Goal: Task Accomplishment & Management: Manage account settings

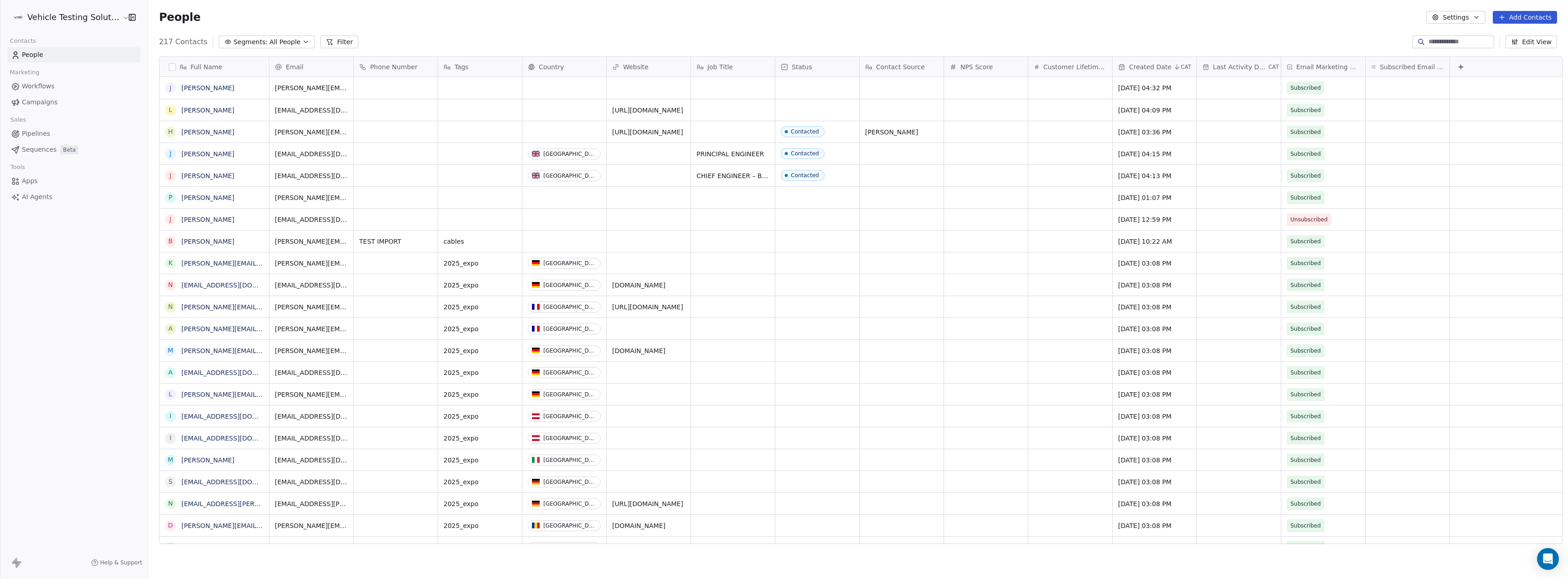
scroll to position [503, 1418]
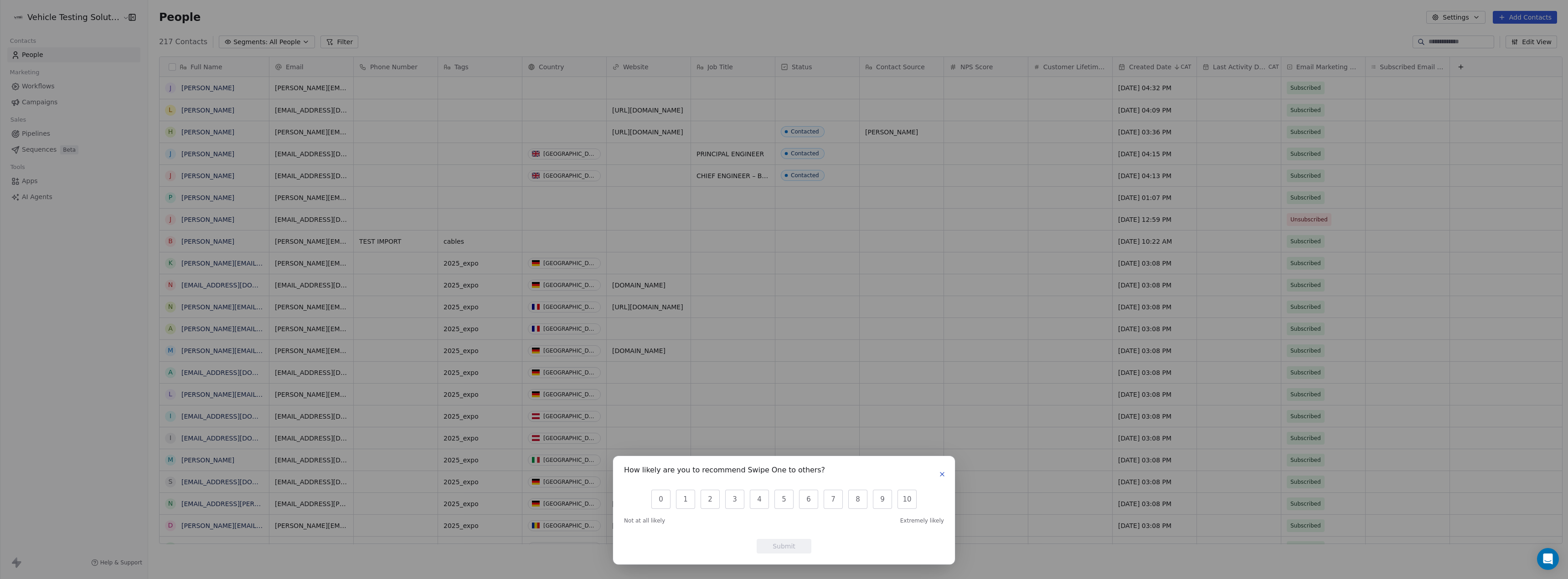
click at [944, 474] on icon "button" at bounding box center [942, 475] width 7 height 7
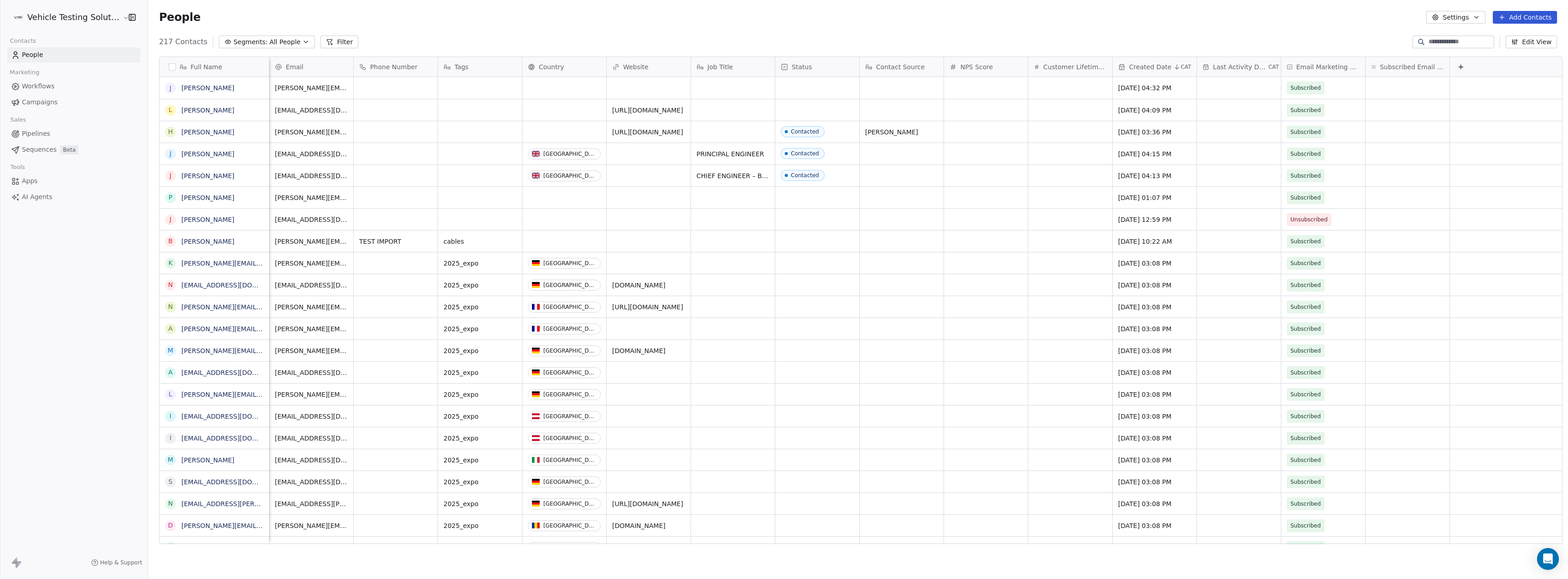
scroll to position [0, 8]
click at [75, 82] on link "Workflows" at bounding box center [74, 86] width 133 height 15
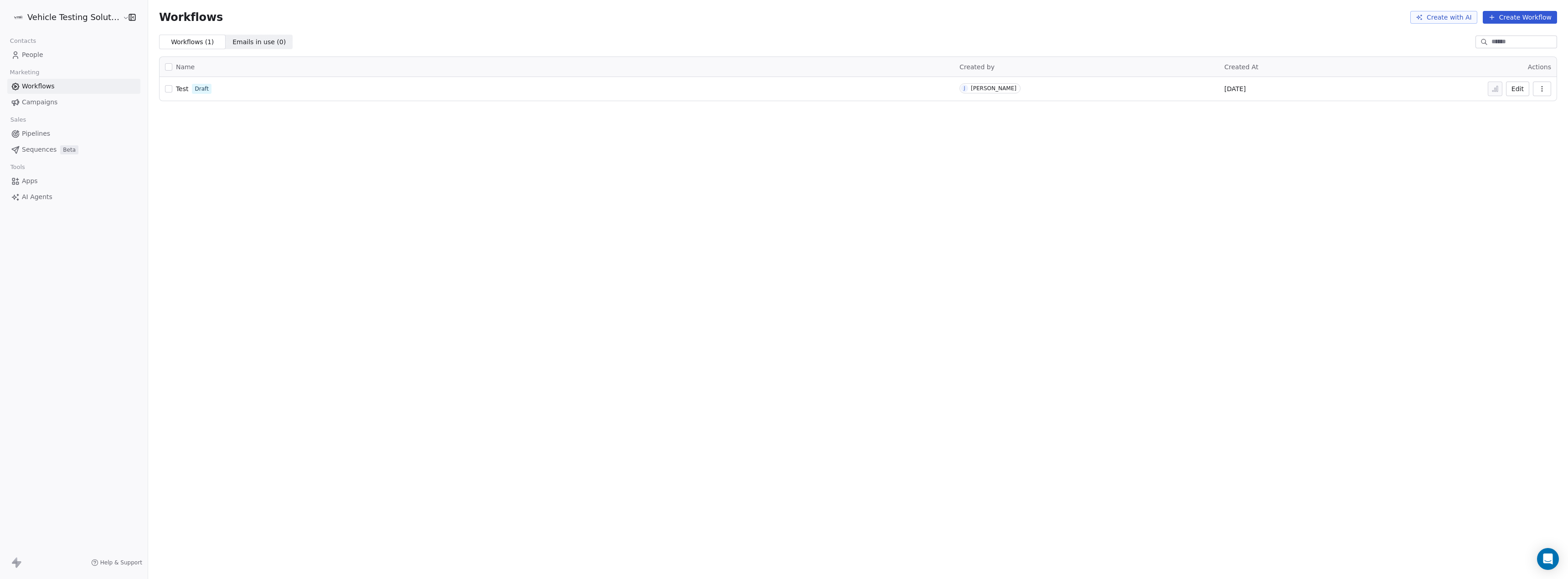
click at [72, 99] on link "Campaigns" at bounding box center [74, 102] width 133 height 15
click at [62, 128] on link "Pipelines" at bounding box center [74, 133] width 133 height 15
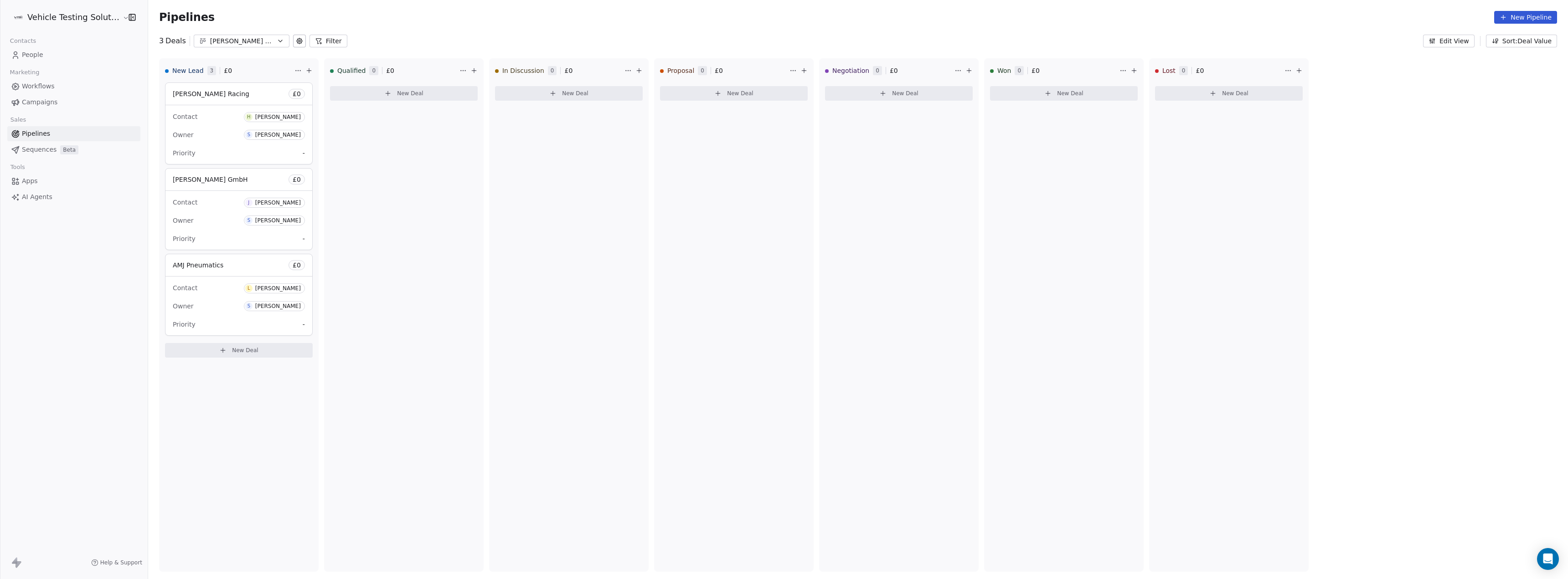
click at [47, 150] on span "Sequences" at bounding box center [39, 149] width 34 height 9
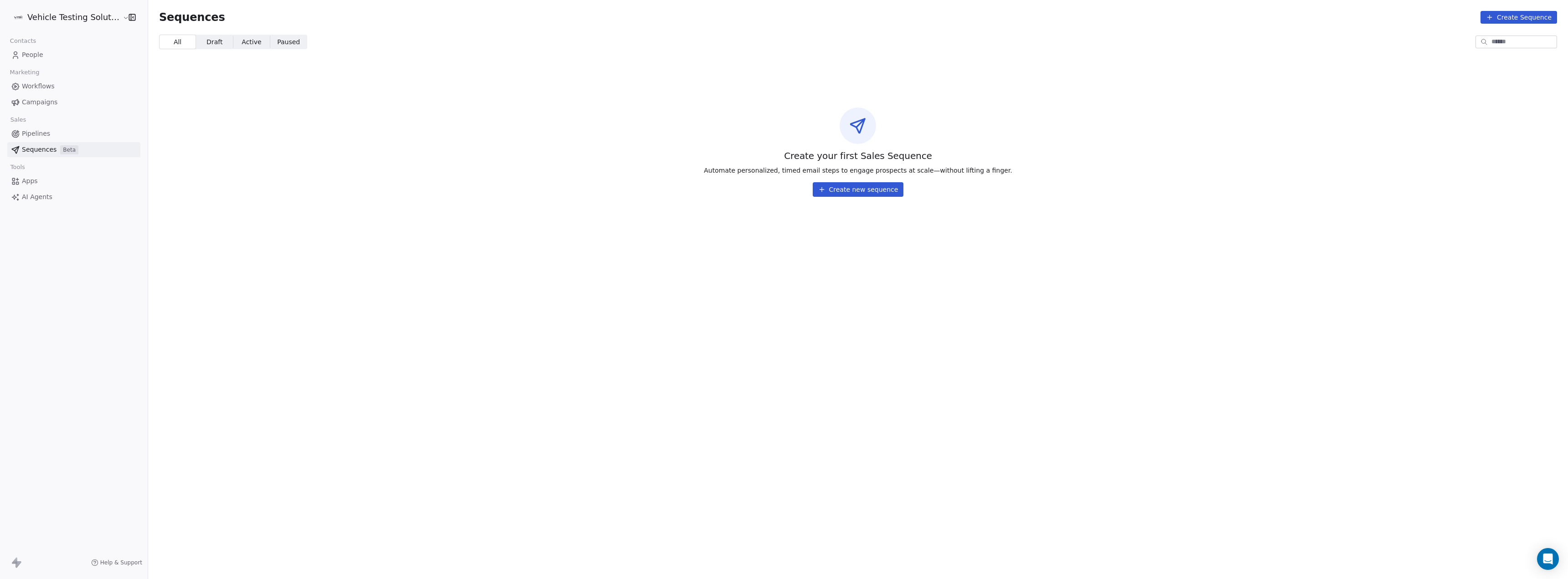
click at [800, 247] on section "Sequences Create Sequence All All Draft Draft Active Active Paused Paused Creat…" at bounding box center [858, 289] width 1420 height 579
click at [834, 193] on button "Create new sequence" at bounding box center [858, 190] width 91 height 14
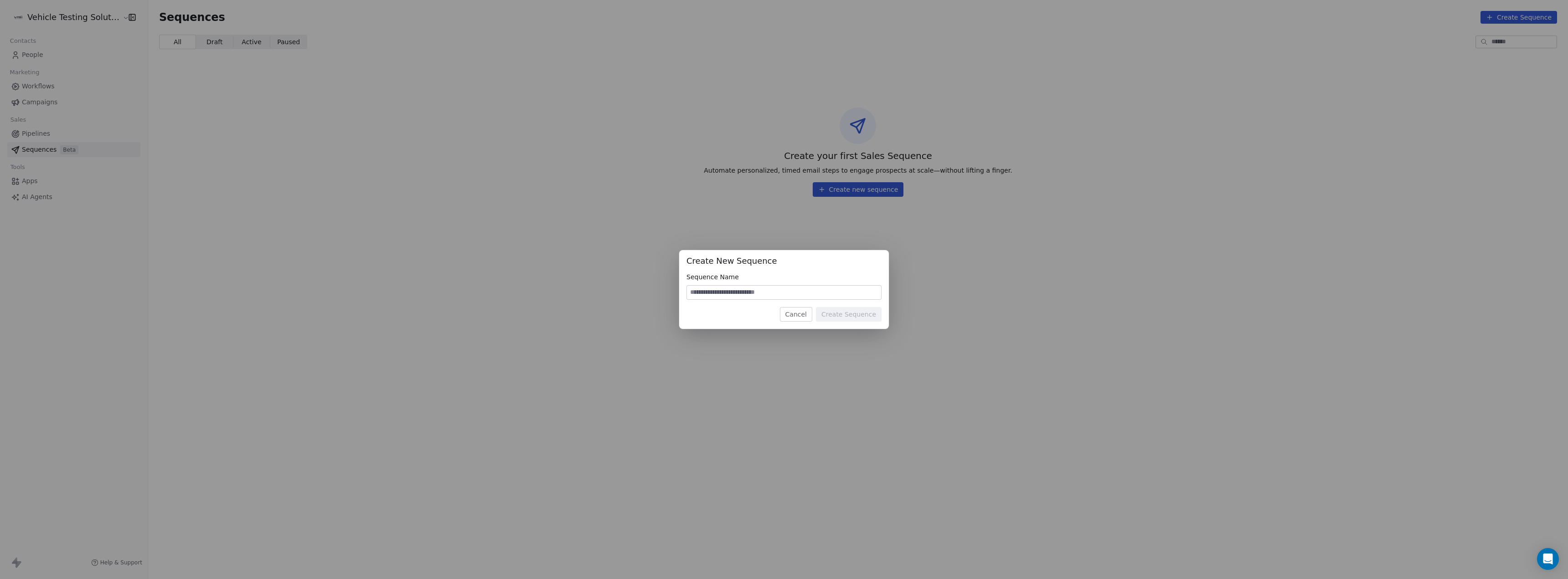
click at [812, 316] on button "Cancel" at bounding box center [795, 314] width 32 height 14
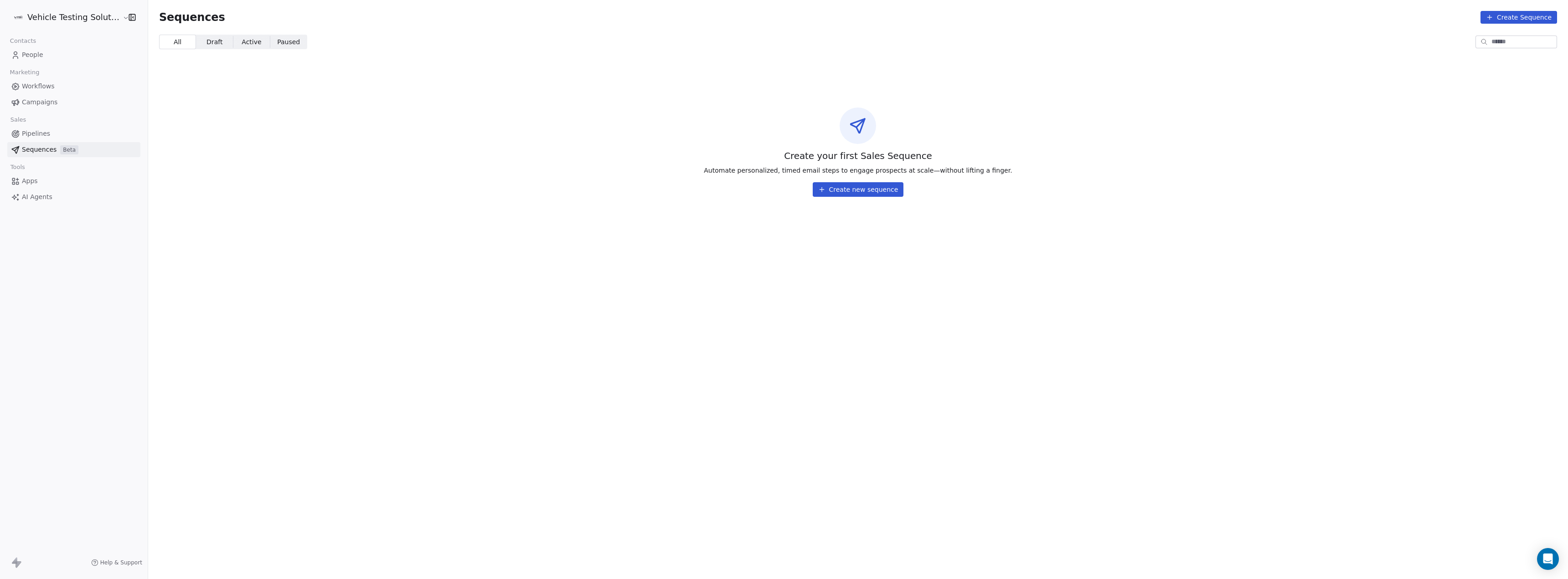
click at [26, 52] on span "People" at bounding box center [33, 54] width 21 height 9
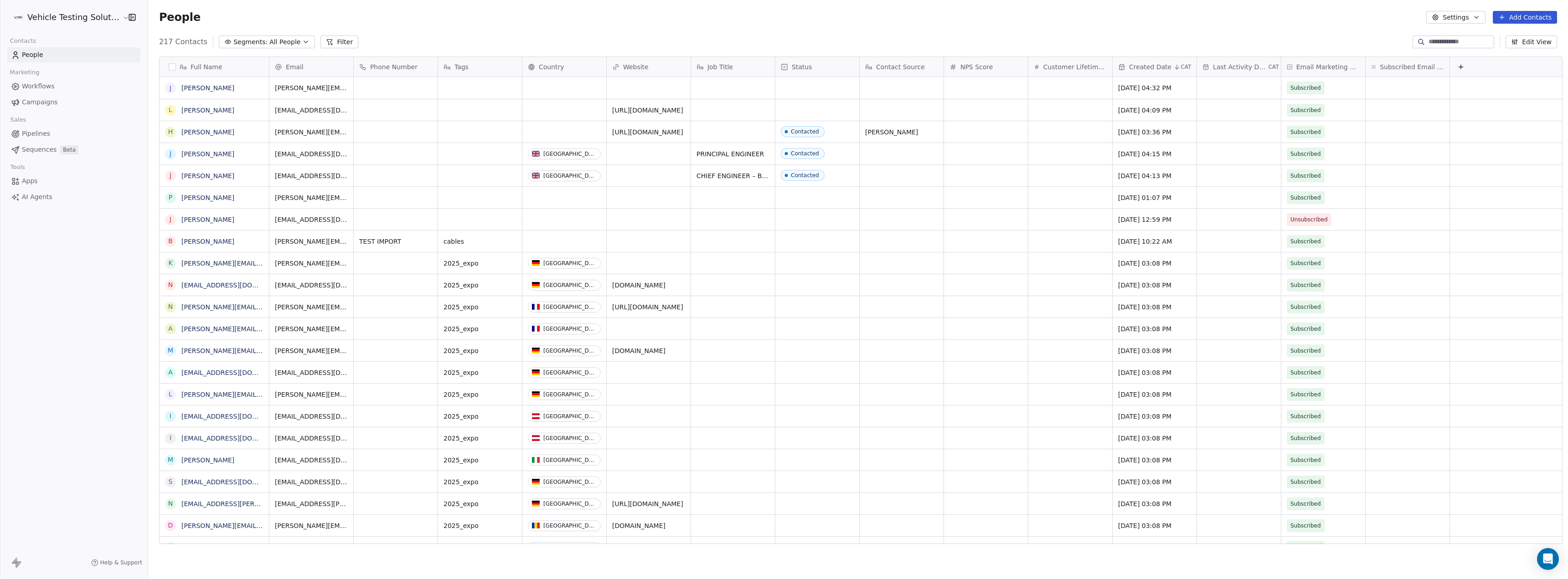
click at [51, 149] on span "Sequences" at bounding box center [39, 149] width 34 height 9
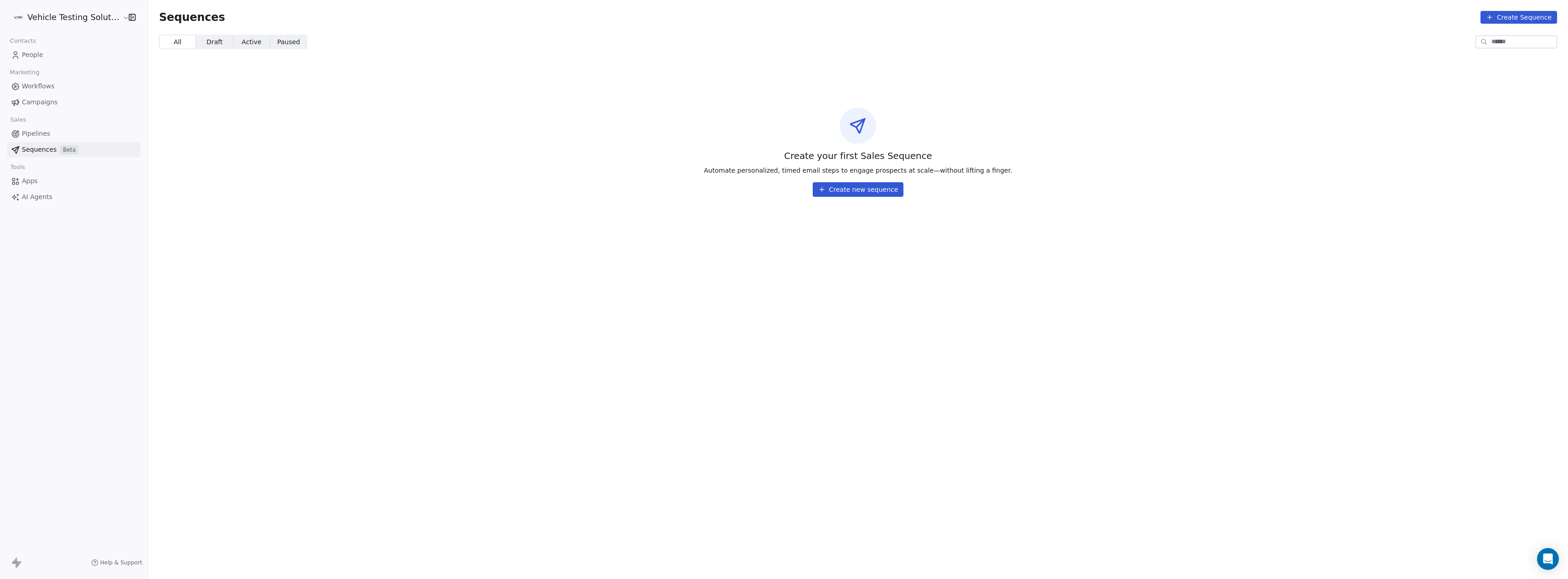
click at [855, 190] on button "Create new sequence" at bounding box center [858, 190] width 91 height 14
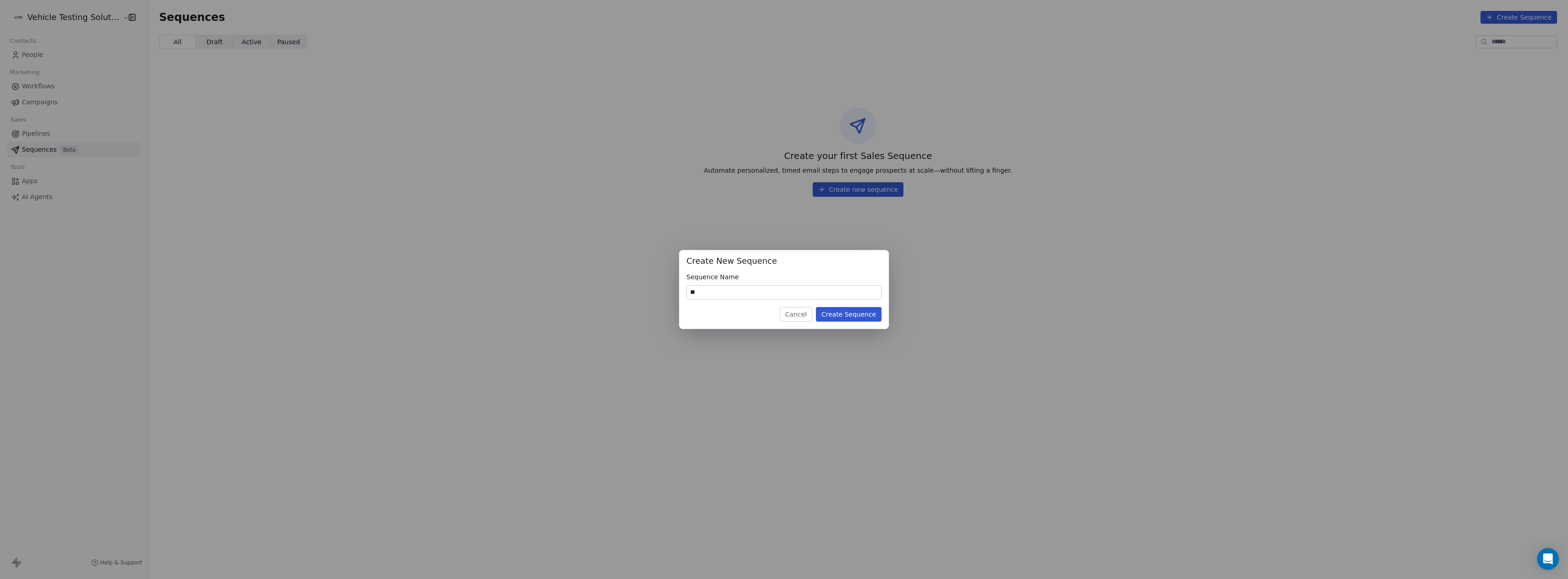
type input "*"
type input "****"
click at [855, 319] on button "Create Sequence" at bounding box center [849, 314] width 66 height 14
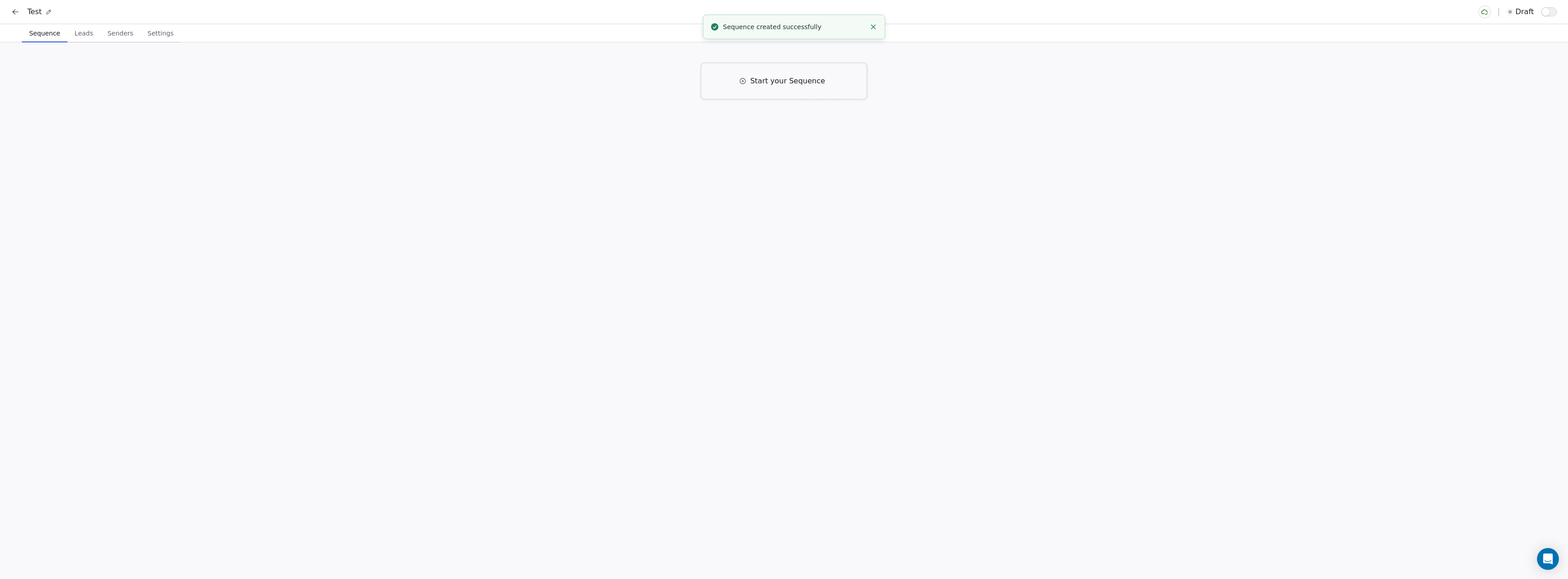
click at [822, 86] on span "Start your Sequence" at bounding box center [788, 81] width 74 height 11
click at [786, 184] on div at bounding box center [783, 179] width 11 height 11
click at [916, 211] on icon "button" at bounding box center [919, 213] width 7 height 7
click at [866, 251] on html "Test draft Sequence Sequence Leads Leads Senders Senders Settings Settings Star…" at bounding box center [784, 289] width 1568 height 579
click at [787, 104] on div at bounding box center [783, 101] width 11 height 11
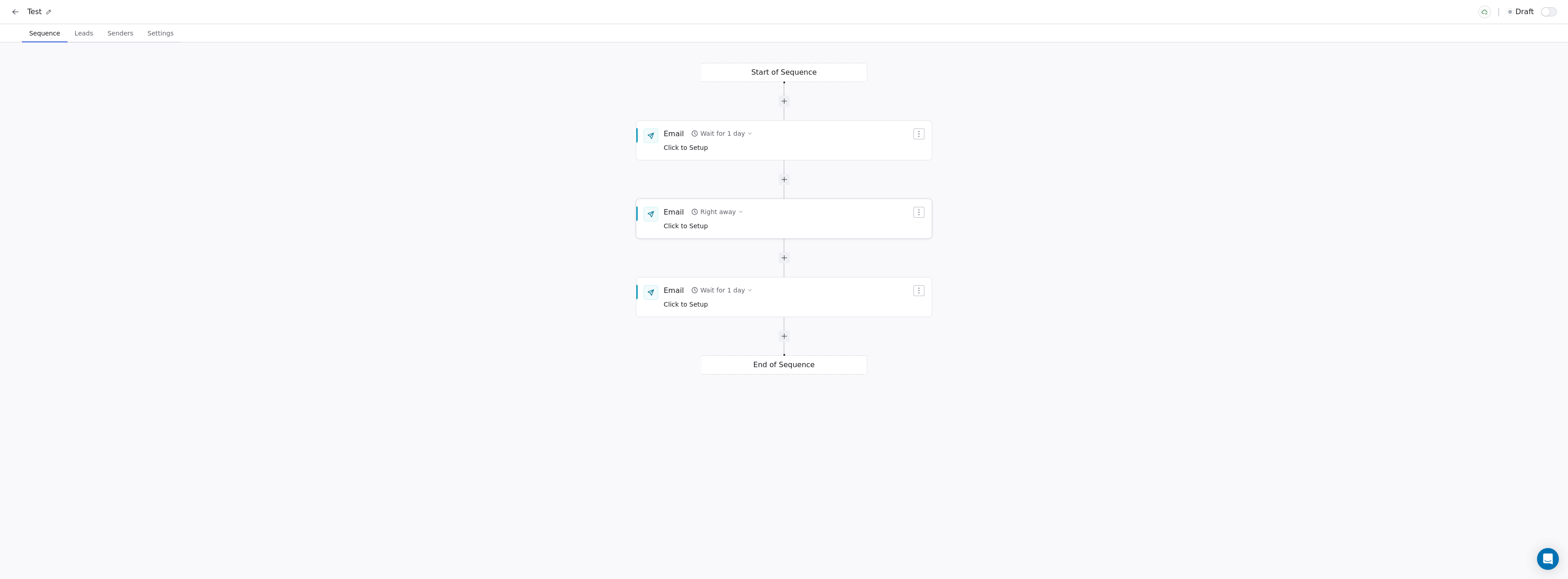
click at [675, 223] on span "Click to Setup" at bounding box center [686, 226] width 44 height 7
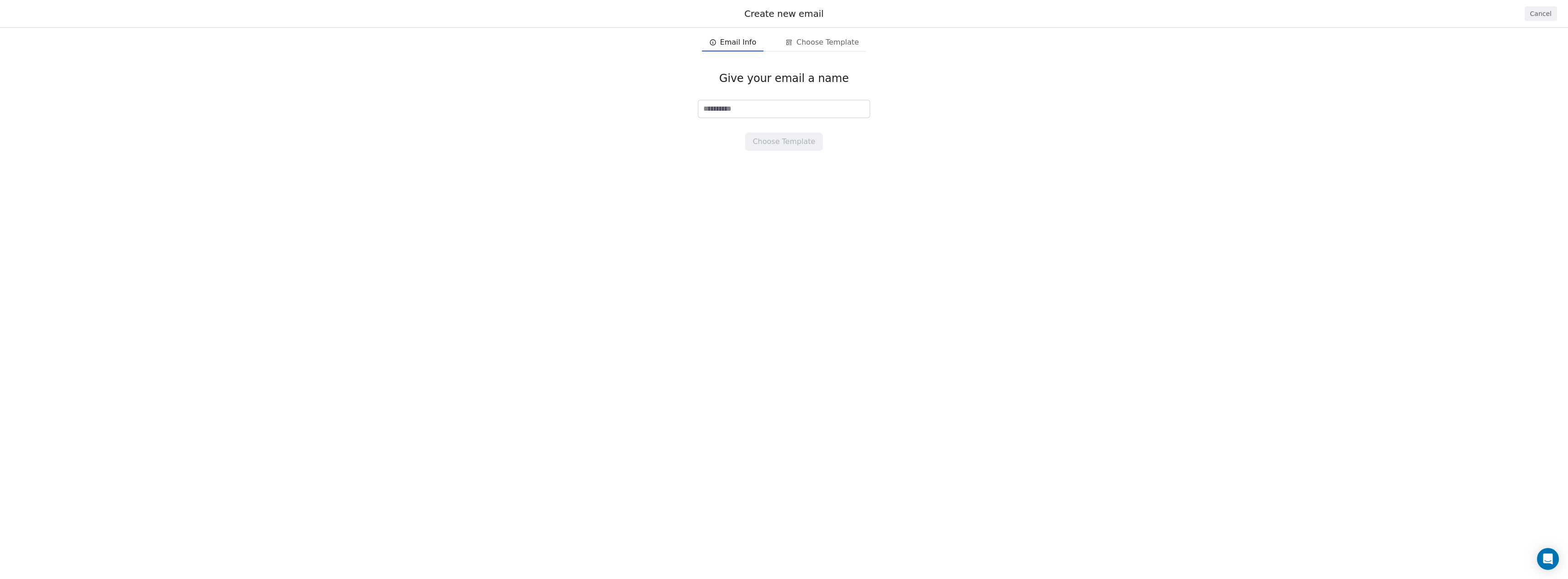
click at [756, 46] on span "Email Info" at bounding box center [738, 42] width 37 height 11
click at [744, 107] on input at bounding box center [783, 109] width 171 height 17
type input "*"
type input "*********"
click at [788, 153] on div "Give your email a name ********* Choose Template" at bounding box center [784, 112] width 1568 height 109
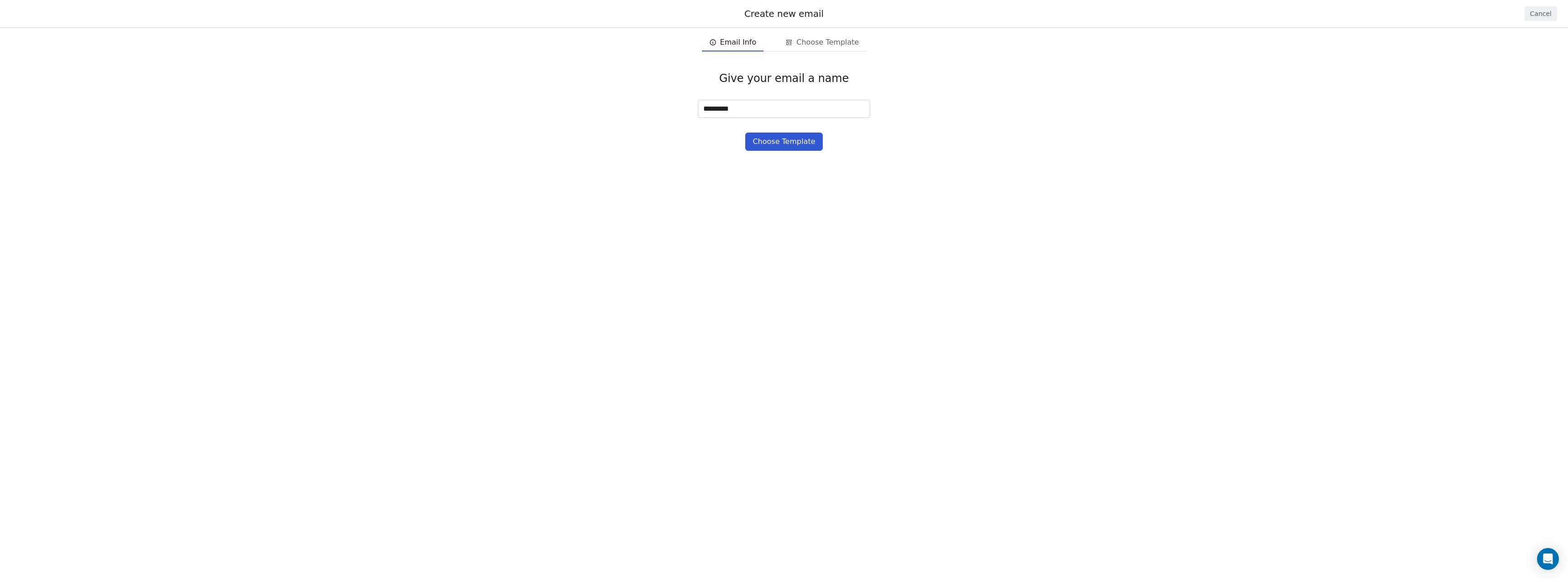
click at [789, 140] on button "Choose Template" at bounding box center [784, 141] width 77 height 18
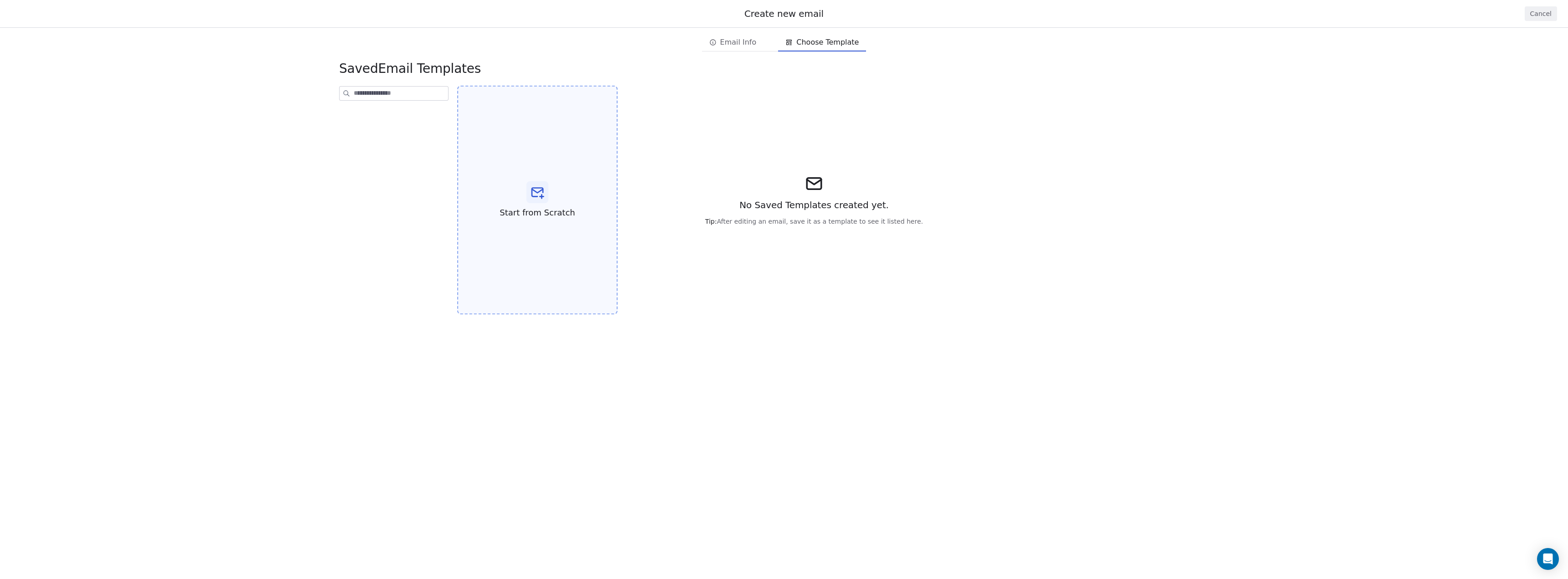
click at [573, 193] on div "Start from Scratch" at bounding box center [538, 200] width 160 height 229
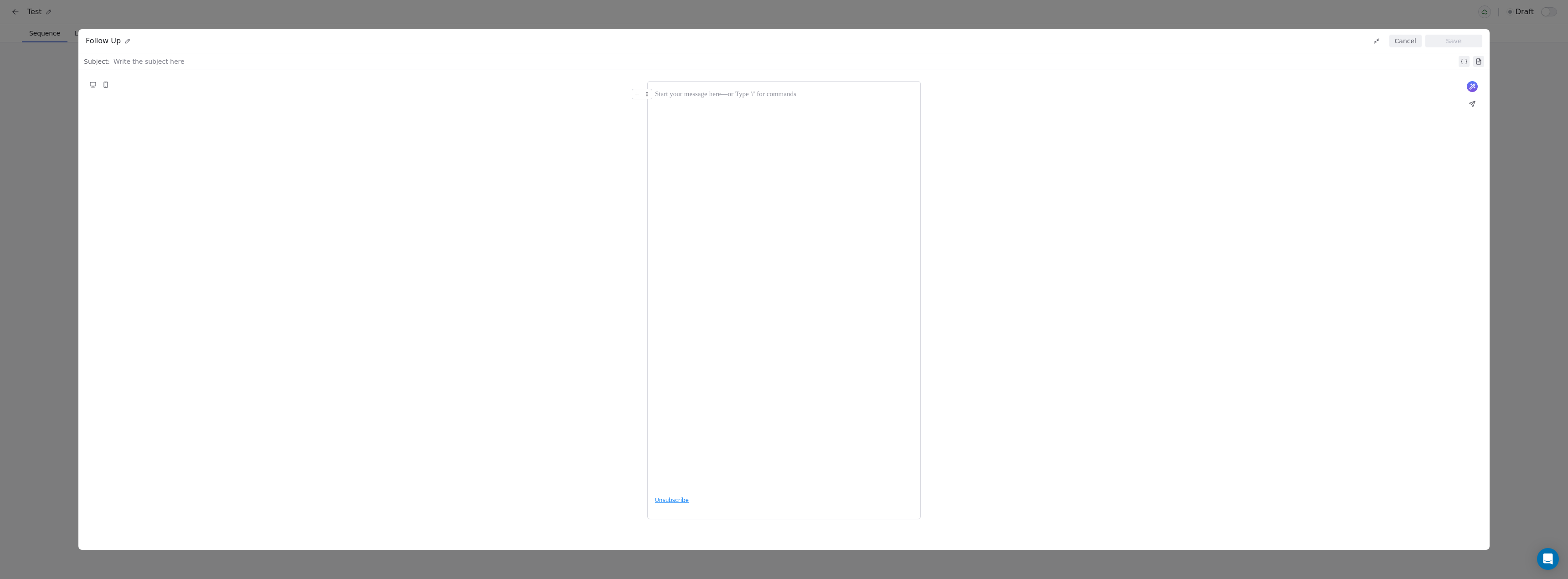
click at [1417, 44] on button "Cancel" at bounding box center [1405, 41] width 32 height 13
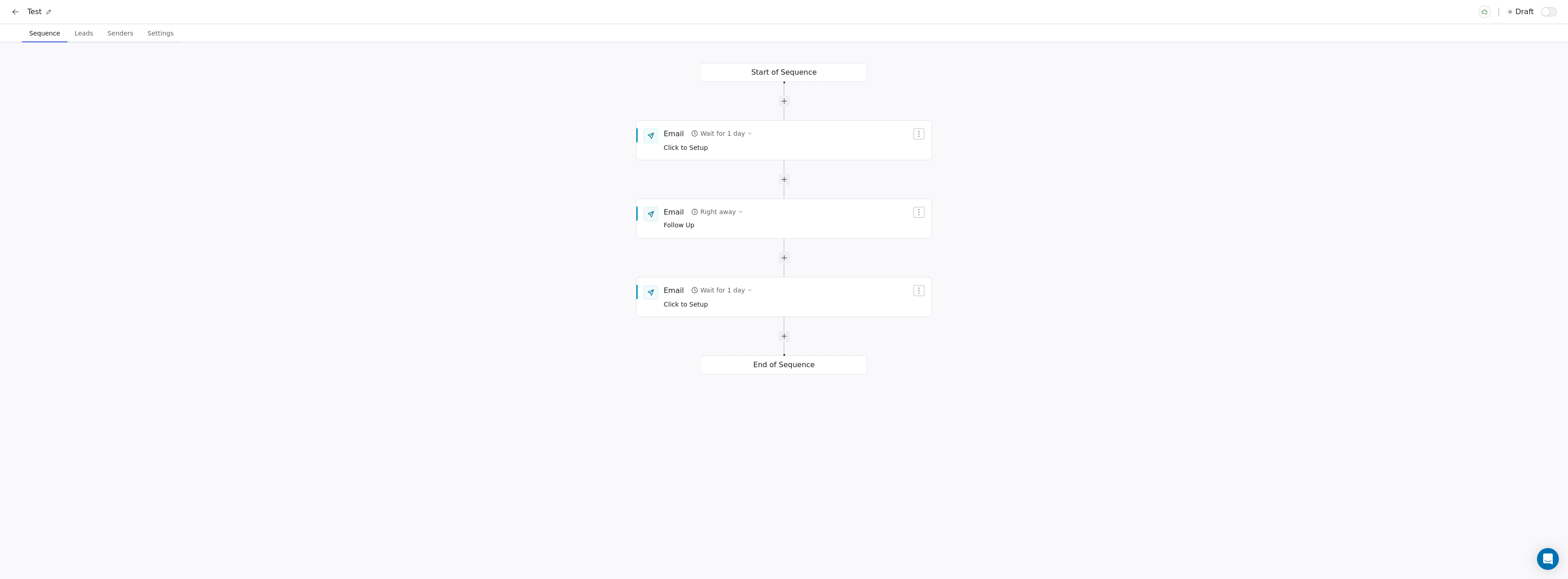
click at [73, 34] on span "Leads" at bounding box center [84, 34] width 26 height 13
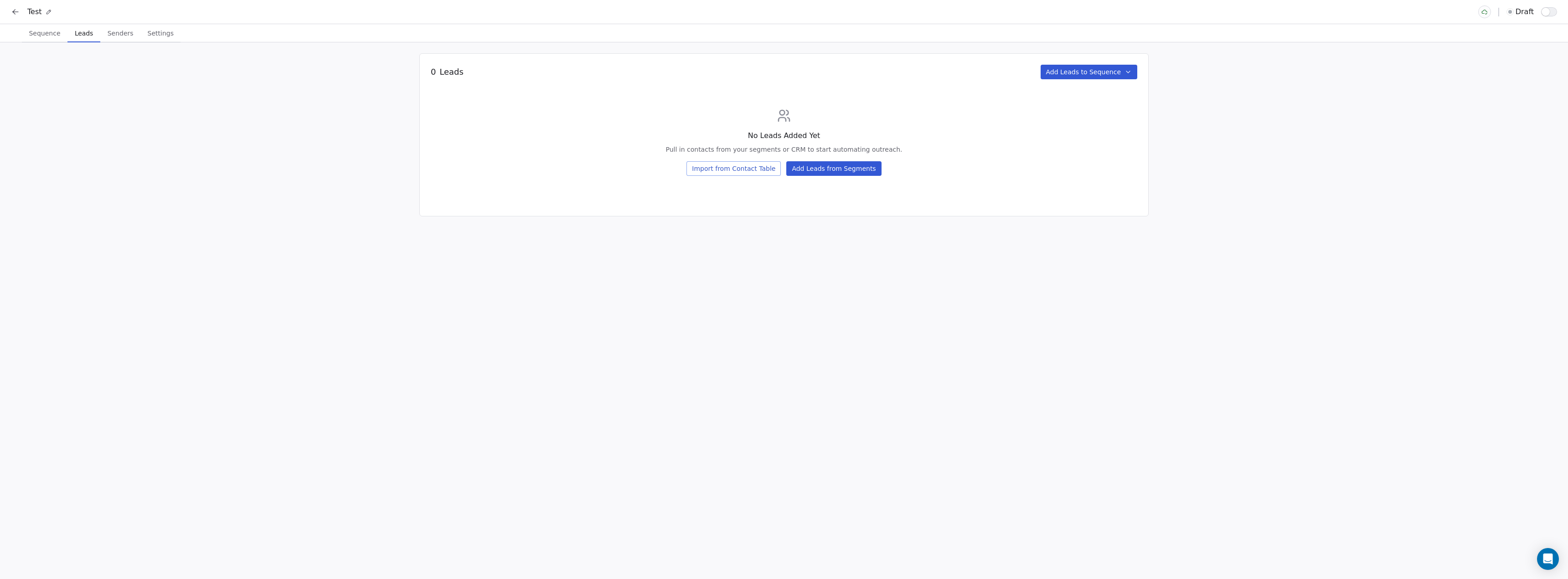
click at [847, 172] on button "Add Leads from Segments" at bounding box center [833, 168] width 95 height 14
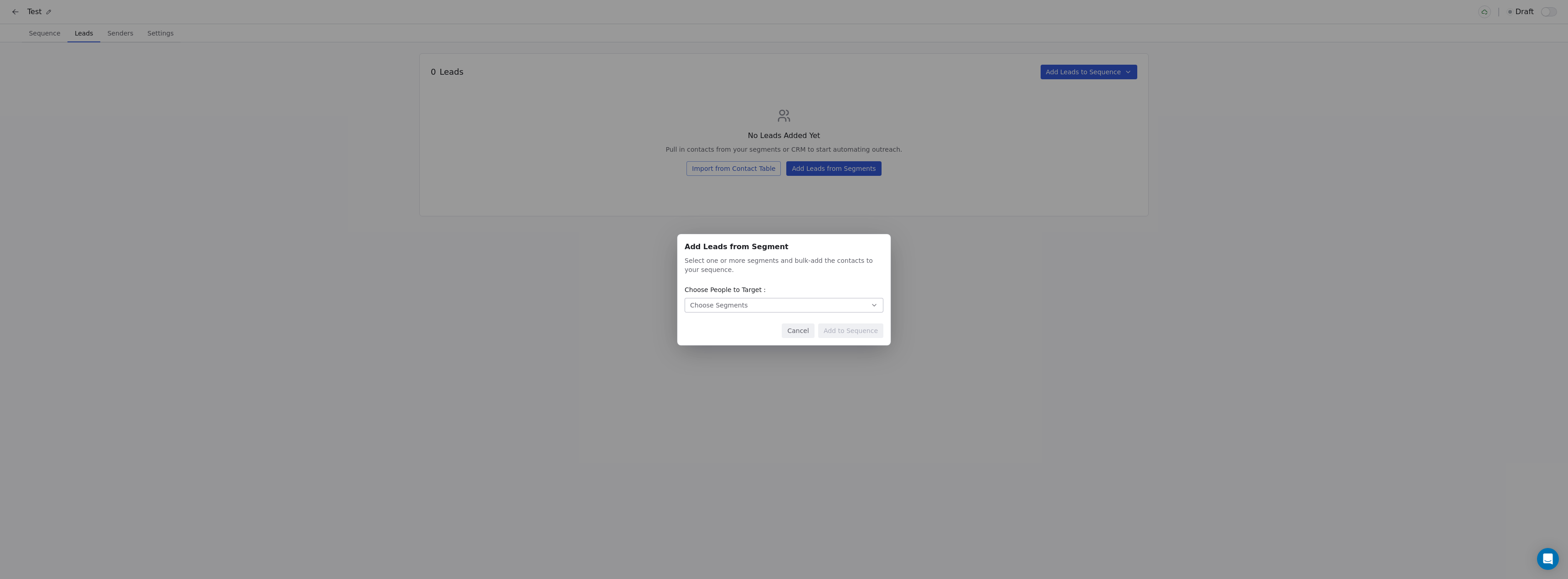
click at [851, 311] on button "Choose Segments" at bounding box center [784, 305] width 199 height 14
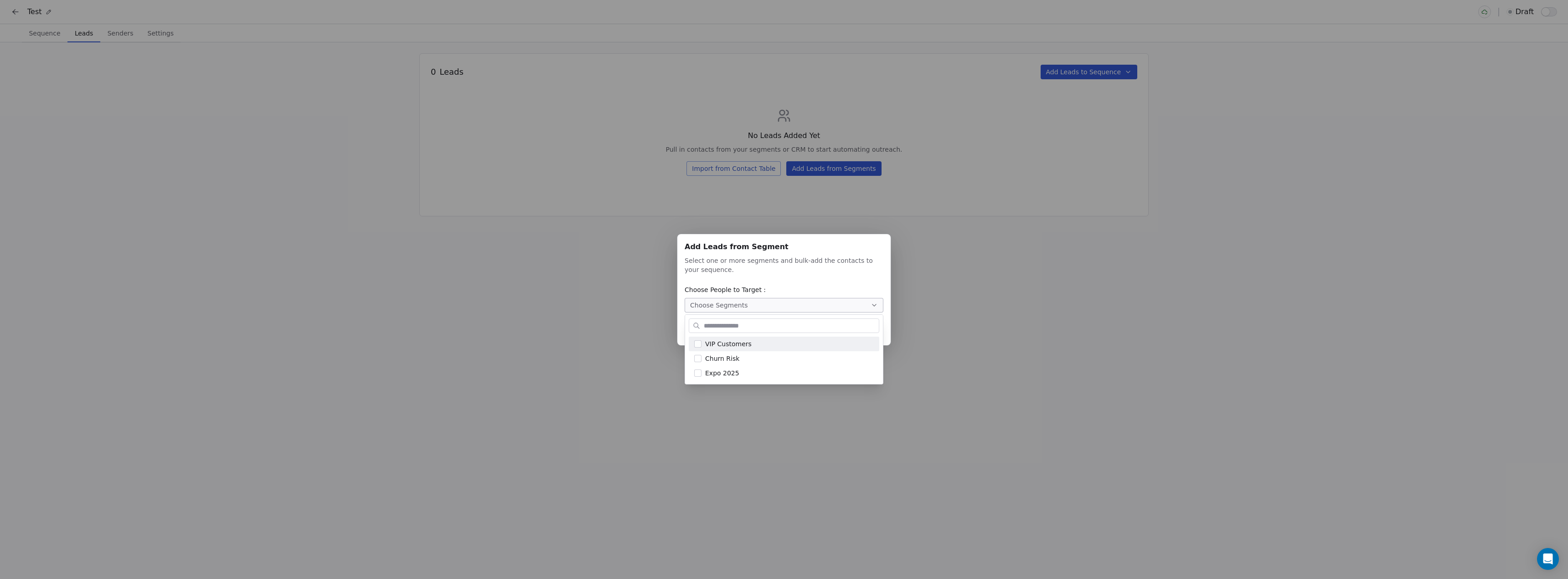
click at [988, 298] on div "Add Leads from Segment Add Leads from Segment Select one or more segments and b…" at bounding box center [784, 289] width 1568 height 111
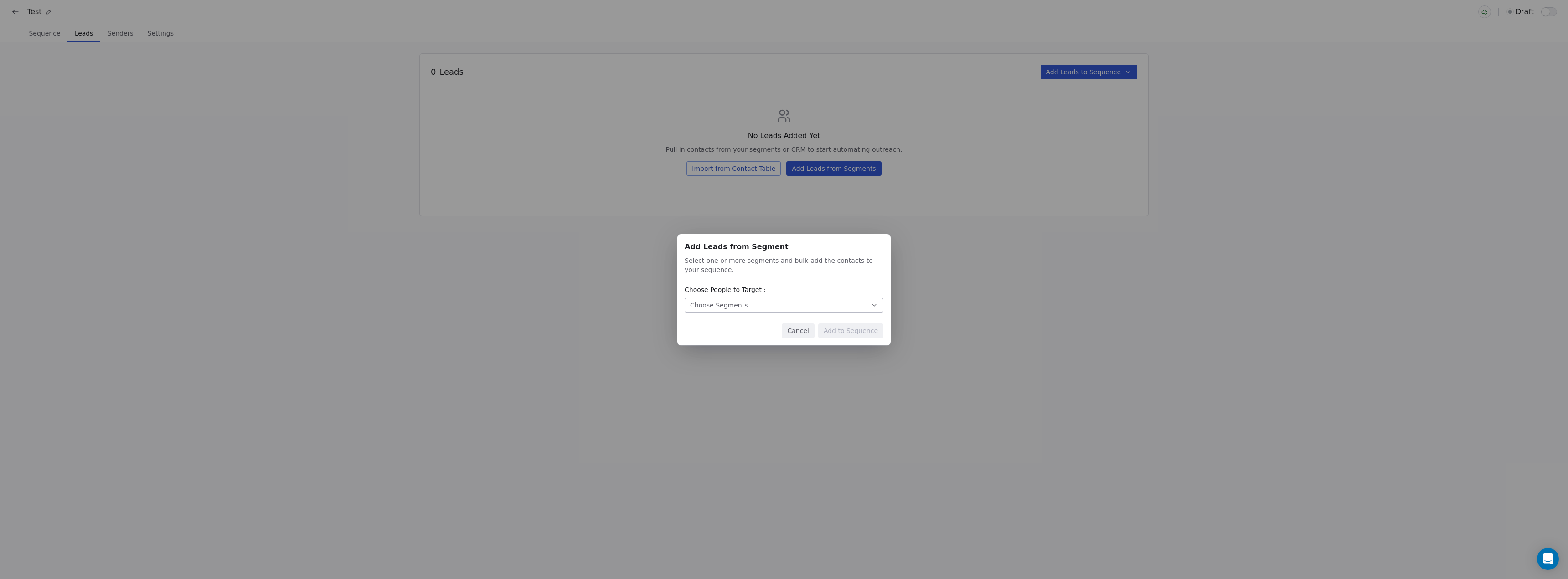
click at [798, 328] on button "Cancel" at bounding box center [798, 331] width 32 height 14
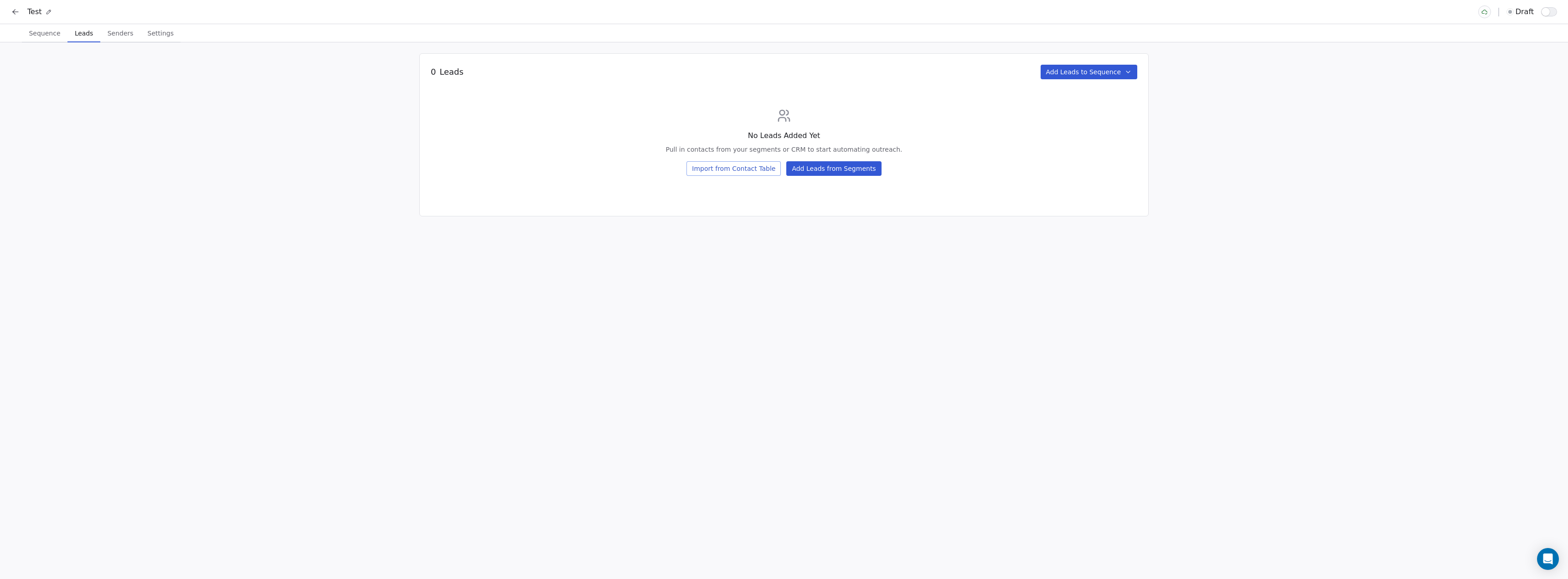
click at [13, 14] on icon at bounding box center [15, 11] width 9 height 9
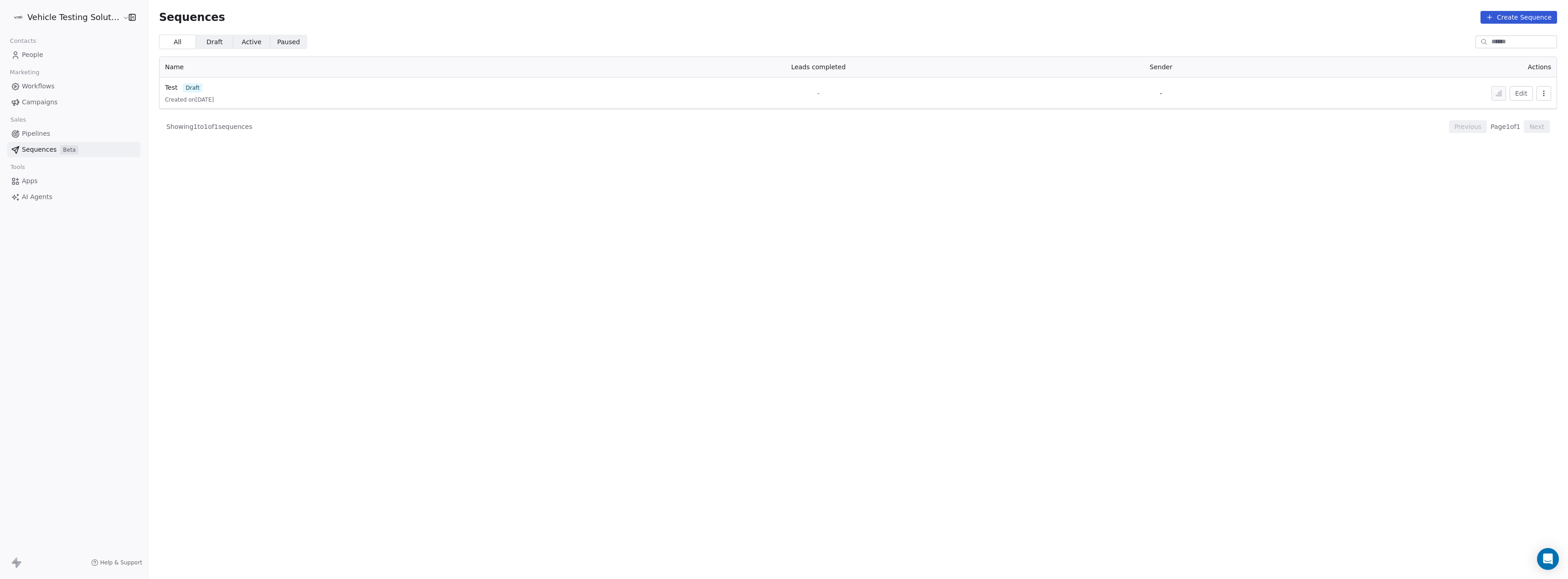
click at [30, 52] on span "People" at bounding box center [33, 54] width 21 height 9
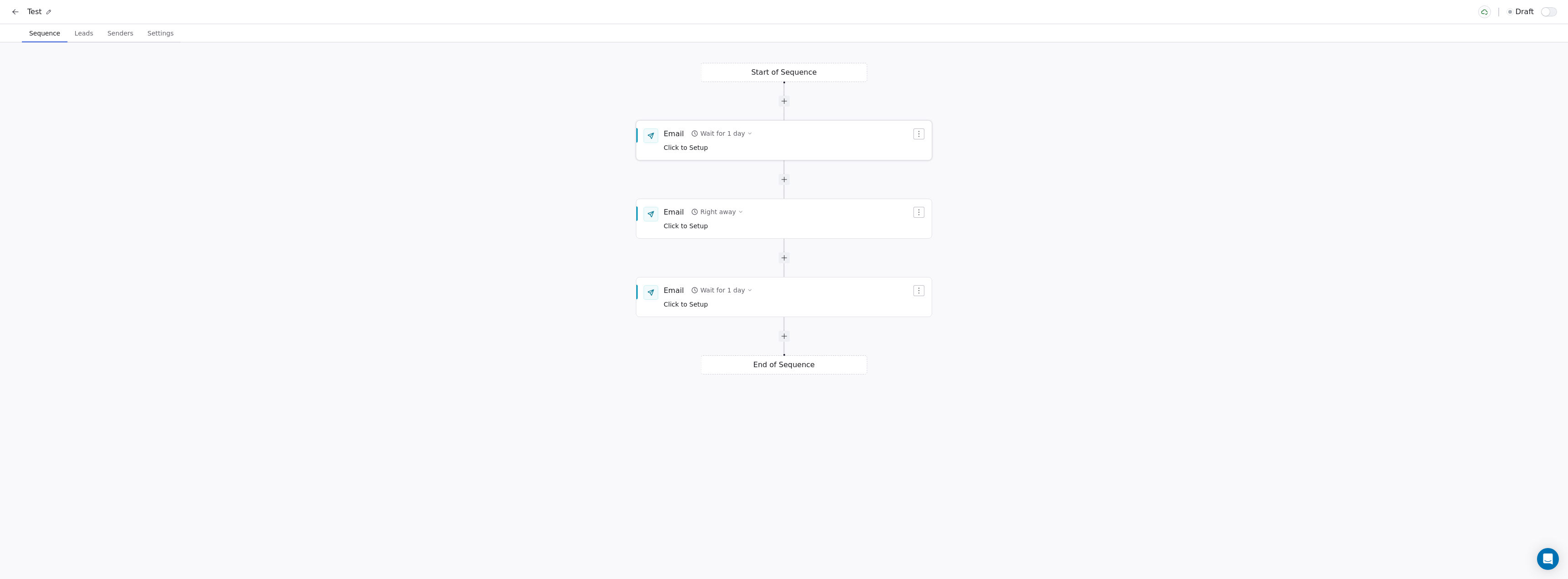
click at [673, 144] on span "Click to Setup" at bounding box center [686, 147] width 44 height 7
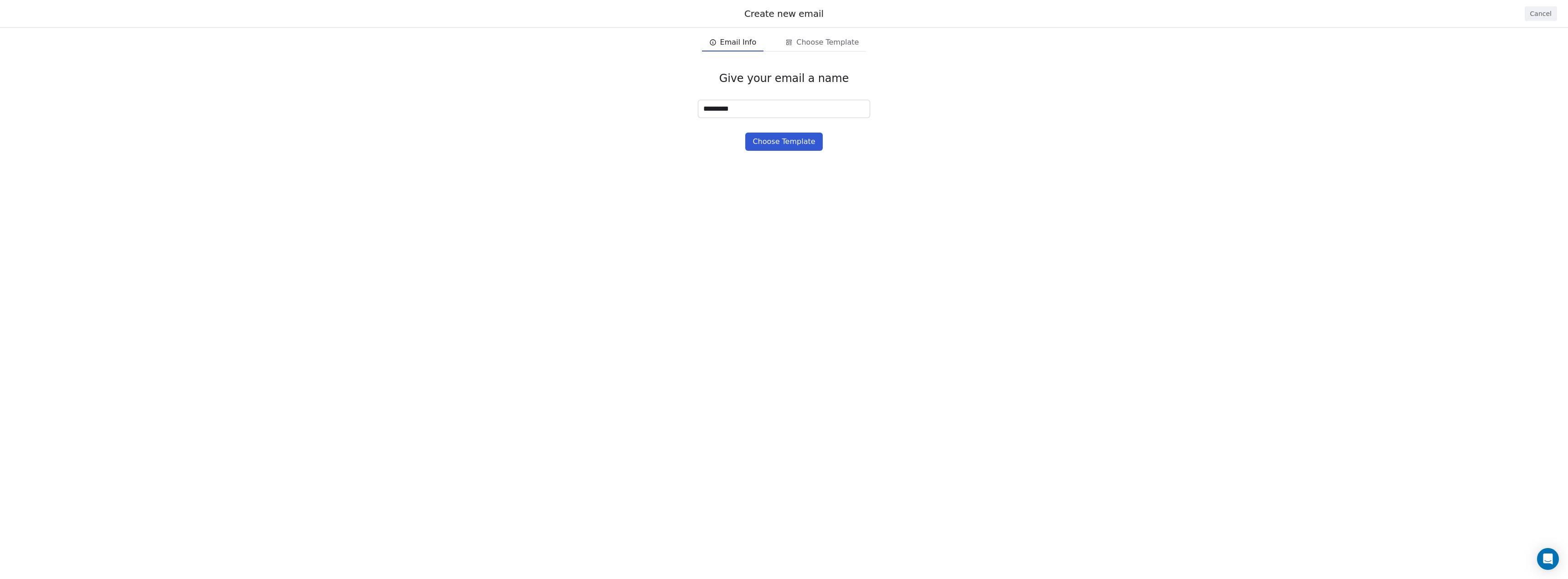
drag, startPoint x: 718, startPoint y: 107, endPoint x: 633, endPoint y: 104, distance: 85.1
click at [652, 106] on div "Give your email a name ********* Choose Template" at bounding box center [784, 112] width 1568 height 109
type input "*"
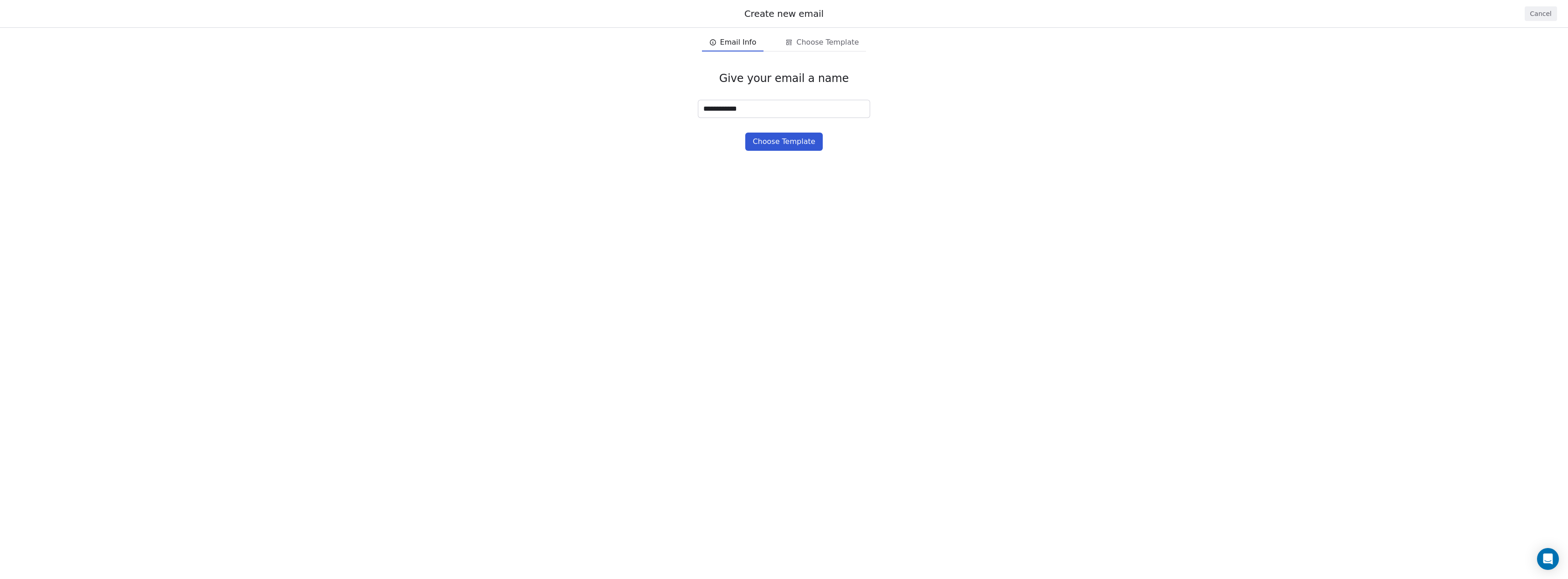
type input "**********"
click at [805, 144] on button "Choose Template" at bounding box center [784, 141] width 77 height 18
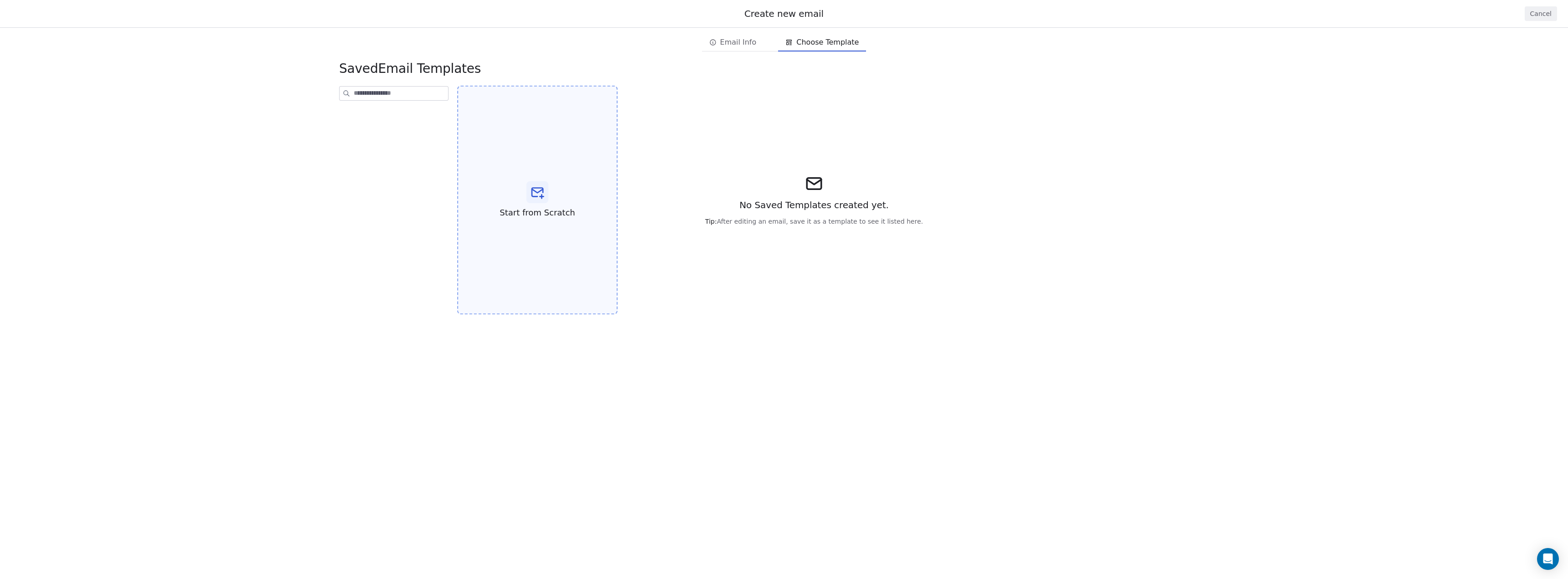
click at [553, 198] on div "Start from Scratch" at bounding box center [538, 200] width 160 height 229
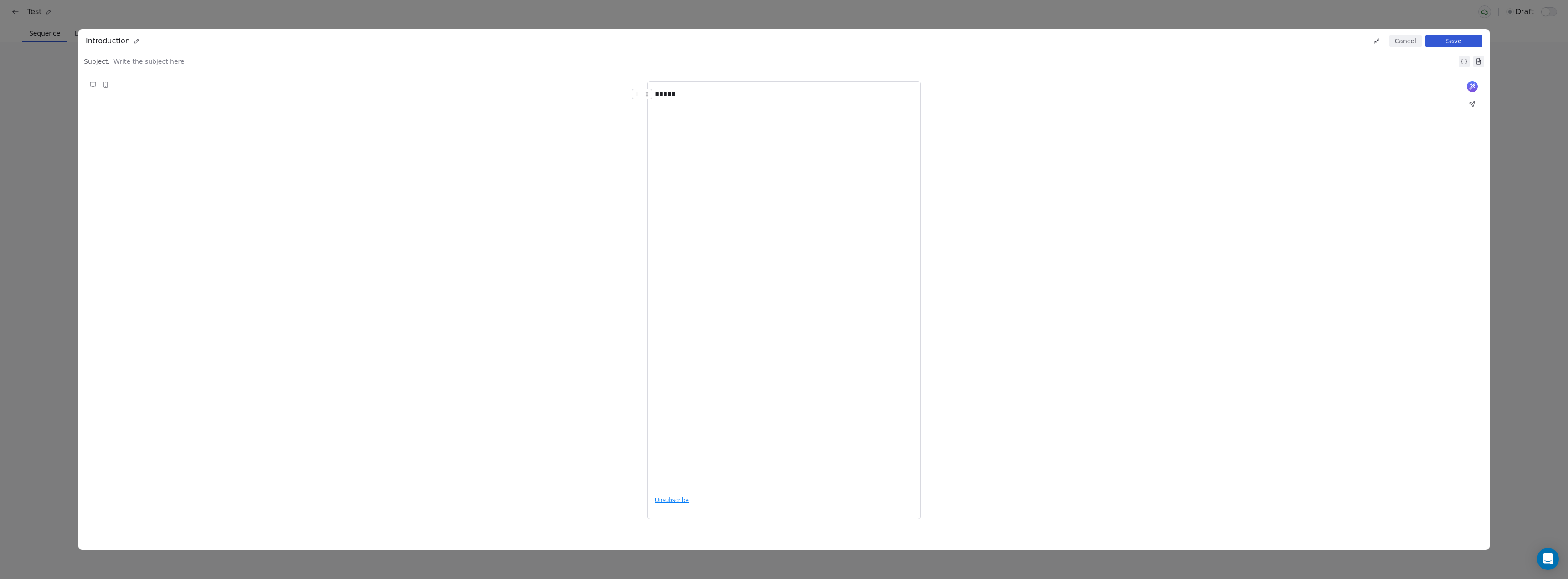
click at [1446, 42] on button "Save" at bounding box center [1454, 41] width 57 height 13
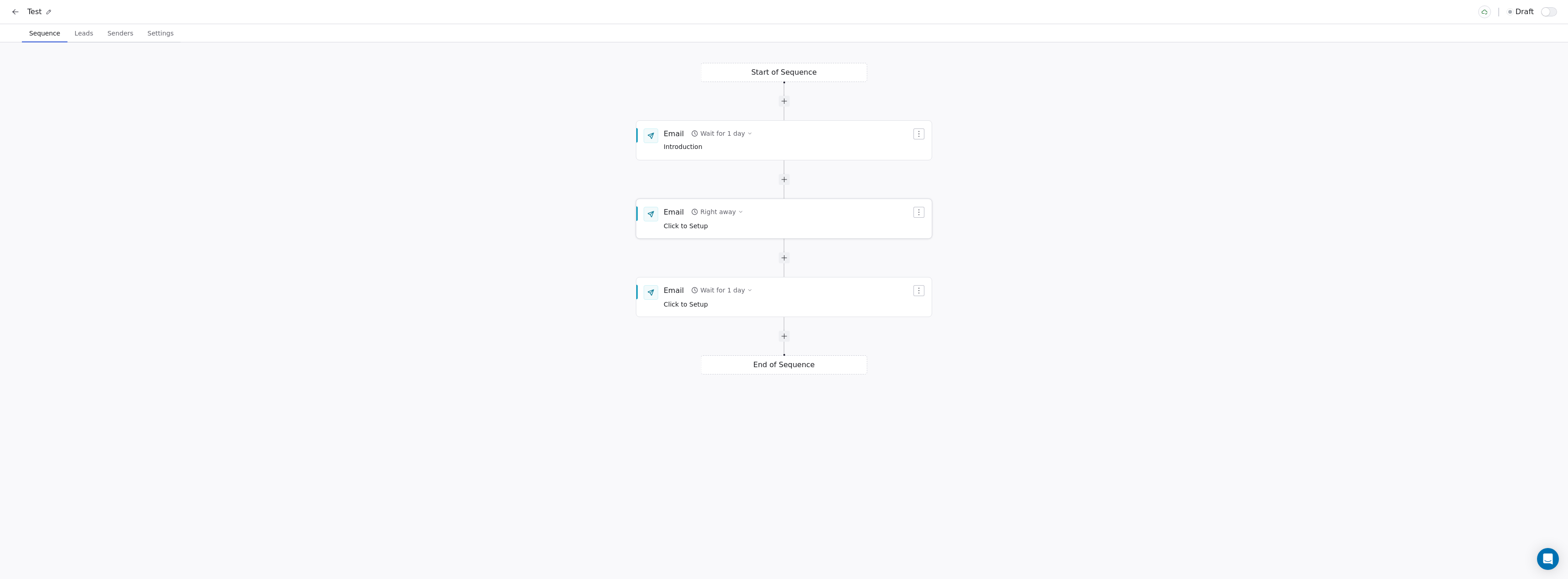
click at [715, 208] on div "Right away" at bounding box center [718, 212] width 36 height 9
click at [789, 231] on input "*" at bounding box center [793, 233] width 20 height 7
drag, startPoint x: 789, startPoint y: 231, endPoint x: 768, endPoint y: 231, distance: 21.0
click at [768, 231] on div "Deliver after a delay of * day(s)" at bounding box center [776, 232] width 181 height 24
type input "*"
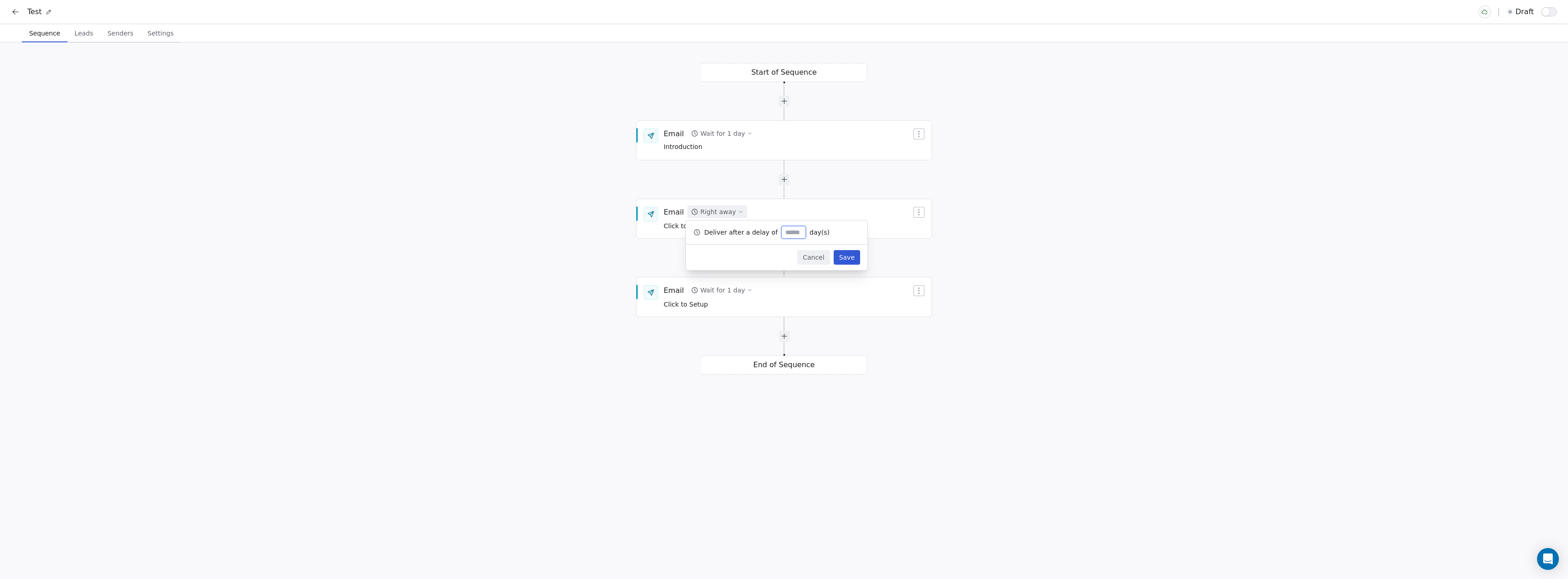
click at [850, 256] on button "Save" at bounding box center [846, 257] width 26 height 14
click at [674, 225] on span "Click to Setup" at bounding box center [686, 226] width 44 height 7
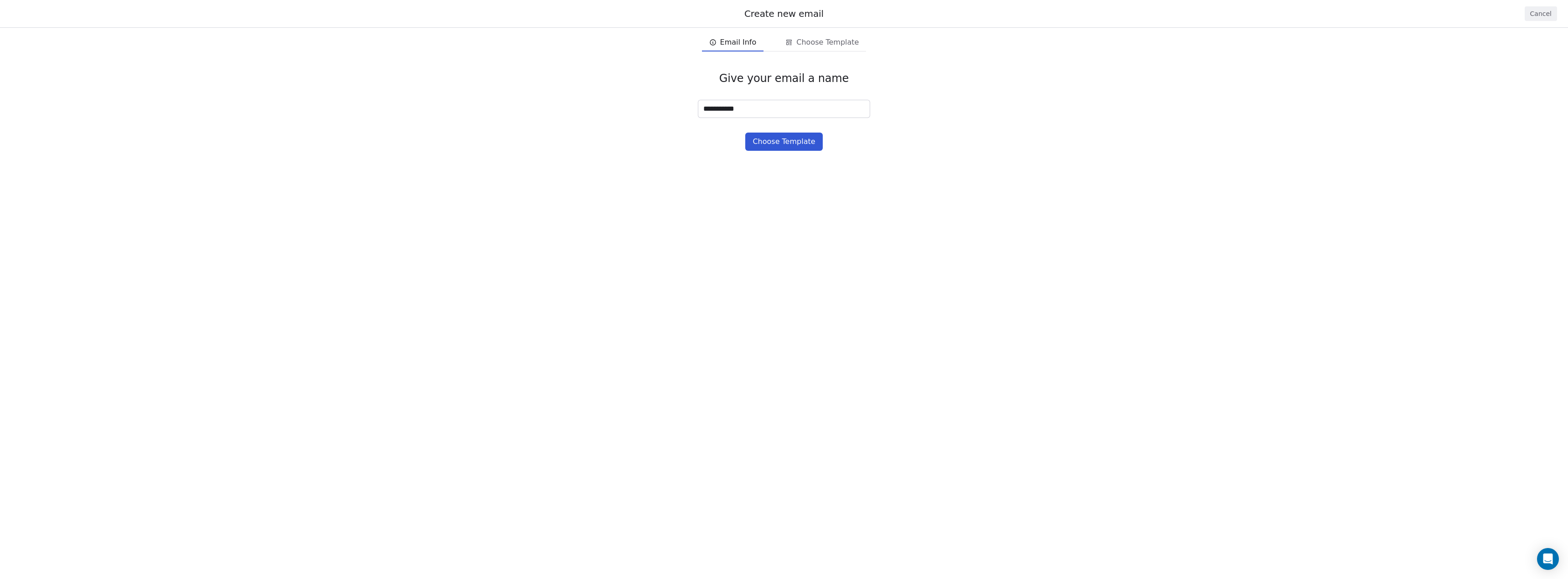
type input "**********"
click at [791, 144] on button "Choose Template" at bounding box center [784, 141] width 77 height 18
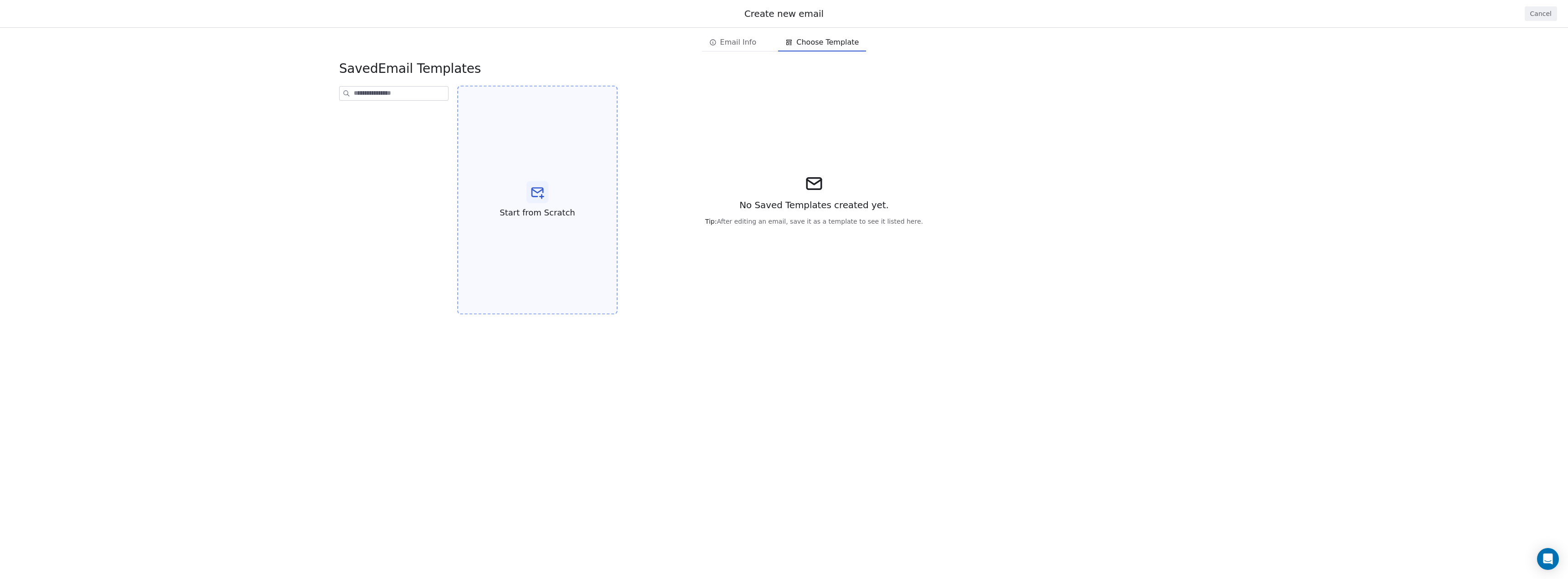
click at [541, 209] on span "Start from Scratch" at bounding box center [537, 213] width 75 height 12
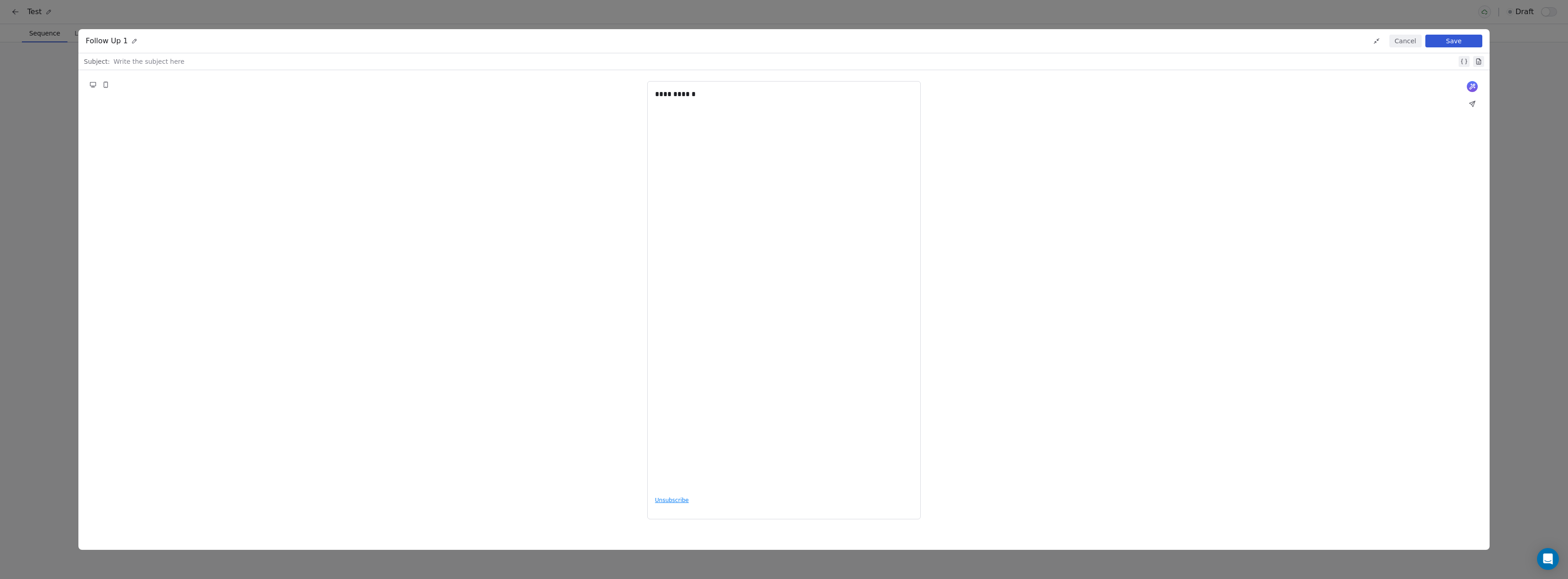
click at [1462, 48] on div "Follow Up 1 Cancel Save" at bounding box center [783, 42] width 1411 height 24
click at [1462, 44] on button "Save" at bounding box center [1454, 41] width 57 height 13
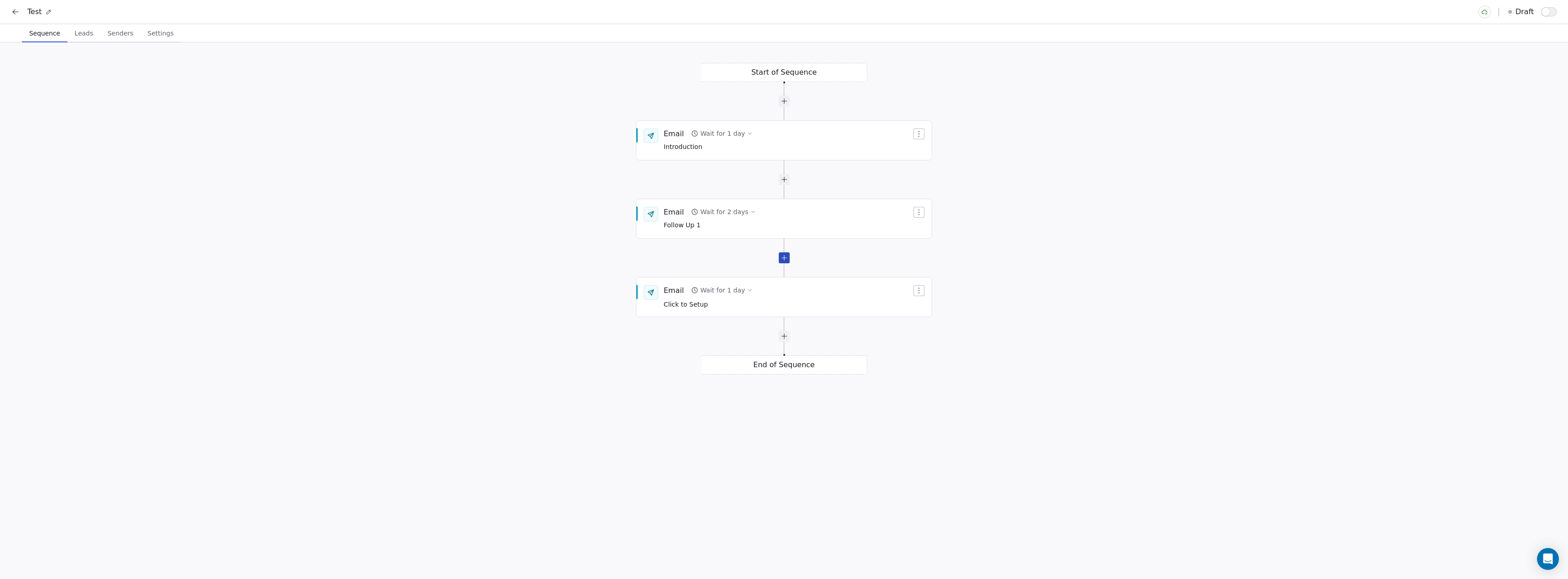
click at [787, 261] on div at bounding box center [783, 258] width 11 height 11
click at [83, 36] on span "Leads" at bounding box center [84, 34] width 26 height 13
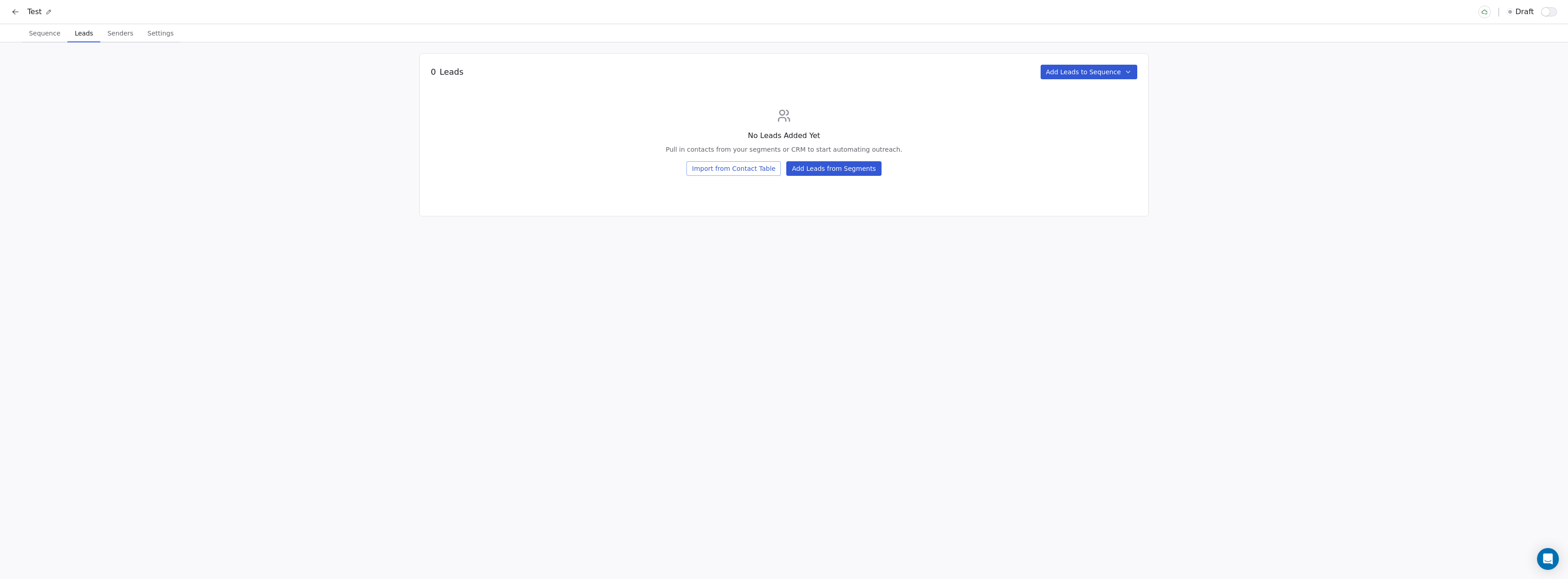
click at [19, 12] on icon at bounding box center [15, 11] width 9 height 9
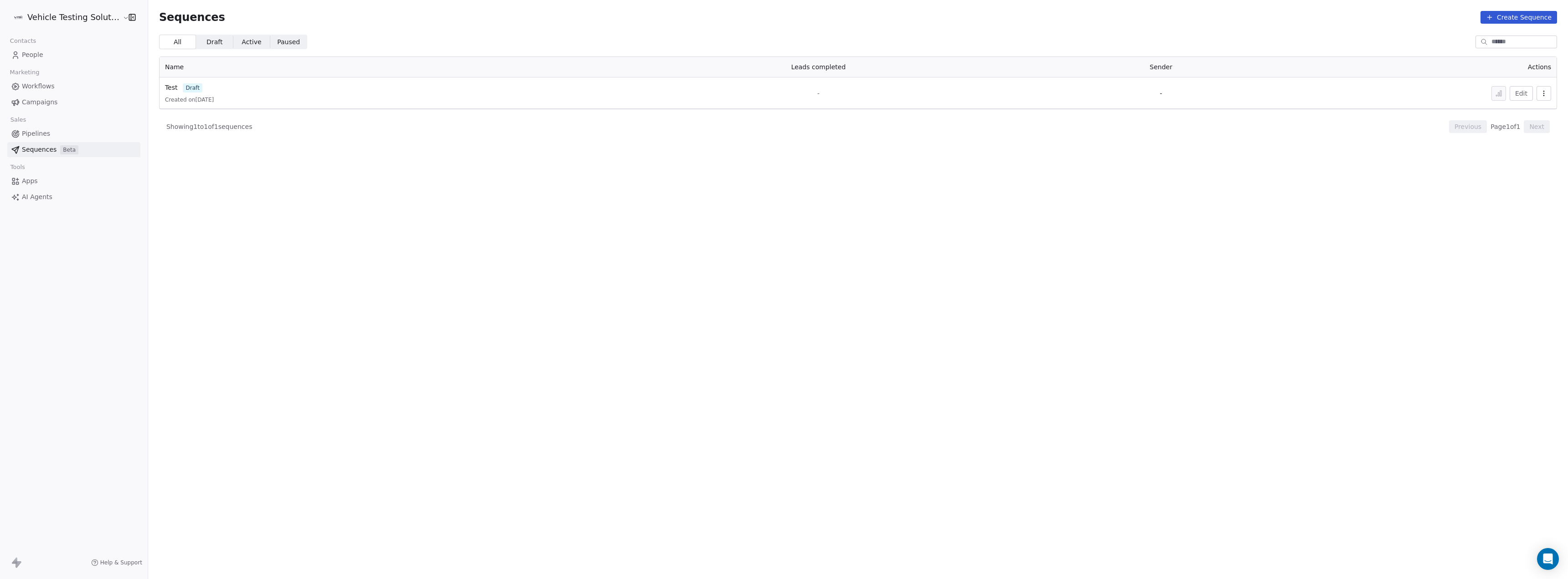
click at [33, 54] on span "People" at bounding box center [33, 54] width 21 height 9
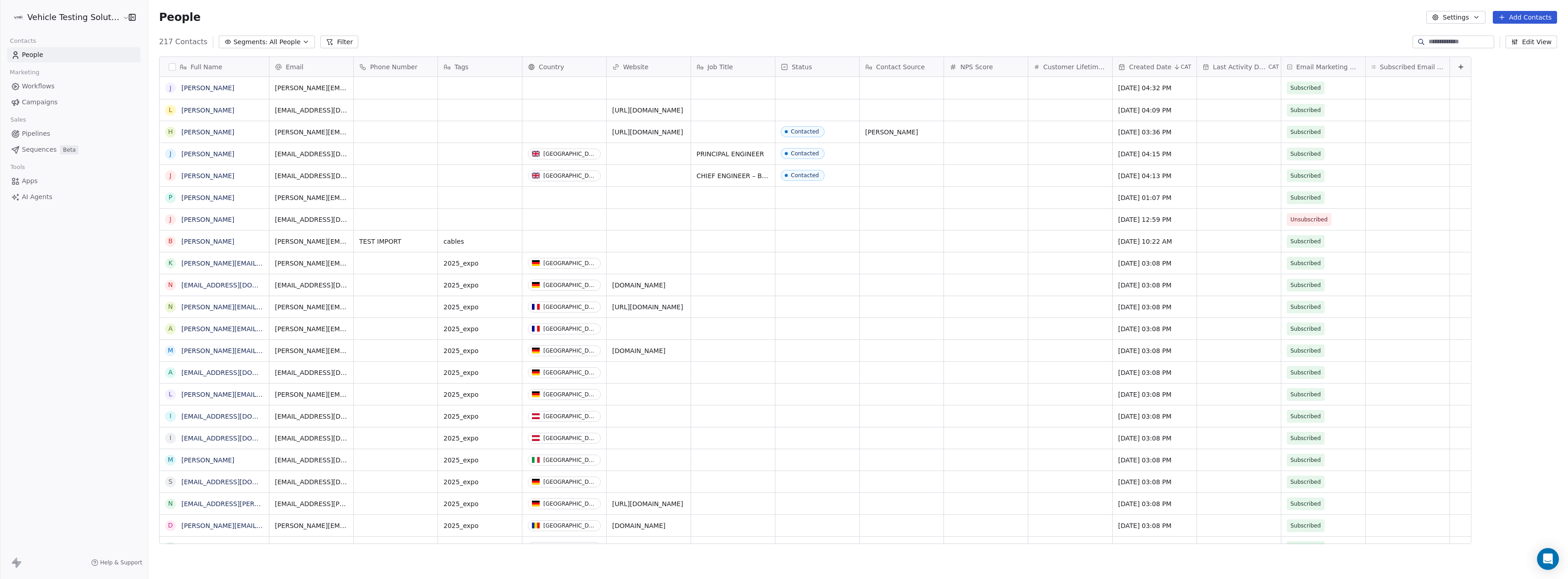
scroll to position [503, 1418]
click at [1509, 19] on button "Add Contacts" at bounding box center [1525, 17] width 64 height 13
click at [1501, 38] on span "Create new contact" at bounding box center [1529, 37] width 62 height 9
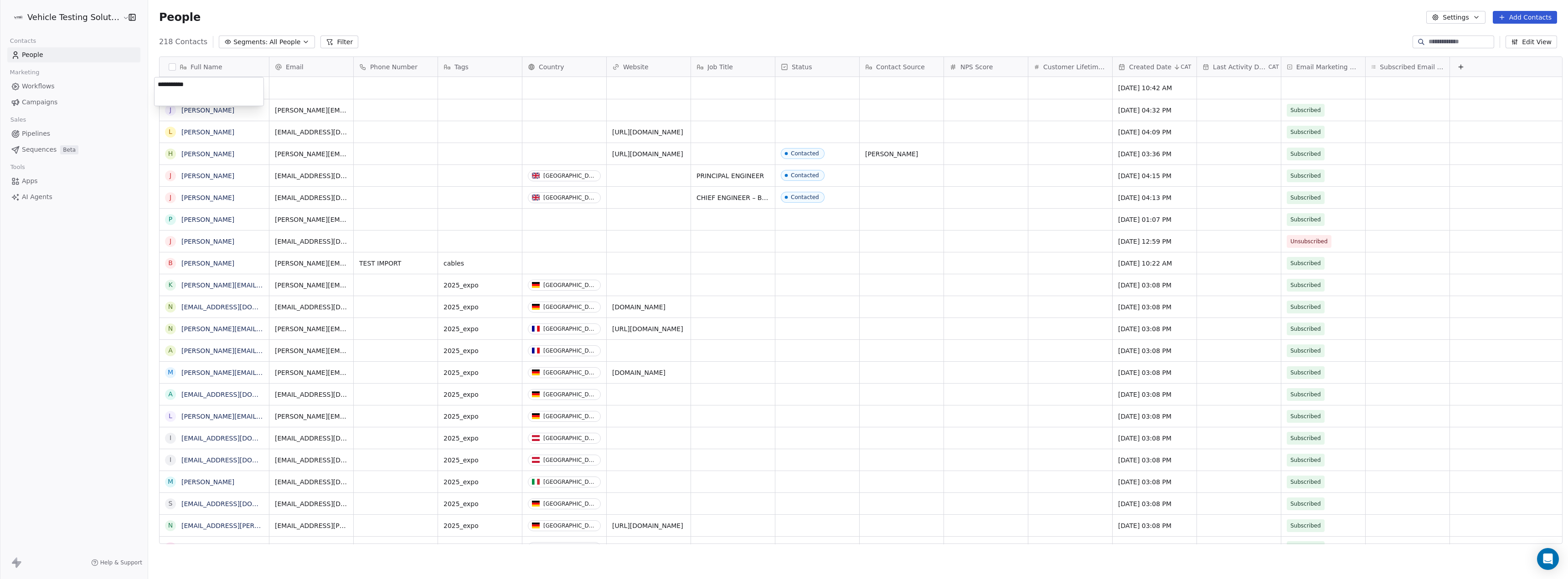
type textarea "**********"
click at [298, 87] on div "grid" at bounding box center [311, 88] width 84 height 22
click at [279, 87] on div "grid" at bounding box center [311, 88] width 84 height 22
click at [290, 82] on div "grid" at bounding box center [311, 88] width 84 height 22
click at [289, 89] on div "grid" at bounding box center [311, 88] width 84 height 22
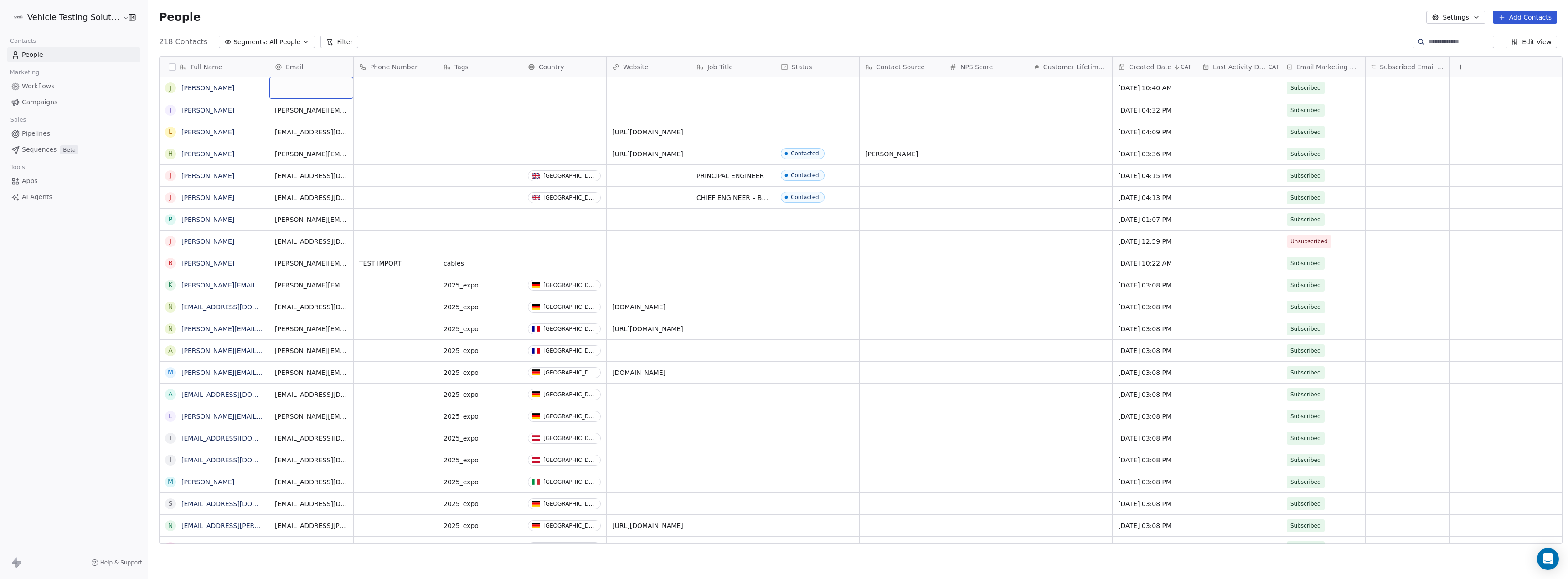
click at [289, 89] on div "grid" at bounding box center [311, 88] width 84 height 22
type input "**********"
click at [457, 85] on html "Vehicle Testing Solutions Contacts People Marketing Workflows Campaigns Sales P…" at bounding box center [784, 289] width 1568 height 579
click at [466, 92] on div "grid" at bounding box center [480, 88] width 84 height 22
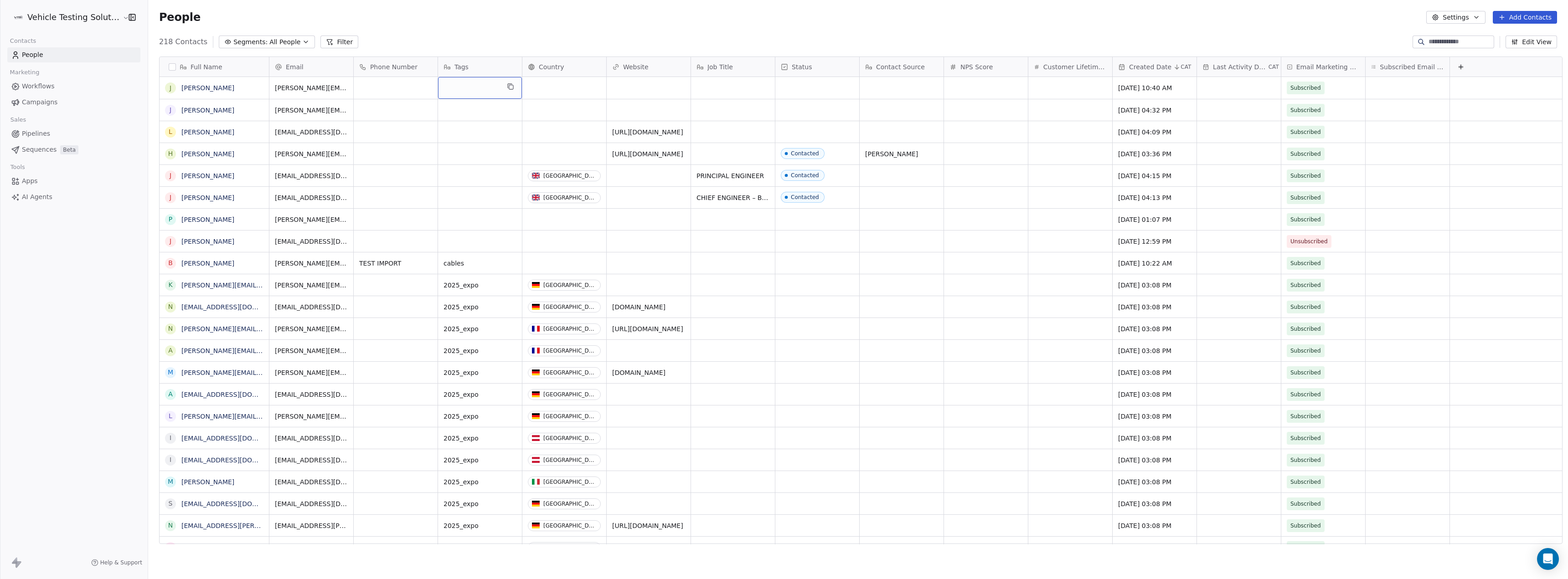
click at [463, 89] on div "grid" at bounding box center [480, 88] width 84 height 22
type textarea "****"
click at [563, 84] on html "Vehicle Testing Solutions Contacts People Marketing Workflows Campaigns Sales P…" at bounding box center [784, 289] width 1568 height 579
click at [563, 84] on div "grid" at bounding box center [564, 88] width 84 height 22
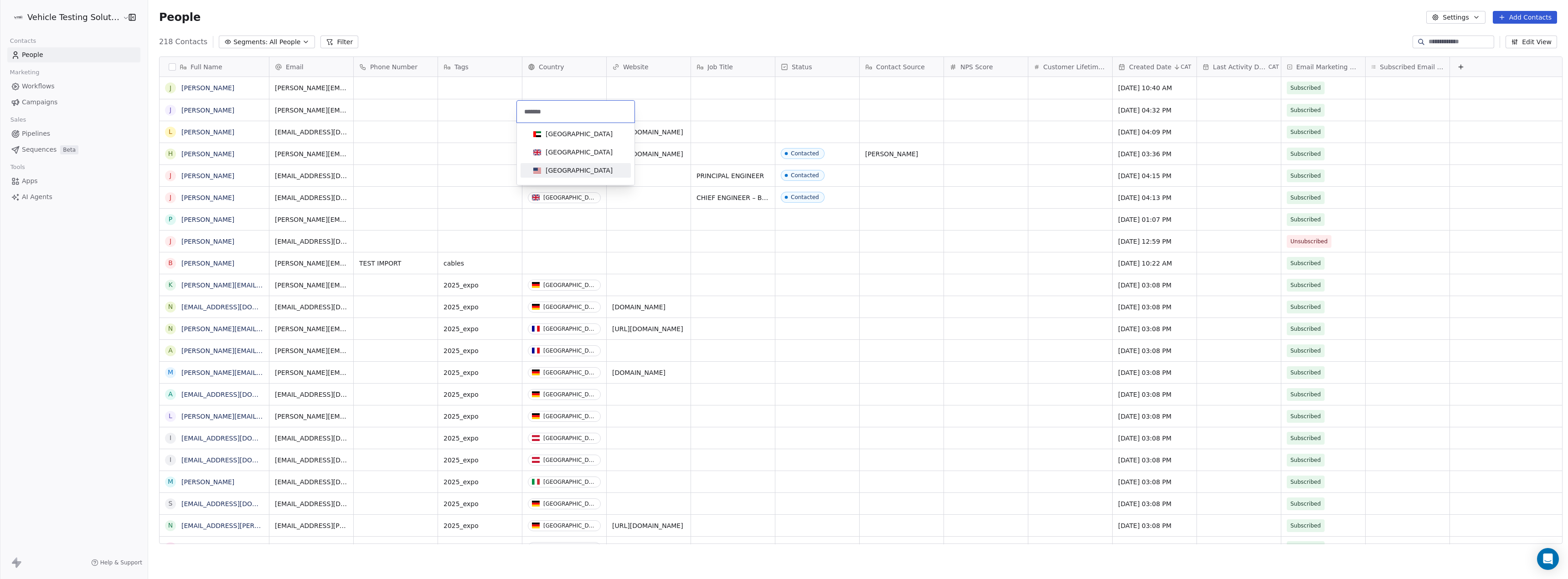
type input "******"
click at [573, 156] on div "[GEOGRAPHIC_DATA]" at bounding box center [579, 152] width 67 height 9
click at [39, 152] on span "Sequences" at bounding box center [39, 149] width 34 height 9
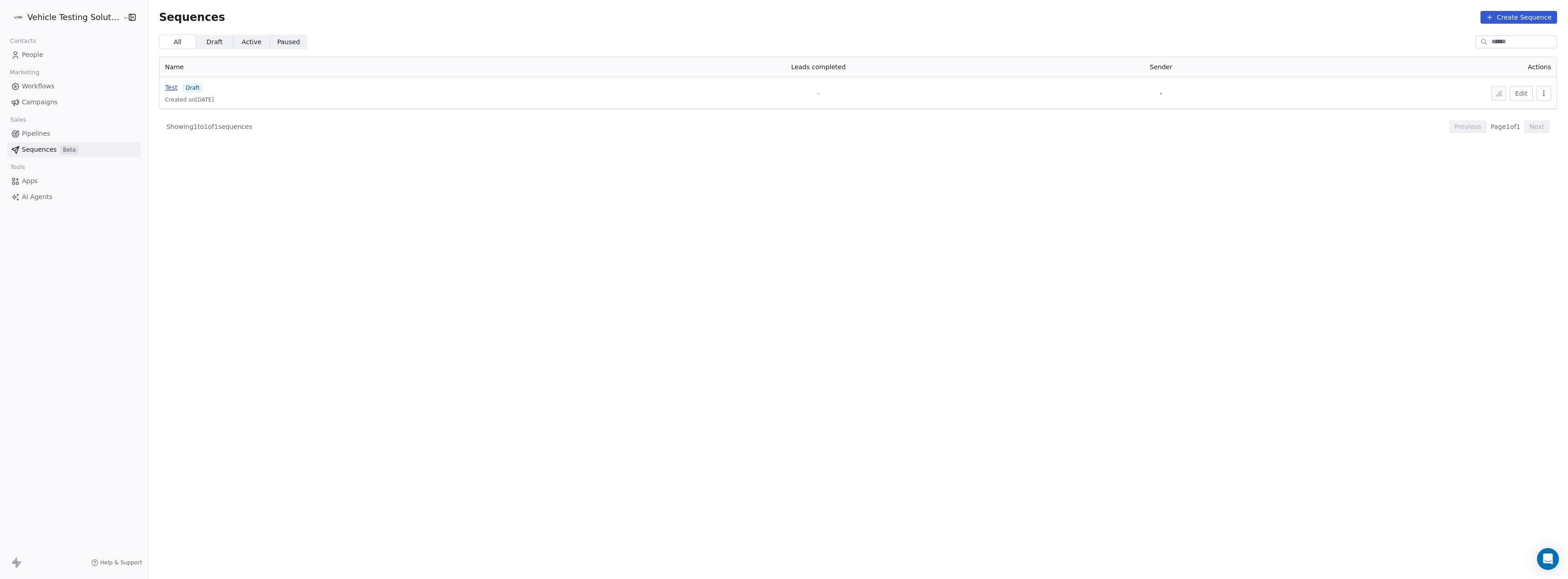
click at [165, 87] on span "Test" at bounding box center [171, 87] width 13 height 7
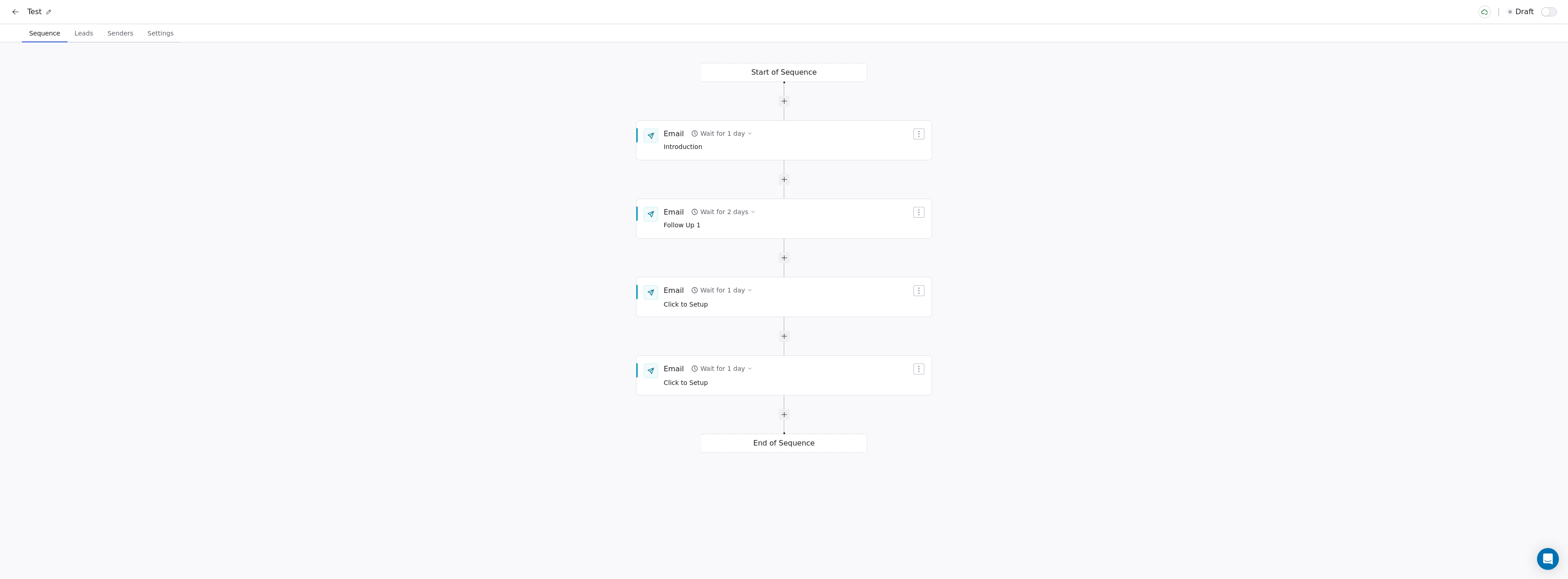
click at [81, 41] on button "Leads Leads" at bounding box center [84, 33] width 33 height 18
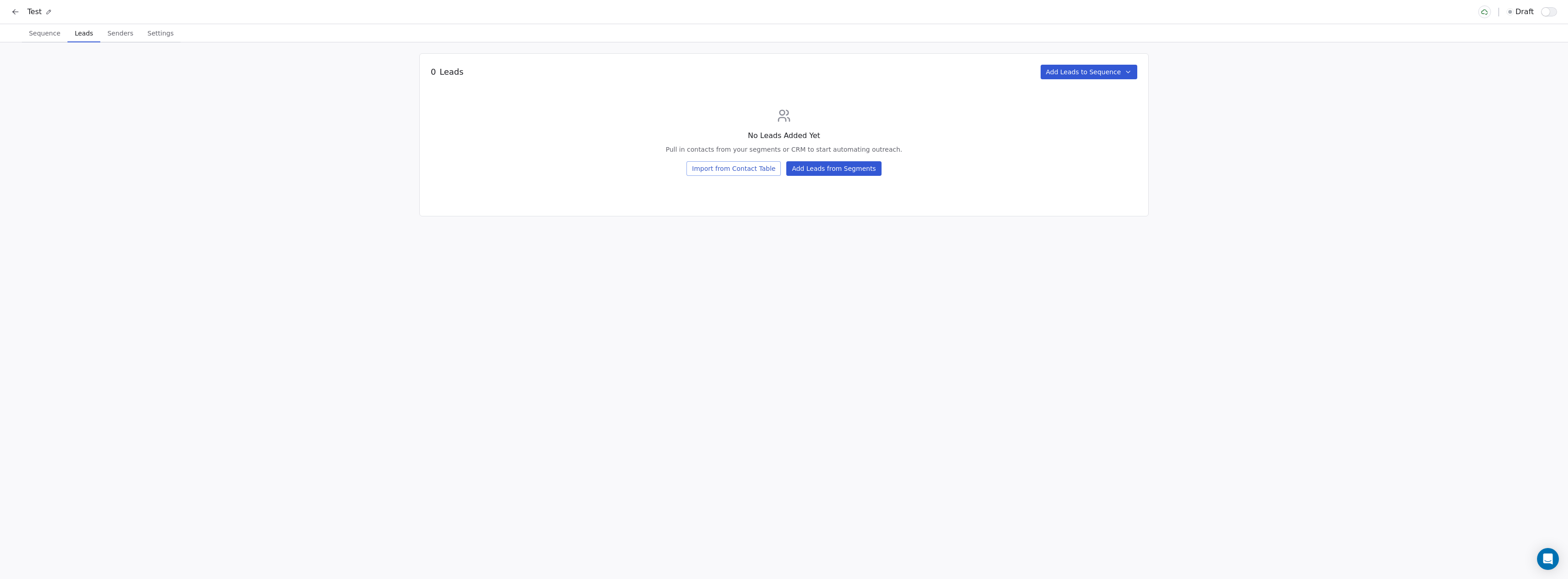
click at [747, 169] on button "Import from Contact Table" at bounding box center [734, 168] width 95 height 14
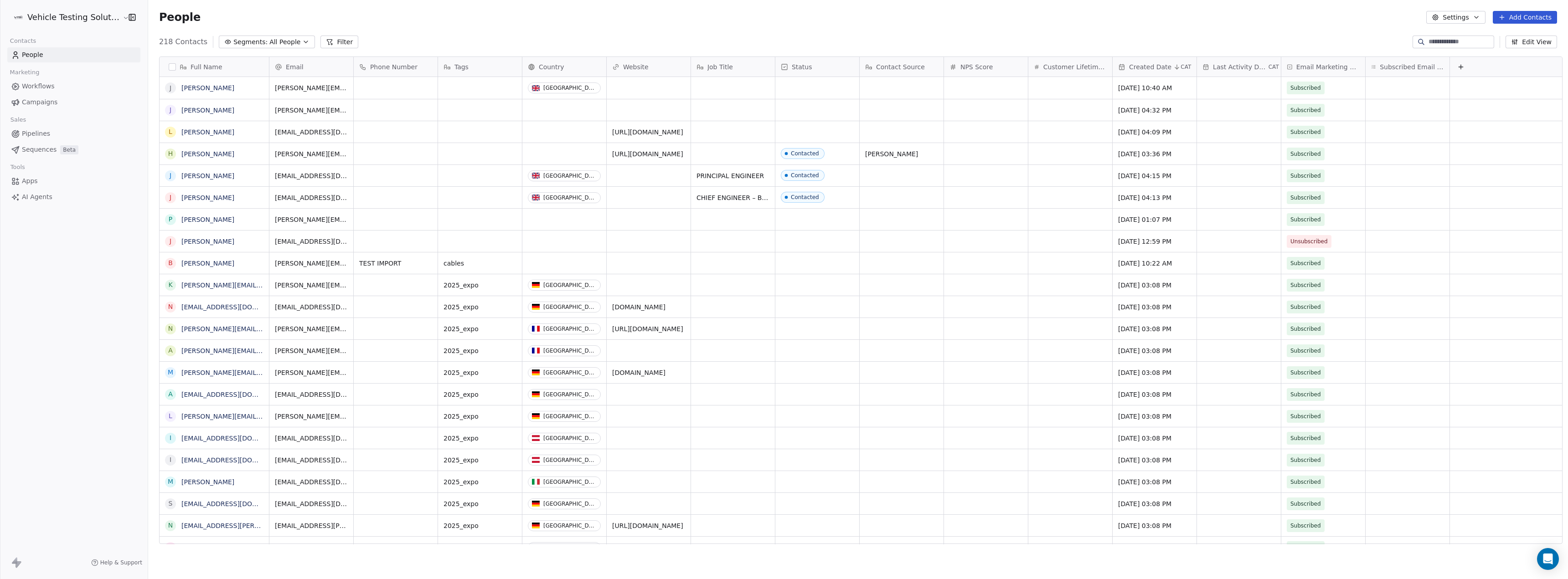
scroll to position [503, 1418]
click at [255, 85] on icon "grid" at bounding box center [257, 86] width 4 height 4
click at [38, 147] on span "Sequences" at bounding box center [39, 149] width 34 height 9
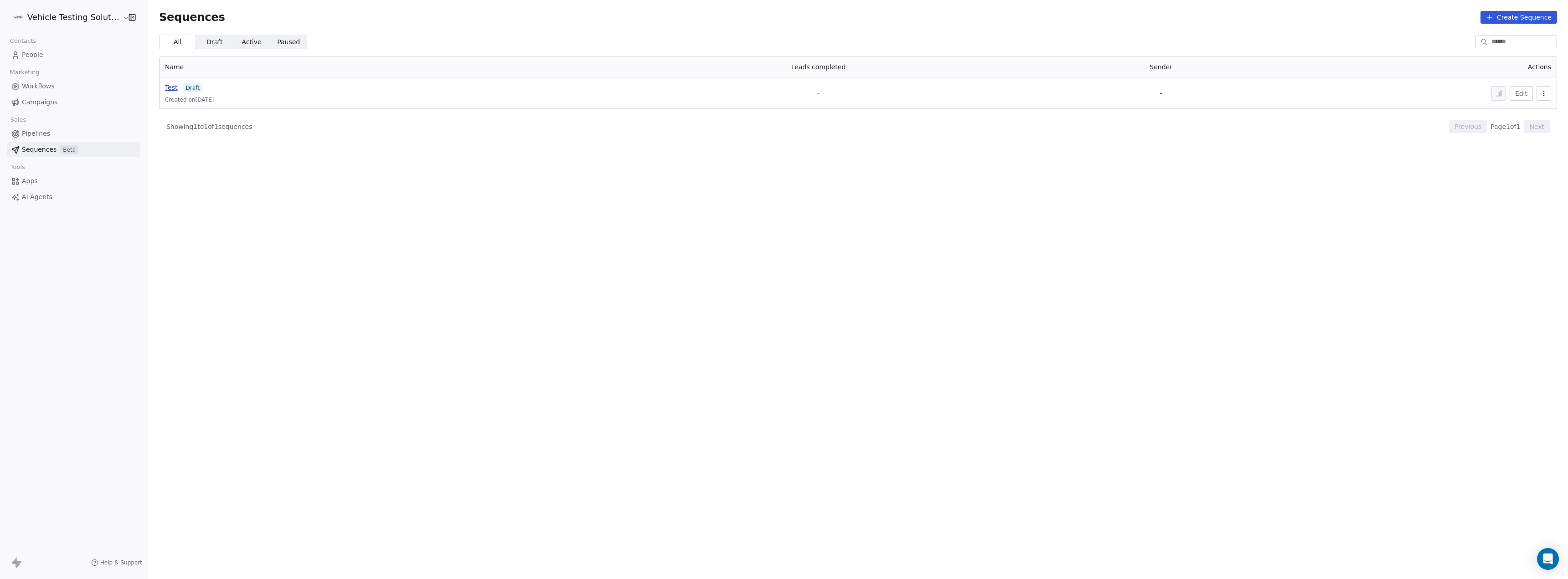
click at [167, 89] on span "Test" at bounding box center [171, 87] width 13 height 7
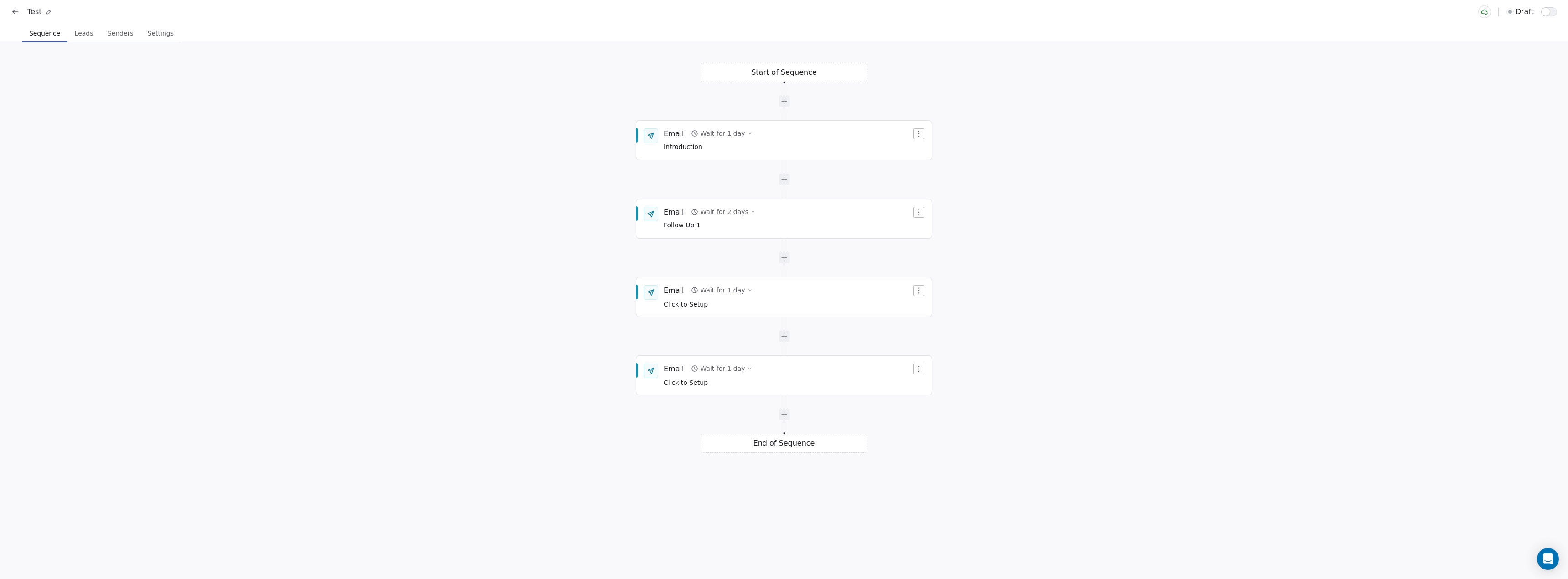
click at [83, 32] on span "Leads" at bounding box center [84, 34] width 26 height 13
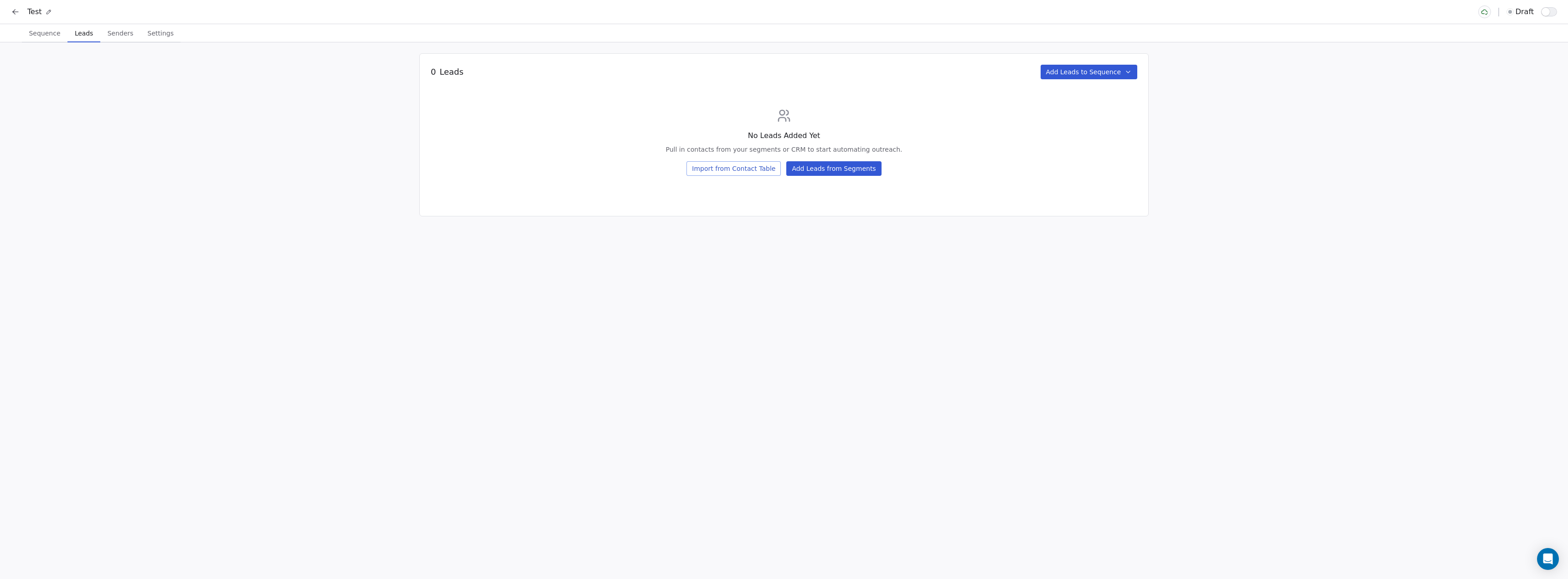
click at [1106, 74] on button "Add Leads to Sequence" at bounding box center [1089, 72] width 97 height 14
click at [1095, 95] on span "Add From existing segments" at bounding box center [1111, 92] width 91 height 9
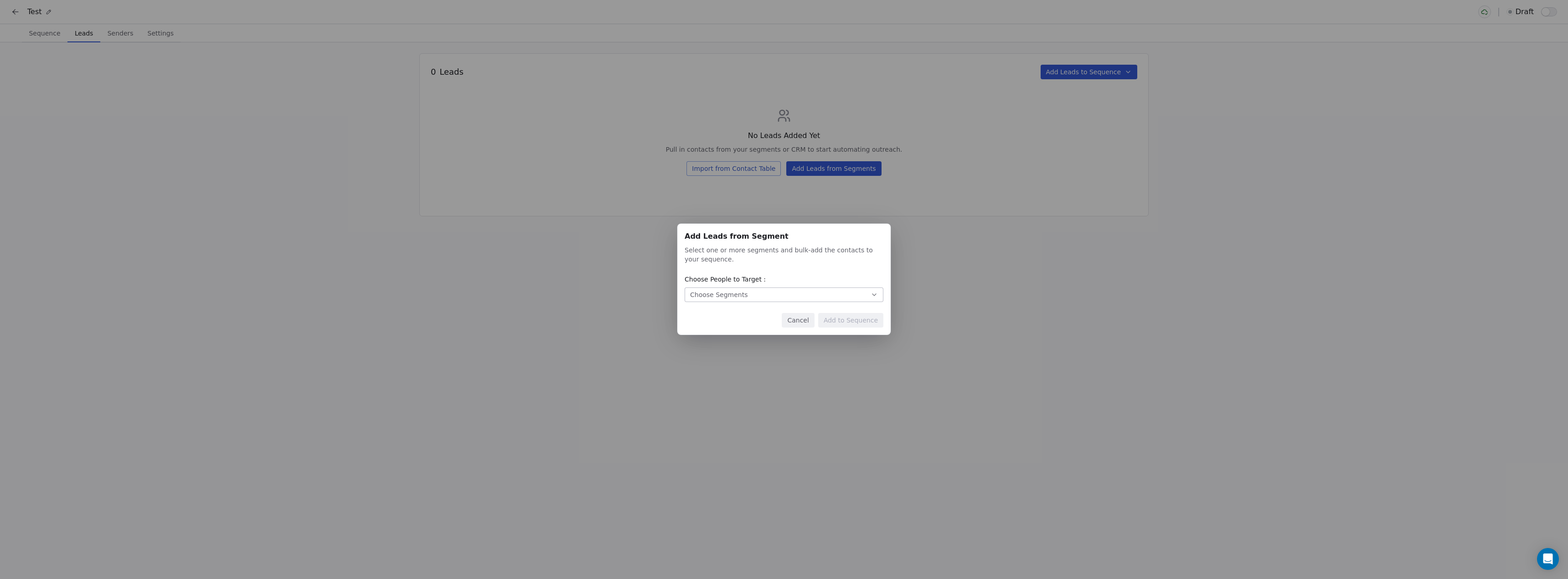
click at [840, 293] on button "Choose Segments" at bounding box center [784, 295] width 199 height 14
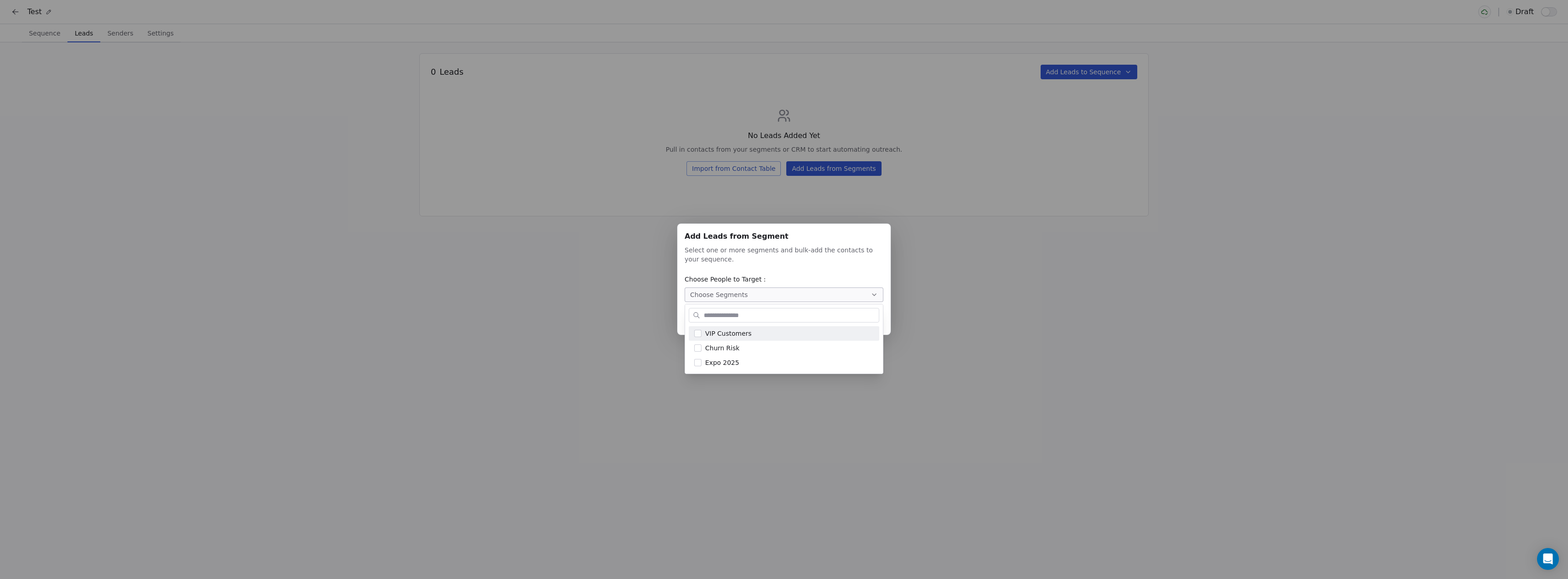
click at [984, 287] on div "Add Leads from Segment Add Leads from Segment Select one or more segments and b…" at bounding box center [784, 289] width 1568 height 160
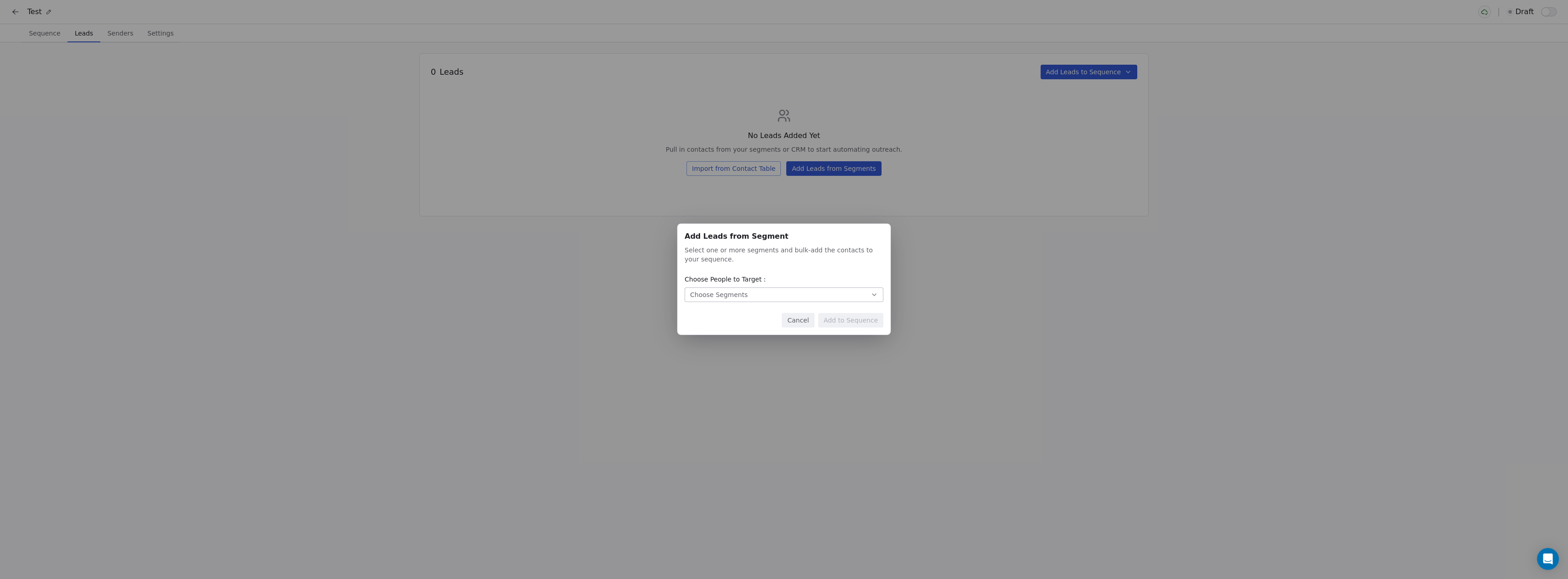
click at [791, 320] on button "Cancel" at bounding box center [798, 320] width 32 height 14
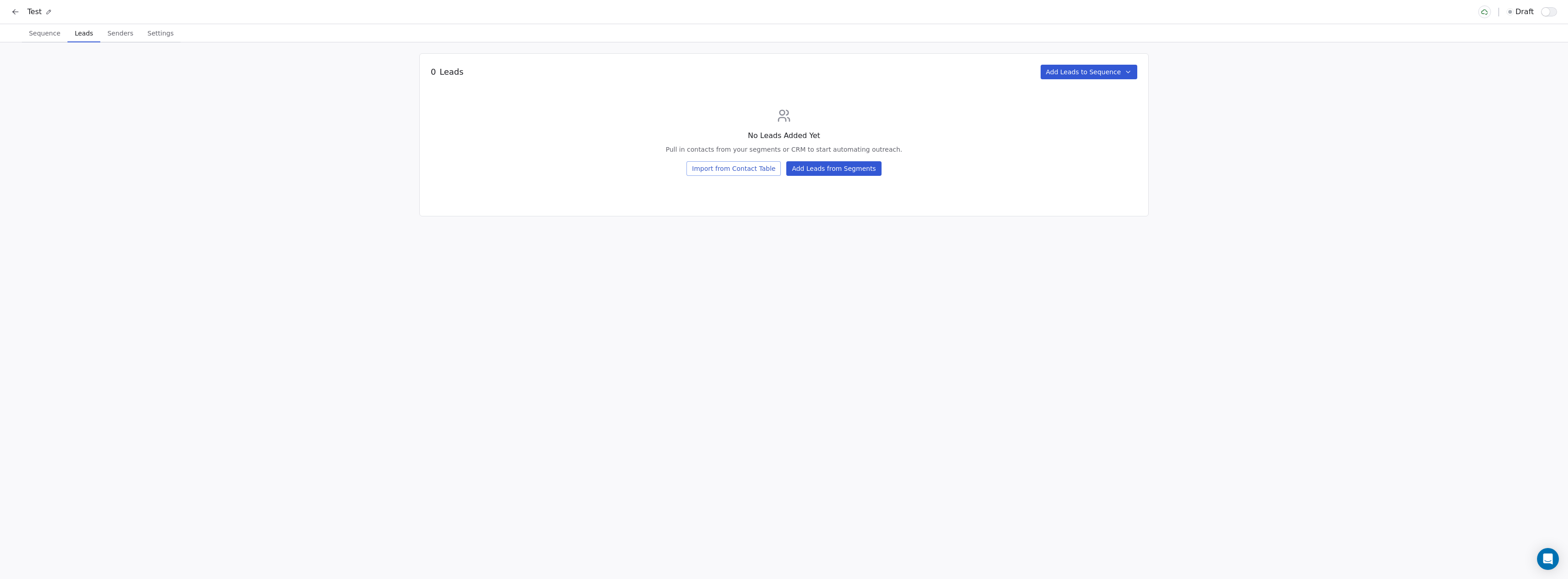
click at [11, 12] on div "Test draft" at bounding box center [784, 11] width 1568 height 24
click at [19, 11] on icon at bounding box center [15, 11] width 9 height 9
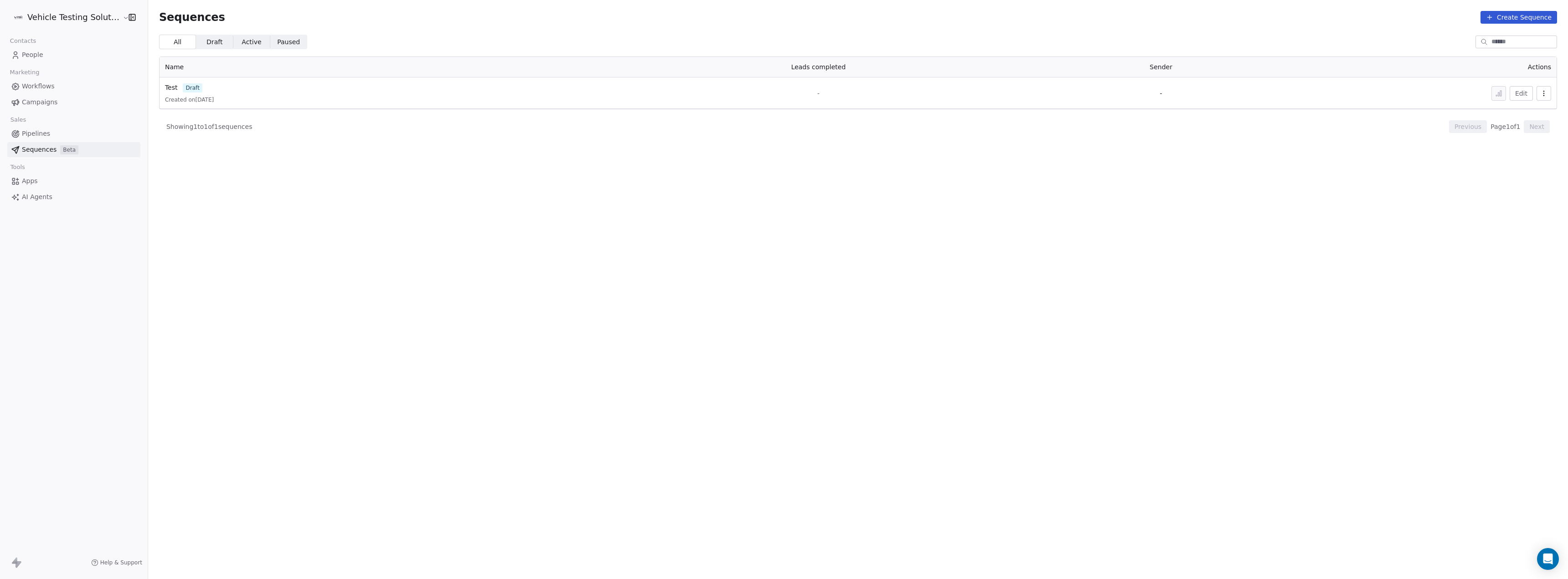
click at [49, 56] on link "People" at bounding box center [74, 54] width 133 height 15
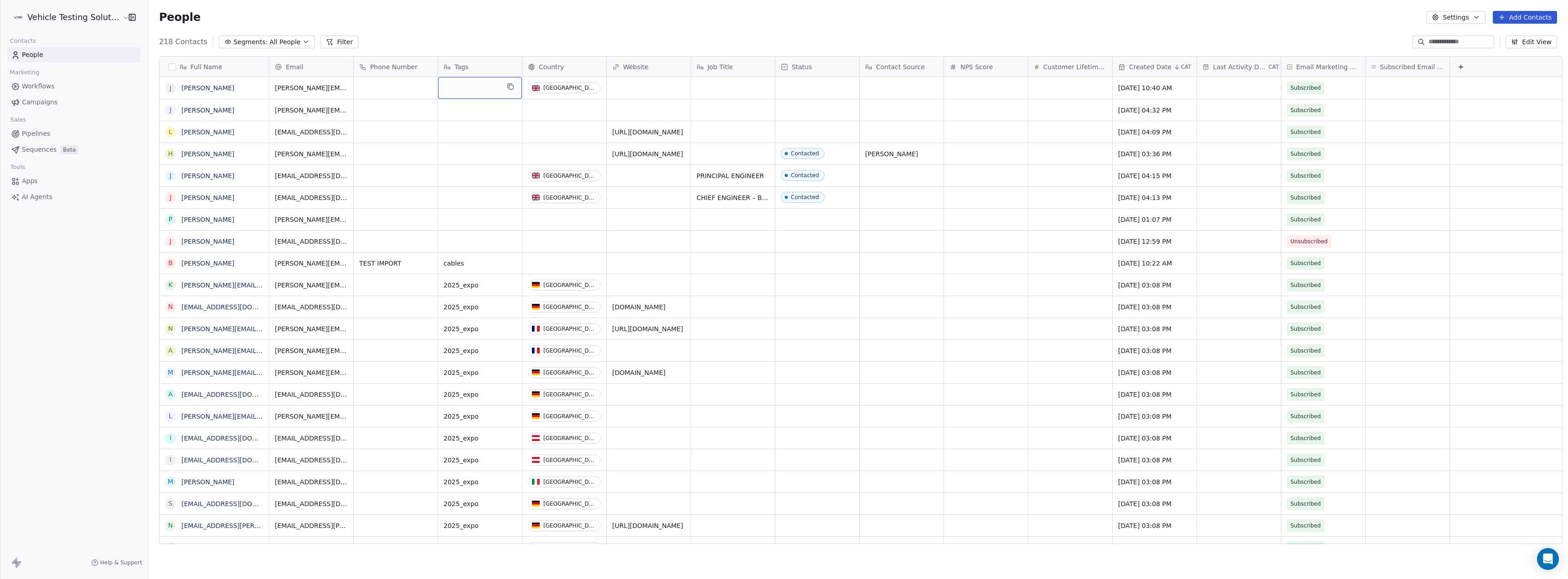
click at [460, 92] on div "grid" at bounding box center [480, 88] width 84 height 22
click at [458, 94] on div "grid" at bounding box center [480, 88] width 84 height 22
click at [473, 92] on div "grid" at bounding box center [480, 88] width 84 height 22
click at [473, 92] on textarea at bounding box center [475, 91] width 83 height 28
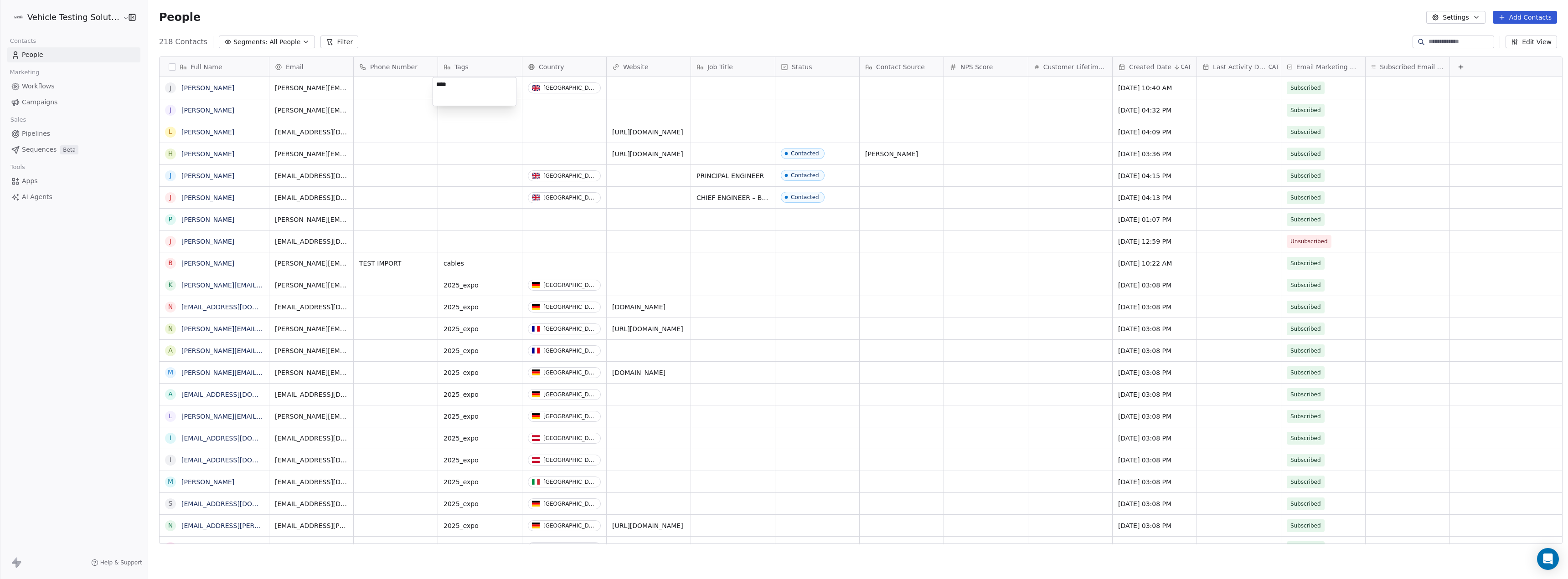
type textarea "****"
click at [639, 84] on html "Vehicle Testing Solutions Contacts People Marketing Workflows Campaigns Sales P…" at bounding box center [784, 289] width 1568 height 579
click at [476, 89] on textarea "****" at bounding box center [475, 91] width 83 height 28
click at [461, 84] on div "grid" at bounding box center [480, 88] width 84 height 22
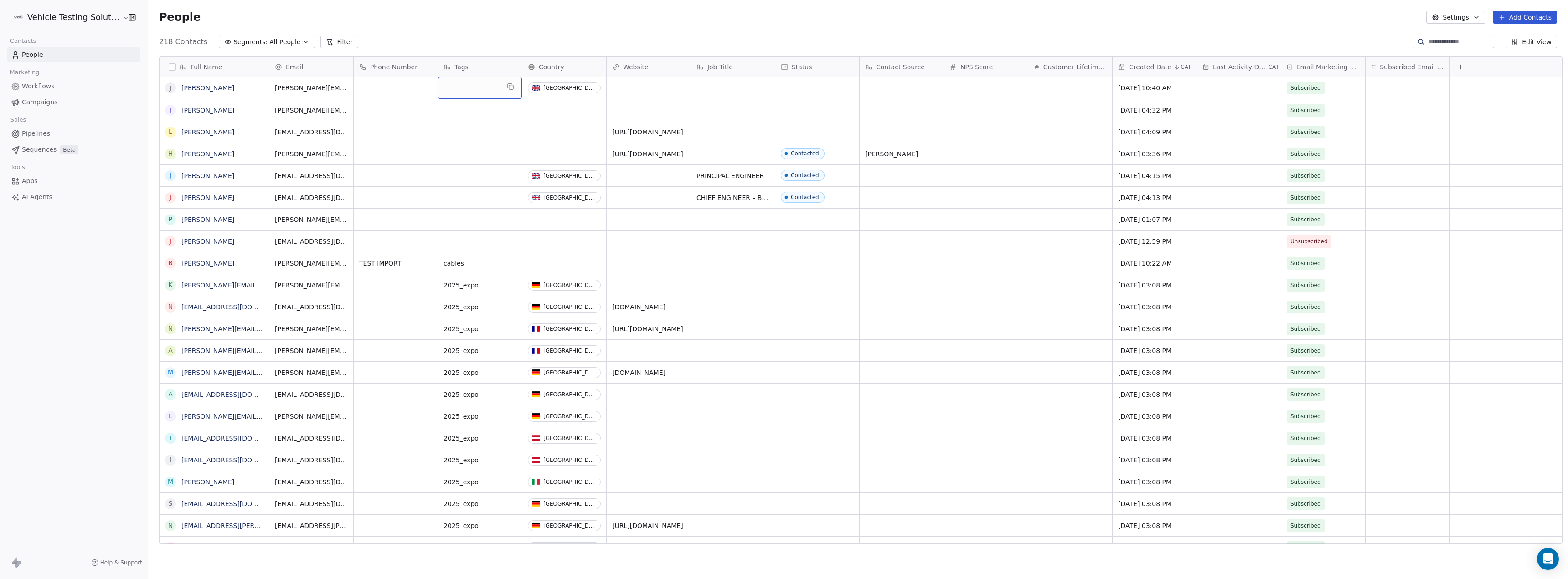
click at [461, 87] on div "grid" at bounding box center [480, 88] width 84 height 22
type textarea "****"
click at [470, 92] on div "grid" at bounding box center [480, 88] width 84 height 22
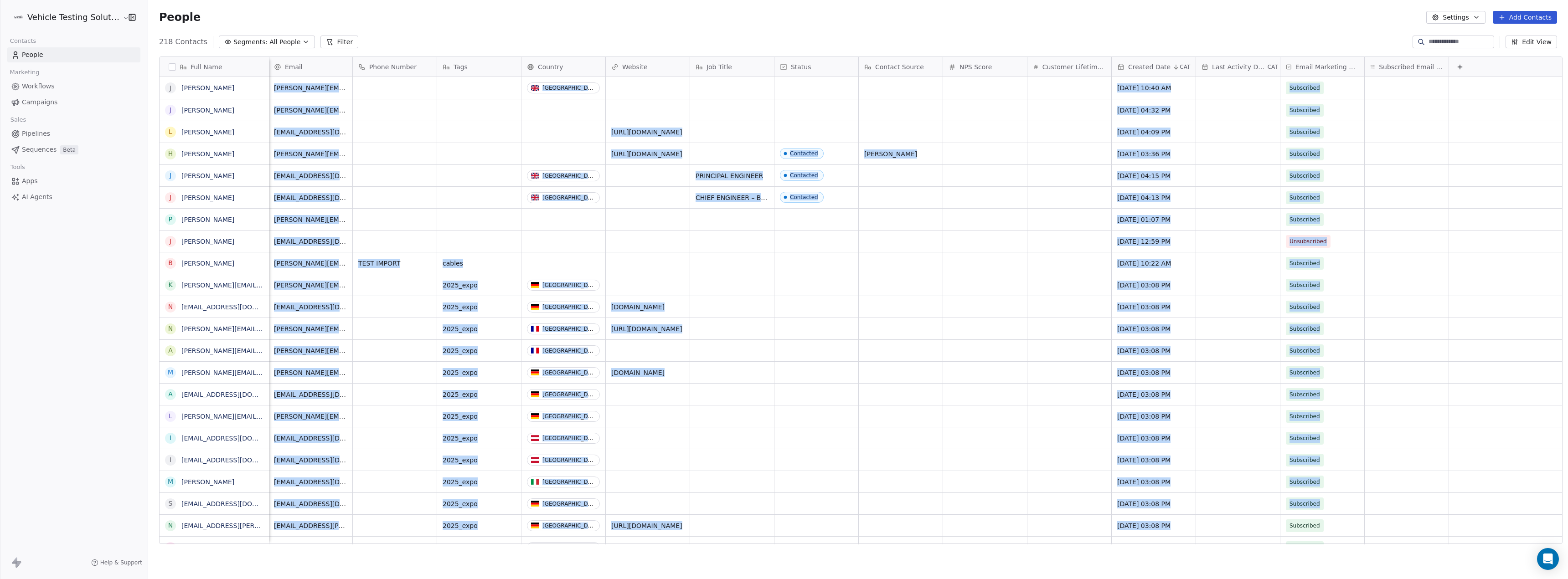
drag, startPoint x: 940, startPoint y: 540, endPoint x: 1237, endPoint y: 528, distance: 297.2
click at [1237, 528] on html "Vehicle Testing Solutions Contacts People Marketing Workflows Campaigns Sales P…" at bounding box center [784, 289] width 1568 height 579
click at [1456, 65] on icon at bounding box center [1460, 67] width 7 height 7
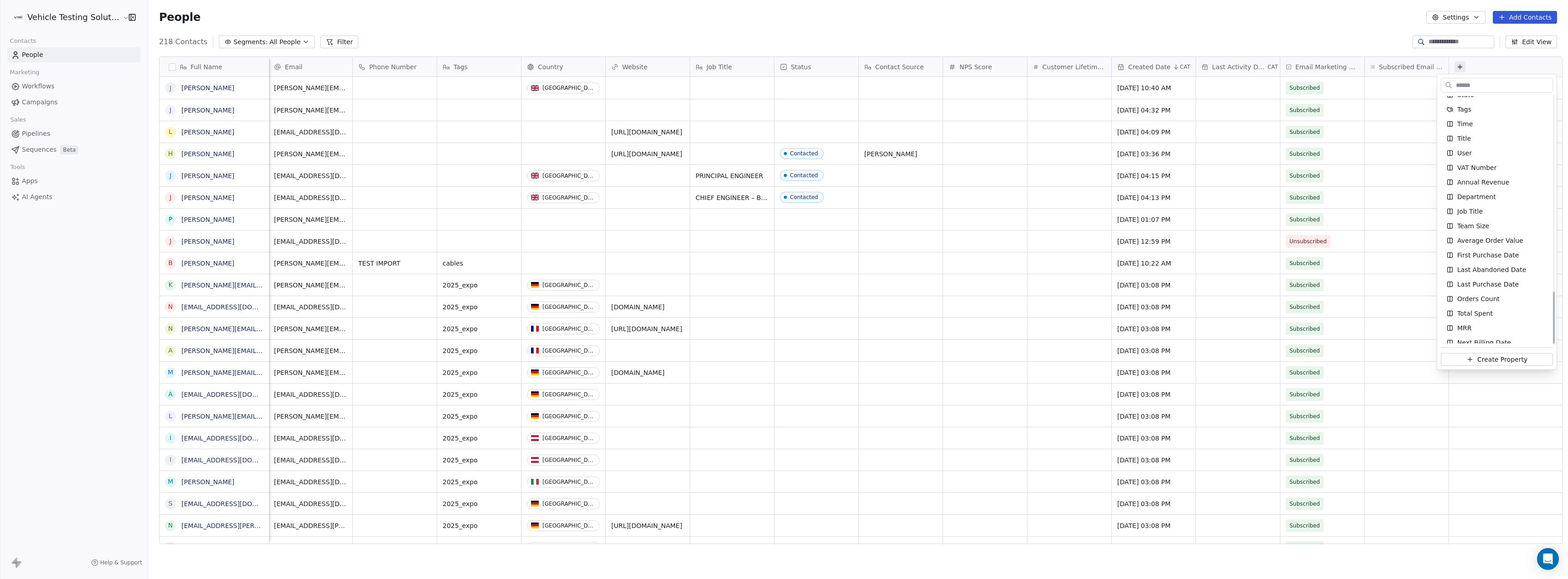
scroll to position [948, 0]
click at [478, 38] on html "Vehicle Testing Solutions Contacts People Marketing Workflows Campaigns Sales P…" at bounding box center [784, 289] width 1568 height 579
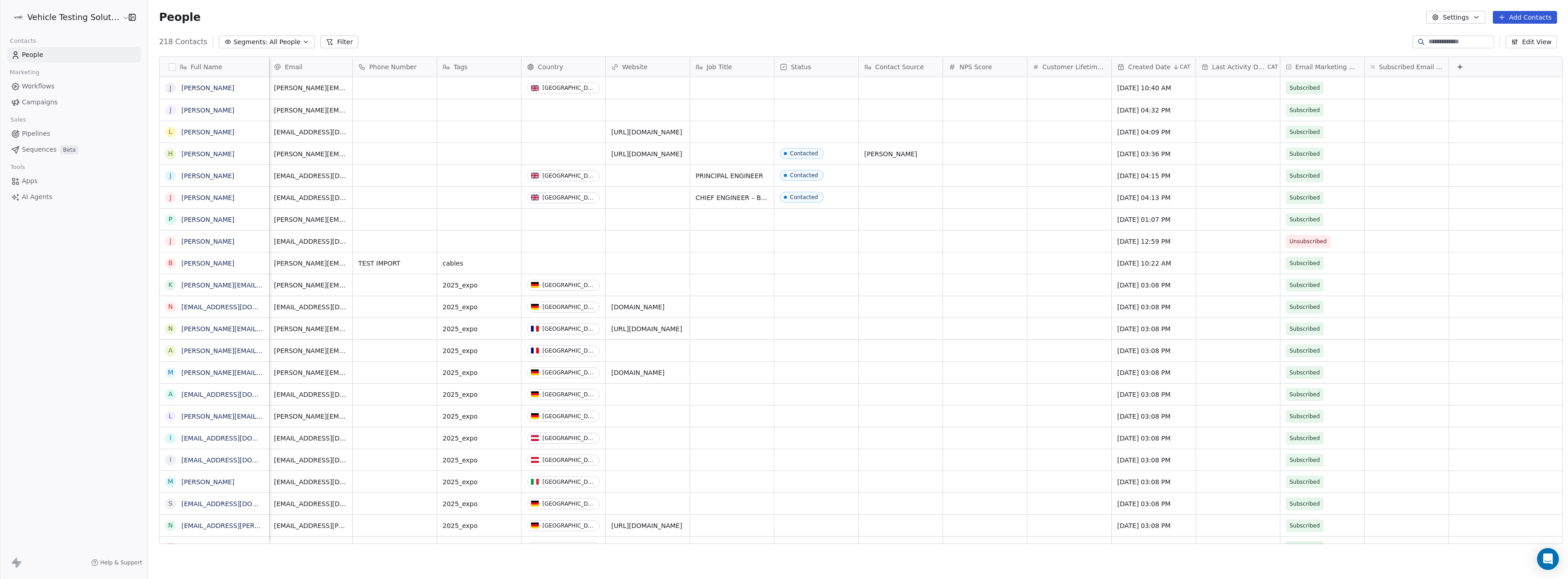
click at [302, 41] on icon "button" at bounding box center [306, 42] width 7 height 7
click at [266, 145] on span "Create New Segment" at bounding box center [263, 145] width 68 height 9
click at [34, 38] on span "Add Filter" at bounding box center [37, 37] width 30 height 9
click at [46, 62] on span "Contact properties" at bounding box center [44, 59] width 59 height 9
type input "*"
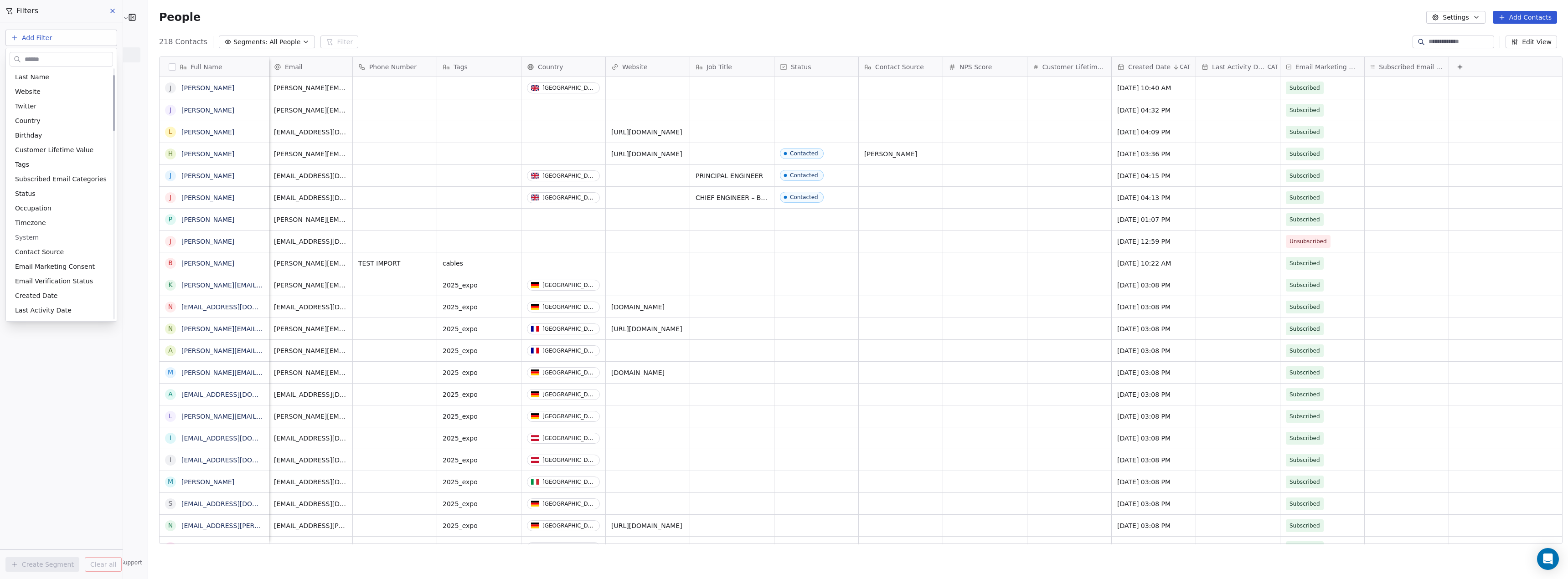
scroll to position [29, 0]
click at [55, 250] on div "Tags" at bounding box center [61, 252] width 92 height 9
click at [47, 97] on div "Includes" at bounding box center [61, 97] width 95 height 14
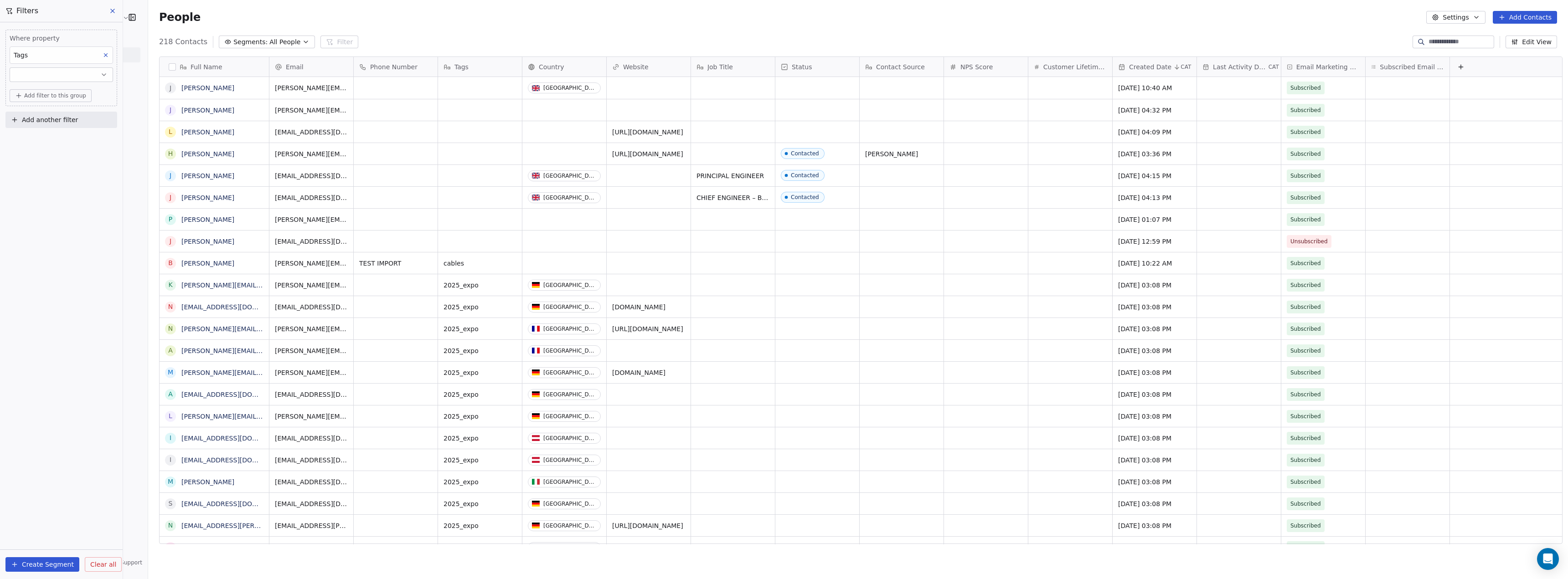
scroll to position [503, 1418]
click at [41, 73] on button "button" at bounding box center [61, 74] width 104 height 14
click at [67, 232] on div "Where property Tags Add filter to this group Add another filter Create Segment …" at bounding box center [61, 301] width 122 height 557
click at [56, 79] on button "button" at bounding box center [61, 74] width 104 height 14
click at [52, 96] on div "Is" at bounding box center [61, 97] width 95 height 14
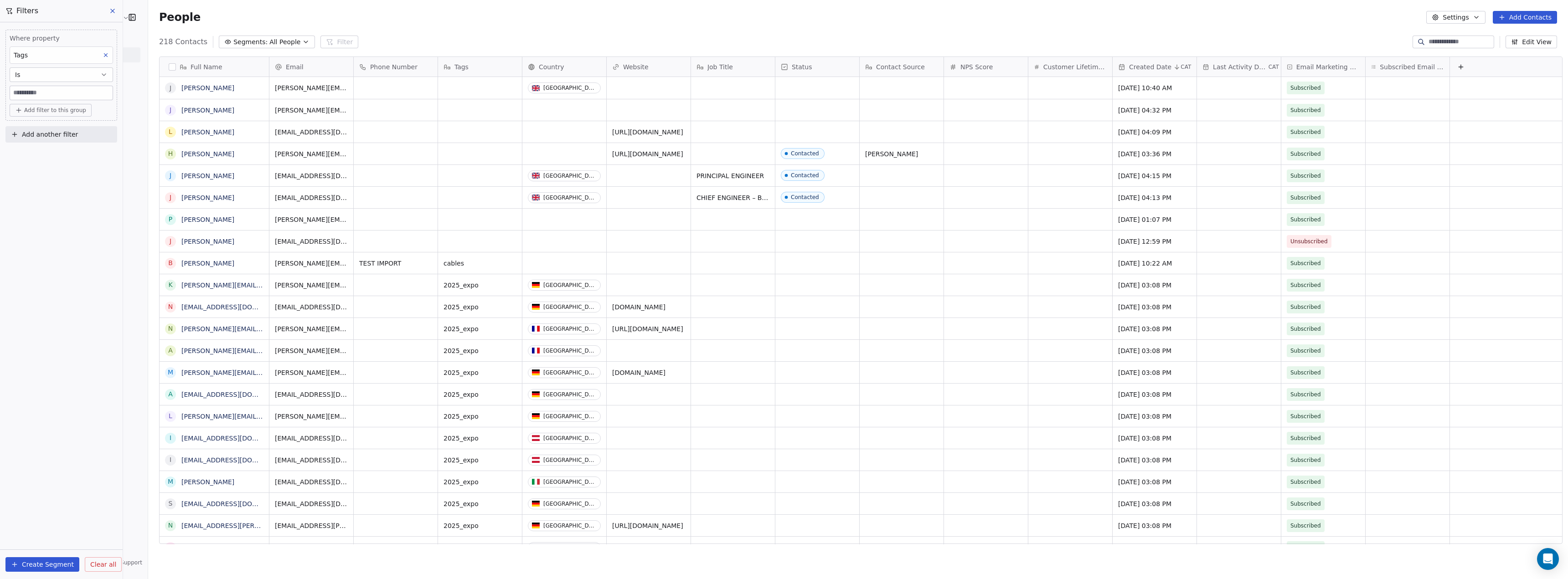
click at [43, 92] on input at bounding box center [61, 92] width 102 height 14
type input "****"
click at [58, 563] on button "Create Segment" at bounding box center [42, 565] width 74 height 14
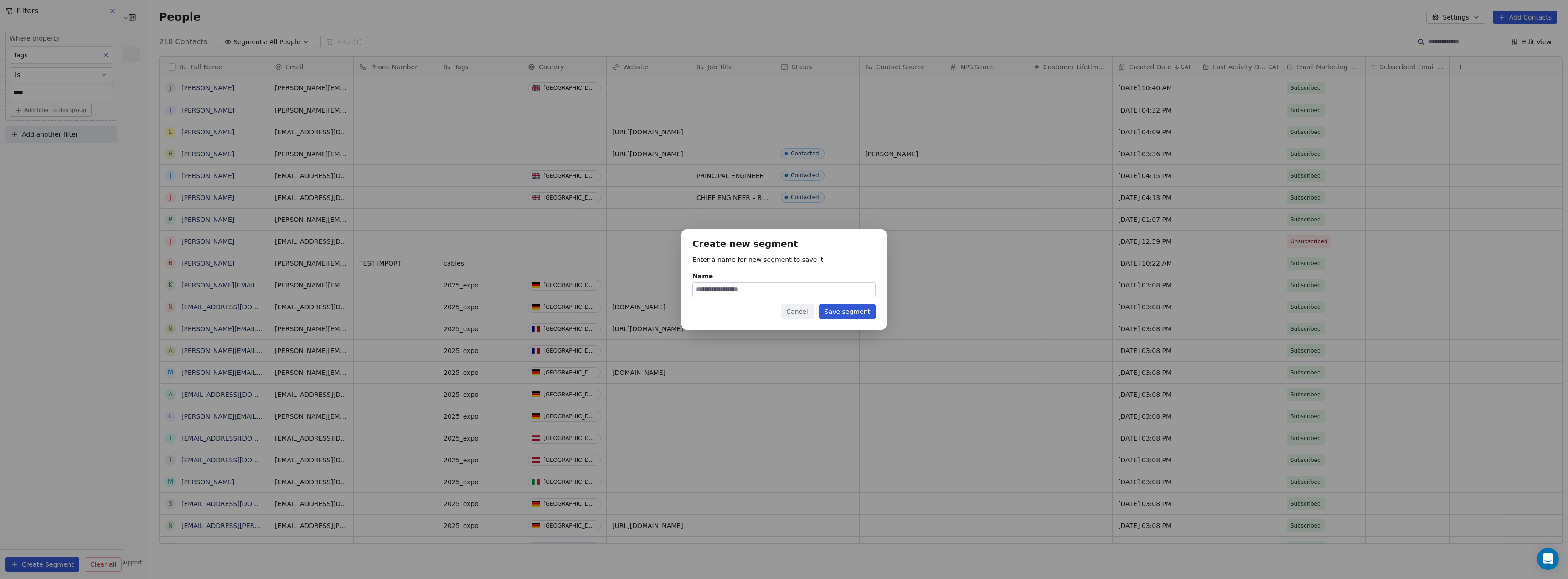
click at [798, 288] on input "Name" at bounding box center [784, 289] width 183 height 14
type input "****"
click at [838, 304] on div "Create new segment Enter a name for new segment to save it Name **** Cancel Sav…" at bounding box center [784, 279] width 205 height 101
click at [843, 311] on button "Save segment" at bounding box center [847, 311] width 57 height 14
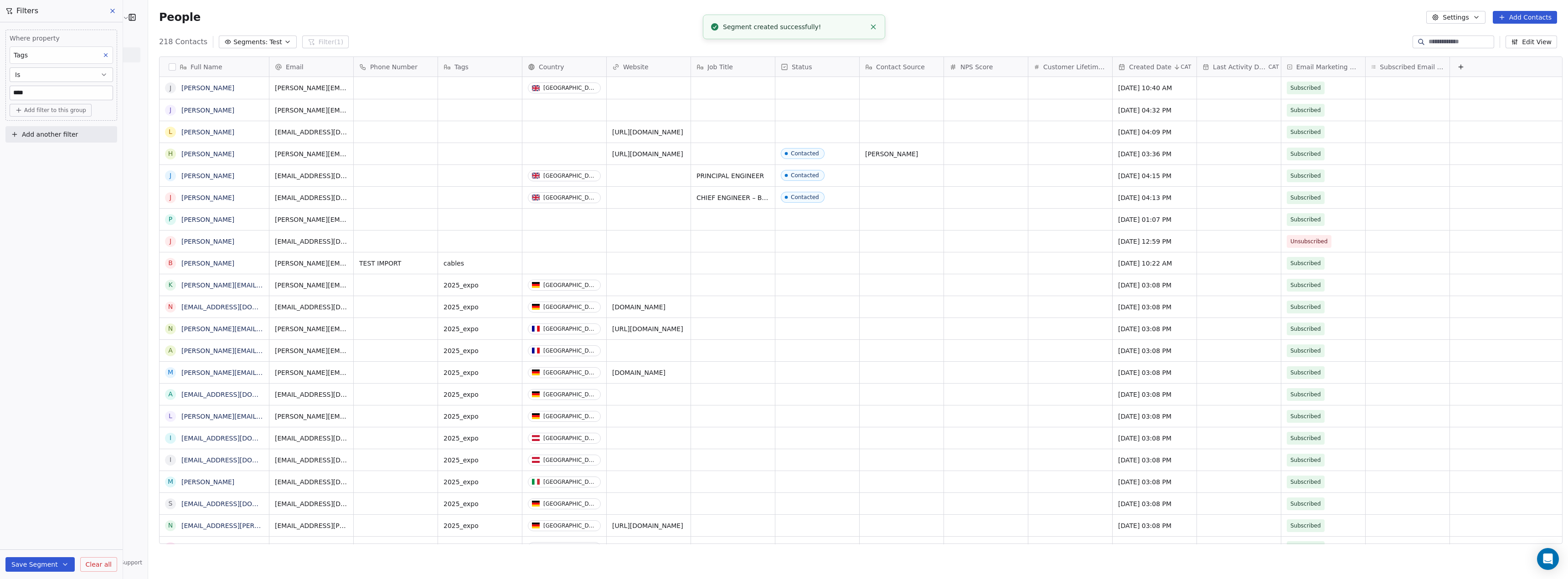
click at [115, 11] on icon at bounding box center [112, 11] width 7 height 7
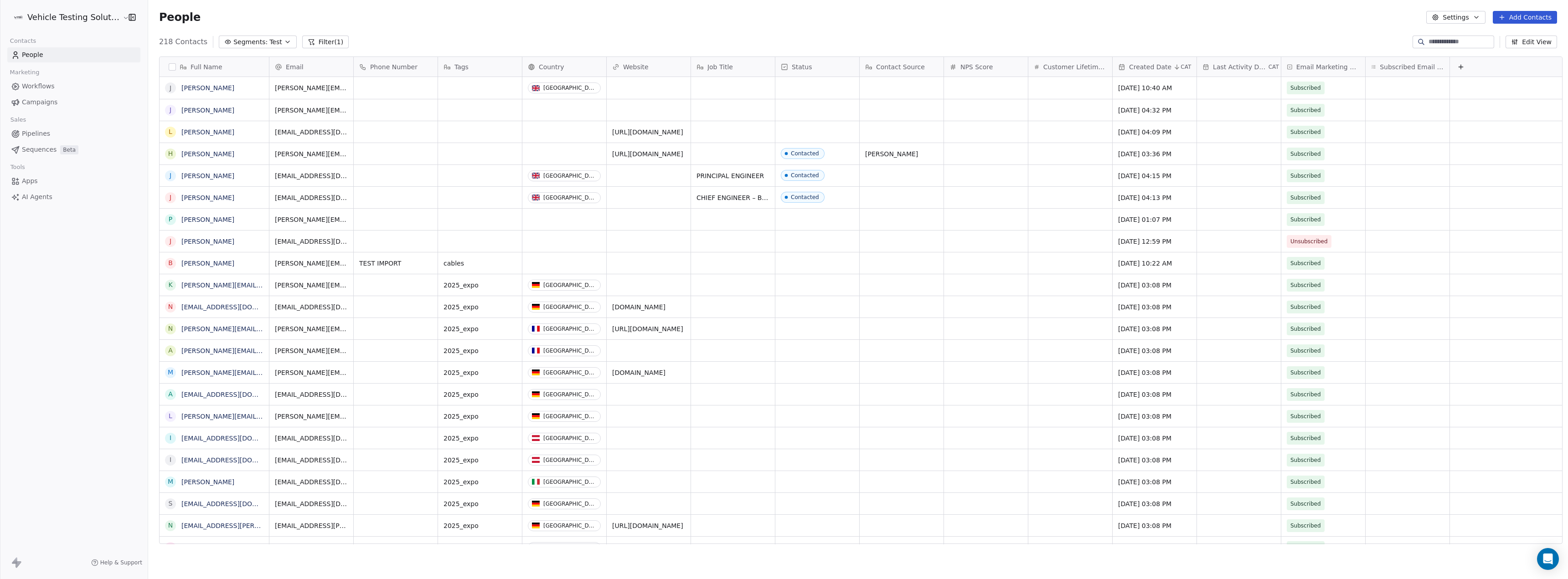
click at [46, 150] on span "Sequences" at bounding box center [39, 149] width 34 height 9
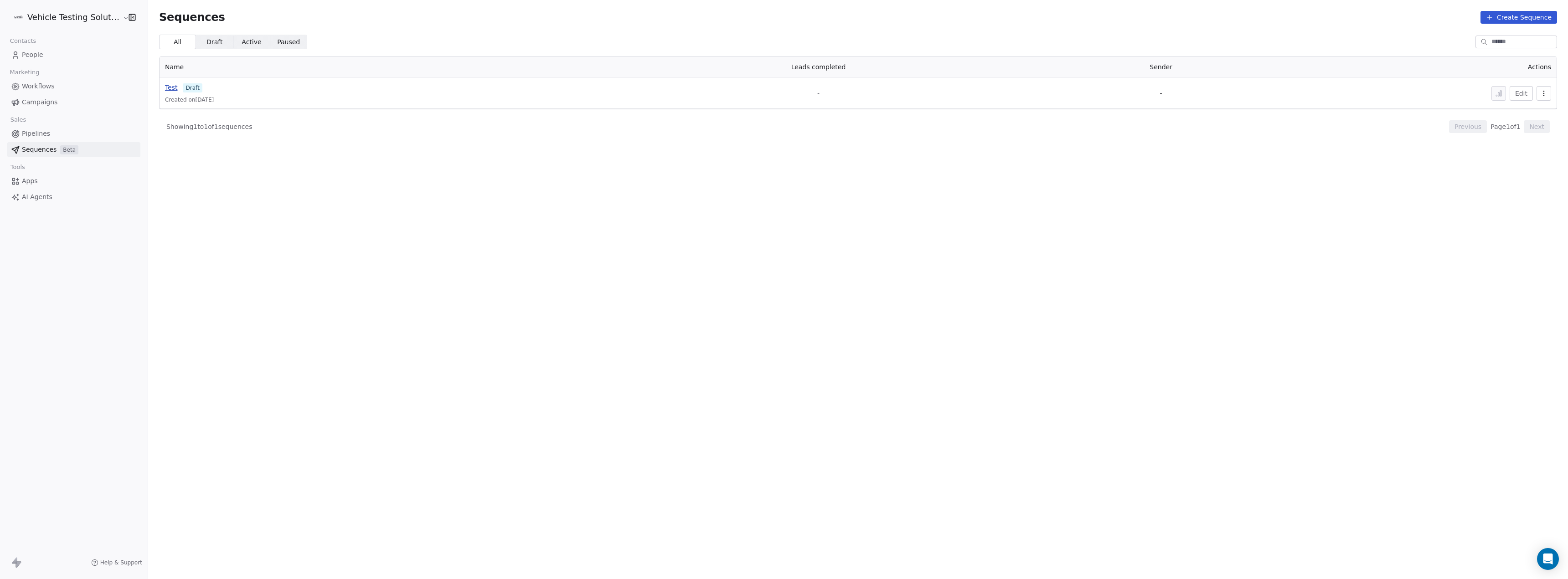
click at [165, 90] on span "Test" at bounding box center [171, 87] width 13 height 7
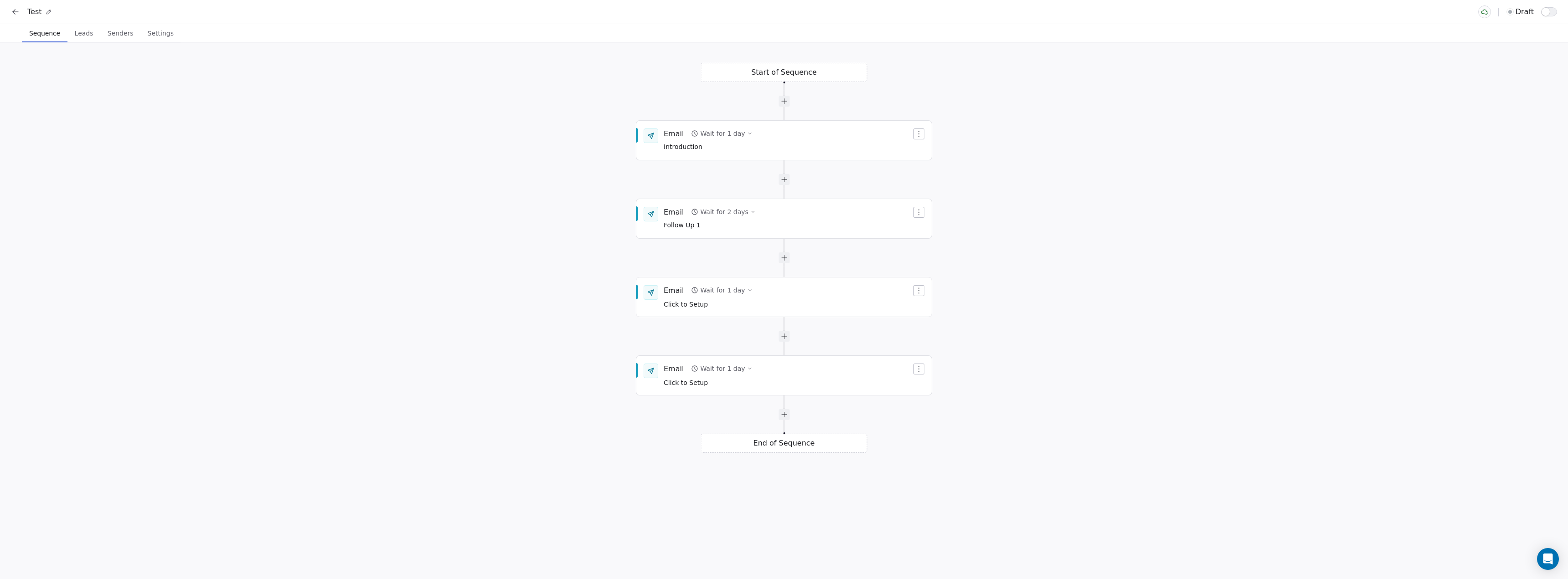
click at [89, 38] on span "Leads" at bounding box center [84, 34] width 26 height 13
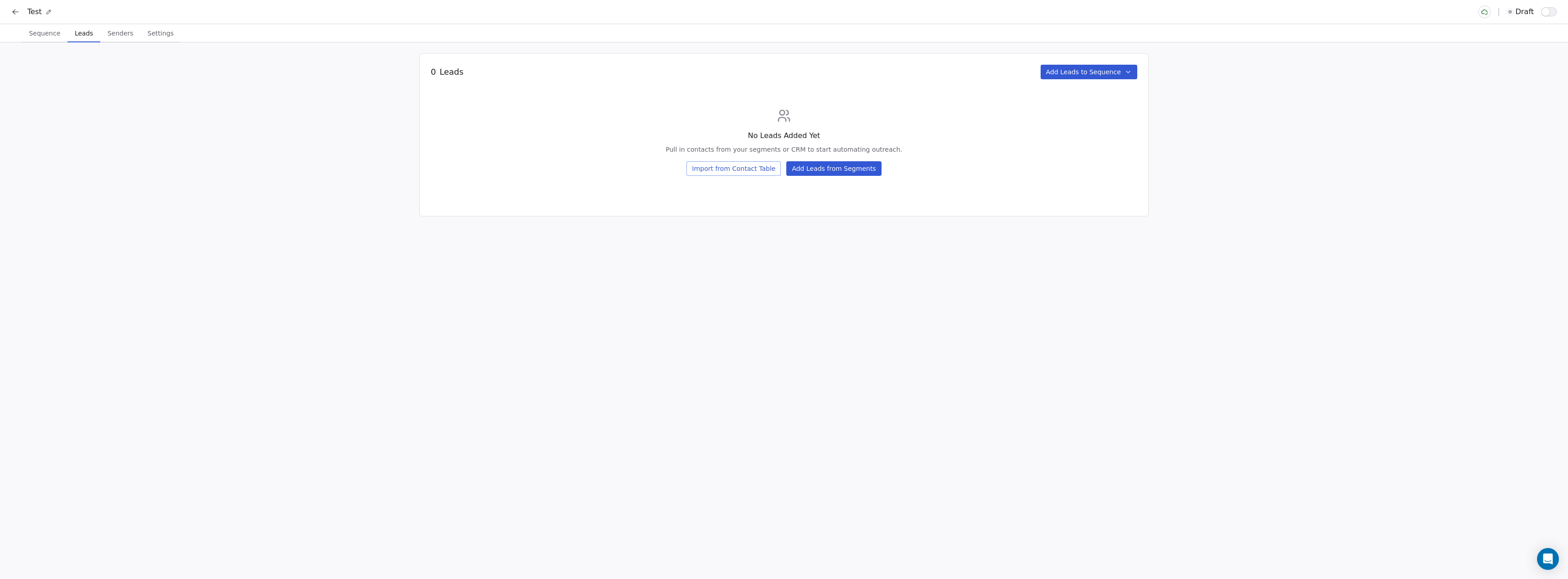
click at [1097, 68] on button "Add Leads to Sequence" at bounding box center [1089, 72] width 97 height 14
click at [1095, 92] on span "Add From existing segments" at bounding box center [1111, 92] width 91 height 9
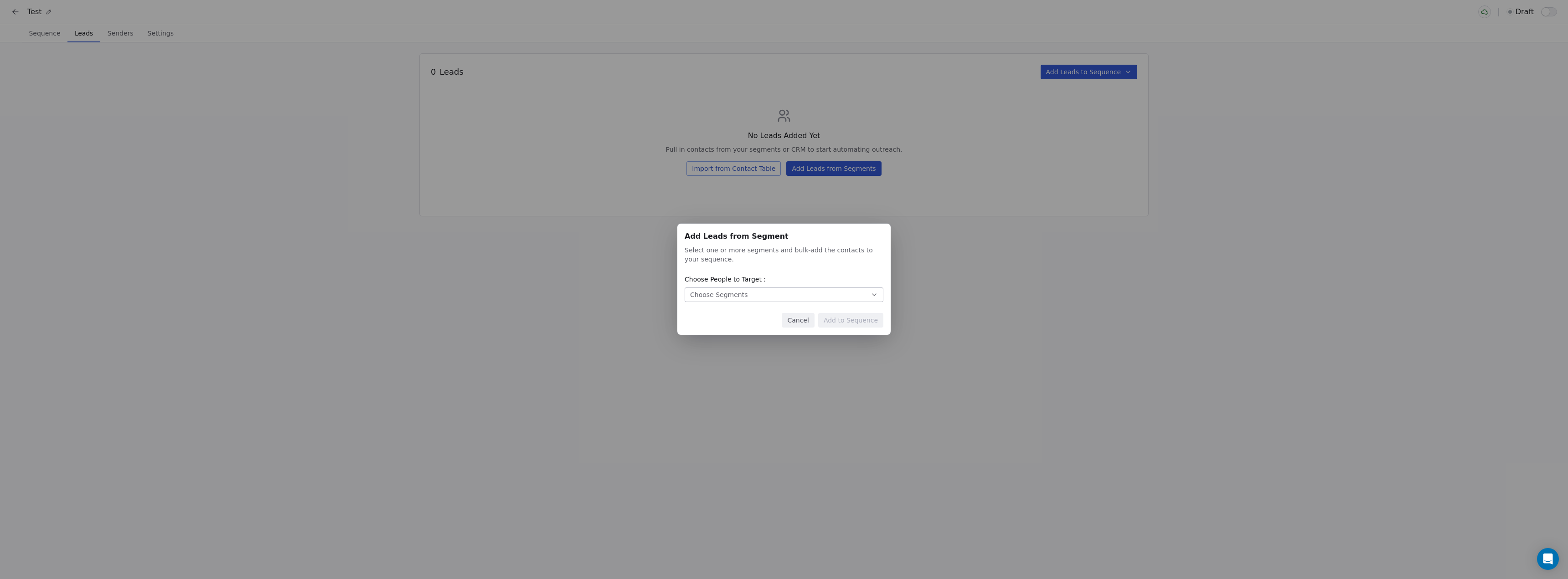
click at [777, 290] on button "Choose Segments" at bounding box center [784, 295] width 199 height 14
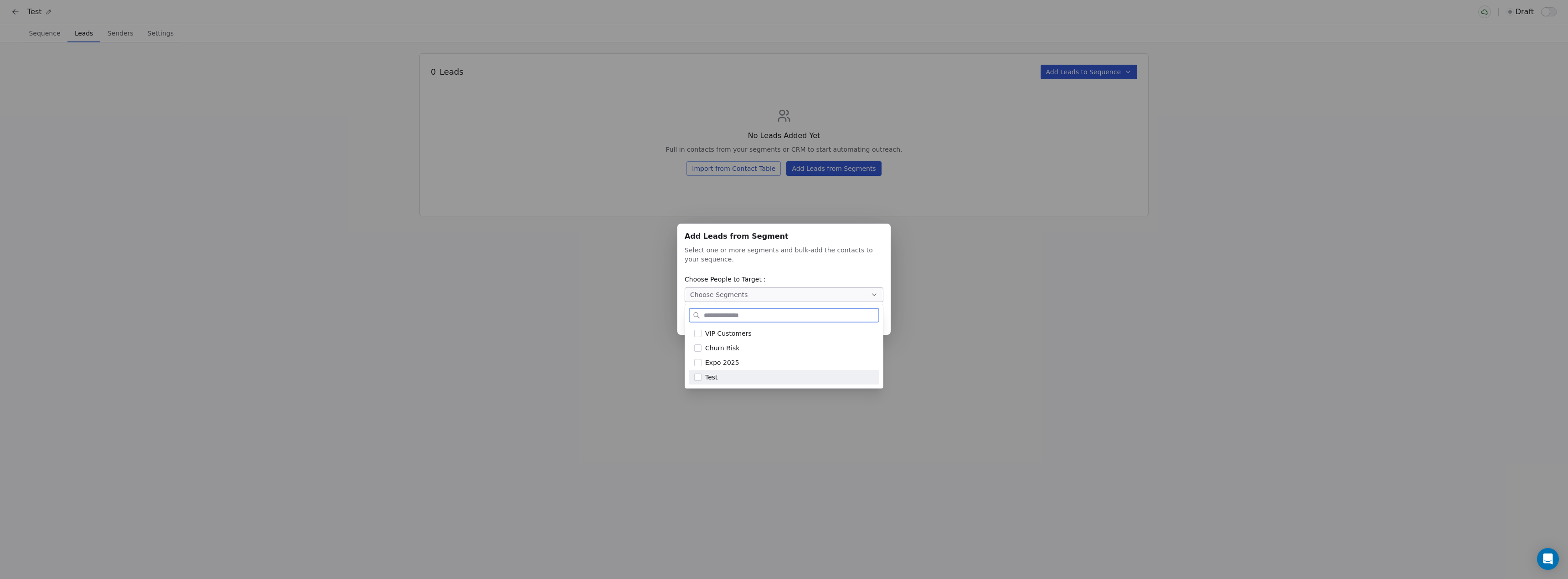
click at [768, 376] on div "Test" at bounding box center [790, 377] width 169 height 9
click at [1000, 321] on div "Add Leads from Segment Add Leads from Segment Select one or more segments and b…" at bounding box center [784, 289] width 1568 height 160
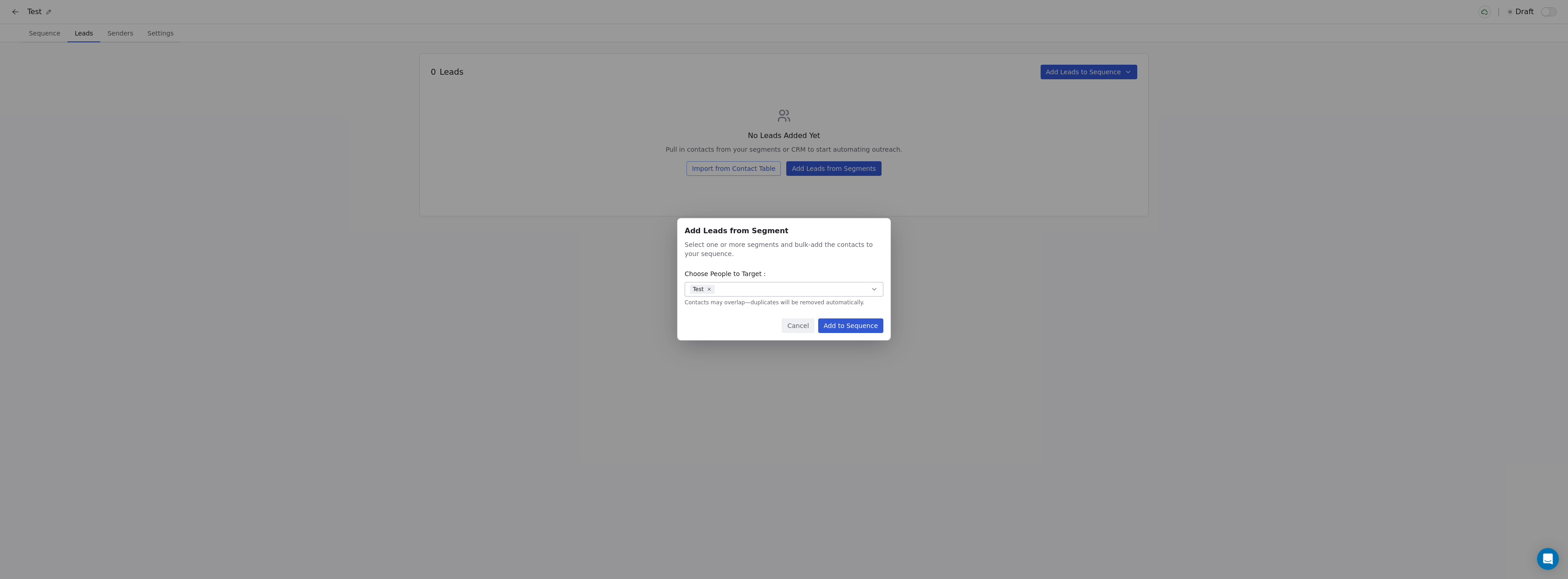
click at [842, 328] on button "Add to Sequence" at bounding box center [851, 326] width 65 height 14
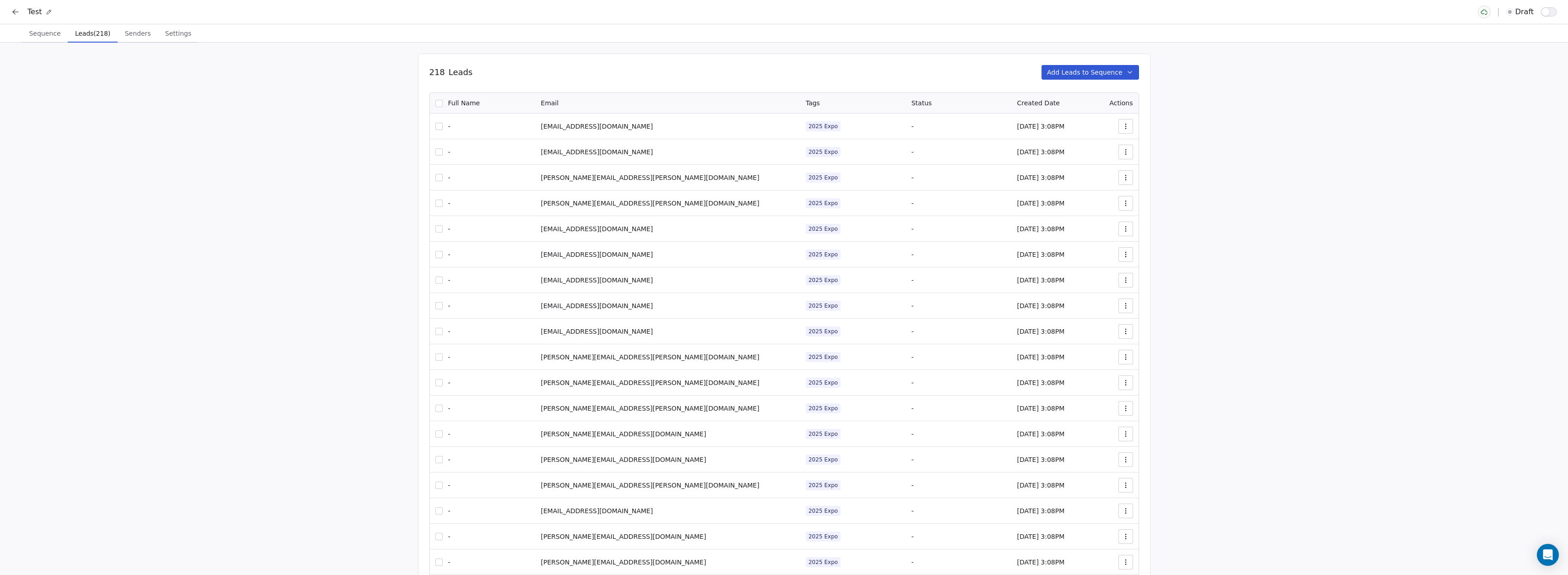
click at [36, 37] on span "Sequence" at bounding box center [45, 34] width 39 height 13
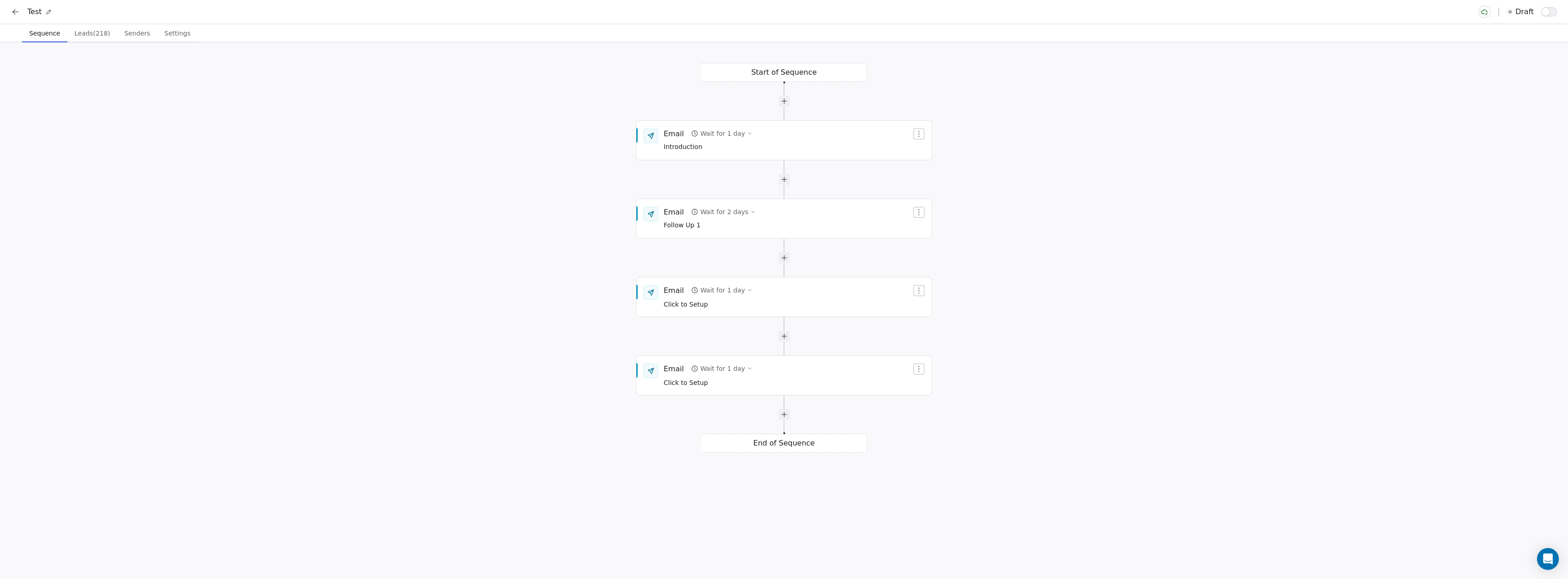
click at [92, 38] on span "Leads (218)" at bounding box center [92, 34] width 43 height 13
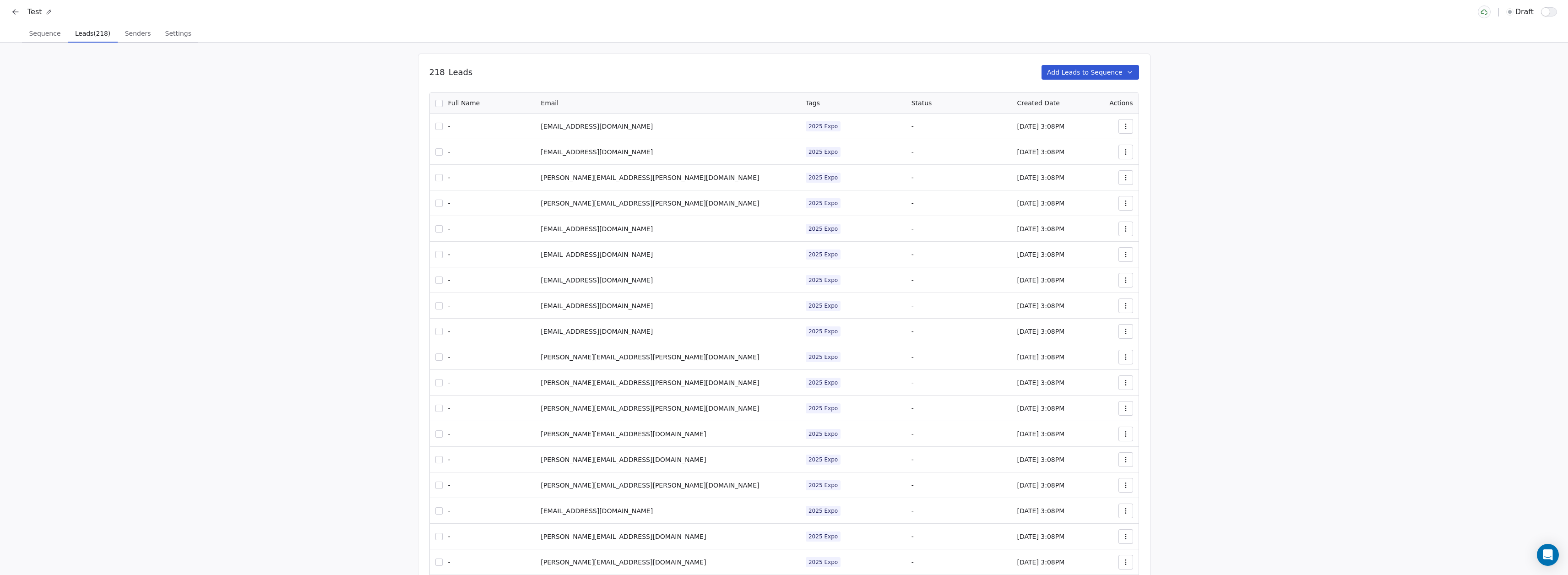
click at [1112, 76] on button "Add Leads to Sequence" at bounding box center [1090, 72] width 98 height 14
click at [442, 105] on button "button" at bounding box center [439, 104] width 7 height 7
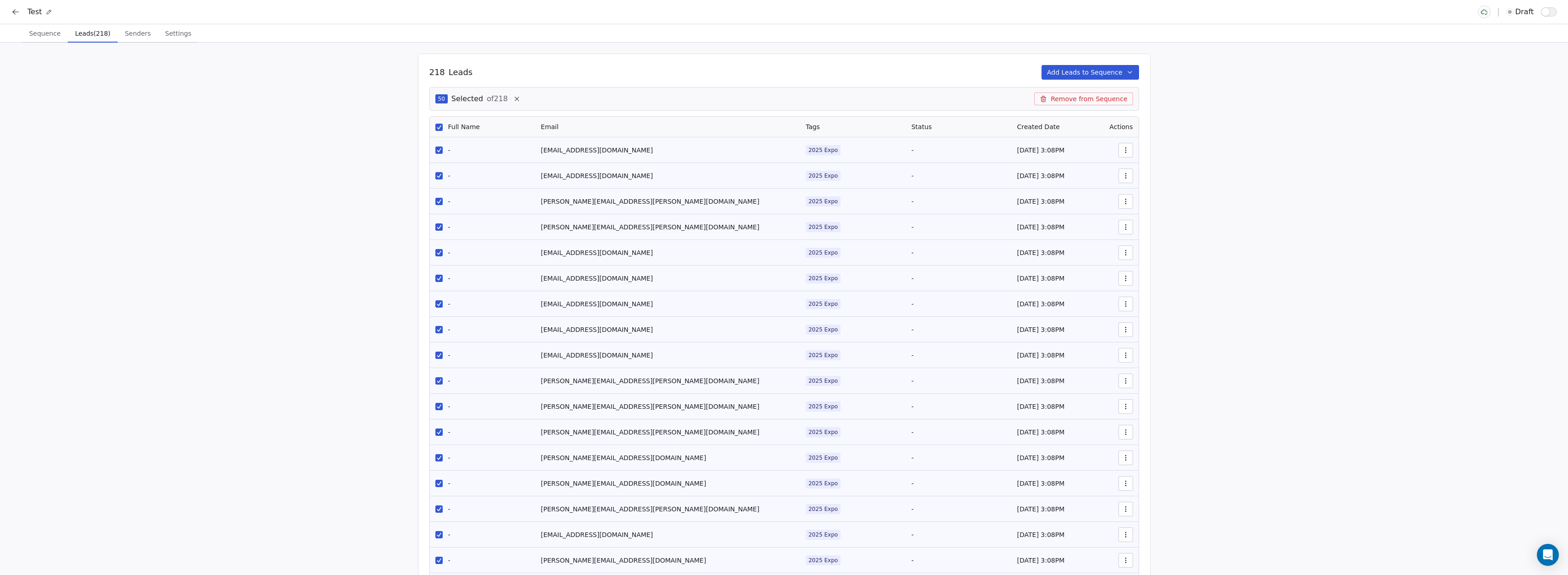
click at [1047, 101] on icon at bounding box center [1044, 98] width 7 height 7
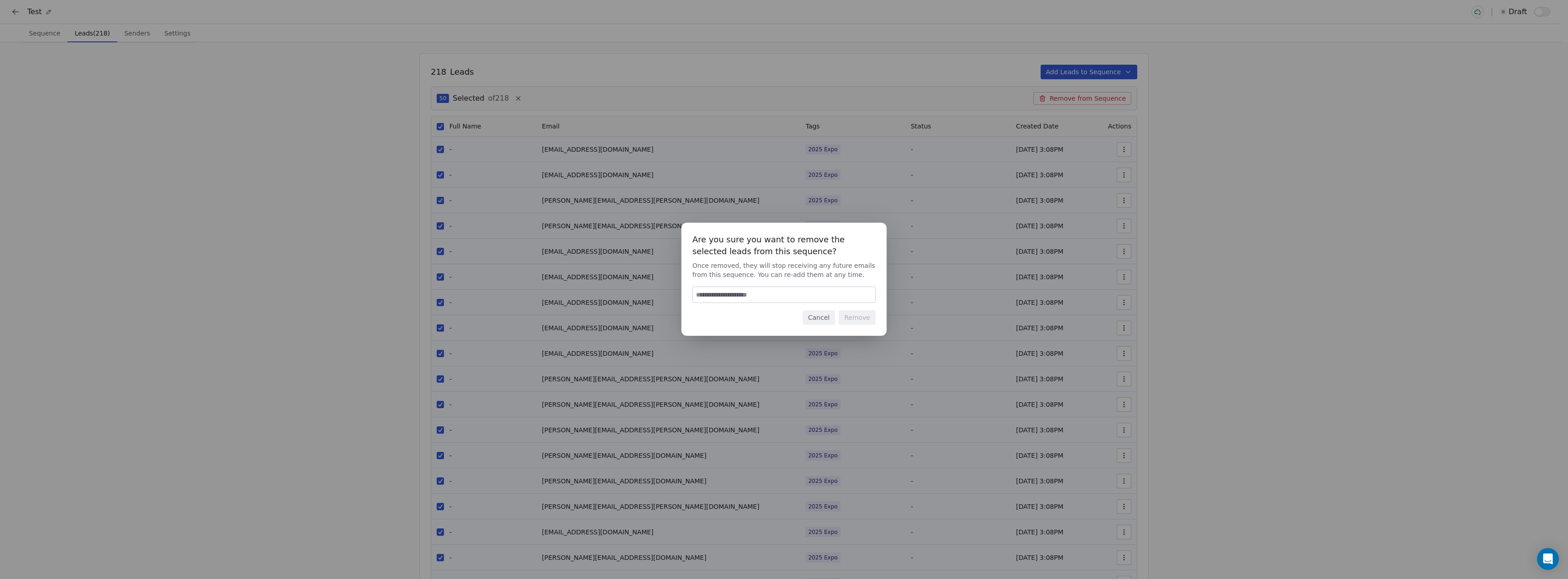
click at [808, 298] on input at bounding box center [784, 295] width 183 height 16
type input "******"
click at [854, 316] on button "Remove" at bounding box center [857, 318] width 37 height 14
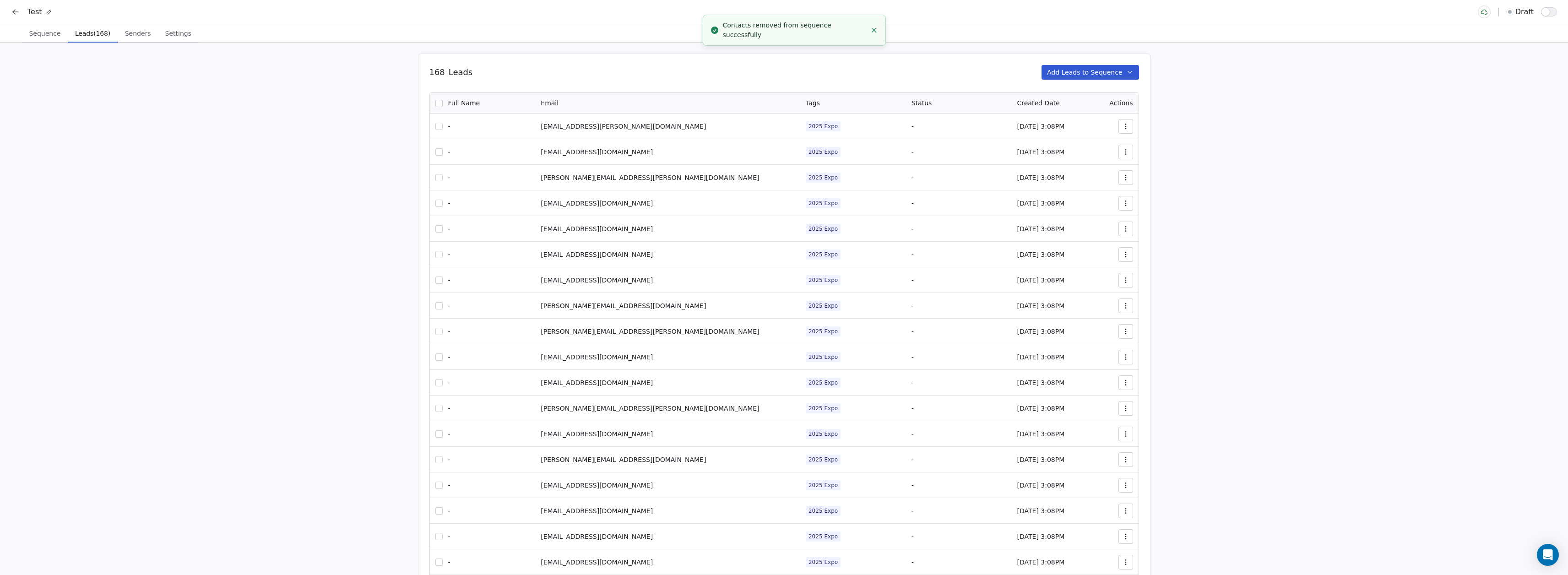
click at [60, 34] on span "Sequence" at bounding box center [45, 34] width 39 height 13
click at [75, 34] on span "Leads (168)" at bounding box center [92, 34] width 42 height 13
click at [47, 36] on span "Sequence" at bounding box center [45, 34] width 39 height 13
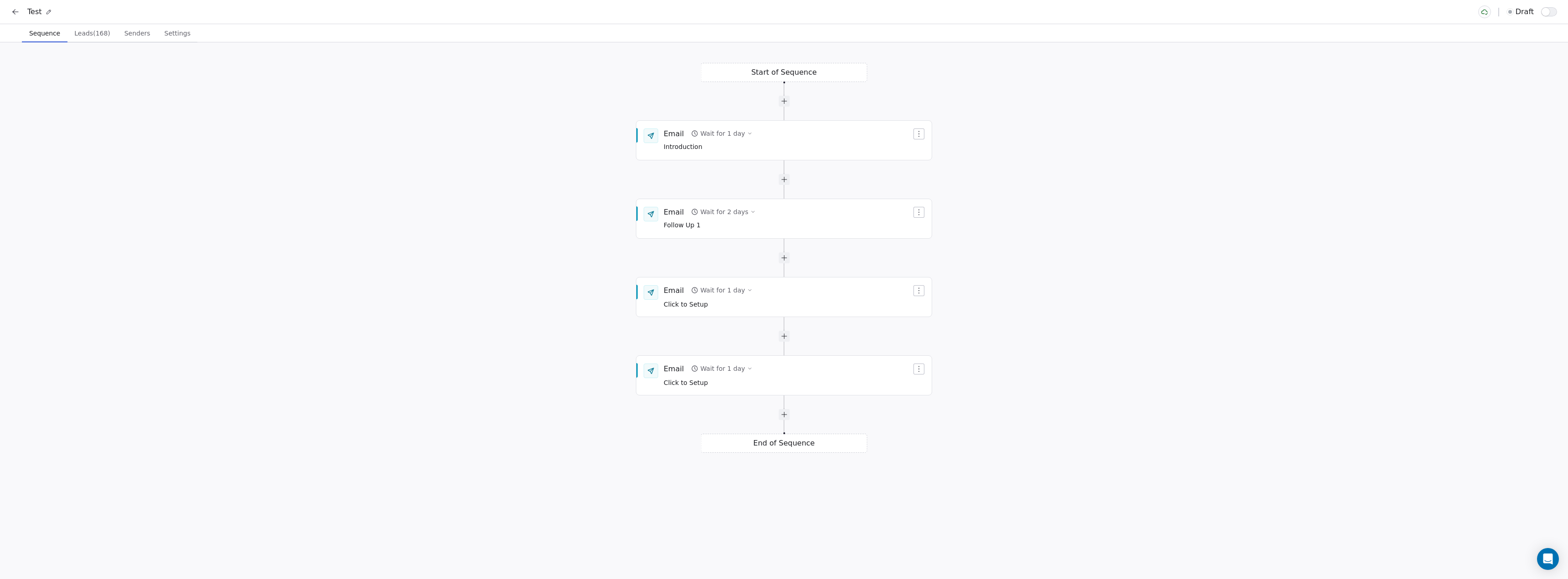
click at [88, 41] on button "Leads (168) Leads (168)" at bounding box center [92, 33] width 49 height 18
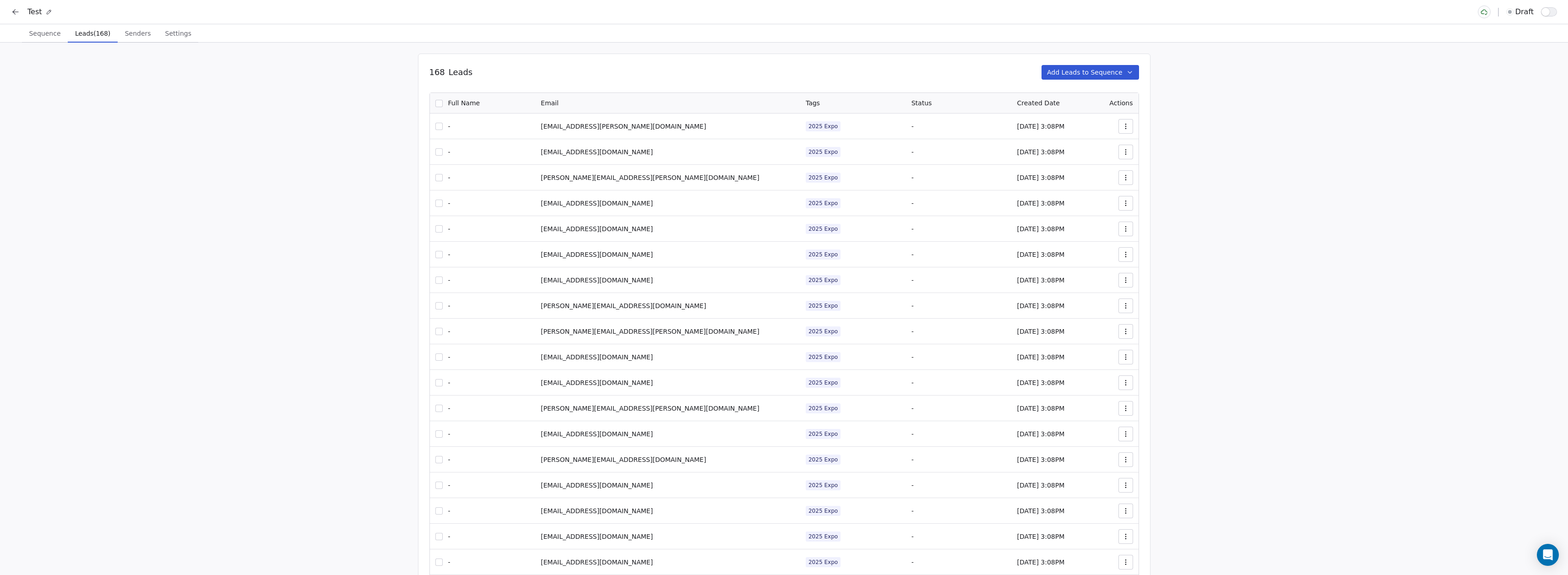
click at [443, 100] on button "button" at bounding box center [439, 104] width 7 height 7
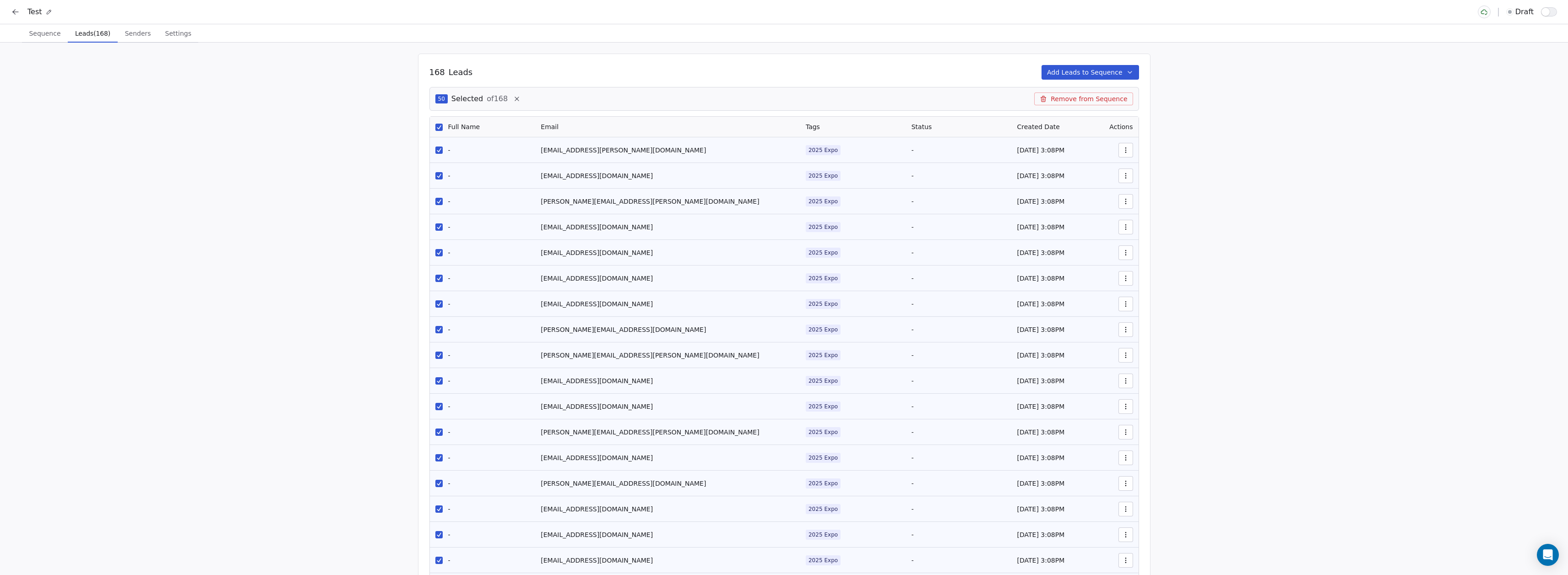
click at [45, 31] on span "Sequence" at bounding box center [45, 34] width 39 height 13
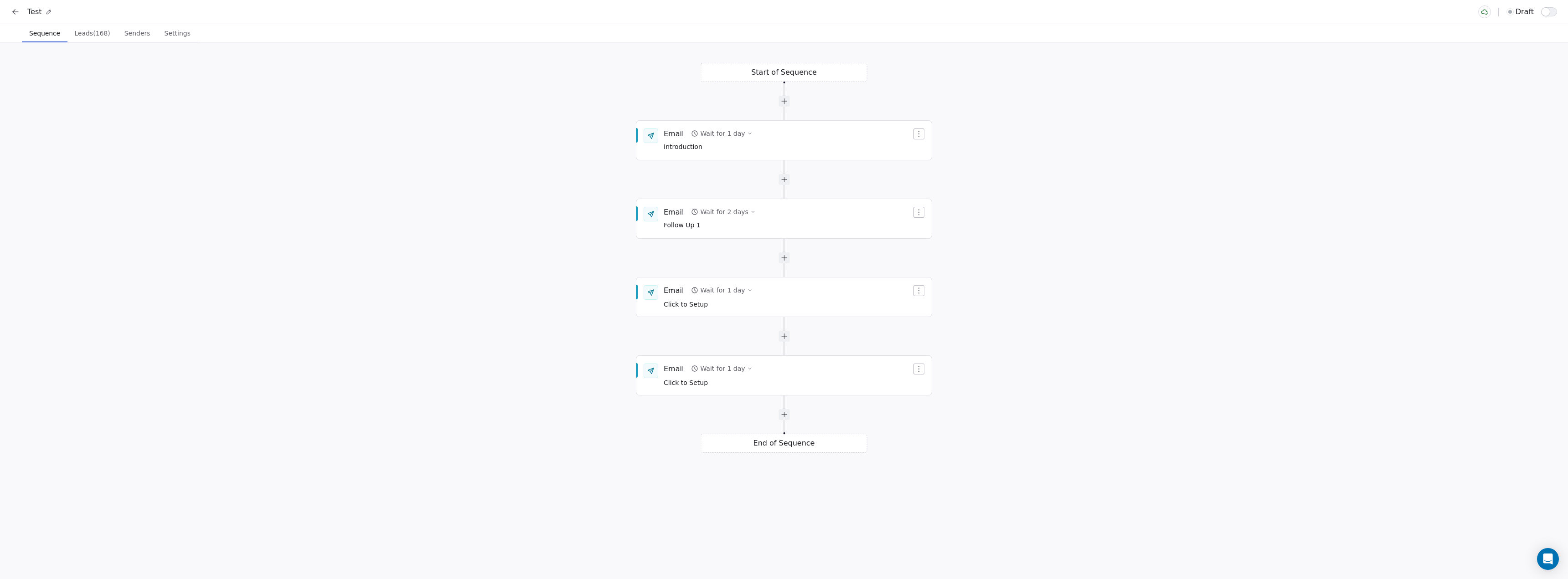
click at [16, 11] on icon at bounding box center [15, 11] width 9 height 9
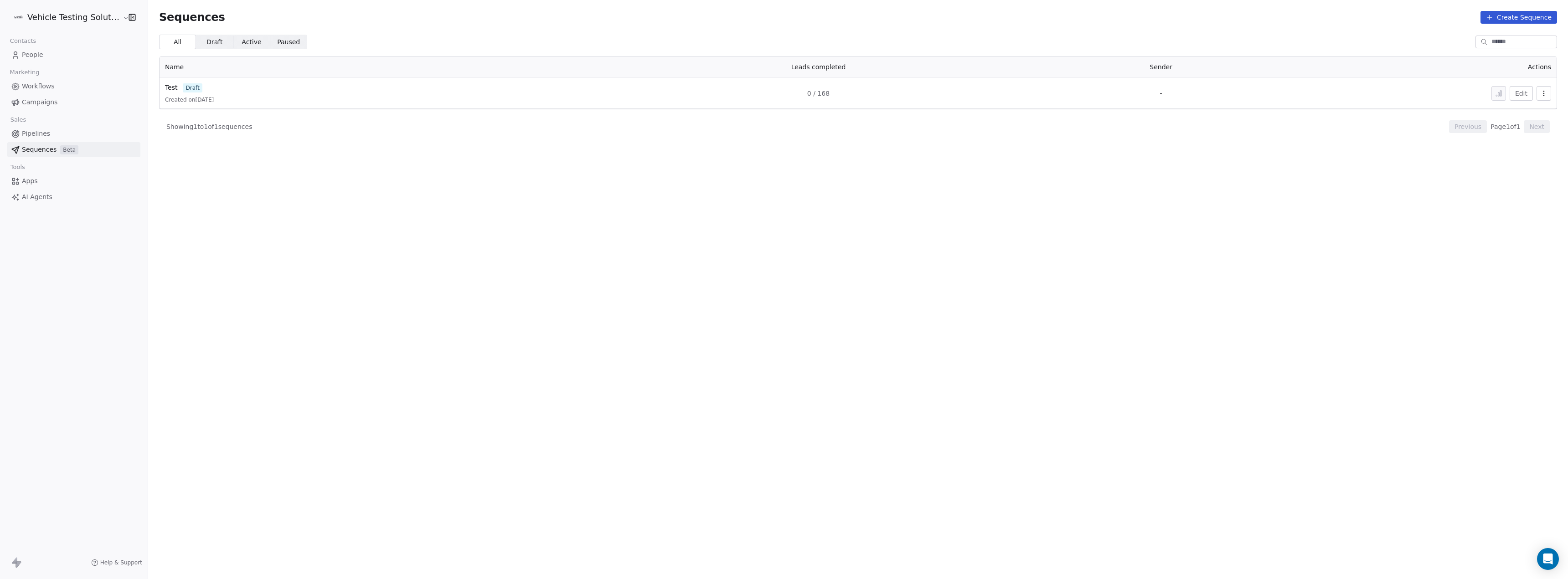
click at [41, 61] on link "People" at bounding box center [74, 54] width 133 height 15
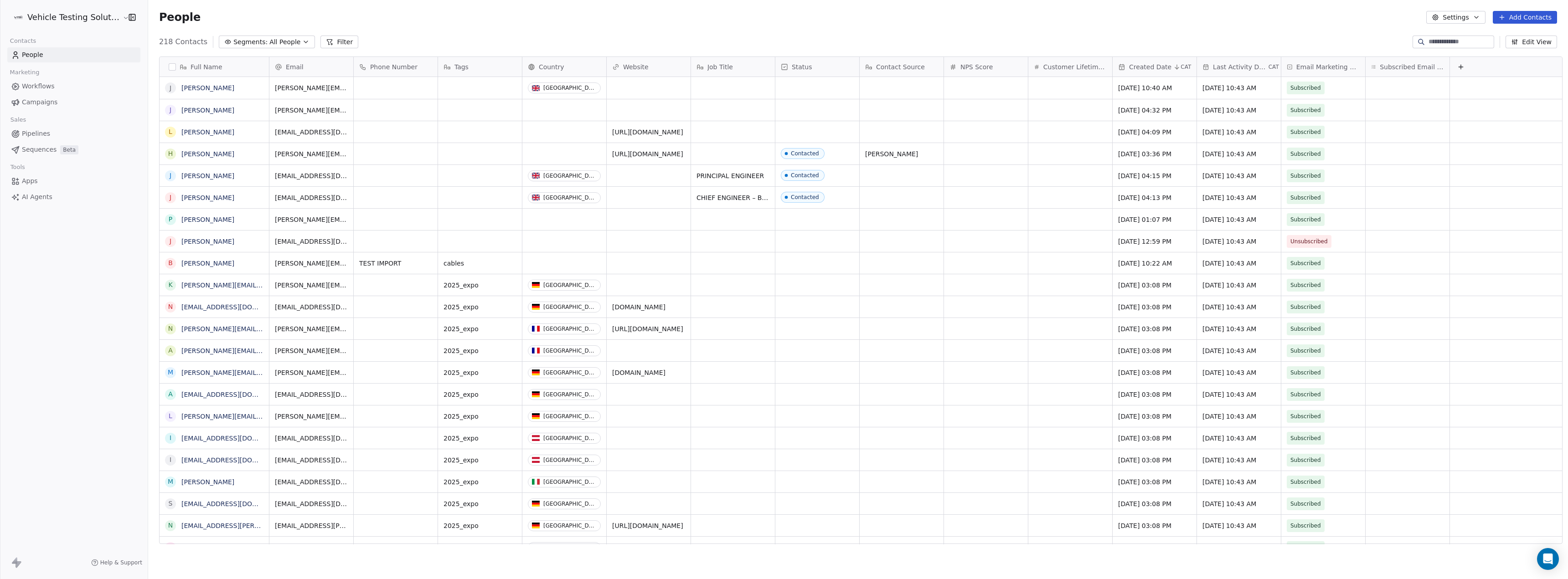
scroll to position [503, 1418]
click at [456, 84] on div "grid" at bounding box center [480, 88] width 84 height 22
click at [461, 86] on textarea at bounding box center [475, 91] width 83 height 28
type textarea "****"
click at [460, 92] on div "grid" at bounding box center [480, 88] width 84 height 22
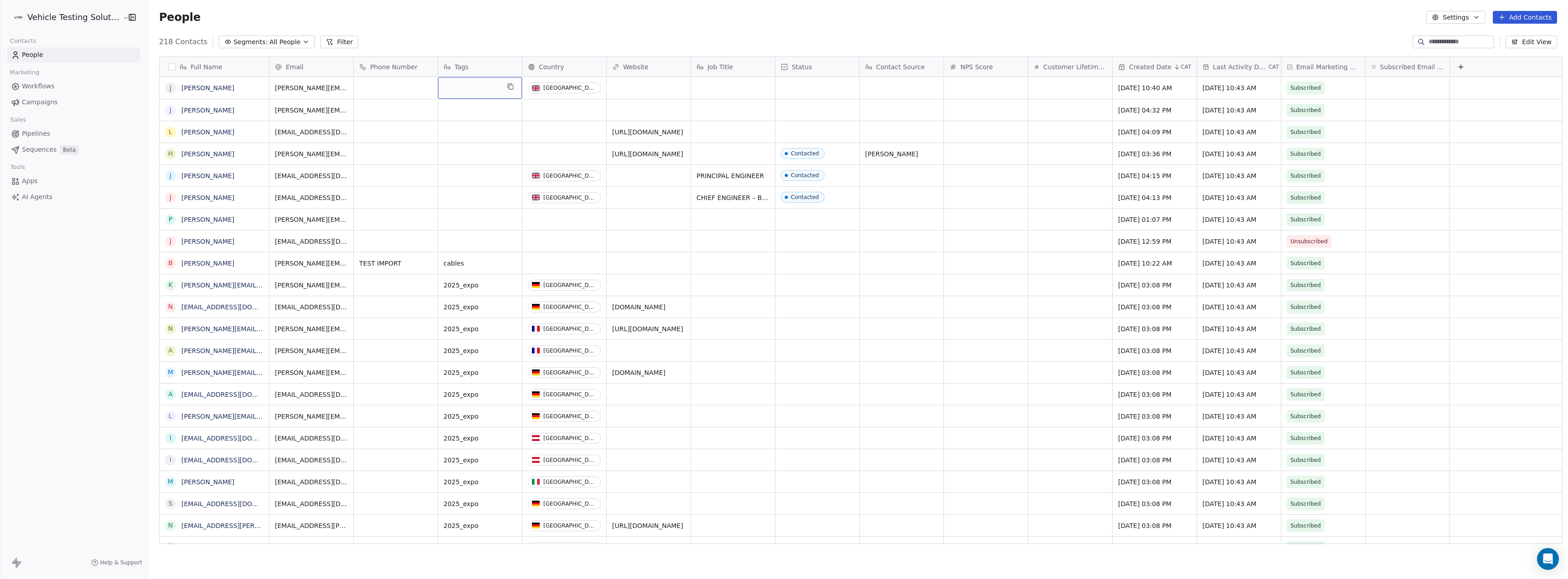
click at [460, 92] on div "grid" at bounding box center [480, 88] width 84 height 22
type textarea "******"
click at [460, 87] on div "grid" at bounding box center [480, 88] width 84 height 22
click at [269, 42] on span "All People" at bounding box center [284, 42] width 31 height 9
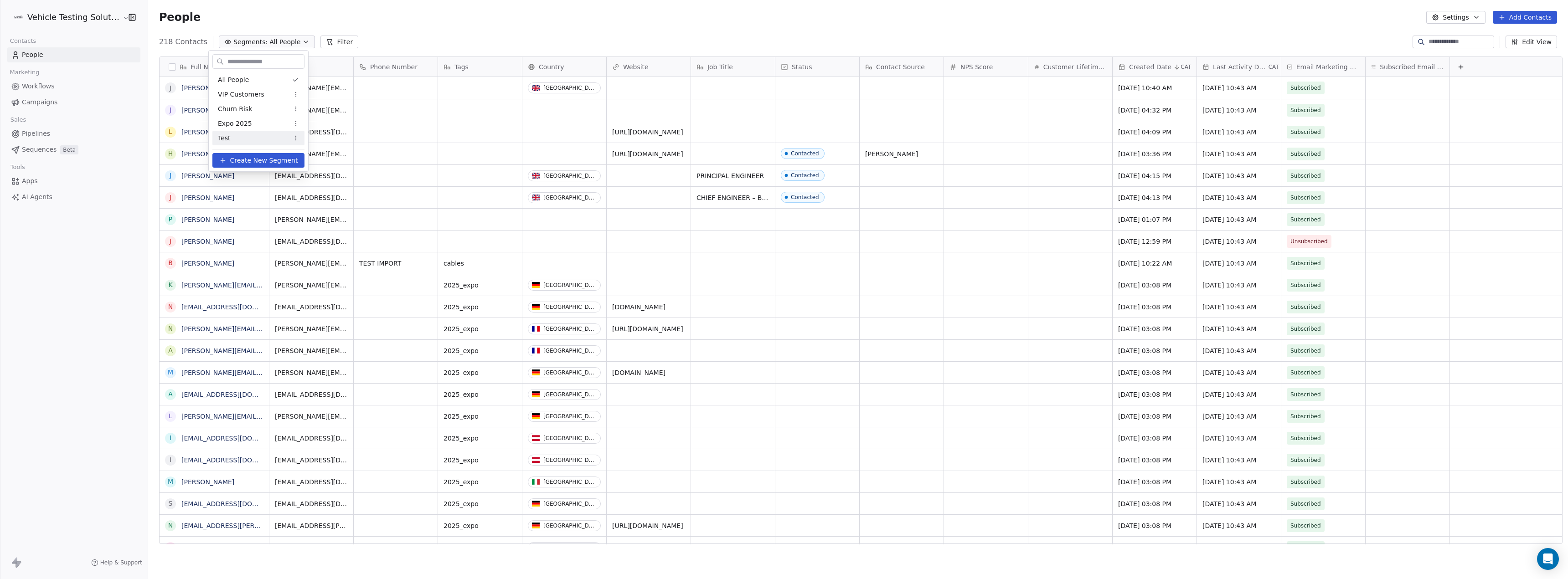
click at [251, 138] on div "Test" at bounding box center [258, 138] width 92 height 14
click at [284, 42] on icon "button" at bounding box center [288, 42] width 7 height 7
click at [260, 78] on div "All People" at bounding box center [258, 79] width 92 height 14
click at [455, 88] on div "grid" at bounding box center [480, 88] width 84 height 22
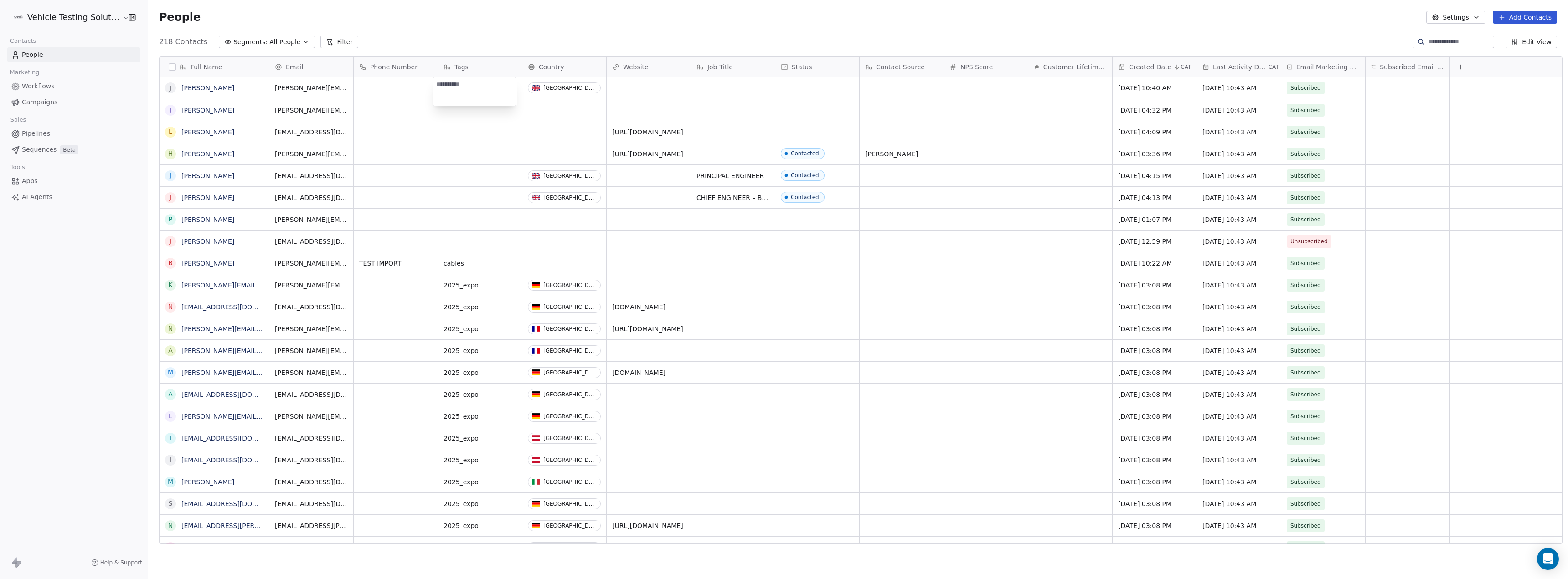
click at [455, 88] on textarea at bounding box center [475, 91] width 83 height 28
type textarea "****"
click at [1450, 41] on input at bounding box center [1460, 42] width 64 height 9
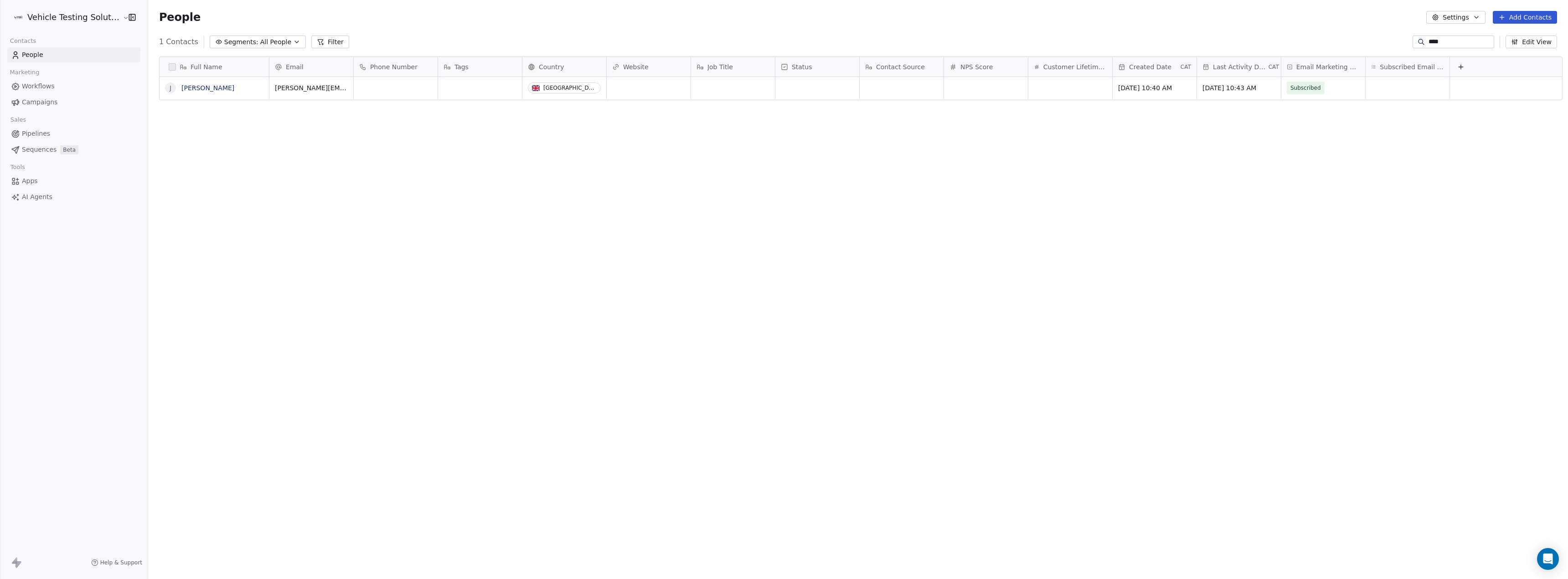
type input "****"
click at [509, 87] on icon "grid" at bounding box center [511, 87] width 4 height 4
click at [478, 88] on div "grid" at bounding box center [480, 88] width 84 height 22
click at [470, 87] on div "grid" at bounding box center [480, 88] width 84 height 22
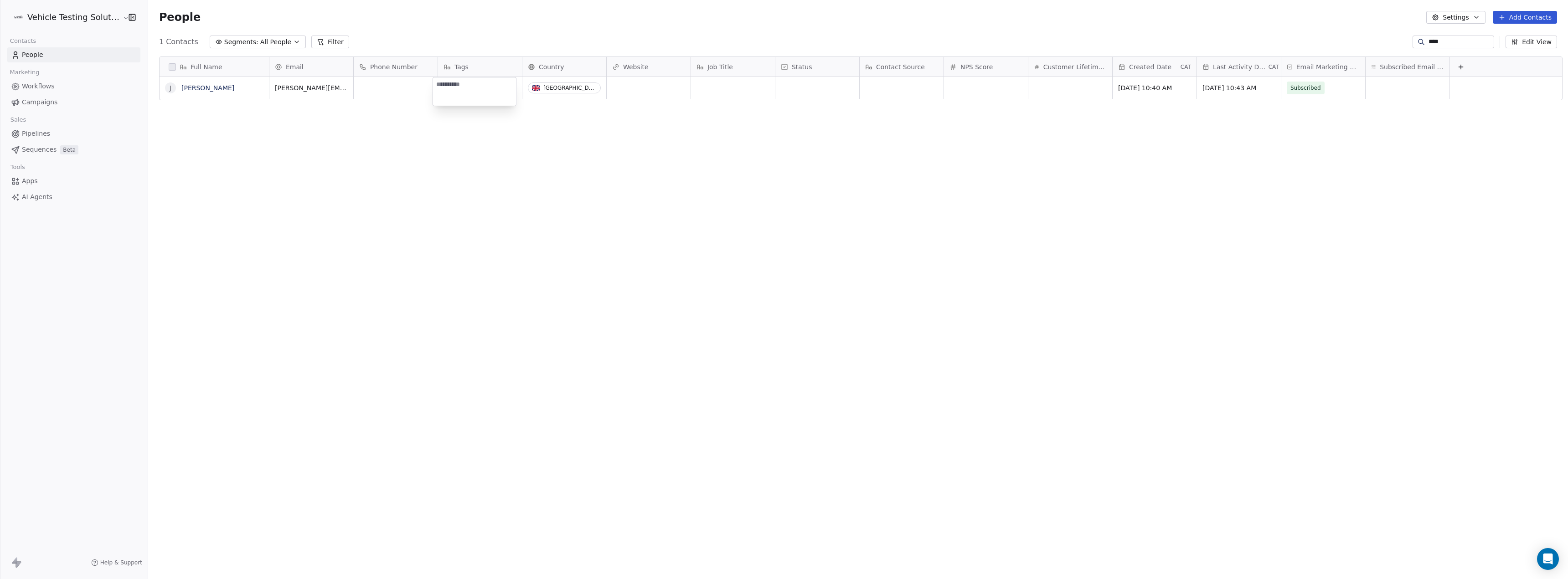
click at [438, 91] on textarea at bounding box center [475, 91] width 83 height 28
type textarea "****"
click at [402, 93] on div "grid" at bounding box center [395, 88] width 84 height 22
type input "*********"
click at [455, 82] on div "grid" at bounding box center [480, 88] width 84 height 22
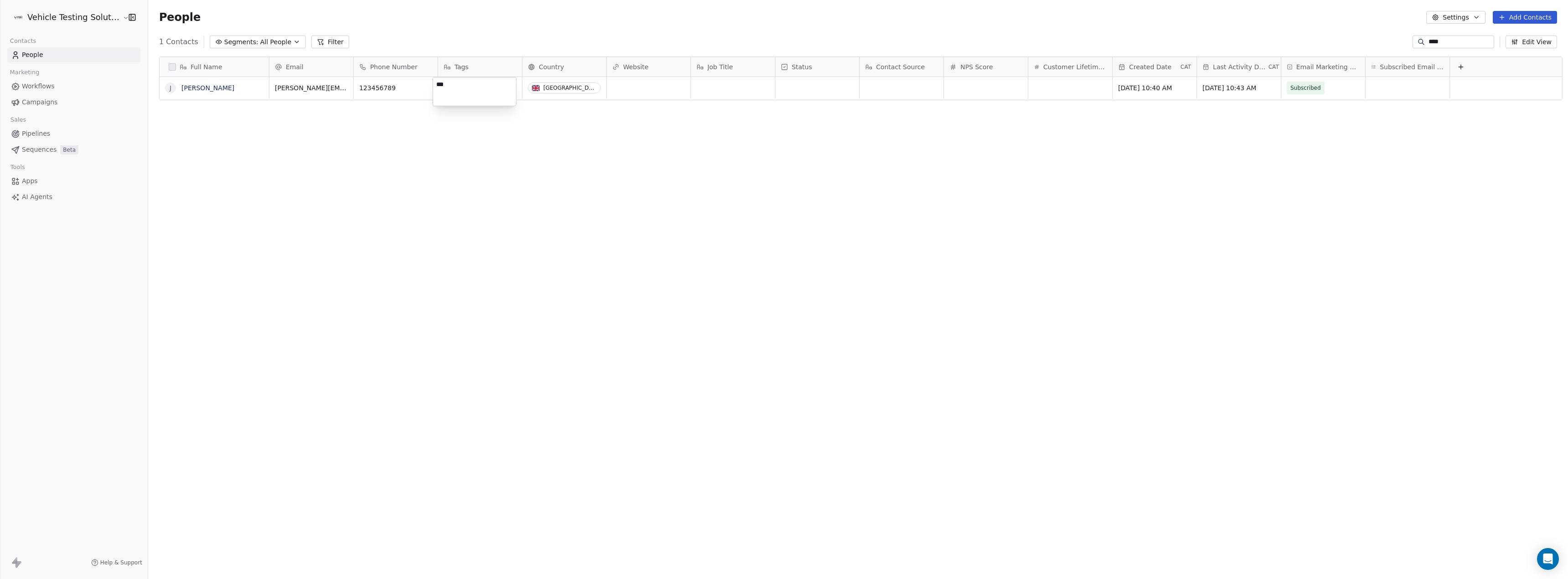
type textarea "****"
click at [620, 85] on div "grid" at bounding box center [648, 88] width 84 height 22
type input "**********"
click at [727, 84] on div "grid" at bounding box center [732, 88] width 84 height 22
type textarea "****"
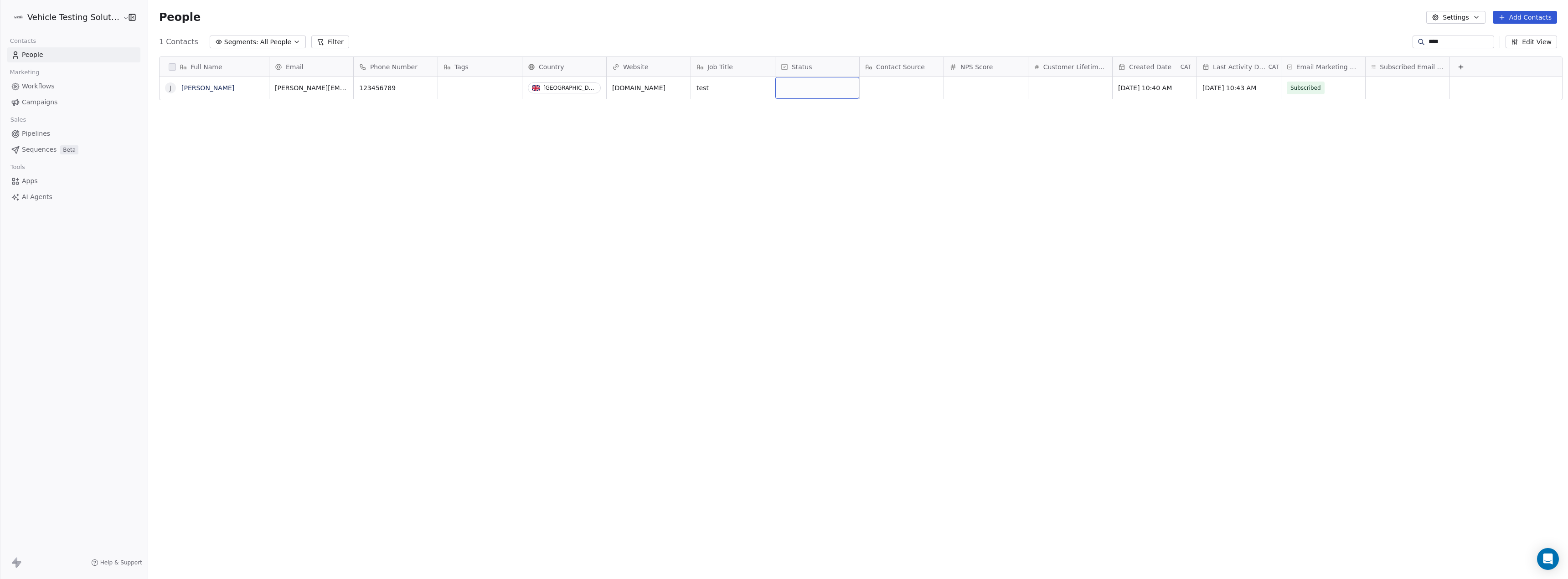
click at [789, 79] on div "grid" at bounding box center [817, 88] width 84 height 22
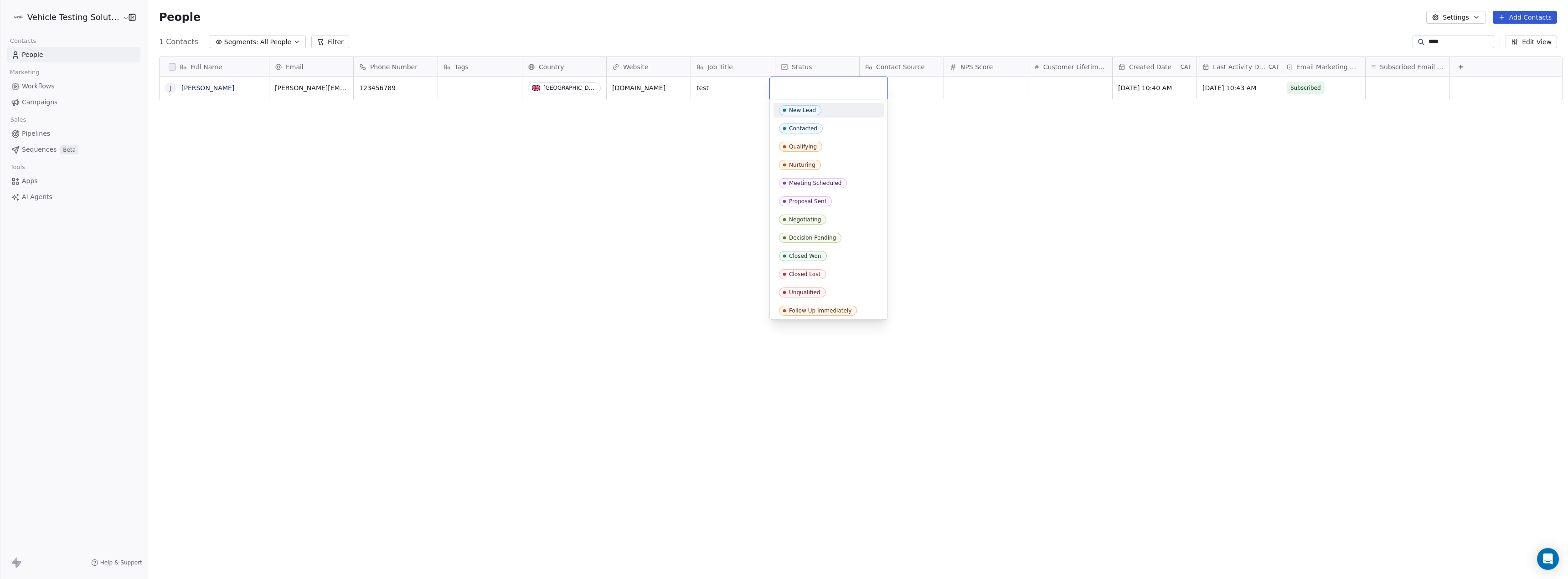
click at [830, 115] on div "New Lead" at bounding box center [828, 110] width 110 height 14
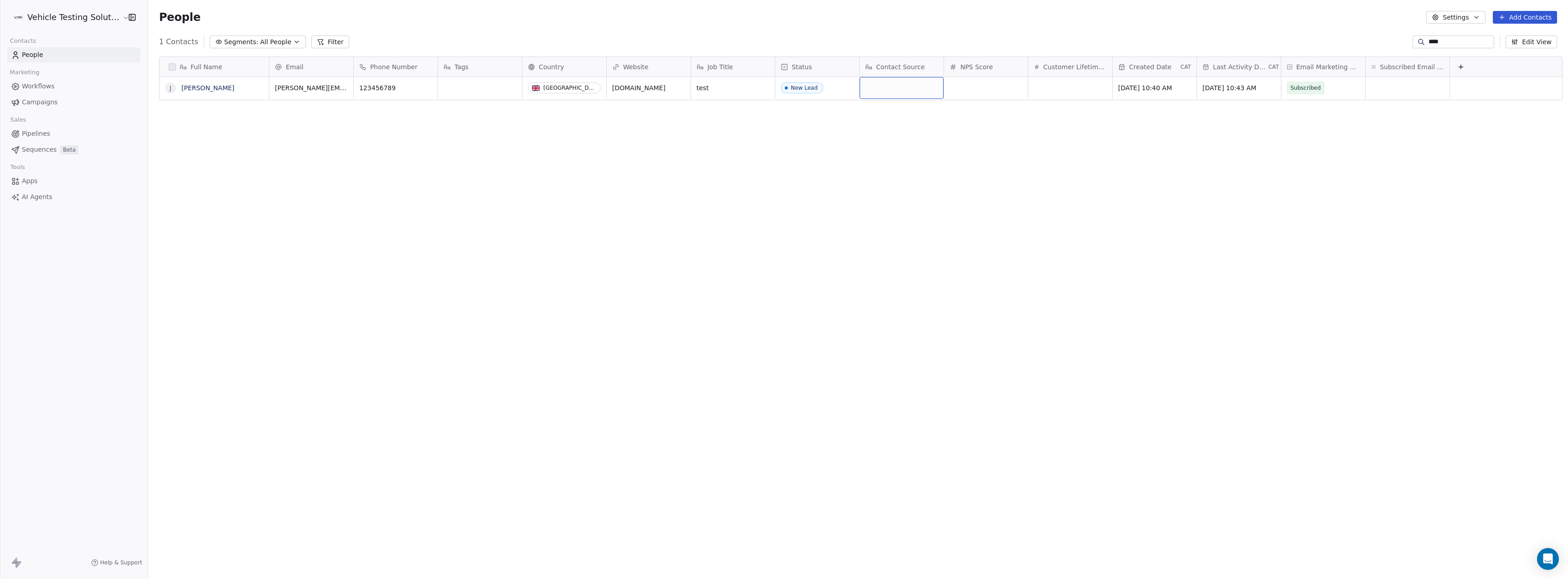
click at [874, 88] on div "grid" at bounding box center [901, 88] width 84 height 22
type textarea "****"
click at [976, 90] on div "grid" at bounding box center [985, 88] width 84 height 22
click at [533, 153] on html "Vehicle Testing Solutions Contacts People Marketing Workflows Campaigns Sales P…" at bounding box center [784, 289] width 1568 height 579
click at [480, 89] on div "grid" at bounding box center [480, 88] width 84 height 22
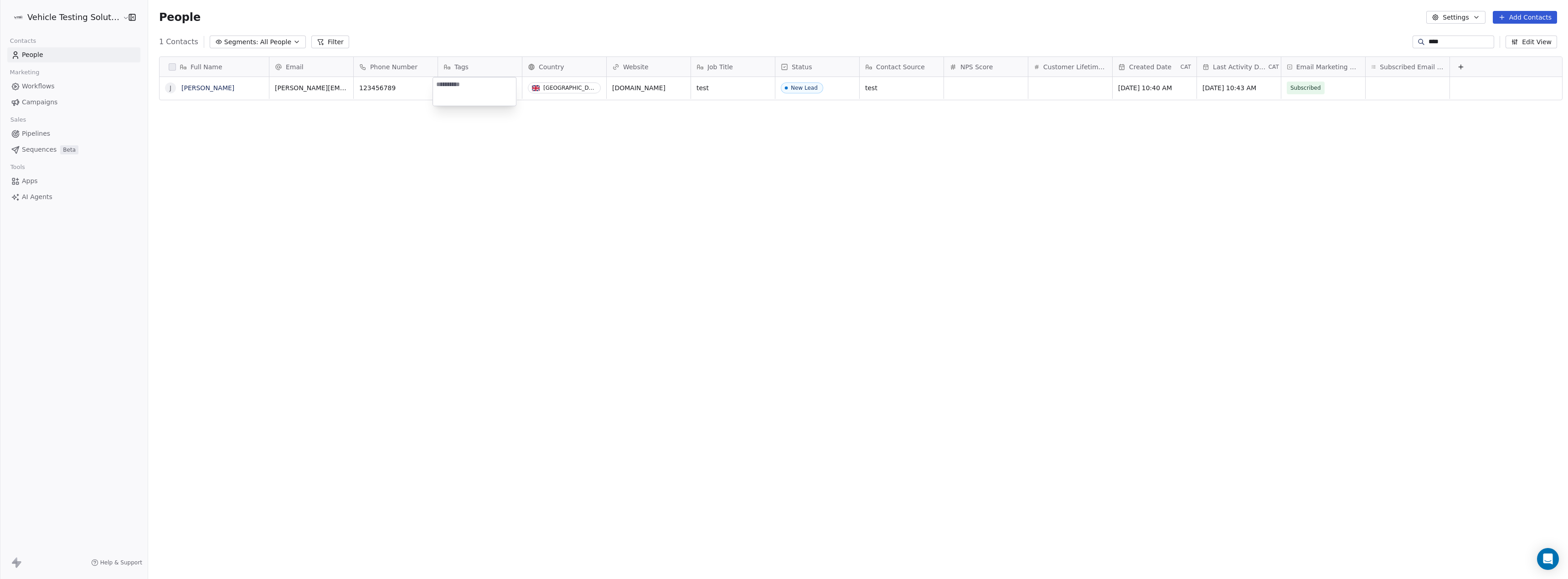
click at [437, 68] on html "Vehicle Testing Solutions Contacts People Marketing Workflows Campaigns Sales P…" at bounding box center [784, 289] width 1568 height 579
click at [443, 68] on icon at bounding box center [447, 67] width 7 height 7
click at [465, 89] on span "Manage property" at bounding box center [477, 86] width 54 height 9
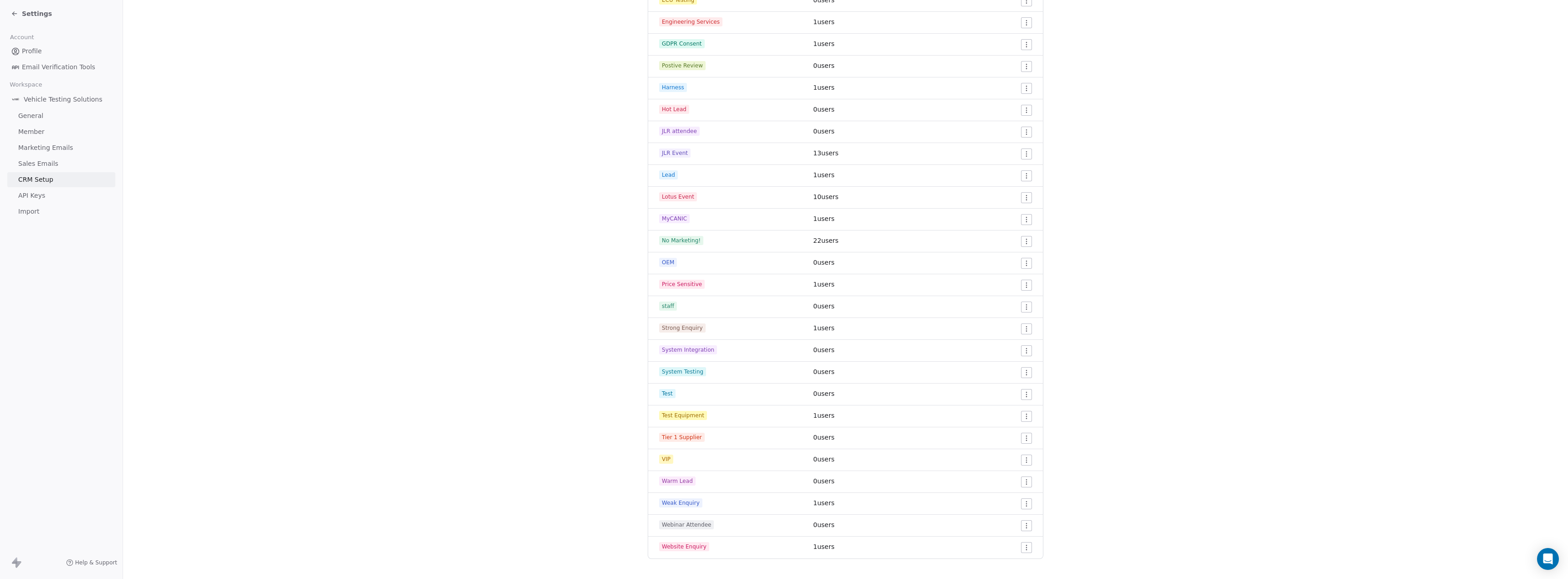
scroll to position [394, 0]
click at [1025, 386] on html "Settings Account Profile Email Verification Tools Workspace Vehicle Testing Sol…" at bounding box center [784, 289] width 1568 height 579
click at [675, 383] on html "Settings Account Profile Email Verification Tools Workspace Vehicle Testing Sol…" at bounding box center [784, 289] width 1568 height 579
click at [668, 384] on span "Test" at bounding box center [667, 384] width 16 height 9
click at [1020, 368] on html "Settings Account Profile Email Verification Tools Workspace Vehicle Testing Sol…" at bounding box center [784, 289] width 1568 height 579
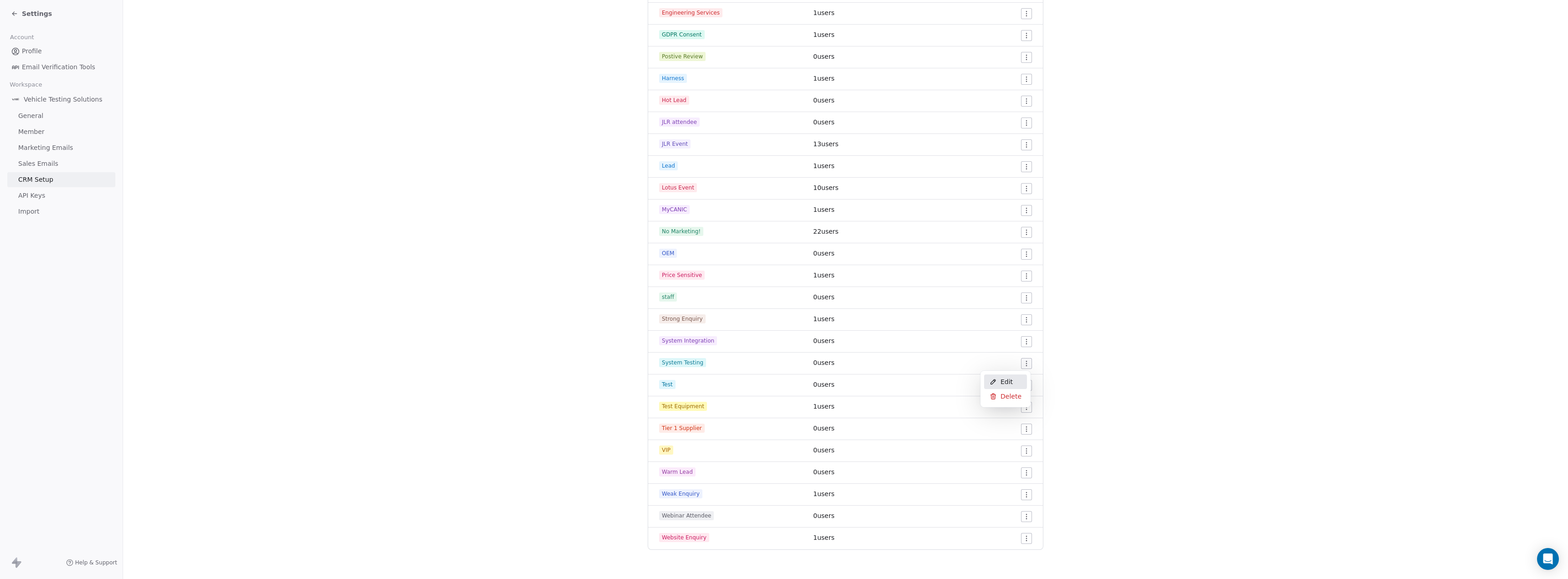
click at [1009, 384] on span "Edit" at bounding box center [1006, 381] width 12 height 9
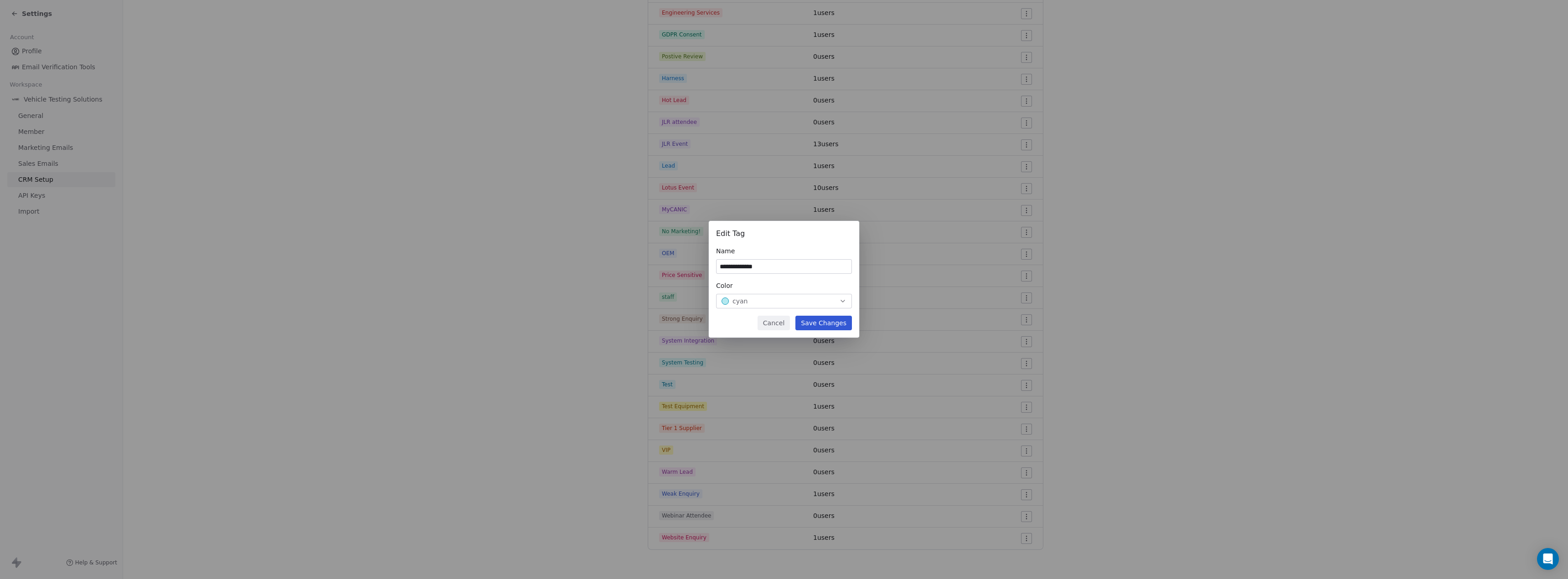
click at [780, 321] on button "Cancel" at bounding box center [773, 323] width 32 height 14
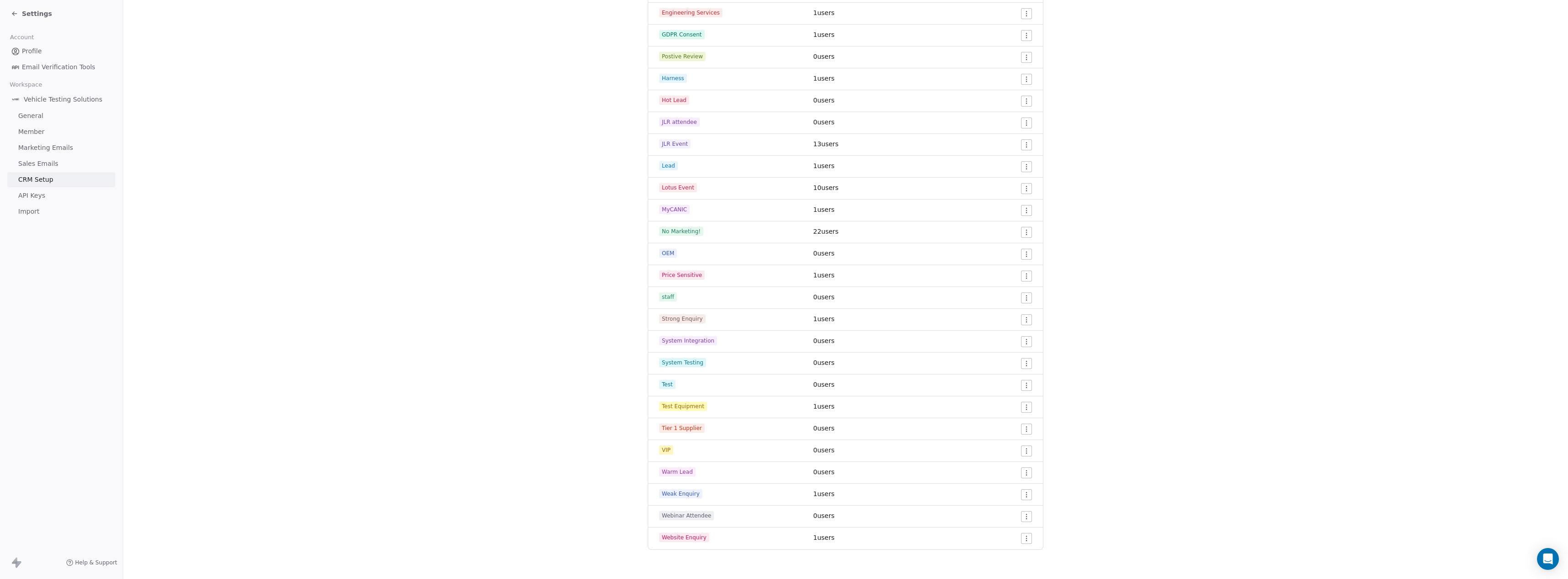
click at [1020, 388] on html "Settings Account Profile Email Verification Tools Workspace Vehicle Testing Sol…" at bounding box center [784, 289] width 1568 height 579
click at [1006, 403] on span "Edit" at bounding box center [1006, 404] width 12 height 9
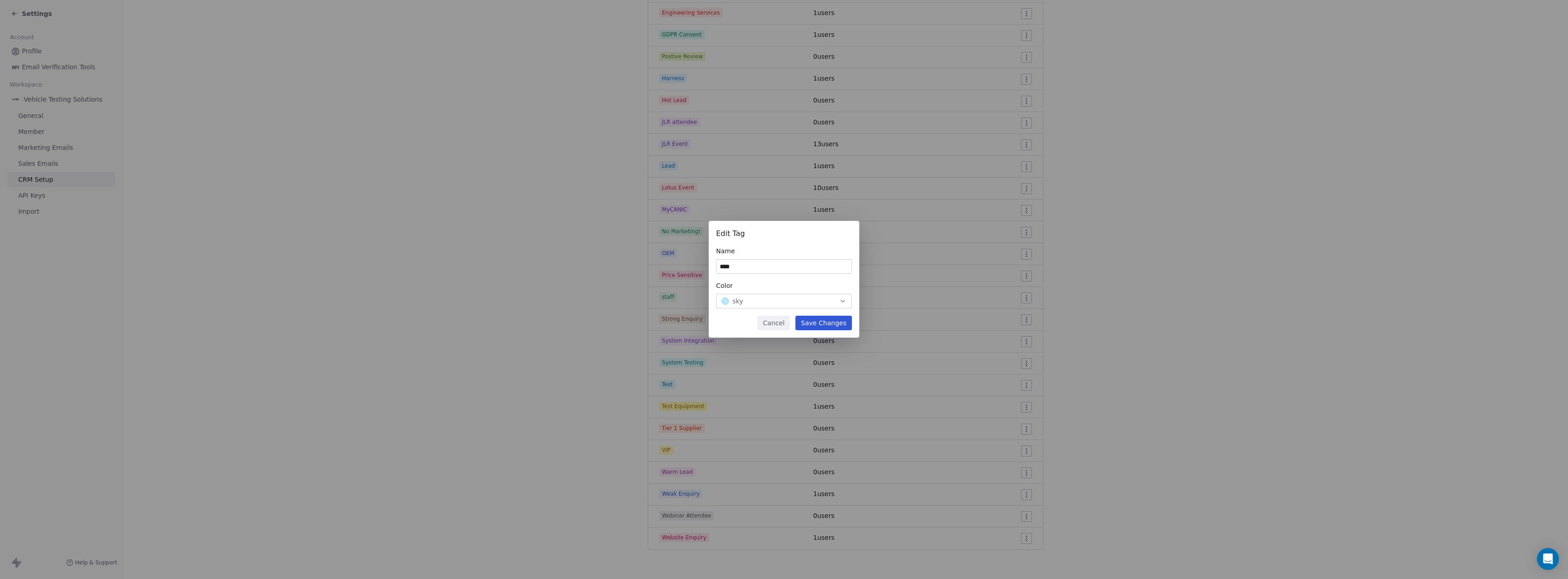
click at [747, 268] on input "****" at bounding box center [784, 266] width 135 height 14
click at [816, 326] on button "Save Changes" at bounding box center [823, 323] width 57 height 14
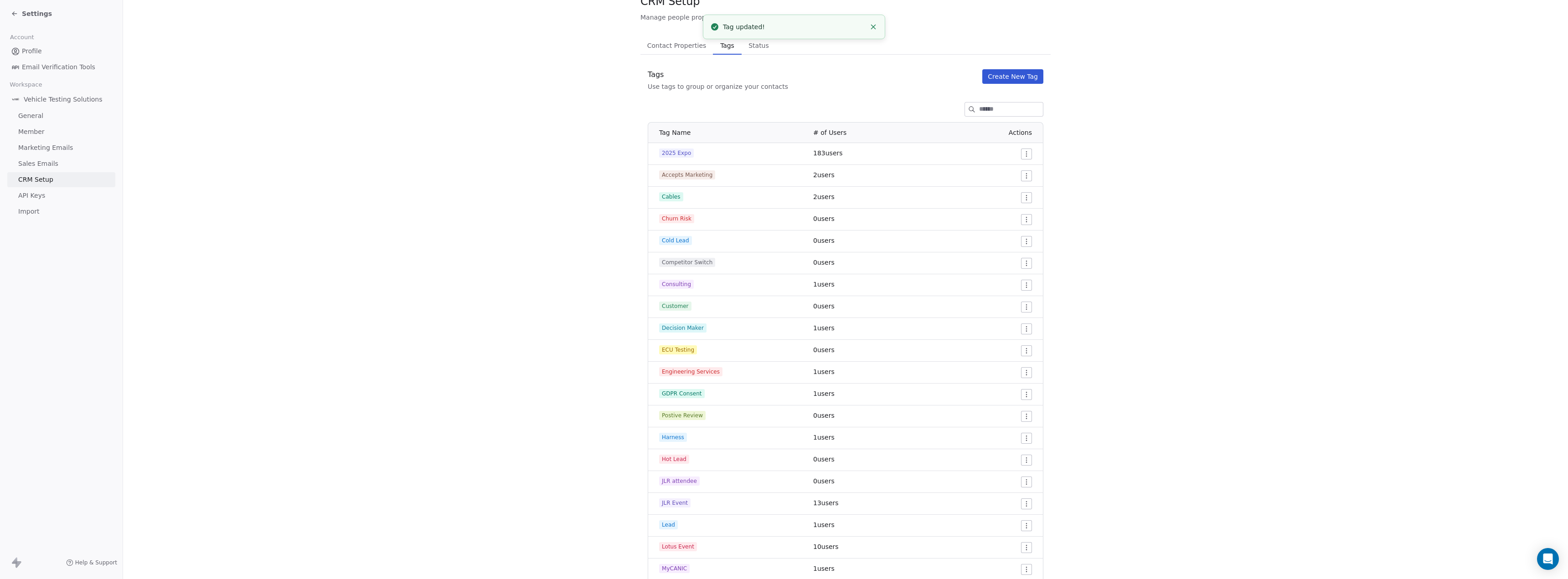
scroll to position [0, 0]
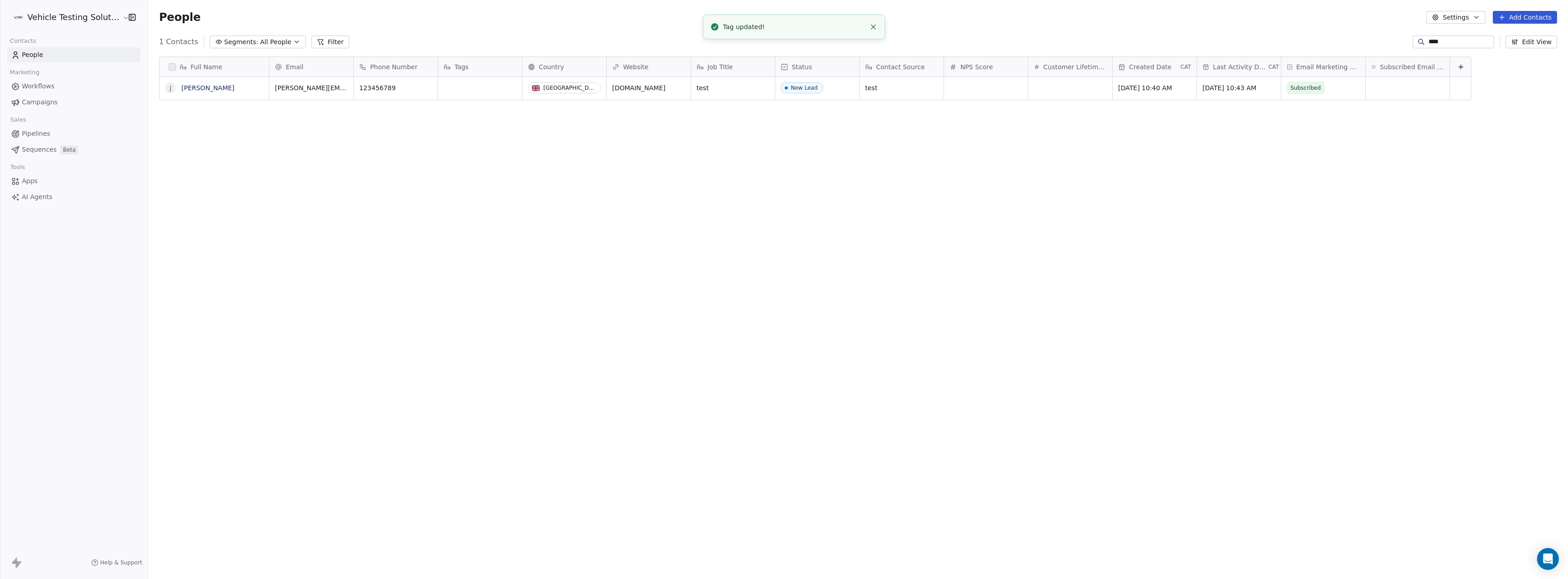
scroll to position [503, 1418]
click at [461, 81] on div "grid" at bounding box center [480, 88] width 84 height 22
type textarea "****"
click at [510, 156] on div "Full Name J Josh Whittle Email Phone Number Tags Country Website Job Title Stat…" at bounding box center [858, 304] width 1420 height 510
drag, startPoint x: 1443, startPoint y: 37, endPoint x: 1436, endPoint y: 39, distance: 7.3
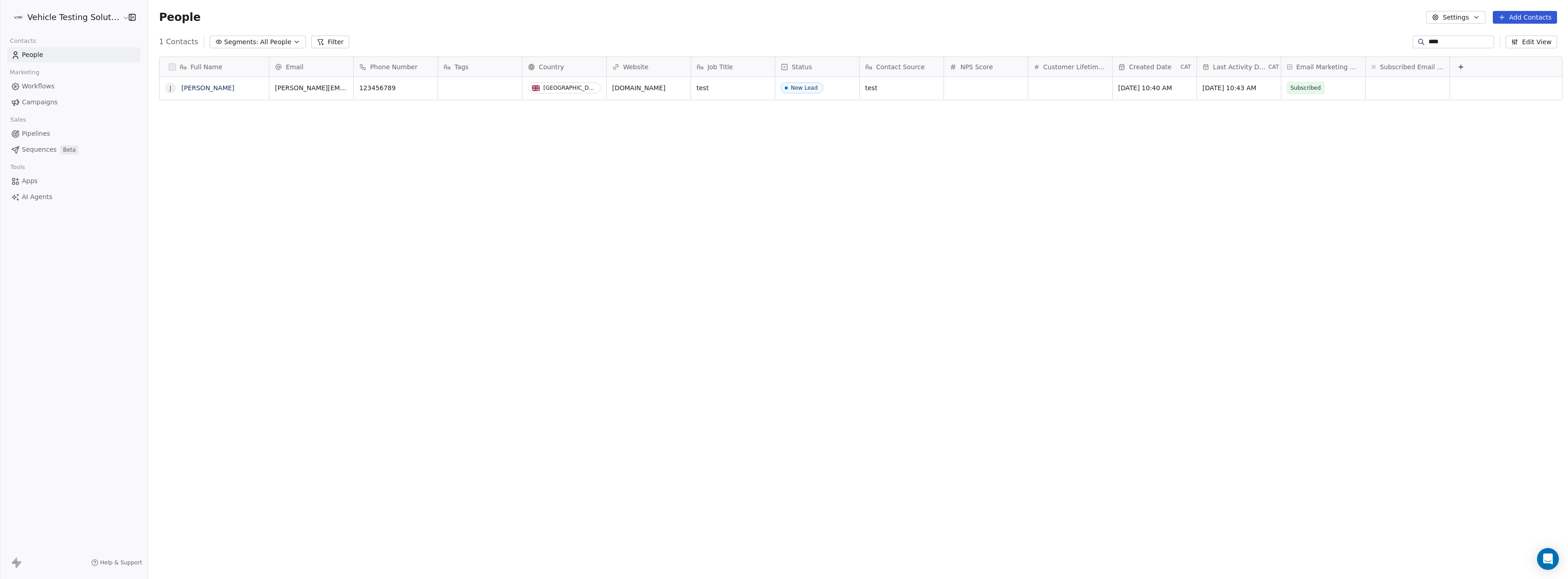
click at [1436, 39] on div "****" at bounding box center [1453, 42] width 82 height 13
drag, startPoint x: 1440, startPoint y: 41, endPoint x: 1398, endPoint y: 42, distance: 42.0
click at [1398, 42] on div "1 Contacts Segments: All People Filter **** Edit View" at bounding box center [858, 42] width 1420 height 14
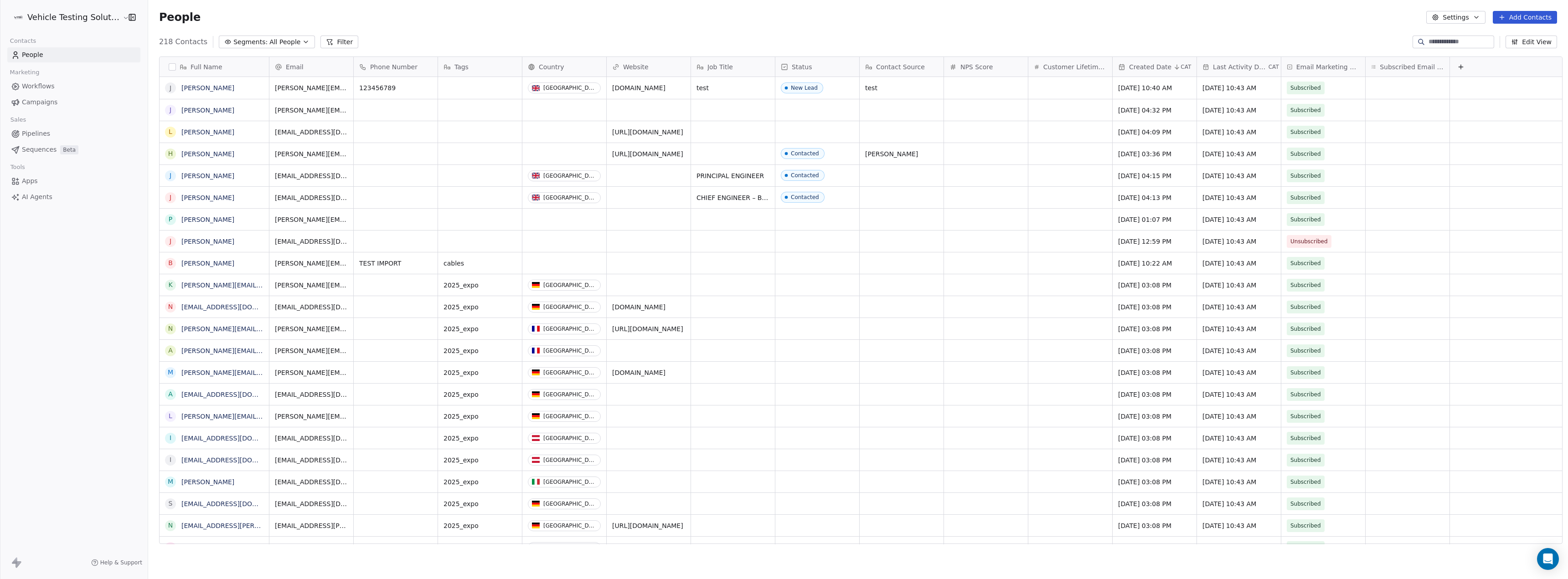
click at [44, 148] on span "Sequences" at bounding box center [39, 149] width 34 height 9
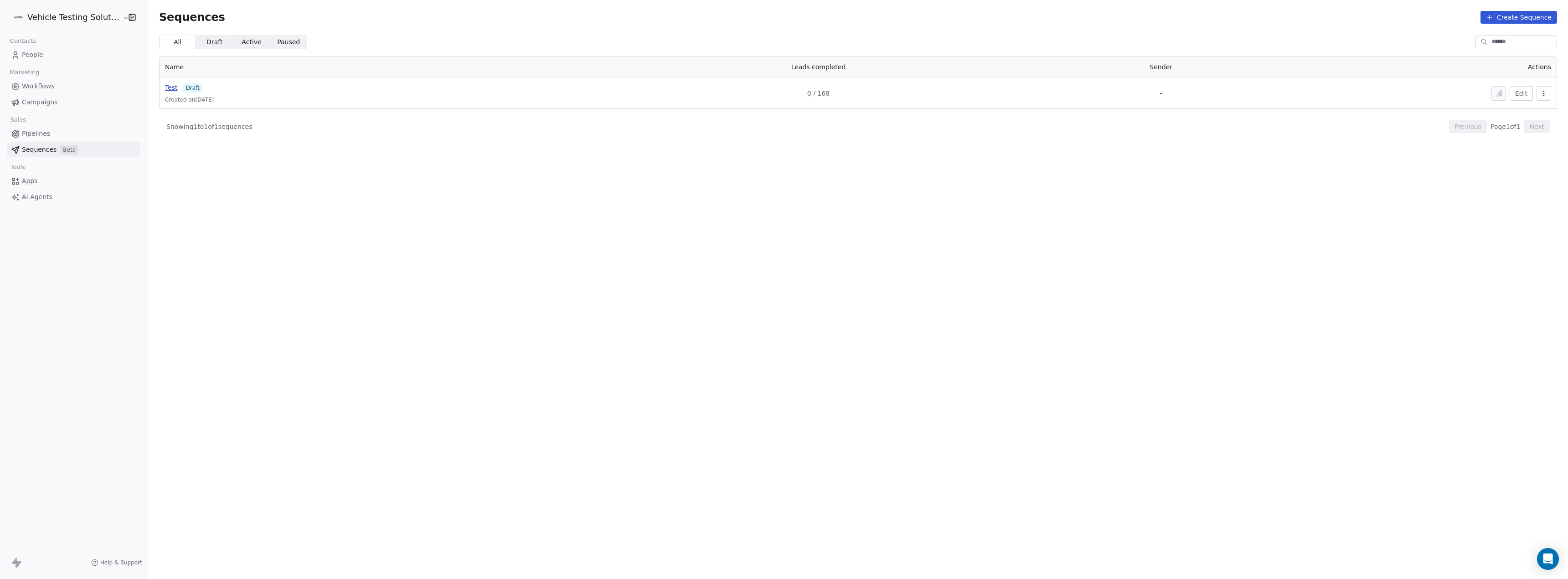
click at [165, 88] on span "Test" at bounding box center [171, 87] width 13 height 7
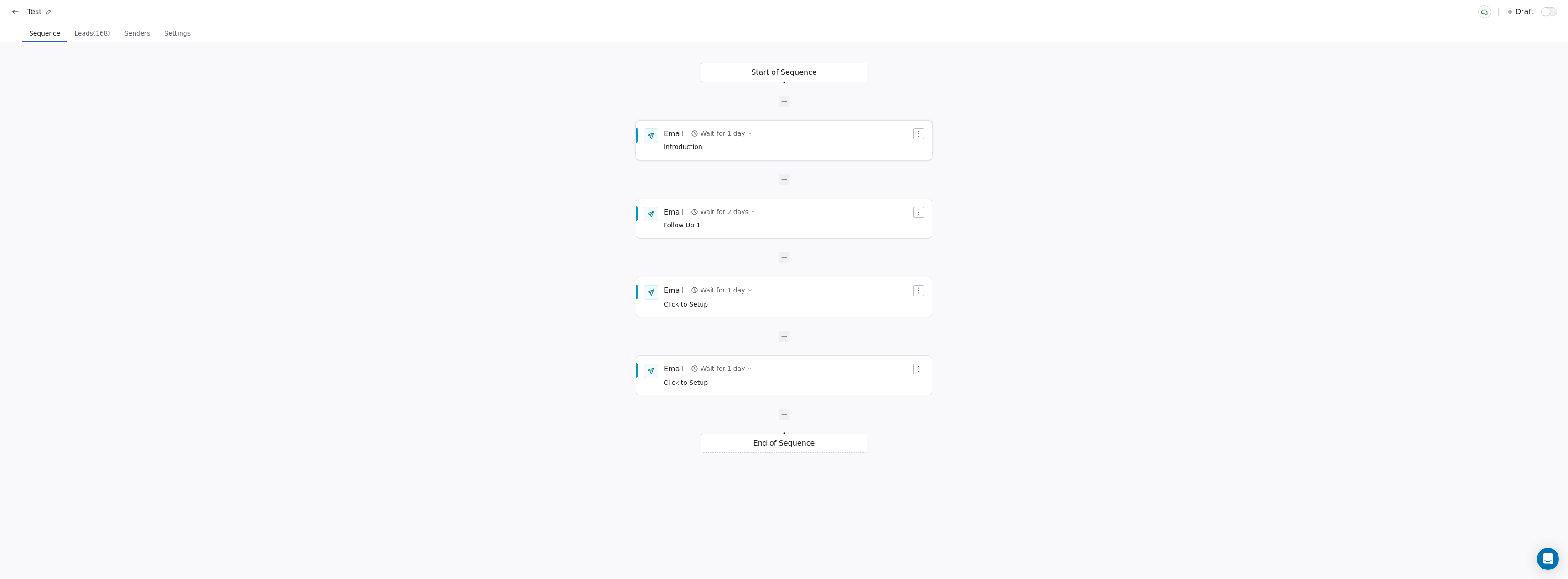
click at [918, 133] on icon "button" at bounding box center [919, 134] width 7 height 7
click at [791, 135] on div "Email Wait for 1 day Introduction" at bounding box center [788, 140] width 248 height 24
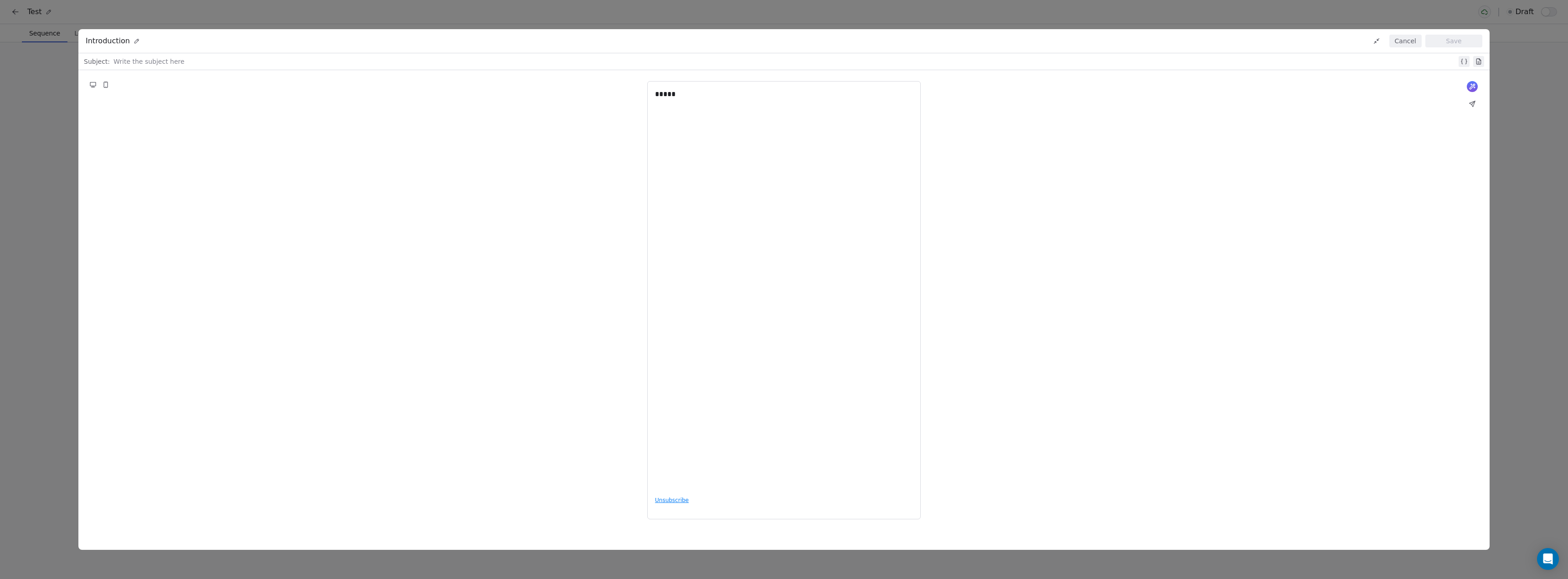
click at [1415, 45] on button "Cancel" at bounding box center [1405, 41] width 32 height 13
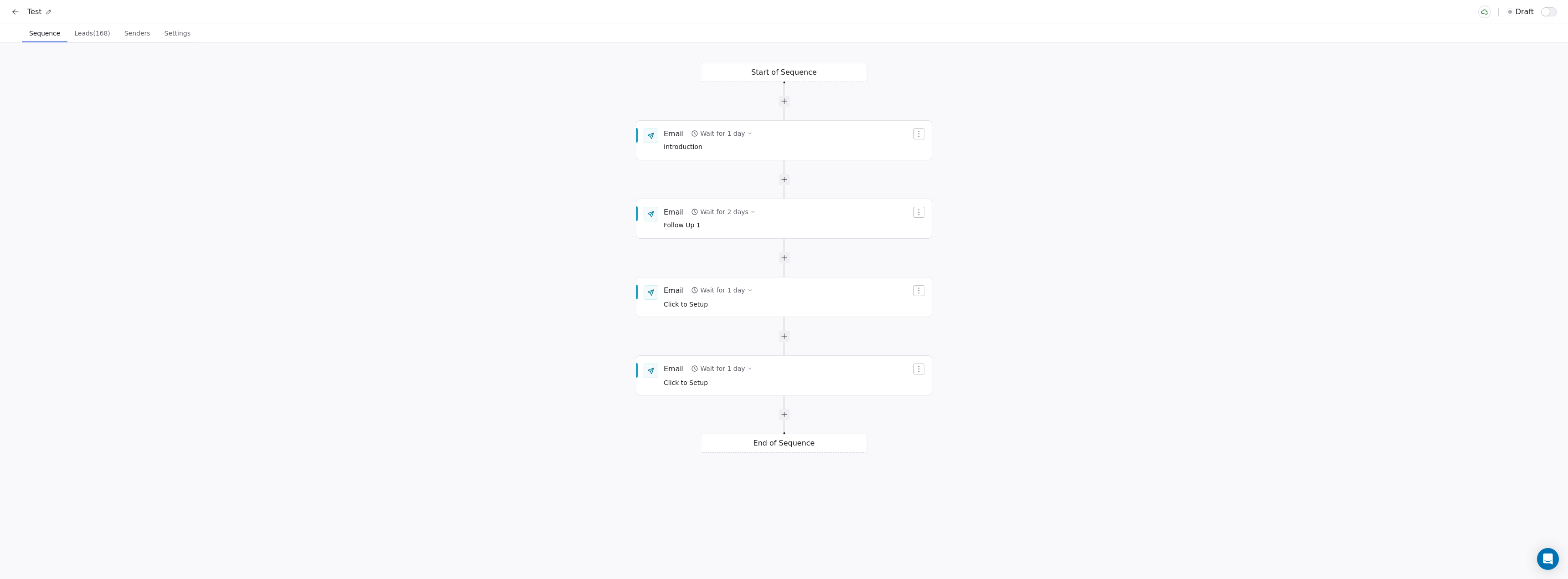
click at [89, 33] on span "Leads (168)" at bounding box center [92, 34] width 43 height 13
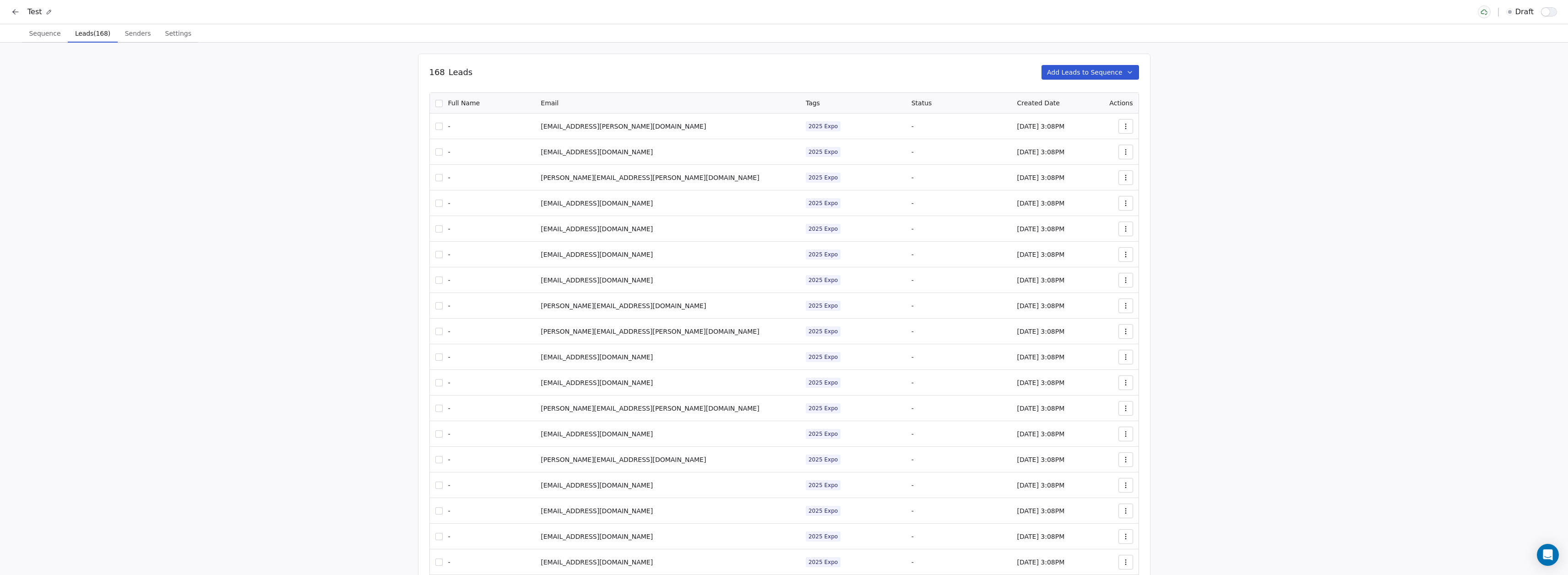
click at [442, 103] on button "button" at bounding box center [439, 104] width 7 height 7
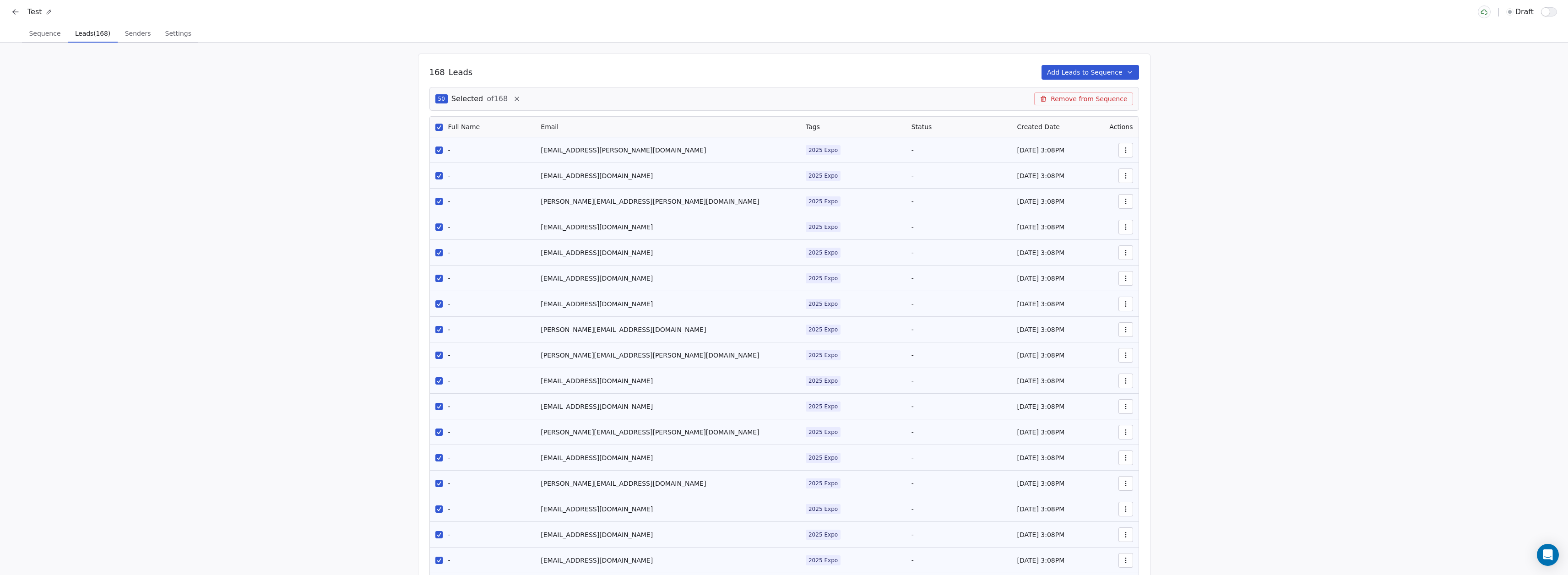
click at [1088, 96] on button "Remove from Sequence" at bounding box center [1083, 99] width 99 height 13
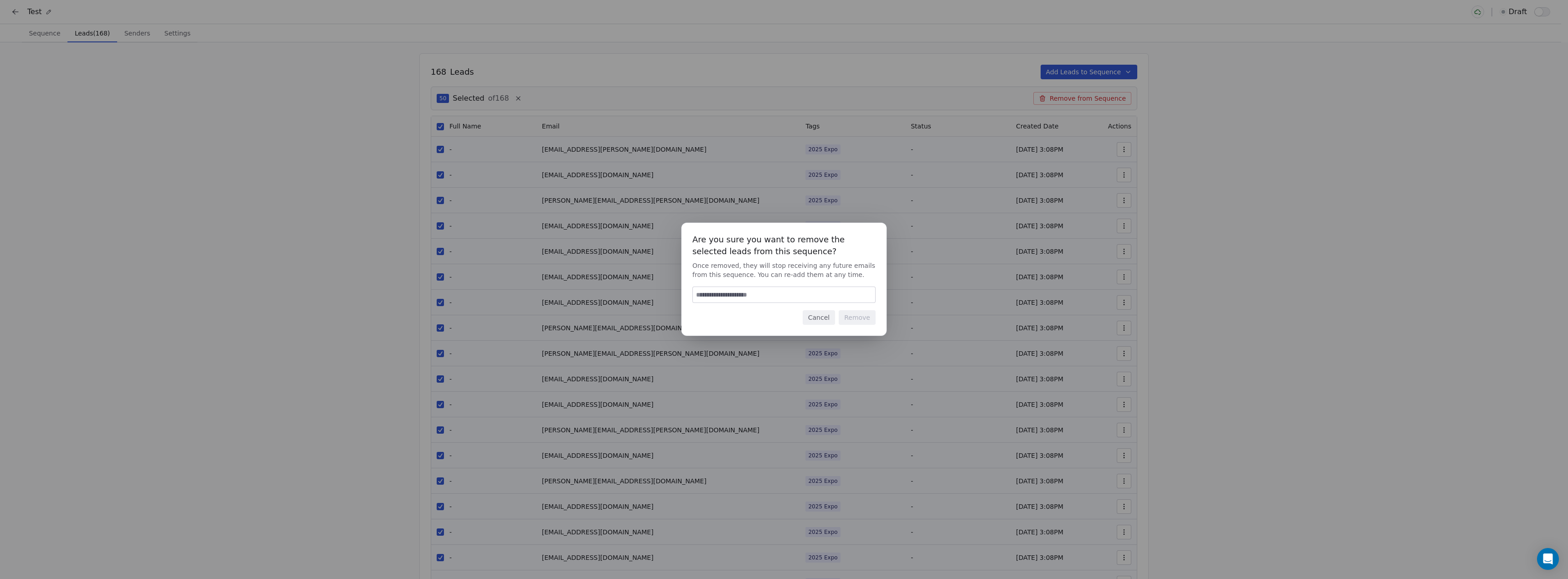
click at [798, 296] on input at bounding box center [784, 295] width 183 height 16
drag, startPoint x: 798, startPoint y: 296, endPoint x: 639, endPoint y: 303, distance: 159.2
click at [639, 303] on div "Are you sure you want to remove the selected leads from this sequence? Once rem…" at bounding box center [784, 289] width 1568 height 162
type input "******"
click at [858, 317] on button "Remove" at bounding box center [857, 318] width 37 height 14
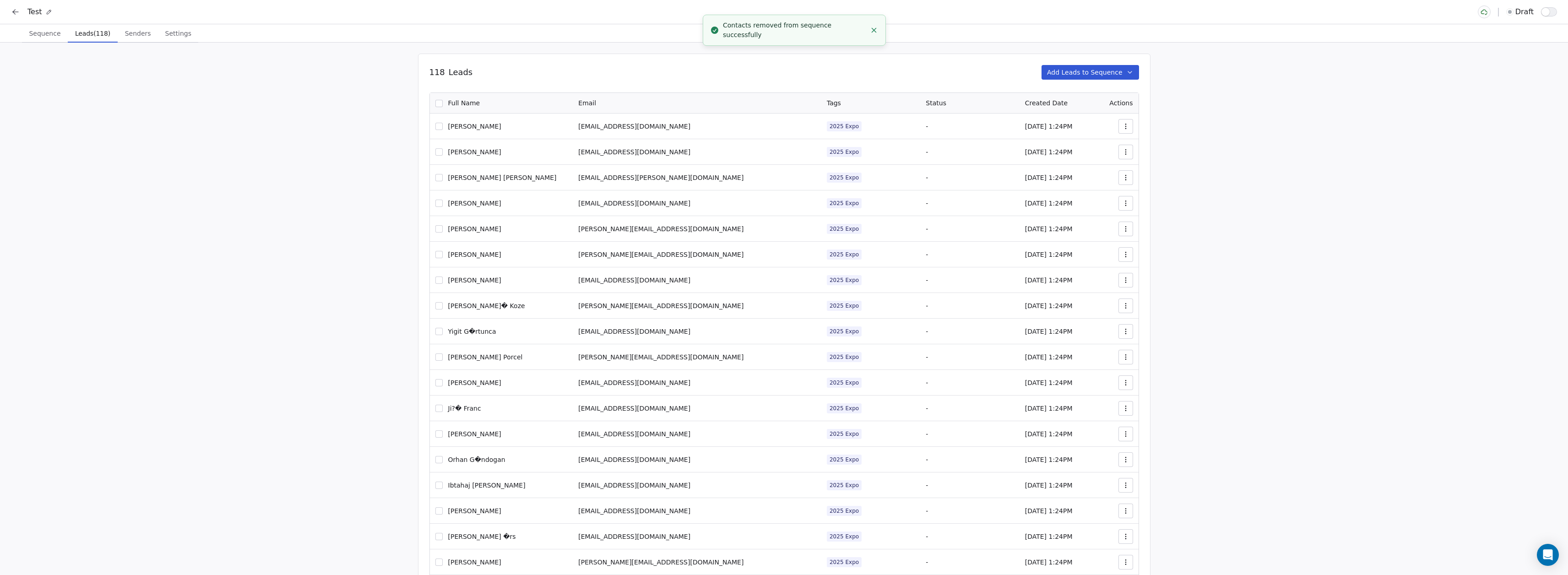
click at [443, 105] on button "button" at bounding box center [439, 104] width 7 height 7
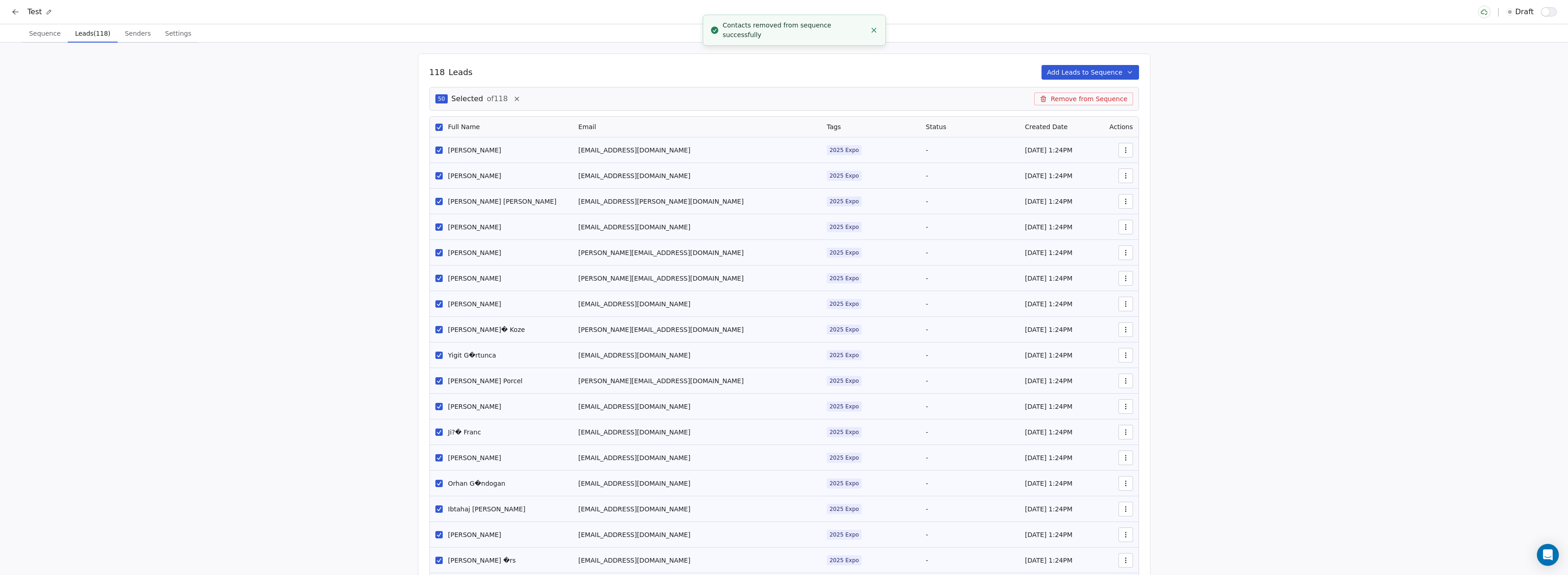
click at [1082, 103] on button "Remove from Sequence" at bounding box center [1083, 99] width 99 height 13
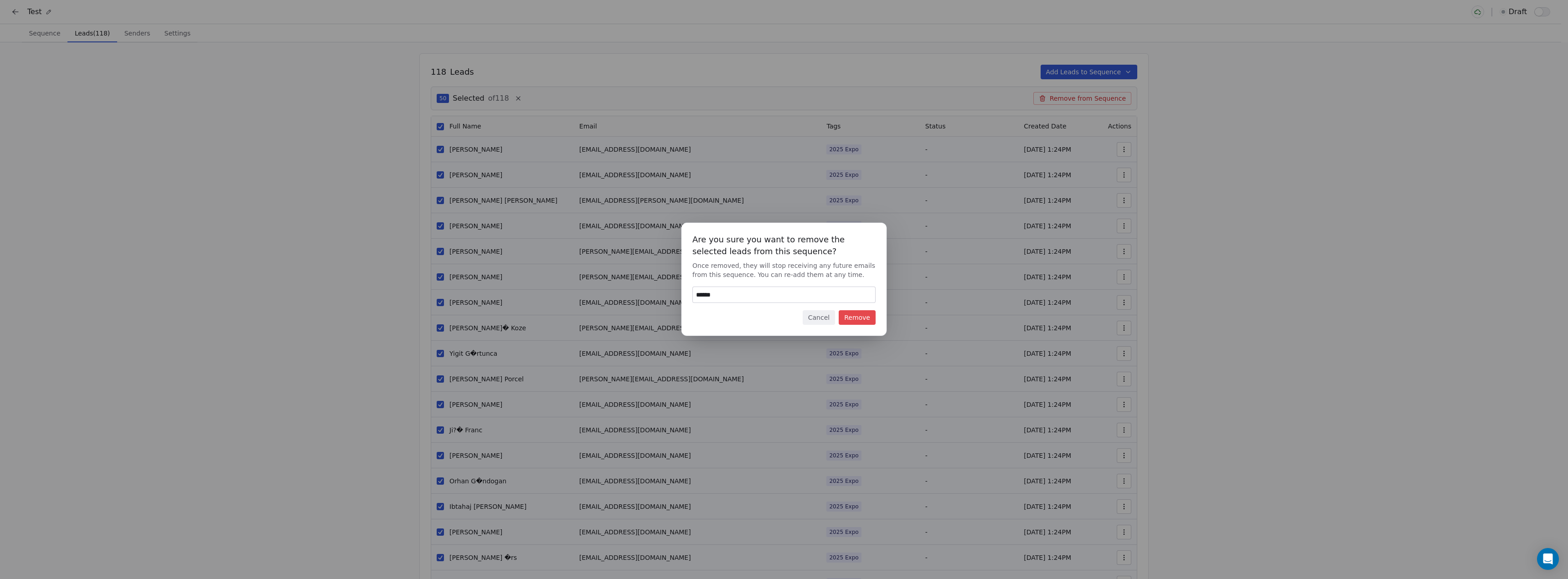
type input "******"
click at [849, 316] on button "Remove" at bounding box center [857, 318] width 37 height 14
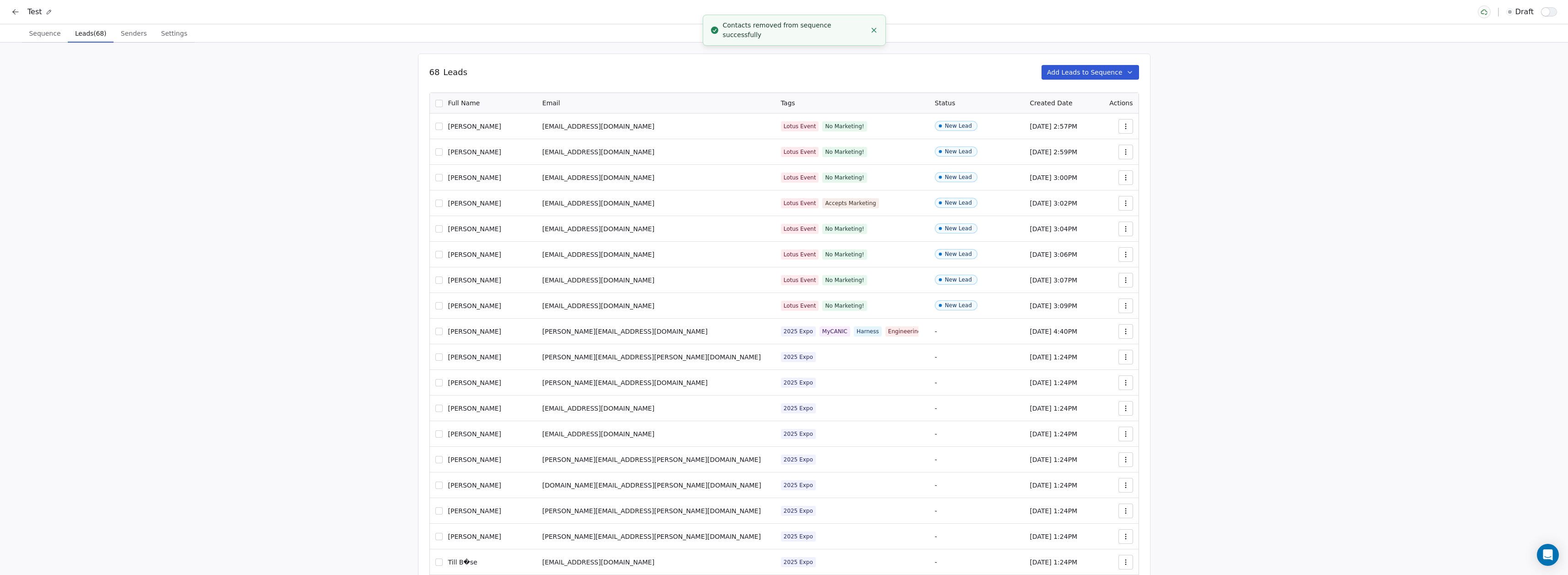
click at [443, 101] on button "button" at bounding box center [439, 104] width 7 height 7
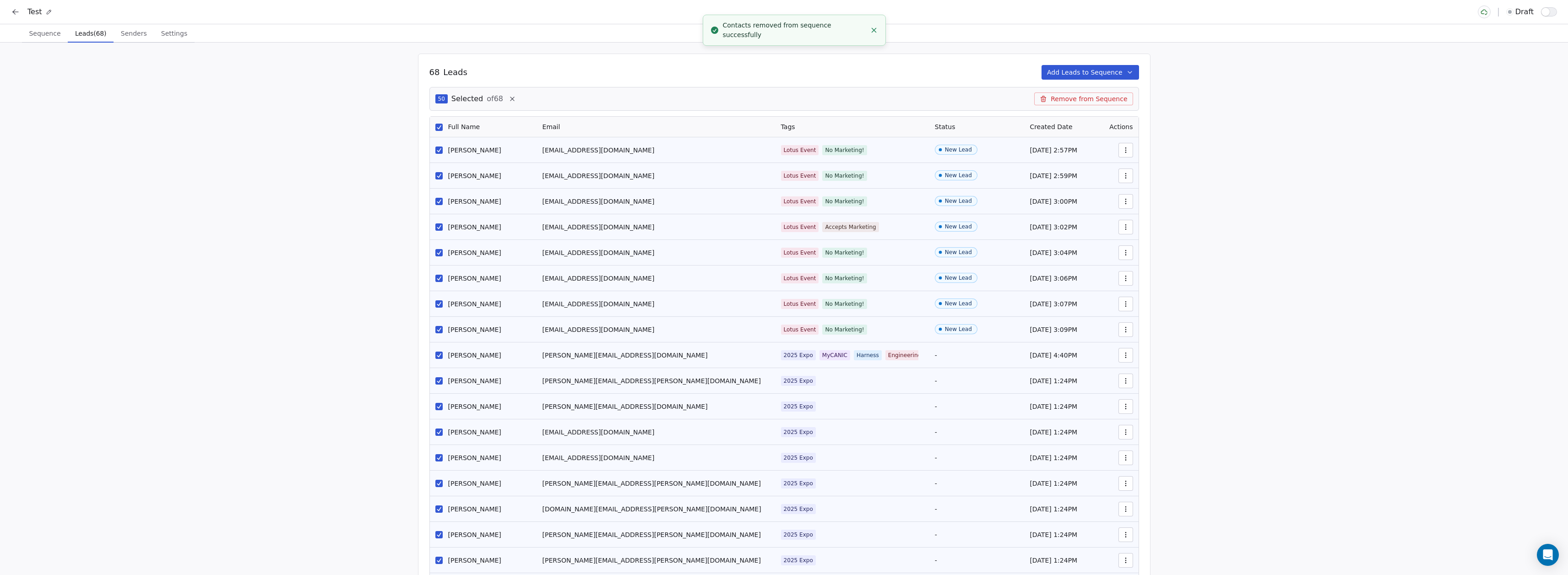
click at [1110, 95] on button "Remove from Sequence" at bounding box center [1083, 99] width 99 height 13
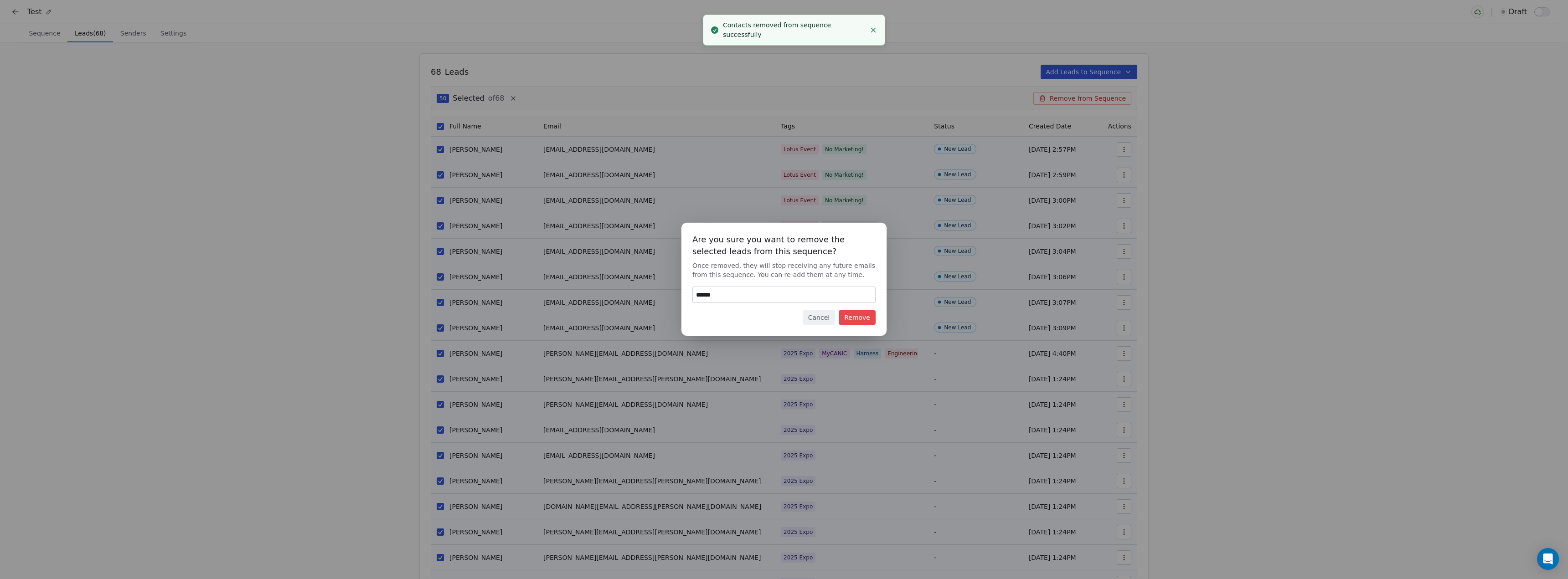
type input "******"
click at [850, 321] on button "Remove" at bounding box center [857, 318] width 37 height 14
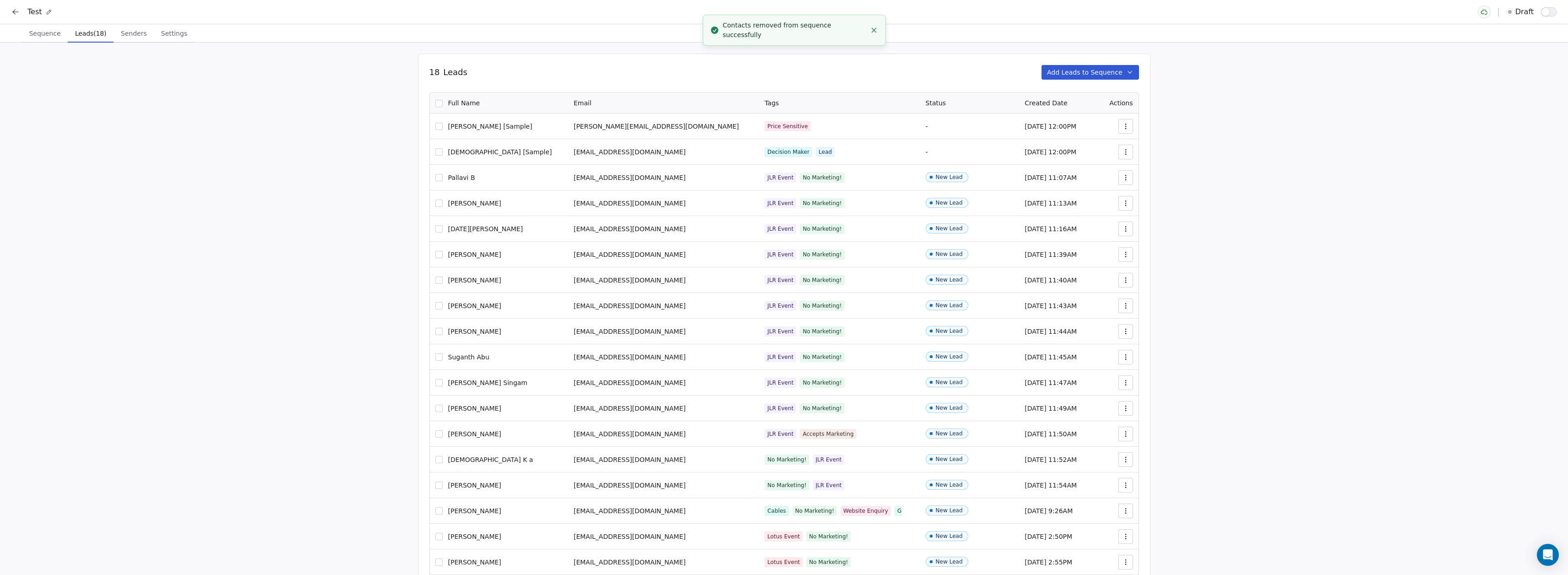
click at [443, 104] on button "button" at bounding box center [439, 104] width 7 height 7
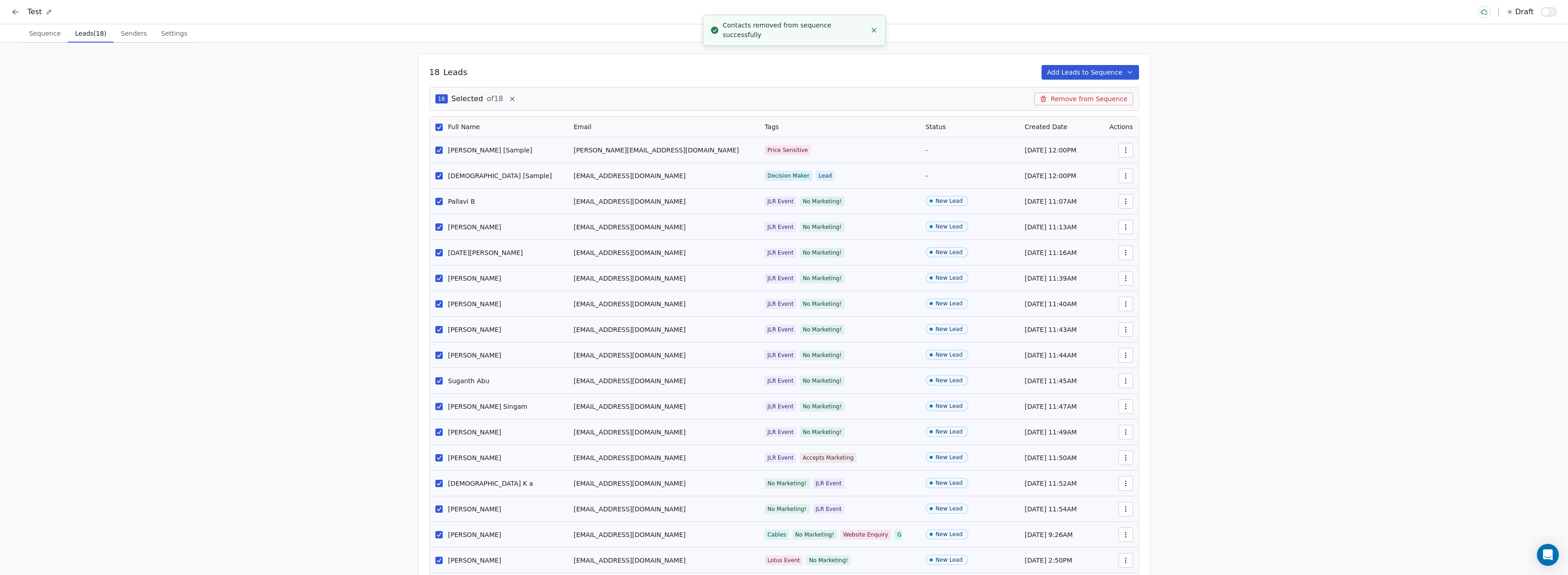
click at [1099, 98] on button "Remove from Sequence" at bounding box center [1083, 99] width 99 height 13
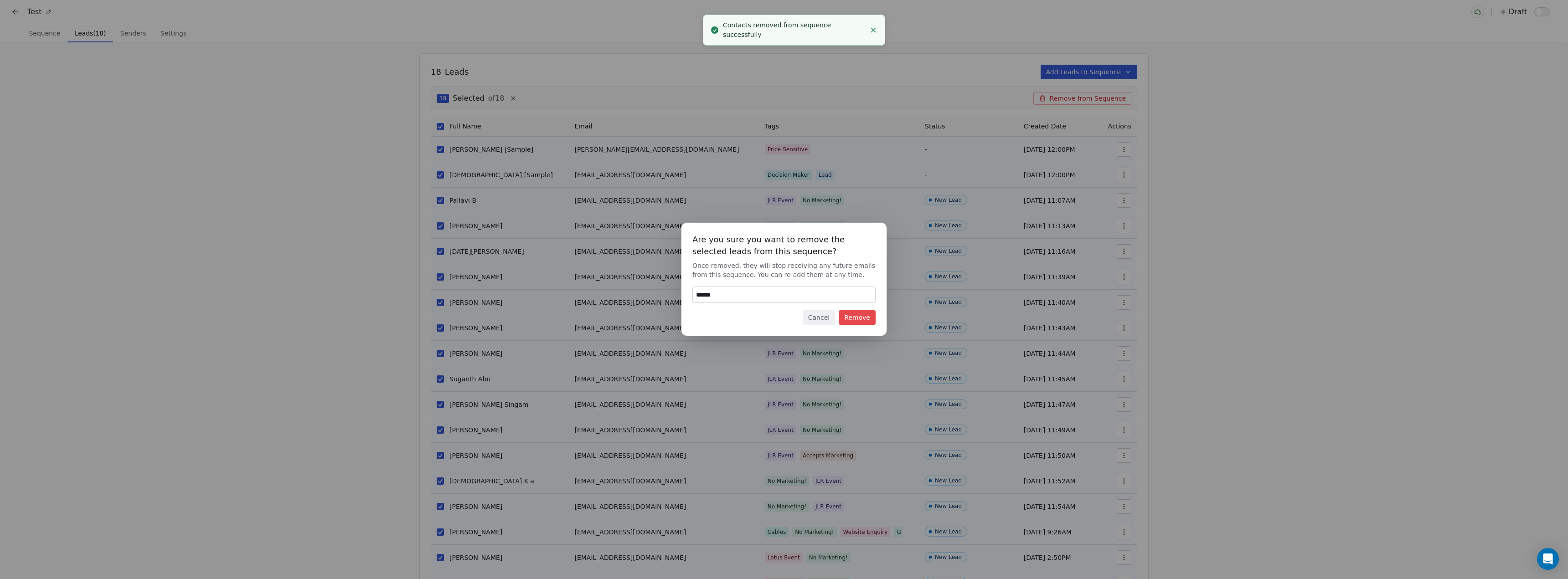
type input "******"
click at [858, 319] on button "Remove" at bounding box center [857, 318] width 37 height 14
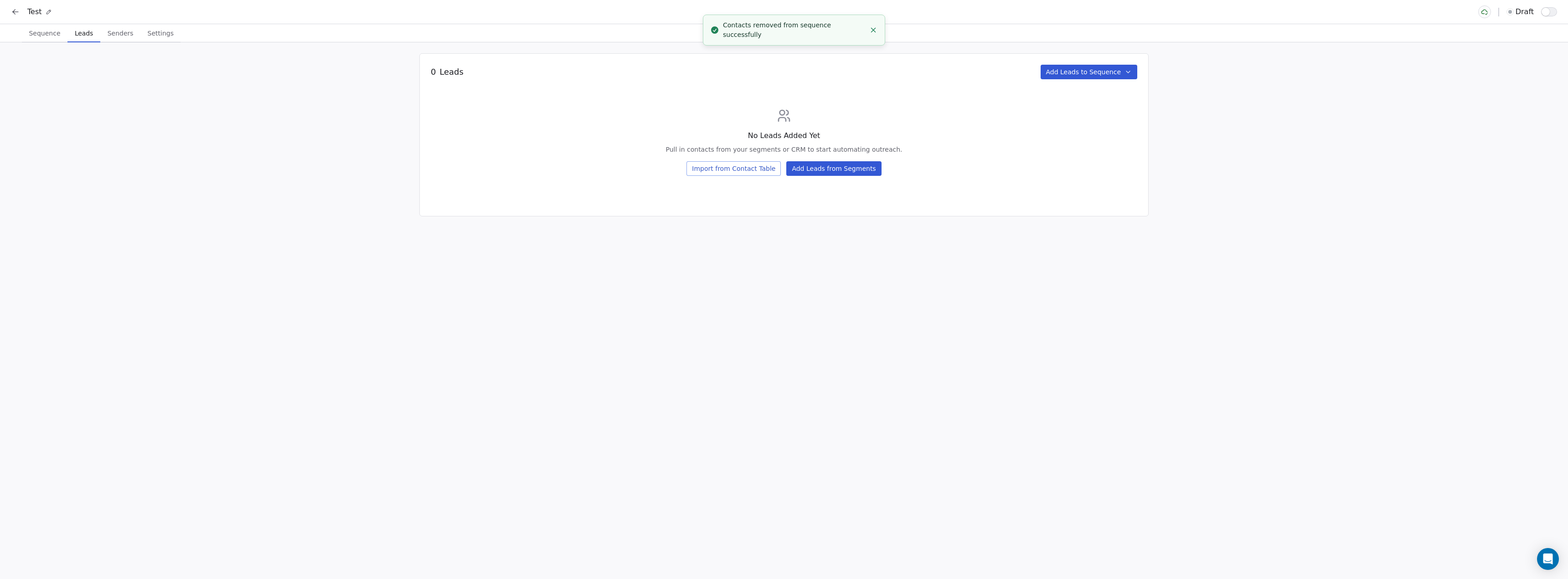
click at [723, 169] on button "Import from Contact Table" at bounding box center [734, 168] width 95 height 14
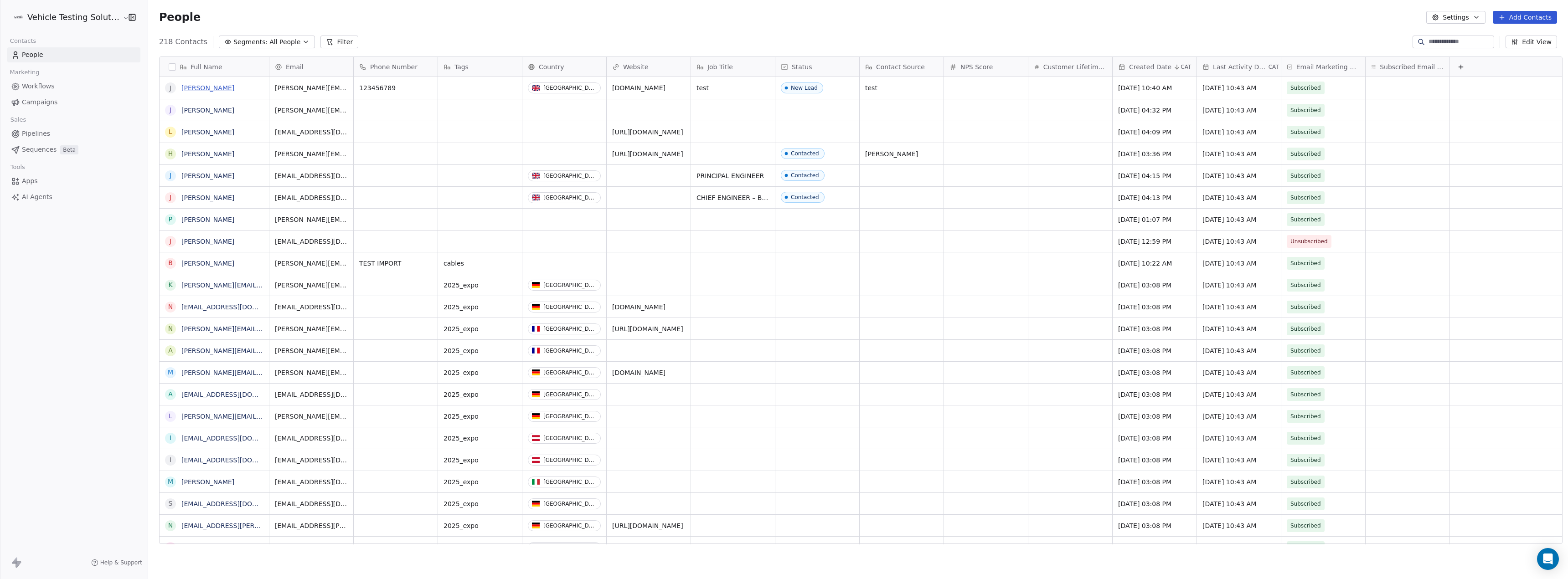
scroll to position [503, 1418]
click at [269, 42] on span "All People" at bounding box center [284, 42] width 31 height 9
click at [266, 136] on div "Test" at bounding box center [258, 138] width 92 height 14
click at [263, 37] on button "Segments: Test" at bounding box center [258, 42] width 78 height 13
click at [299, 139] on html "Vehicle Testing Solutions Contacts People Marketing Workflows Campaigns Sales P…" at bounding box center [784, 289] width 1568 height 579
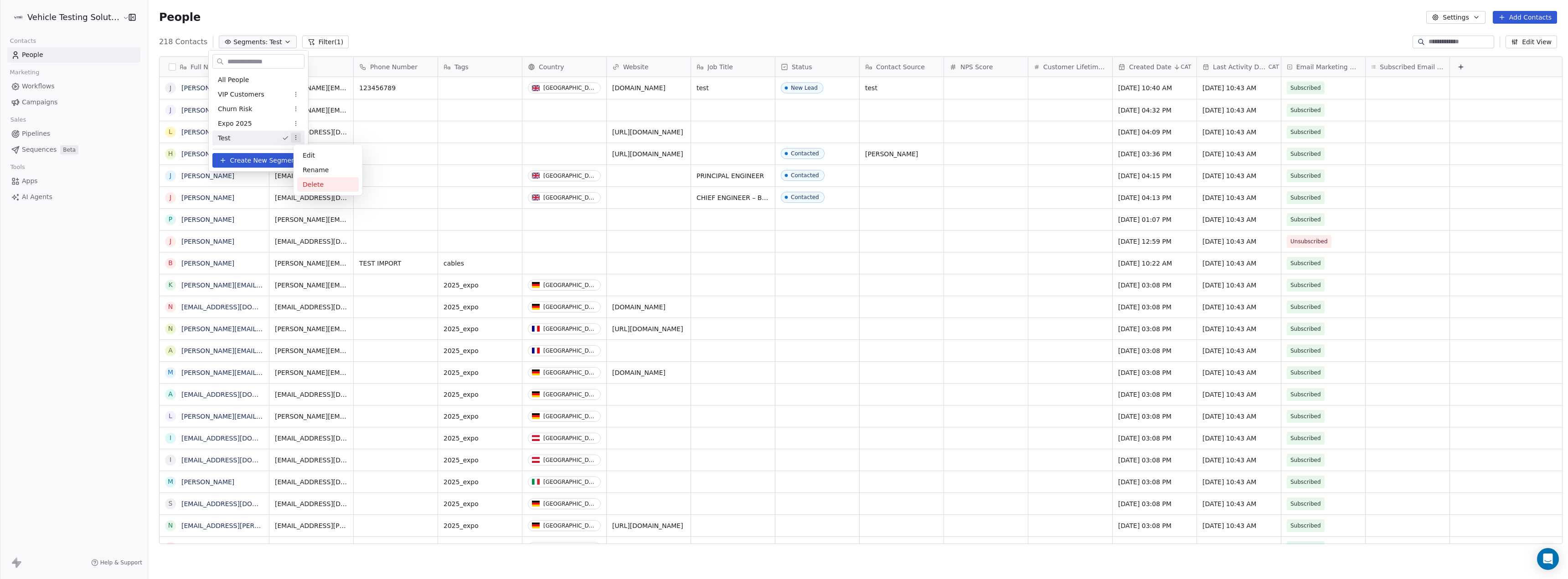
click at [324, 185] on div "Delete" at bounding box center [328, 185] width 62 height 14
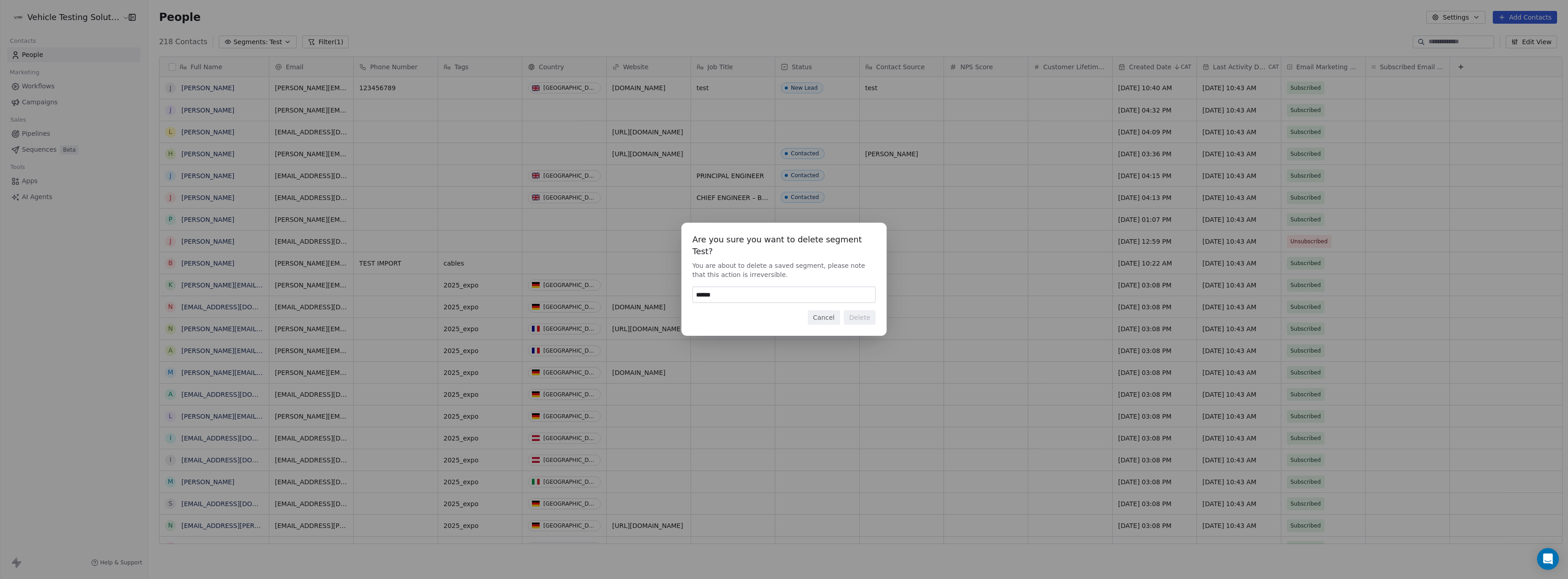
drag, startPoint x: 788, startPoint y: 286, endPoint x: 591, endPoint y: 288, distance: 197.0
click at [591, 288] on div "Are you sure you want to delete segment Test? You are about to delete a saved s…" at bounding box center [784, 289] width 1568 height 162
type input "******"
click at [867, 313] on button "Delete" at bounding box center [859, 318] width 32 height 14
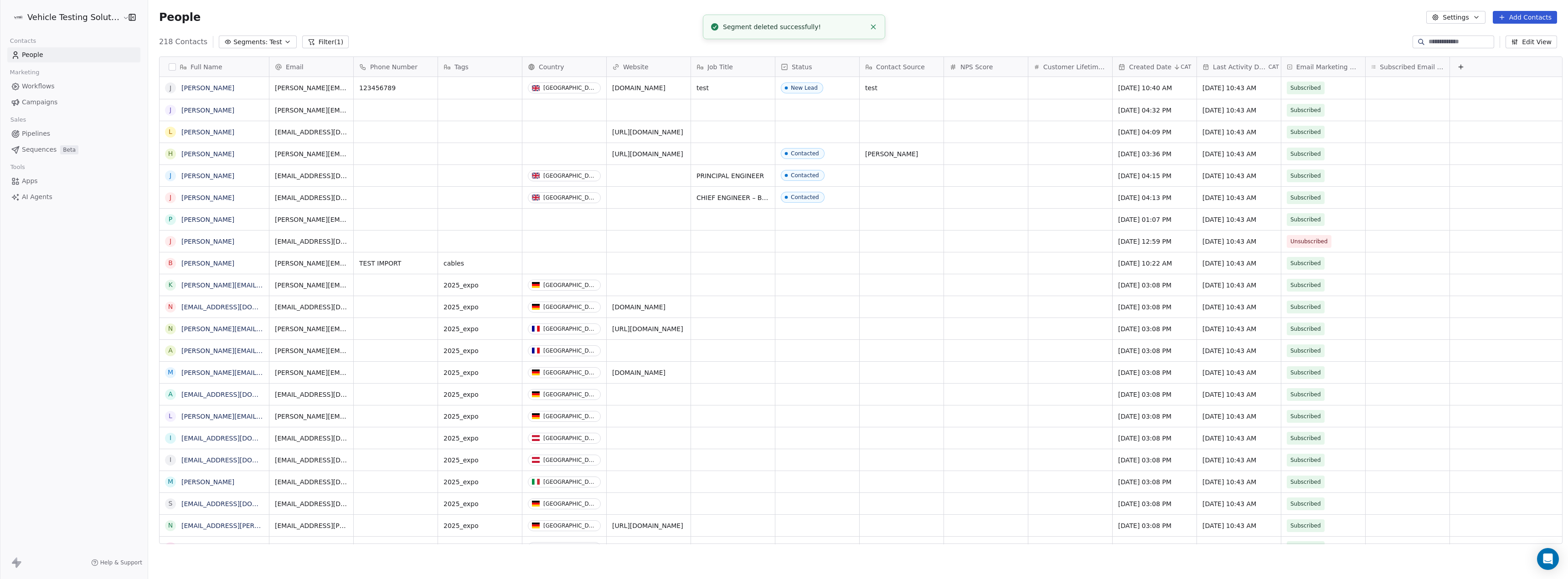
click at [269, 42] on span "Test" at bounding box center [276, 42] width 13 height 9
click at [234, 76] on span "All People" at bounding box center [233, 79] width 31 height 9
click at [47, 136] on span "Pipelines" at bounding box center [36, 133] width 28 height 9
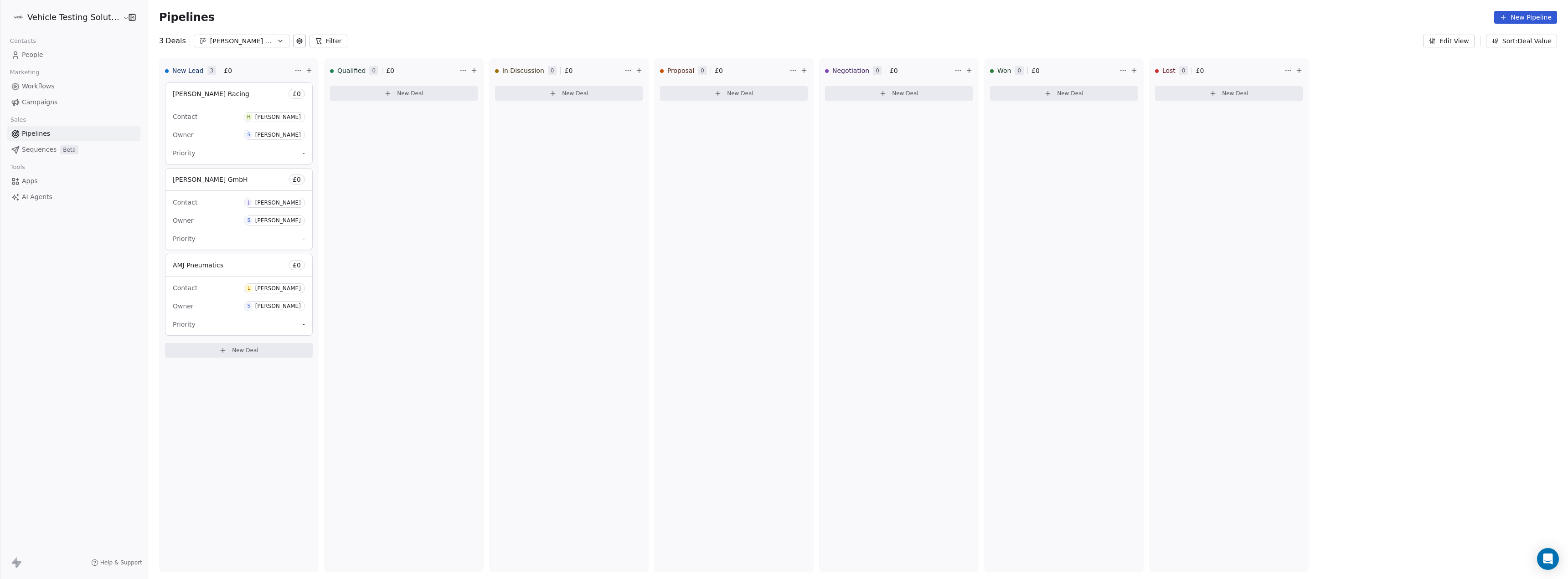
click at [38, 58] on span "People" at bounding box center [33, 54] width 21 height 9
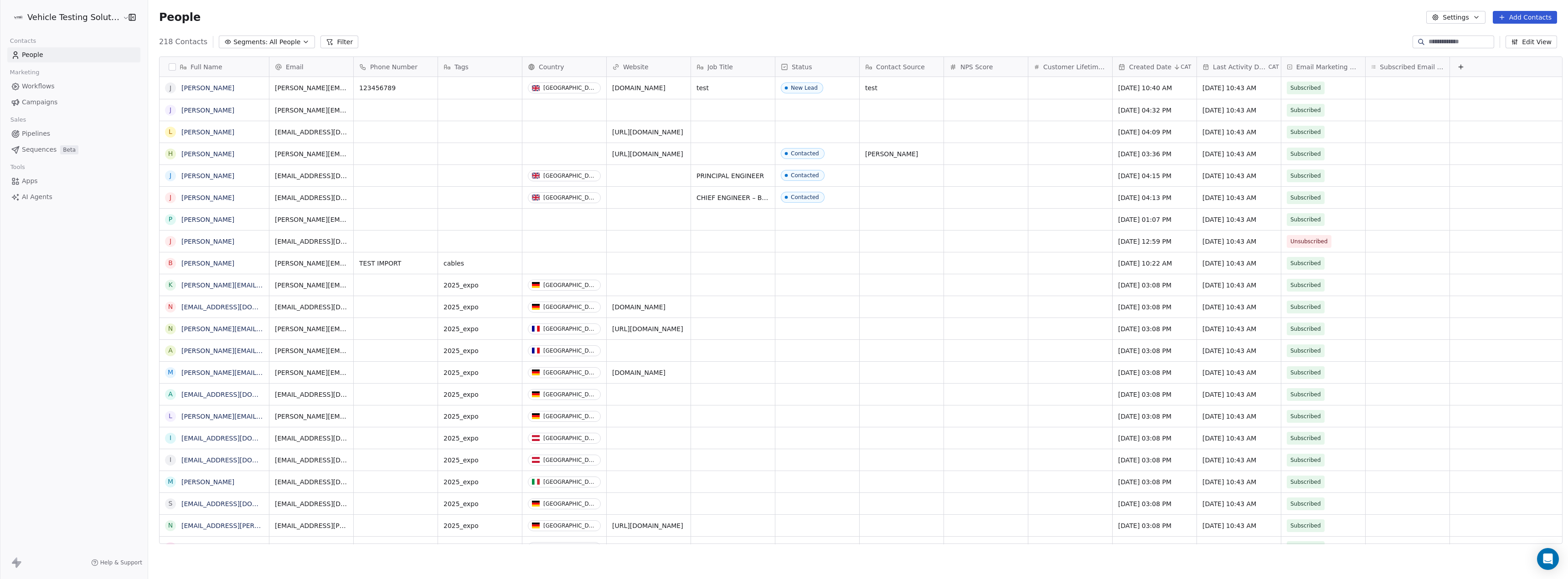
scroll to position [503, 1418]
click at [254, 46] on button "Segments: All People" at bounding box center [267, 42] width 96 height 13
click at [256, 147] on span "Create New Segment" at bounding box center [263, 145] width 68 height 9
click at [36, 43] on button "Add Filter" at bounding box center [62, 37] width 112 height 16
click at [52, 61] on span "Contact properties" at bounding box center [44, 59] width 59 height 9
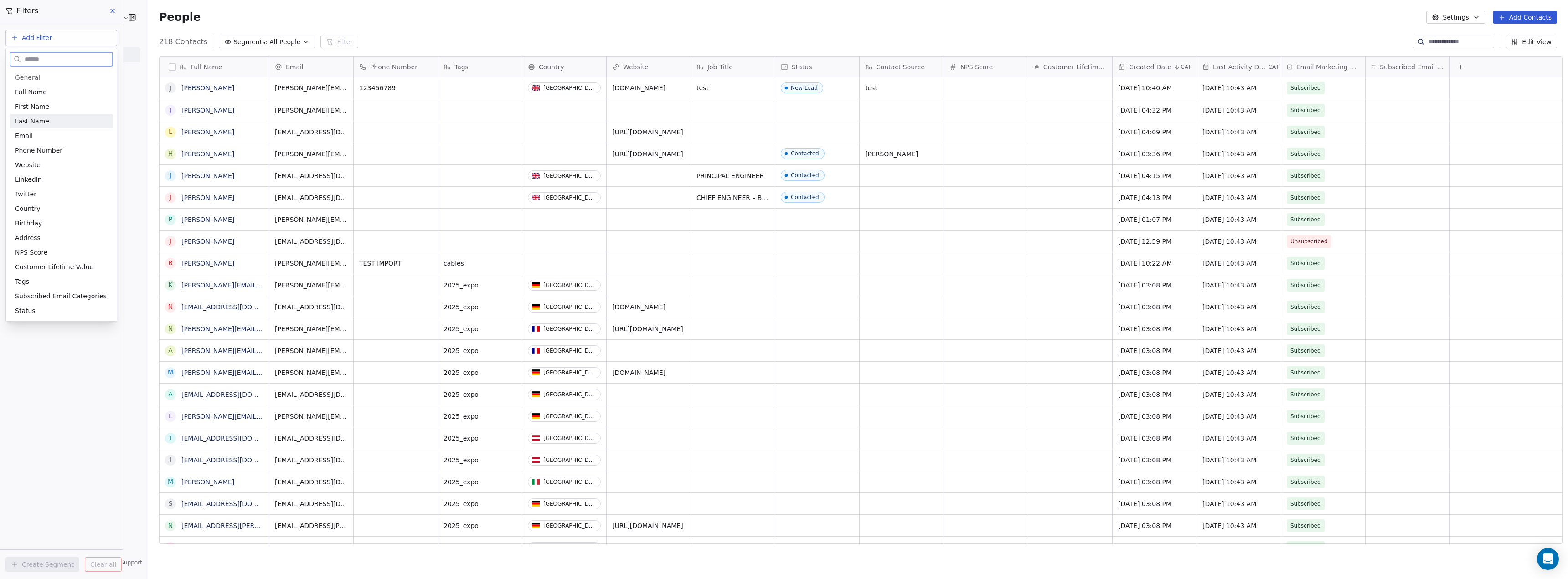
click at [57, 117] on div "Last Name" at bounding box center [61, 121] width 92 height 9
click at [44, 101] on div "Is" at bounding box center [61, 97] width 95 height 14
click at [44, 94] on input at bounding box center [61, 92] width 102 height 14
drag, startPoint x: 16, startPoint y: 89, endPoint x: 26, endPoint y: 94, distance: 11.2
click at [17, 89] on input "*******" at bounding box center [61, 92] width 102 height 14
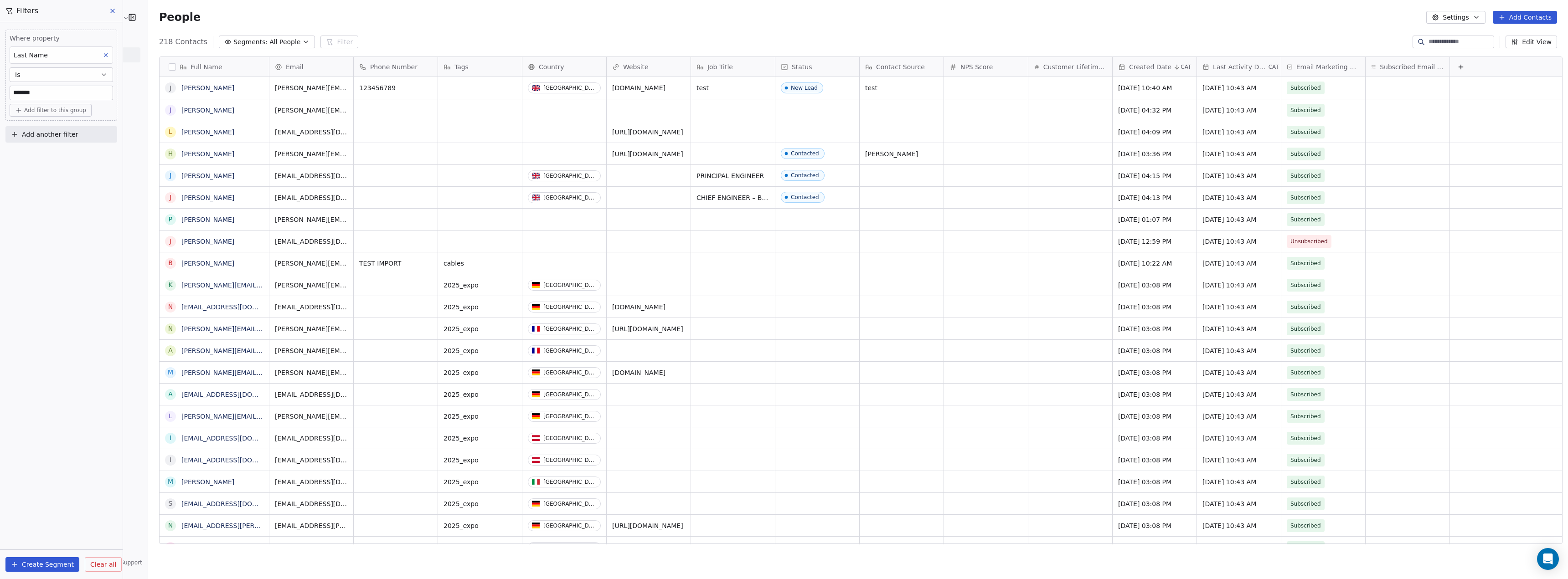
type input "*******"
click at [67, 135] on span "Add another filter" at bounding box center [50, 134] width 56 height 9
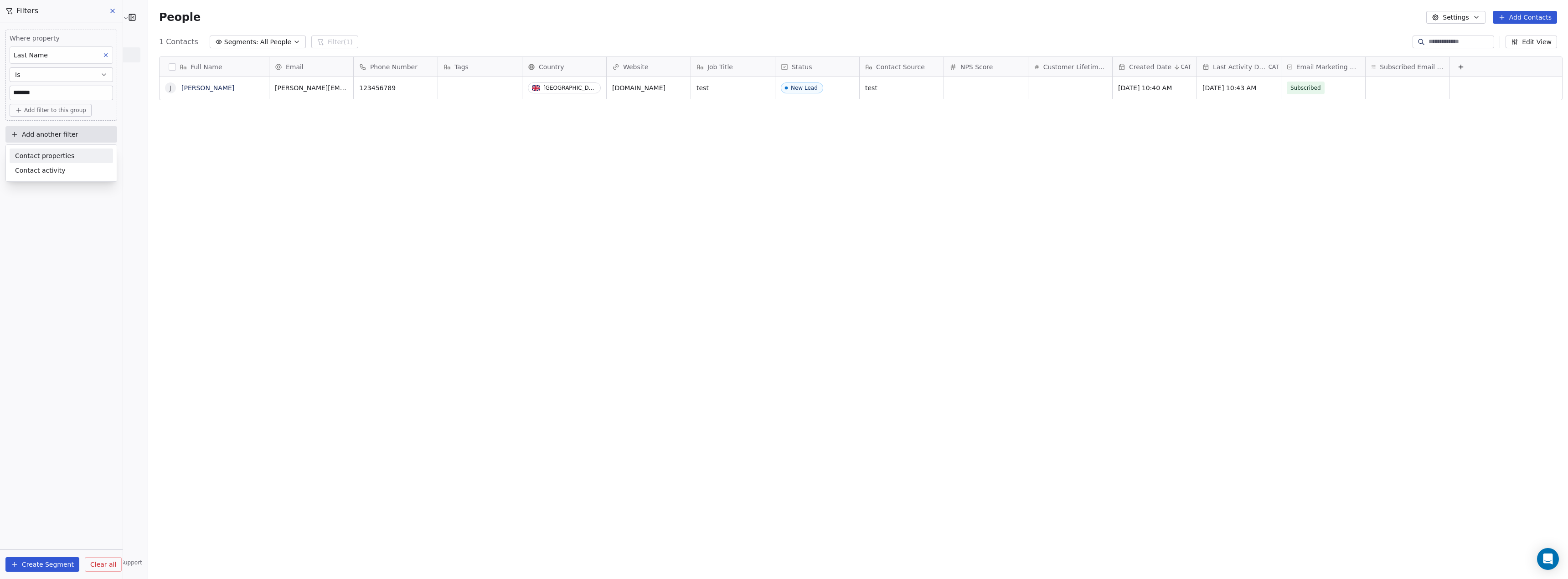
click at [72, 366] on html "Vehicle Testing Solutions Contacts People Marketing Workflows Campaigns Sales P…" at bounding box center [784, 289] width 1568 height 579
click at [54, 560] on button "Create Segment" at bounding box center [42, 565] width 74 height 14
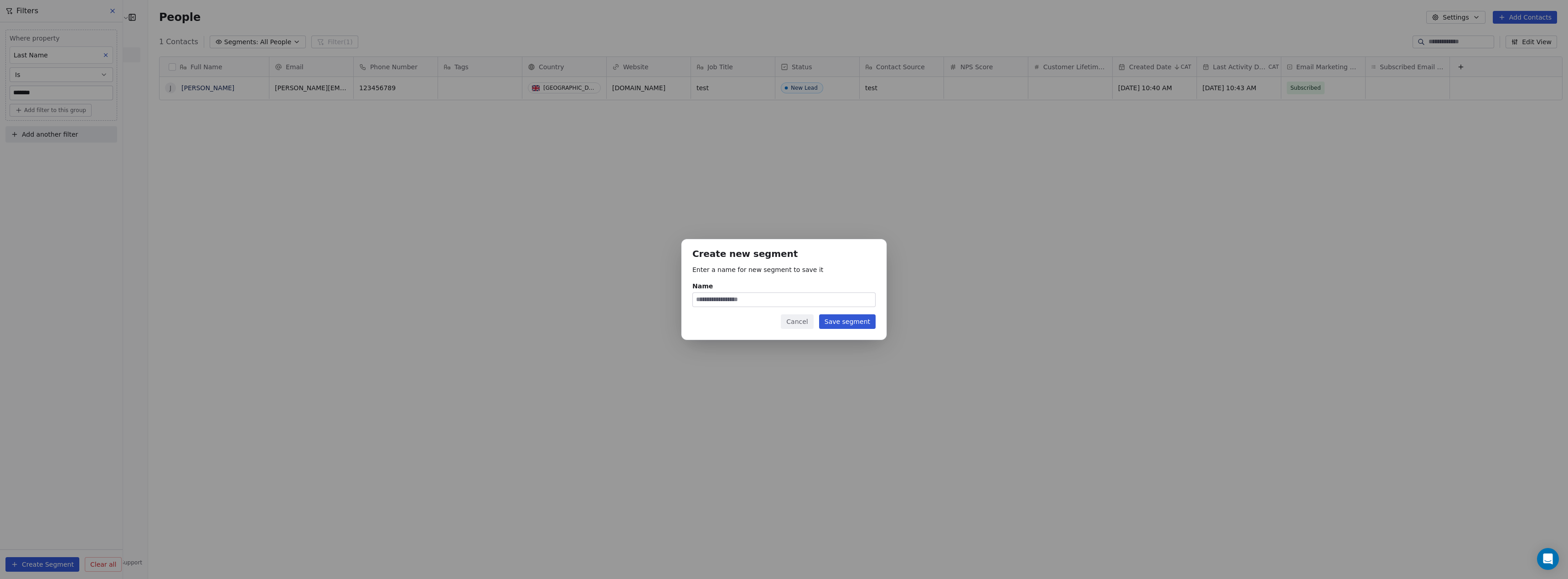
click at [742, 300] on input "Name" at bounding box center [784, 299] width 183 height 14
type input "****"
click at [856, 323] on button "Save segment" at bounding box center [847, 321] width 57 height 14
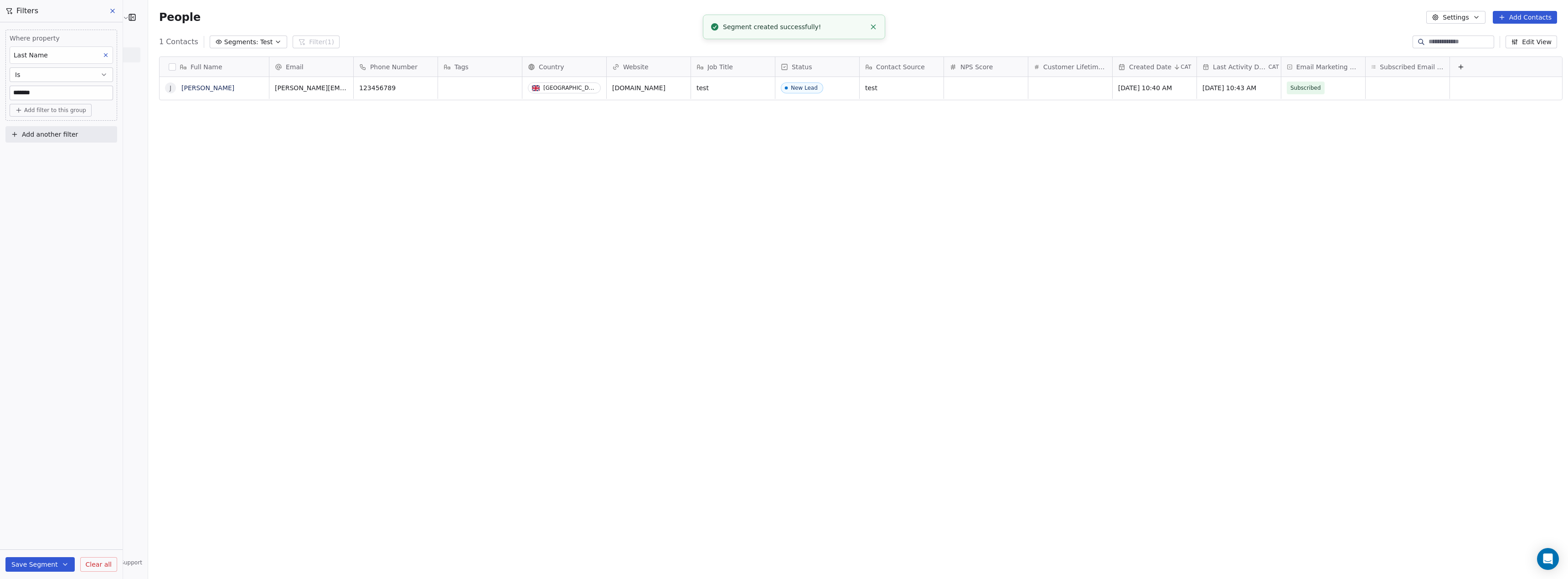
click at [111, 11] on icon at bounding box center [112, 11] width 7 height 7
click at [42, 152] on span "Sequences" at bounding box center [39, 149] width 34 height 9
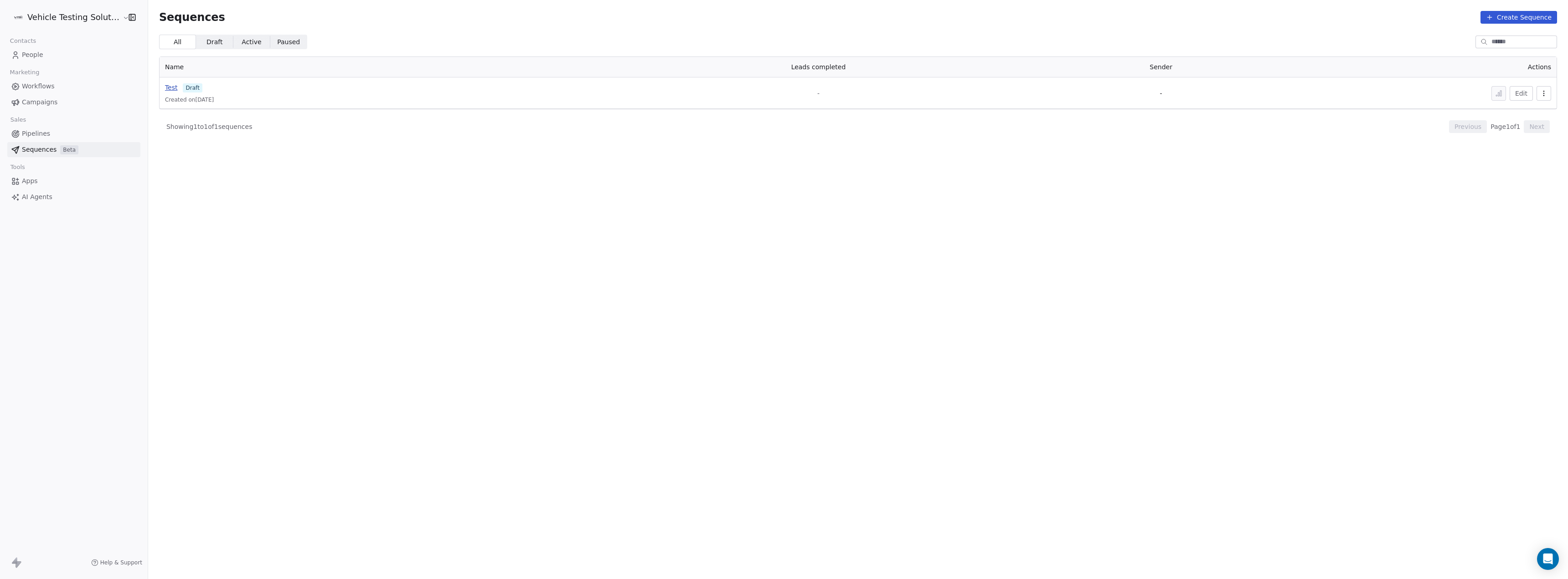
click at [165, 89] on span "Test" at bounding box center [171, 87] width 13 height 7
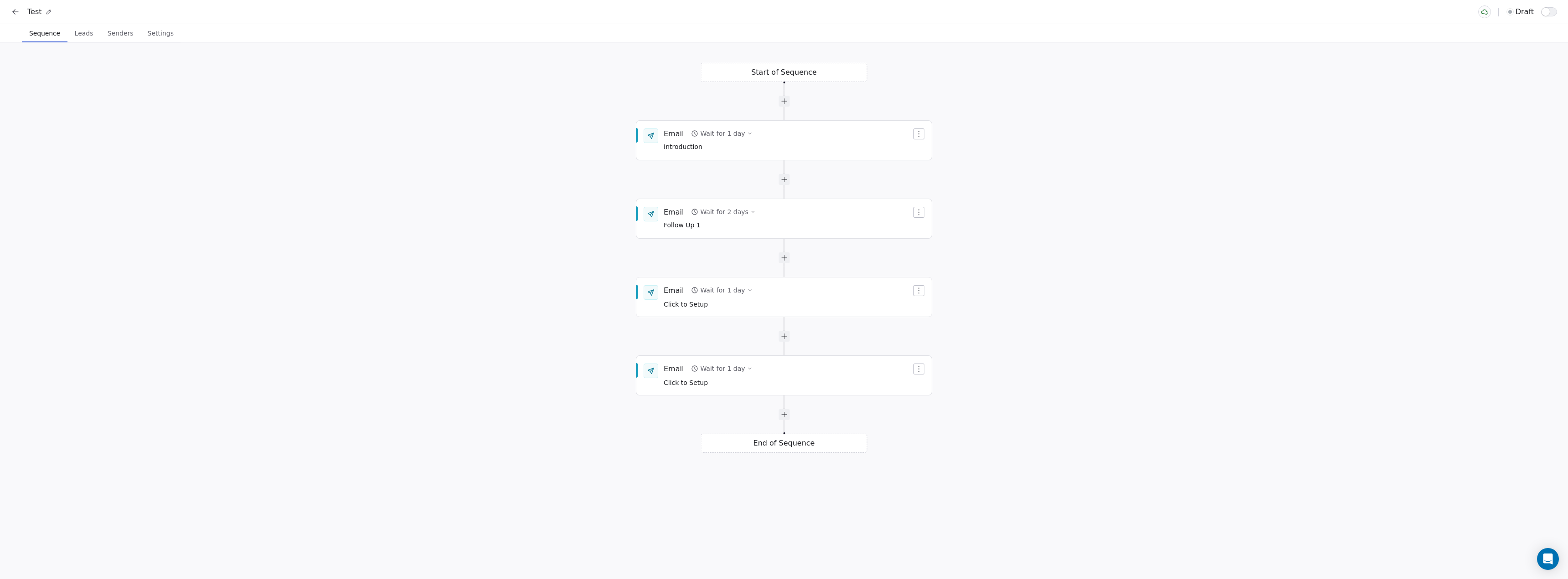
click at [81, 35] on span "Leads" at bounding box center [84, 34] width 26 height 13
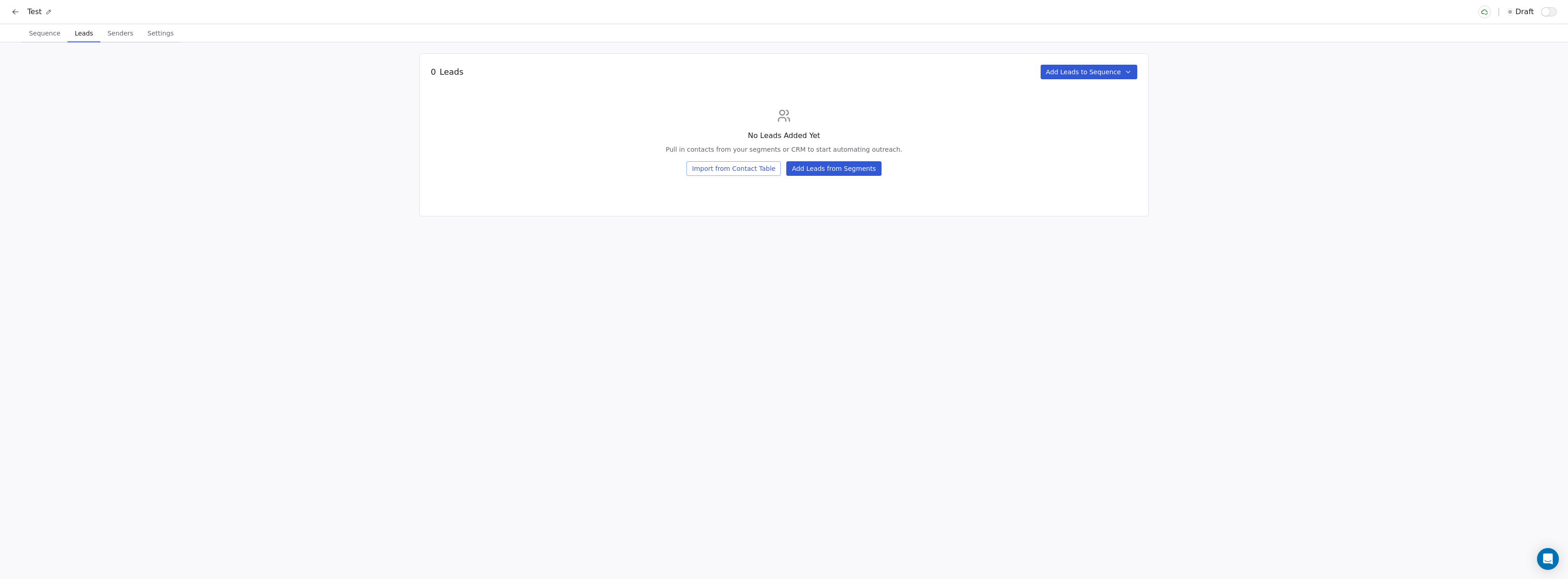
click at [821, 172] on button "Add Leads from Segments" at bounding box center [833, 168] width 95 height 14
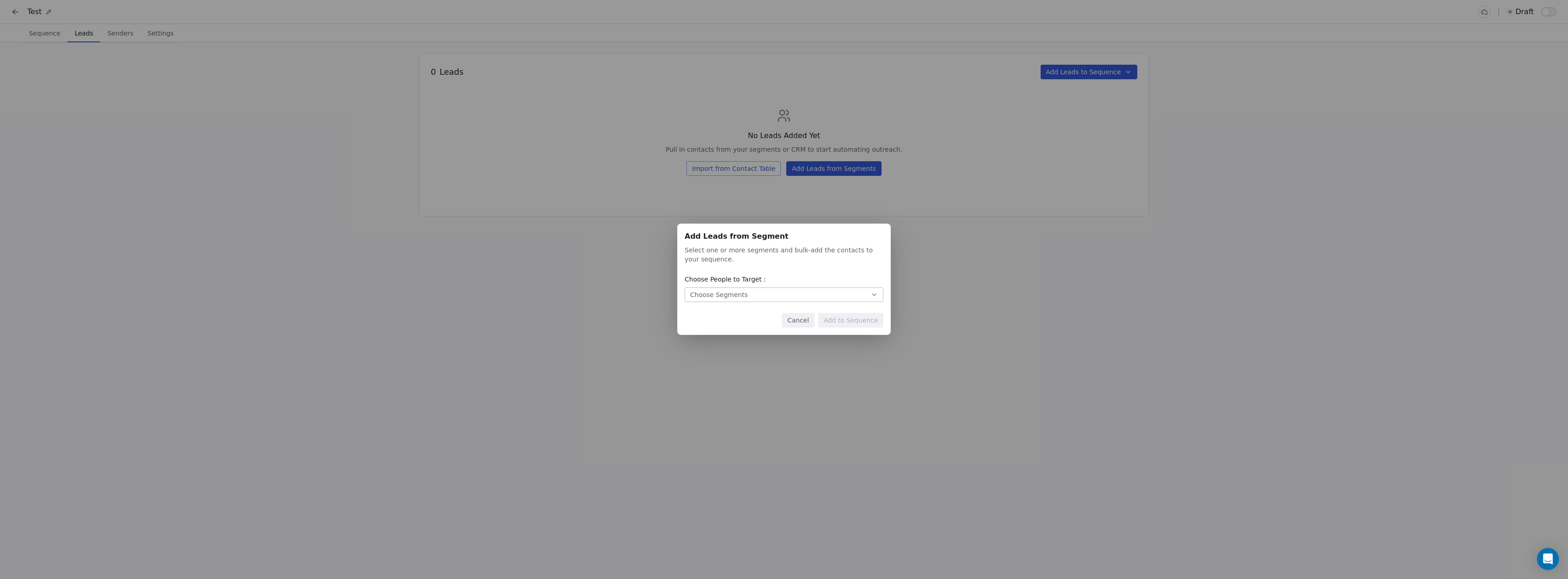
click at [790, 293] on button "Choose Segments" at bounding box center [784, 295] width 199 height 14
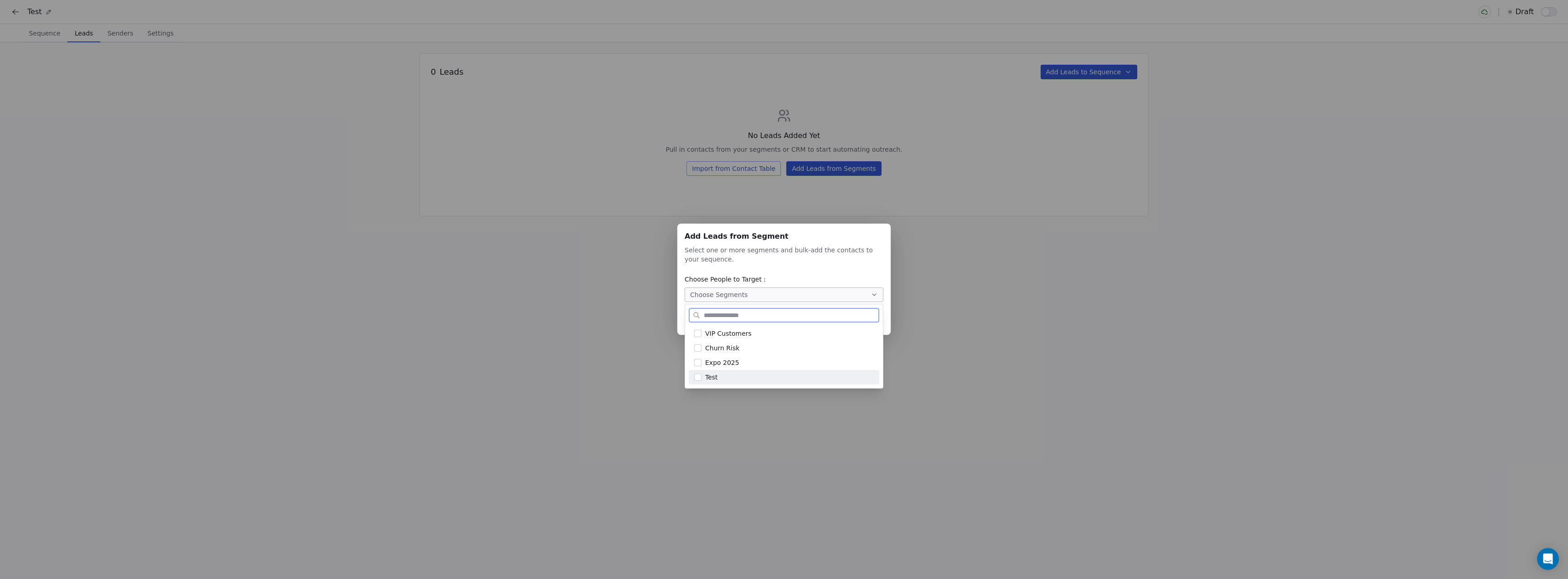
click at [770, 376] on div "Test" at bounding box center [790, 377] width 169 height 9
click at [937, 329] on div "Add Leads from Segment Add Leads from Segment Select one or more segments and b…" at bounding box center [784, 289] width 1568 height 160
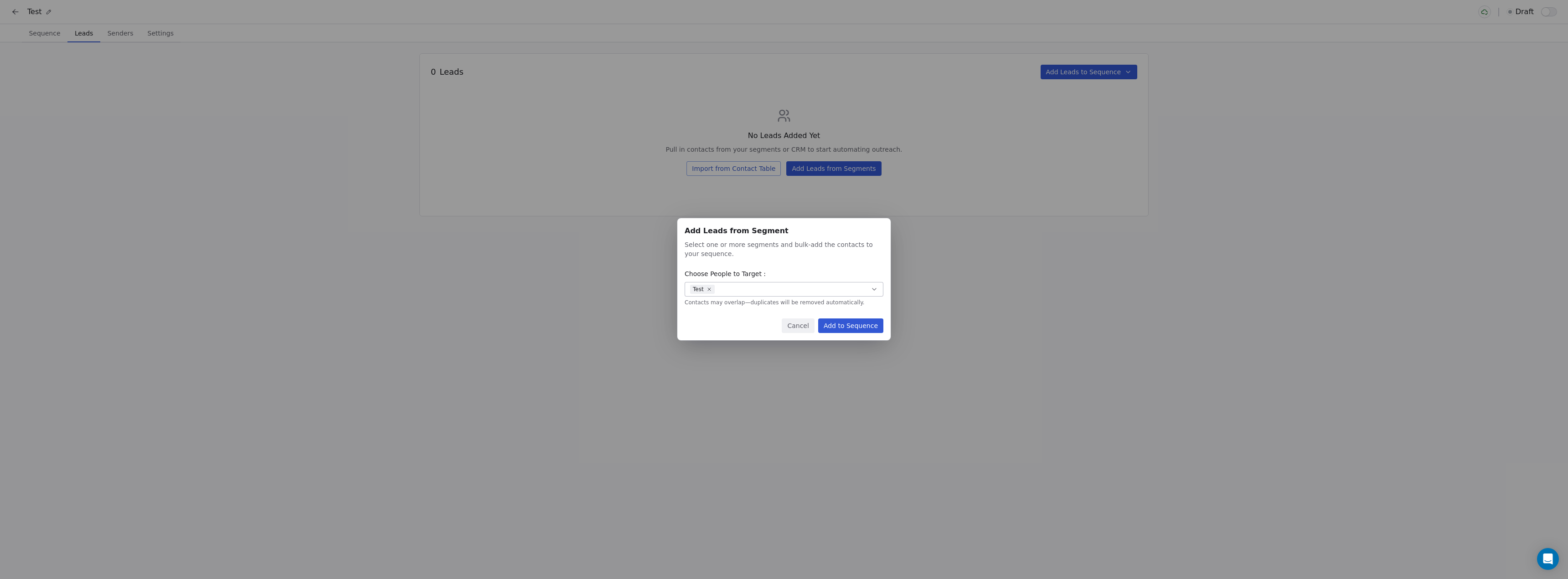
click at [842, 326] on button "Add to Sequence" at bounding box center [851, 326] width 65 height 14
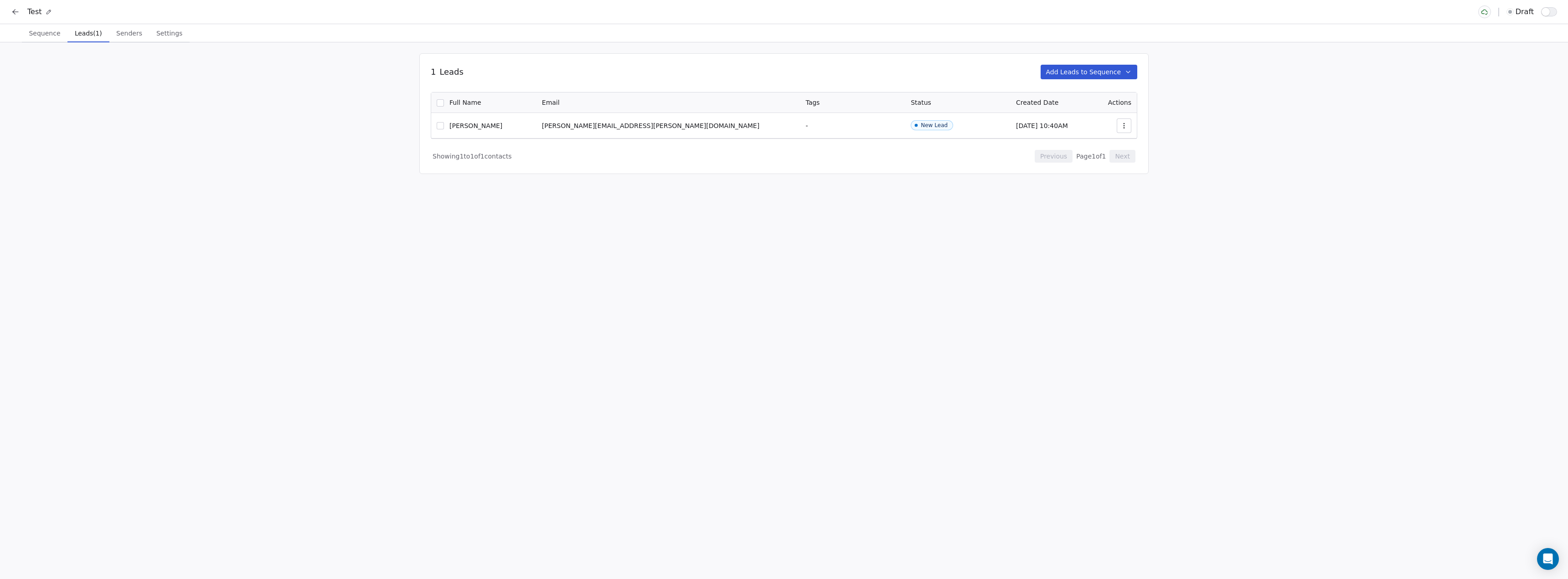
click at [1117, 126] on button "button" at bounding box center [1124, 126] width 14 height 14
click at [905, 238] on html "Test draft Sequence Sequence Leads (1) Leads (1) Senders Senders Settings Setti…" at bounding box center [784, 289] width 1568 height 579
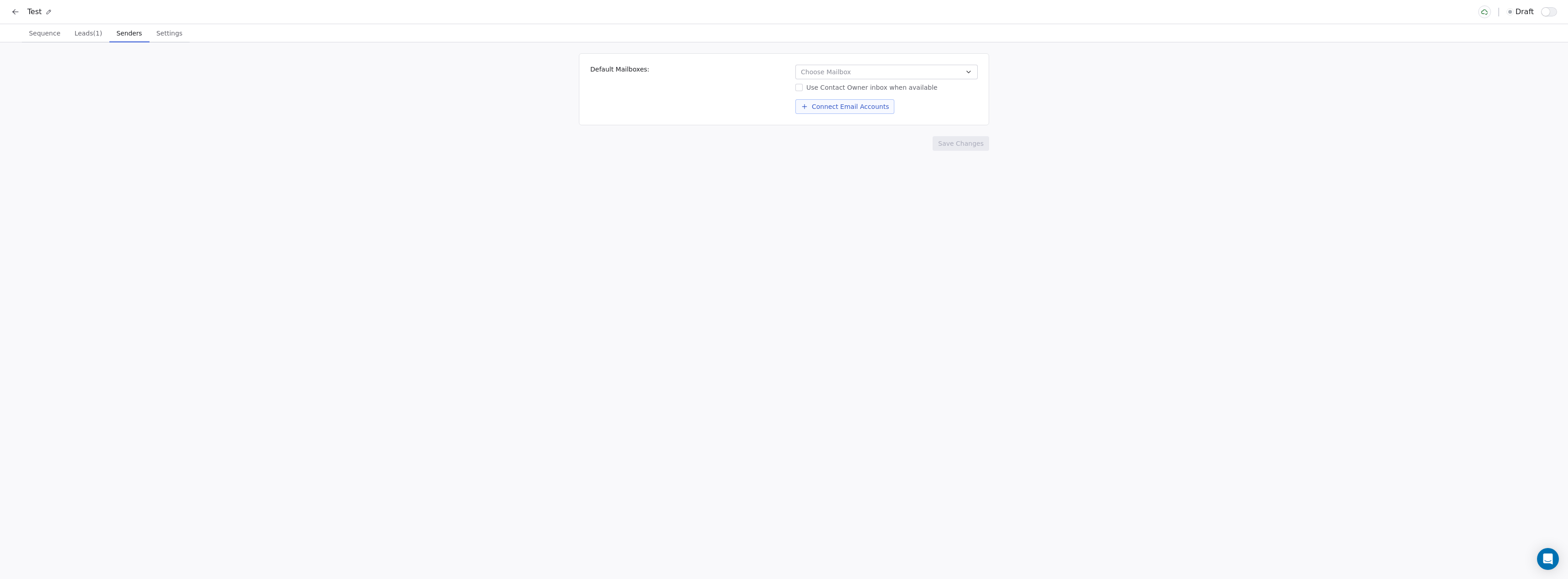
click at [124, 37] on span "Senders" at bounding box center [130, 34] width 33 height 13
click at [806, 72] on span "Choose Mailbox" at bounding box center [826, 72] width 50 height 9
click at [684, 74] on html "Test draft Sequence Sequence Leads (1) Leads (1) Senders Senders Settings Setti…" at bounding box center [784, 289] width 1568 height 579
drag, startPoint x: 175, startPoint y: 41, endPoint x: 168, endPoint y: 39, distance: 7.3
click at [175, 41] on button "Settings Settings" at bounding box center [170, 33] width 40 height 18
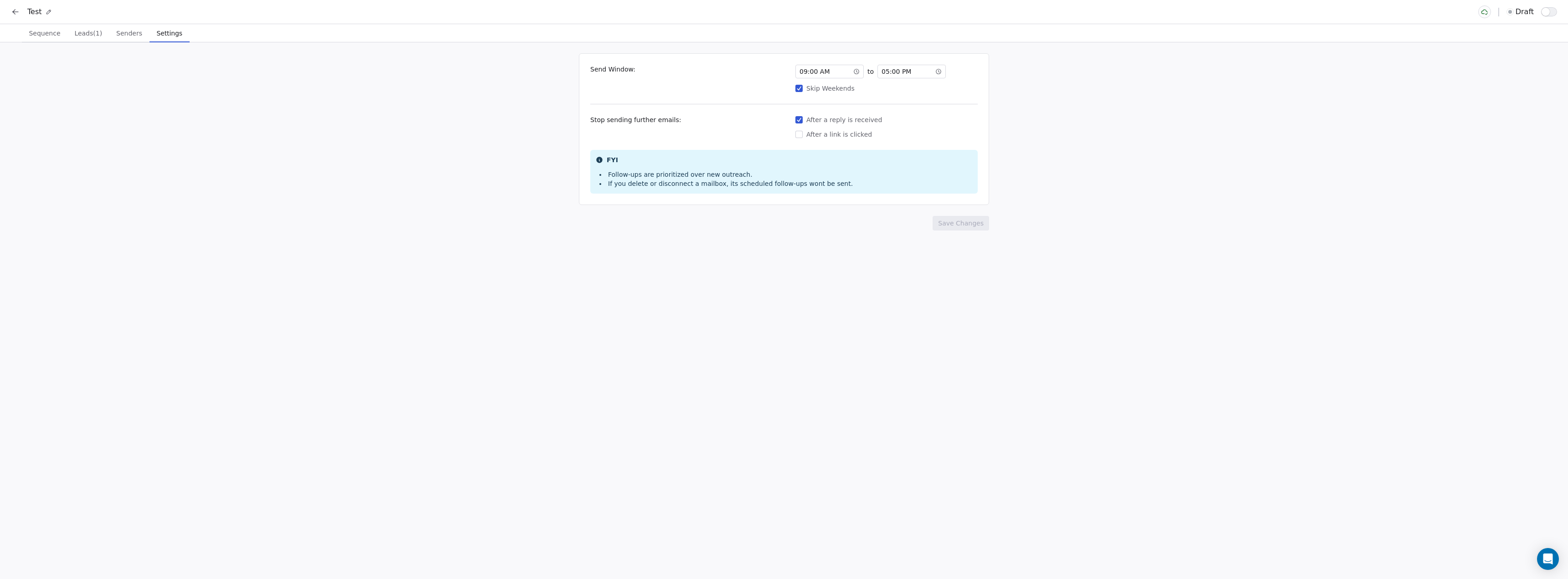
click at [57, 33] on span "Sequence" at bounding box center [44, 34] width 39 height 13
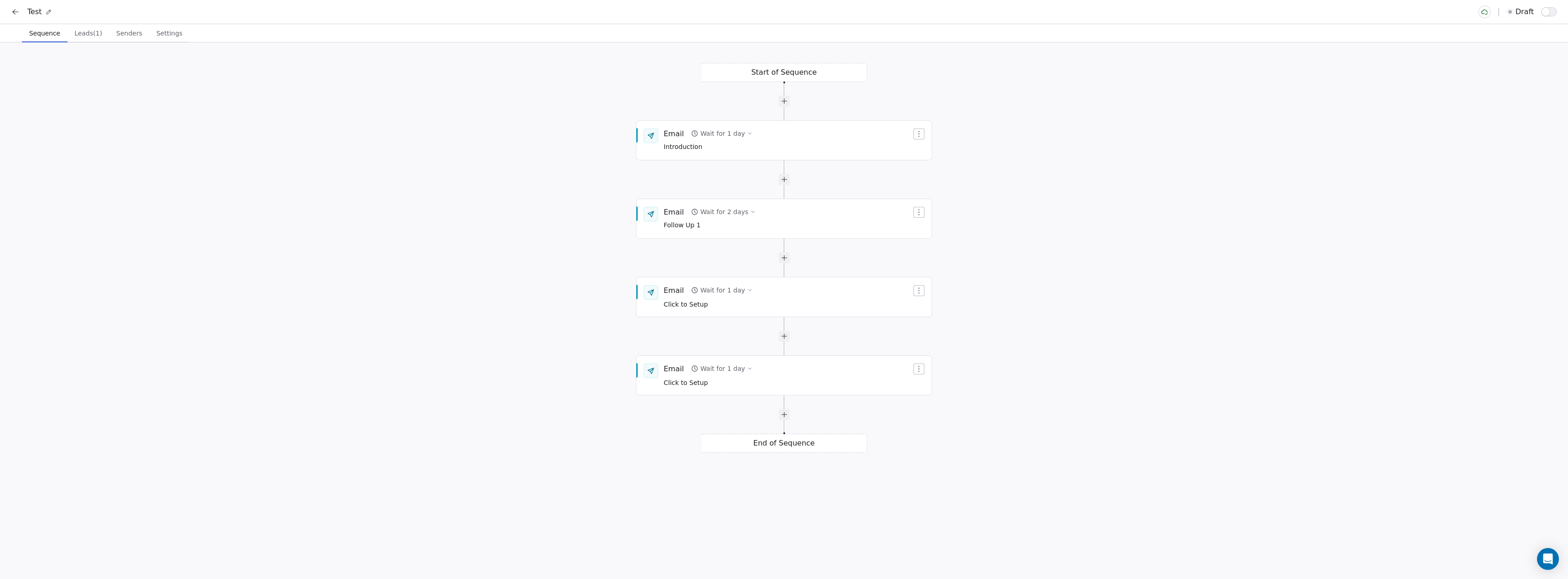
click at [248, 141] on div "Start of Sequence Email Wait for 2 days Follow Up 1 End of Sequence Email Wait …" at bounding box center [784, 311] width 1568 height 537
click at [100, 41] on button "Leads (1) Leads (1)" at bounding box center [88, 33] width 42 height 18
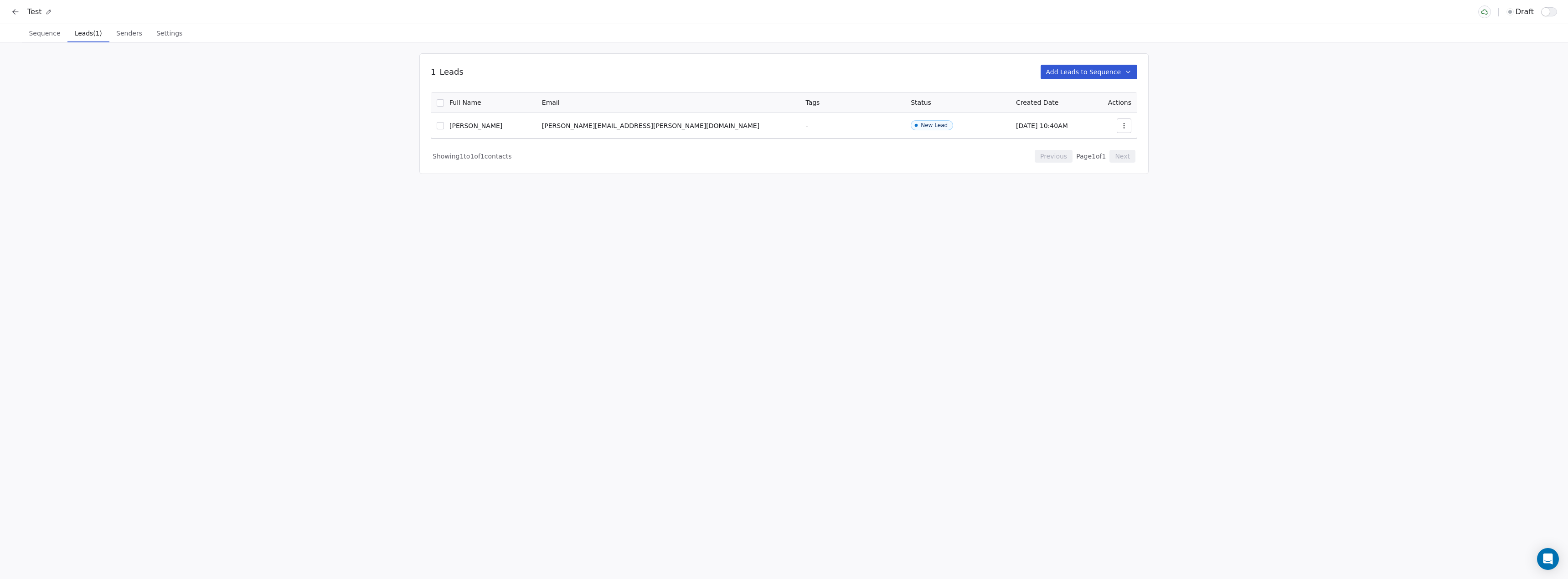
click at [10, 11] on button at bounding box center [16, 12] width 13 height 13
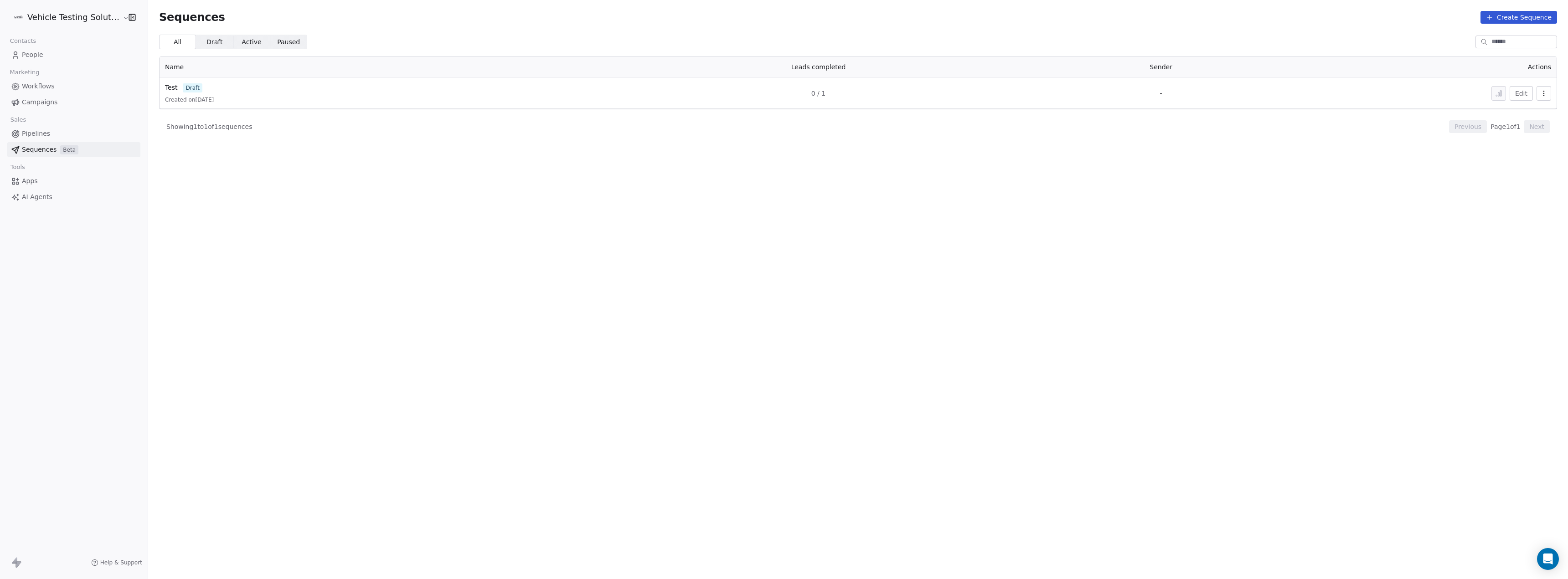
click at [42, 56] on link "People" at bounding box center [74, 54] width 133 height 15
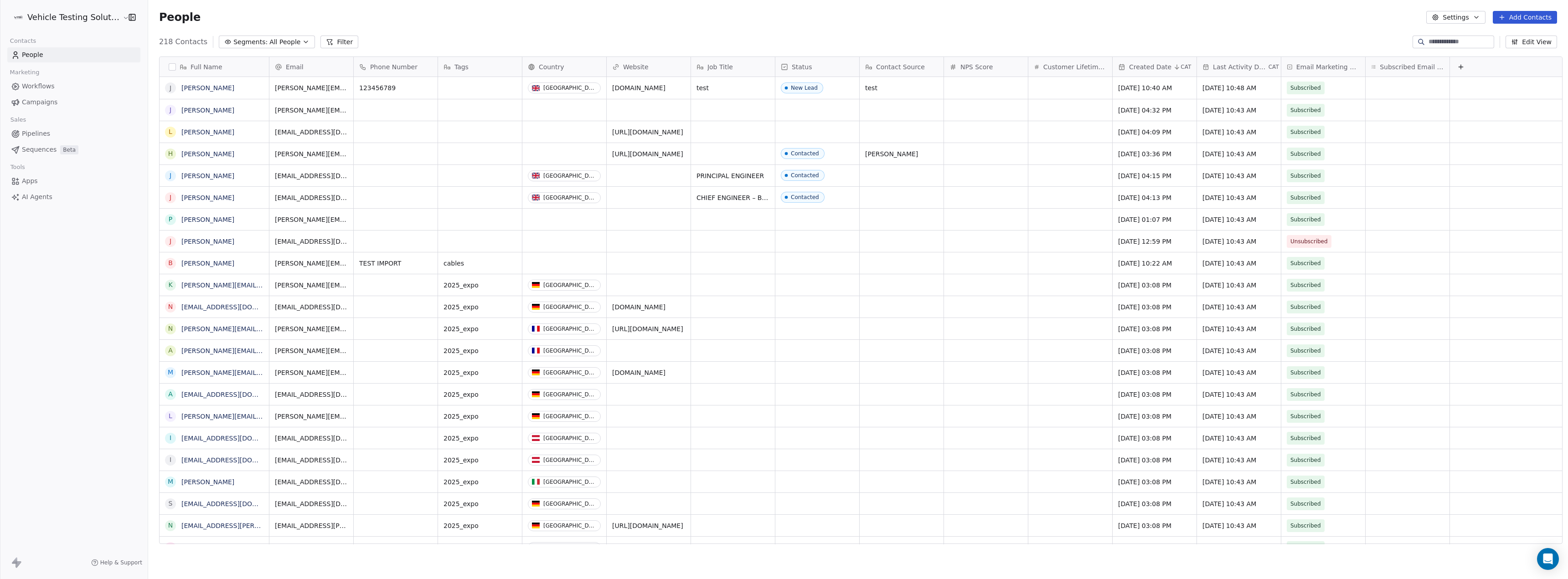
scroll to position [503, 1418]
click at [458, 88] on div "grid" at bounding box center [480, 88] width 84 height 22
click at [458, 88] on textarea at bounding box center [475, 91] width 83 height 28
type textarea "*****"
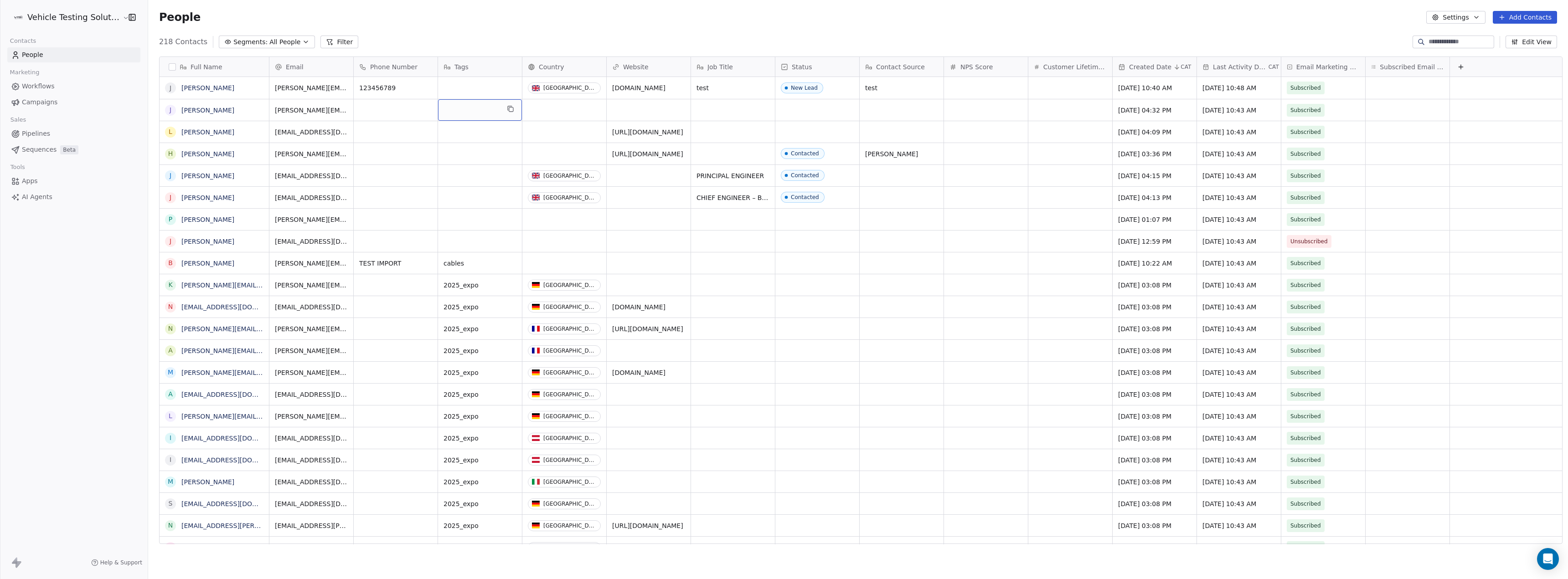
click at [449, 107] on div "grid" at bounding box center [480, 110] width 84 height 21
type textarea "****"
click at [470, 131] on div "grid" at bounding box center [480, 132] width 84 height 21
type textarea "****"
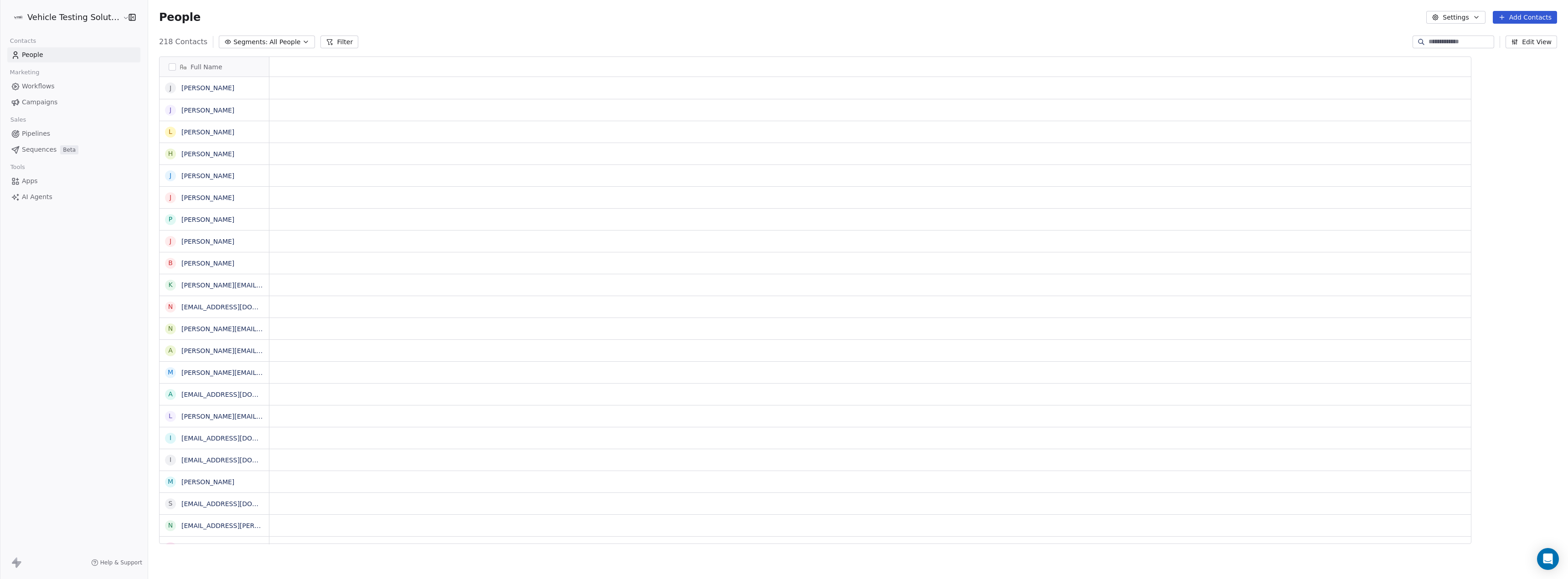
scroll to position [7, 7]
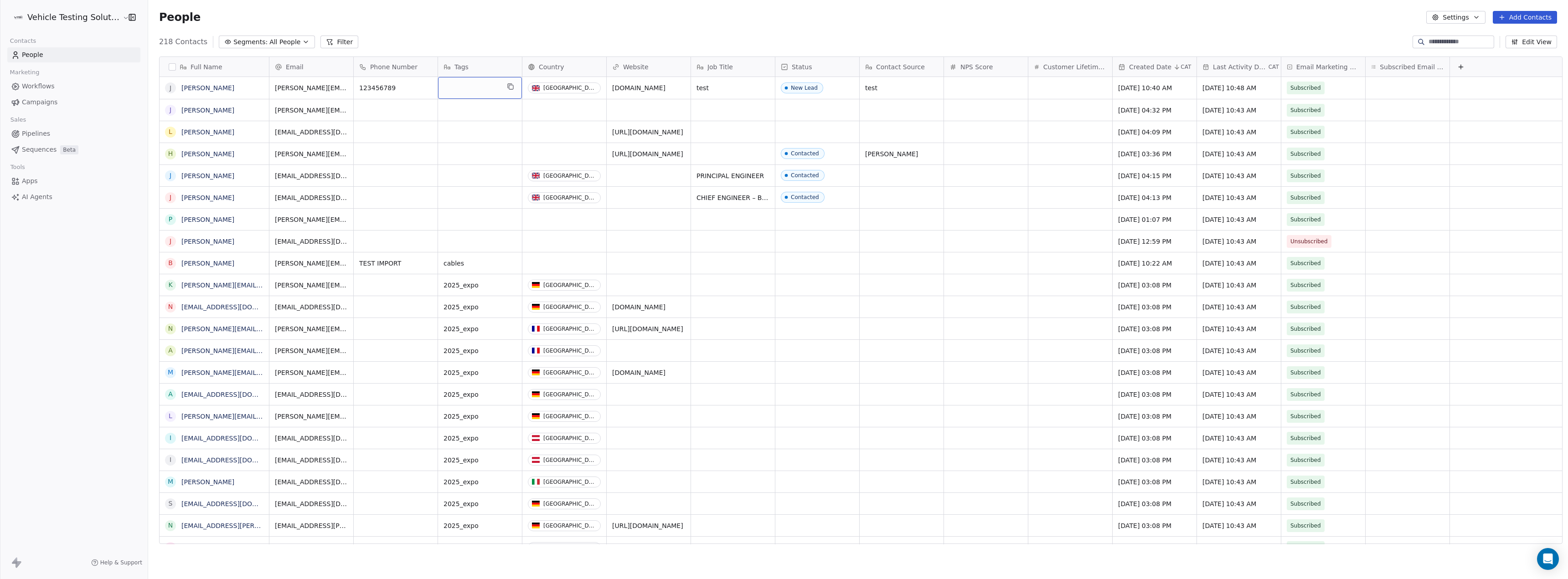
click at [453, 88] on div "grid" at bounding box center [480, 88] width 84 height 22
type textarea "****"
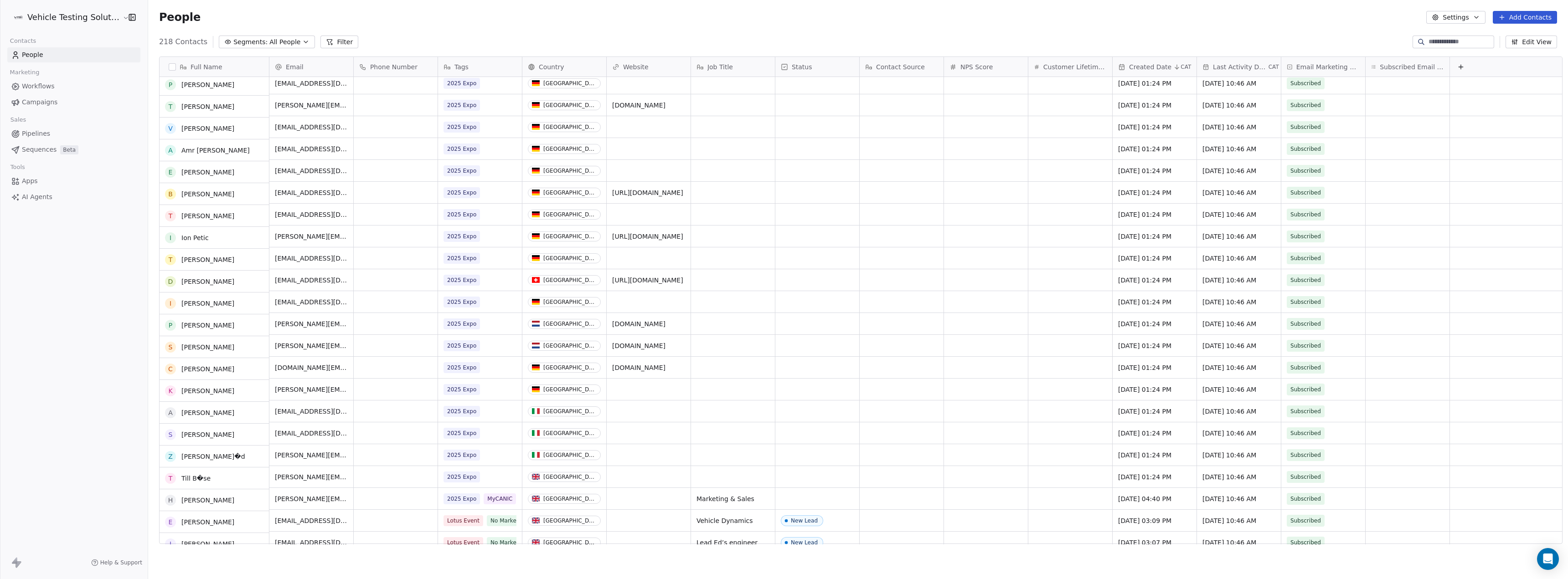
scroll to position [0, 0]
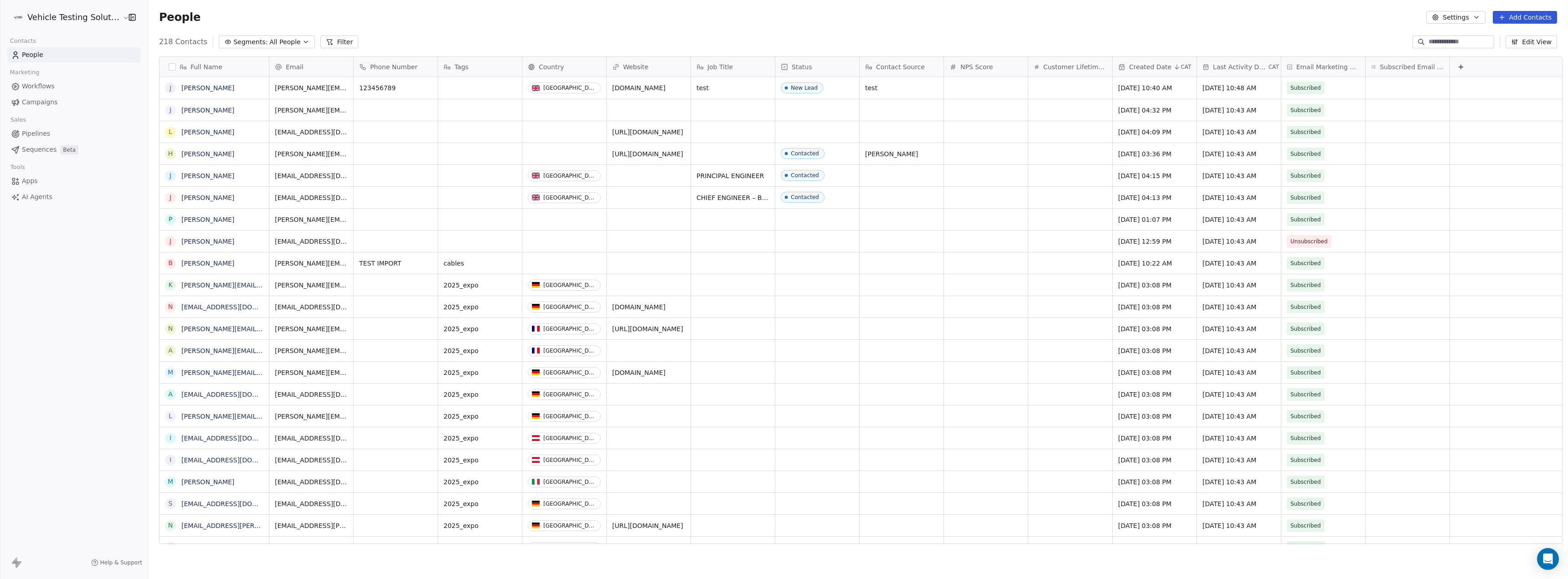
click at [48, 19] on html "Vehicle Testing Solutions Contacts People Marketing Workflows Campaigns Sales P…" at bounding box center [784, 289] width 1568 height 579
click at [110, 281] on html "Vehicle Testing Solutions Contacts People Marketing Workflows Campaigns Sales P…" at bounding box center [784, 289] width 1568 height 579
click at [81, 17] on html "Vehicle Testing Solutions Contacts People Marketing Workflows Campaigns Sales P…" at bounding box center [784, 289] width 1568 height 579
click at [86, 79] on link "Billing & Subscription" at bounding box center [69, 82] width 111 height 14
click at [876, 32] on icon "Close toast" at bounding box center [873, 29] width 8 height 8
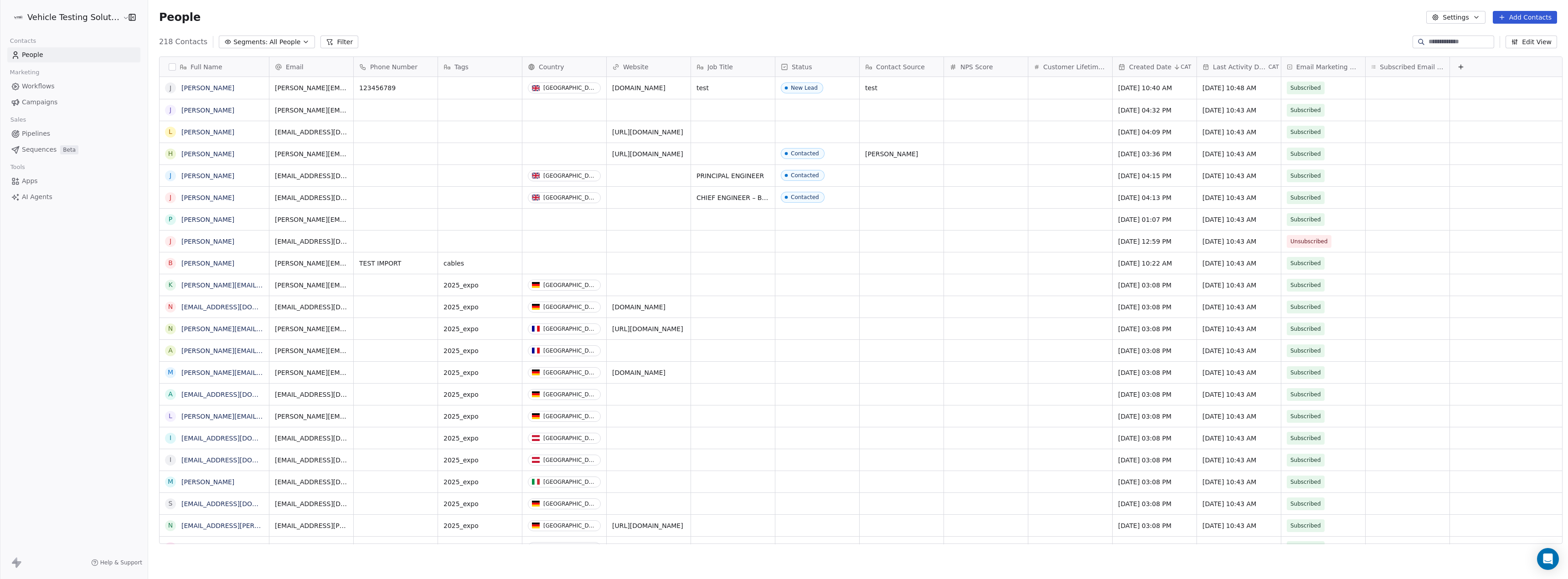
click at [53, 184] on link "Apps" at bounding box center [74, 181] width 133 height 15
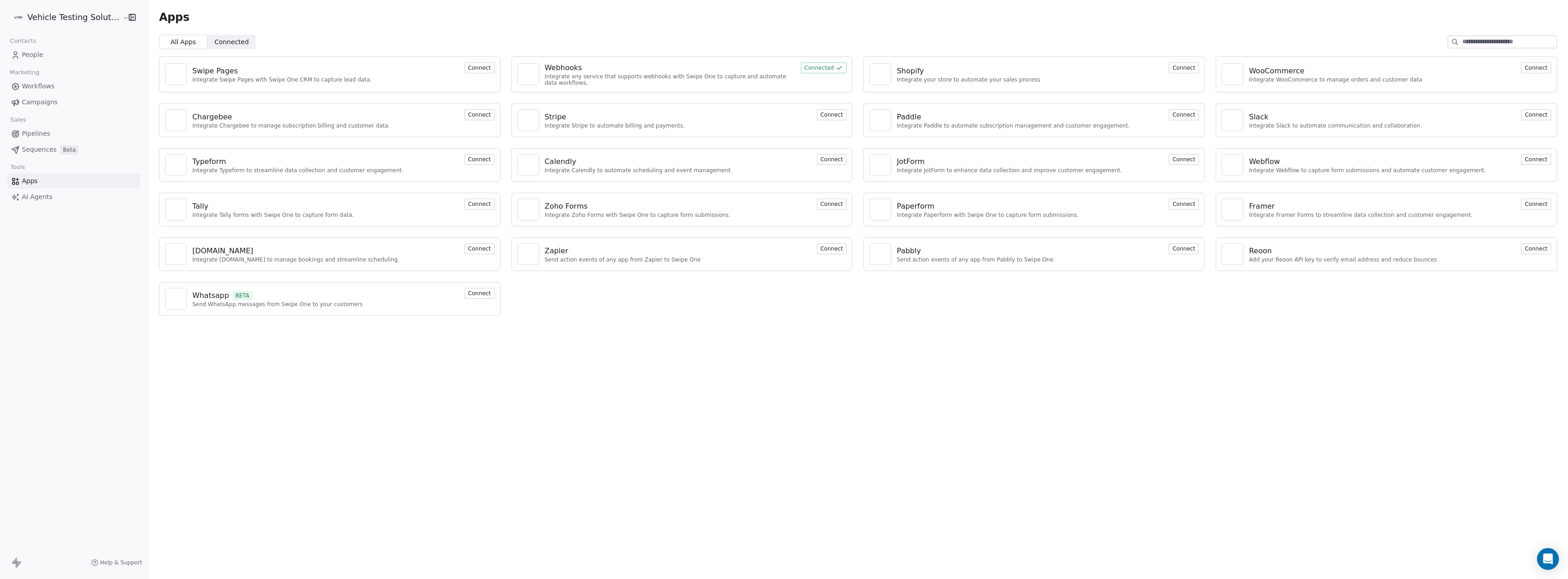
click at [39, 57] on span "People" at bounding box center [33, 54] width 21 height 9
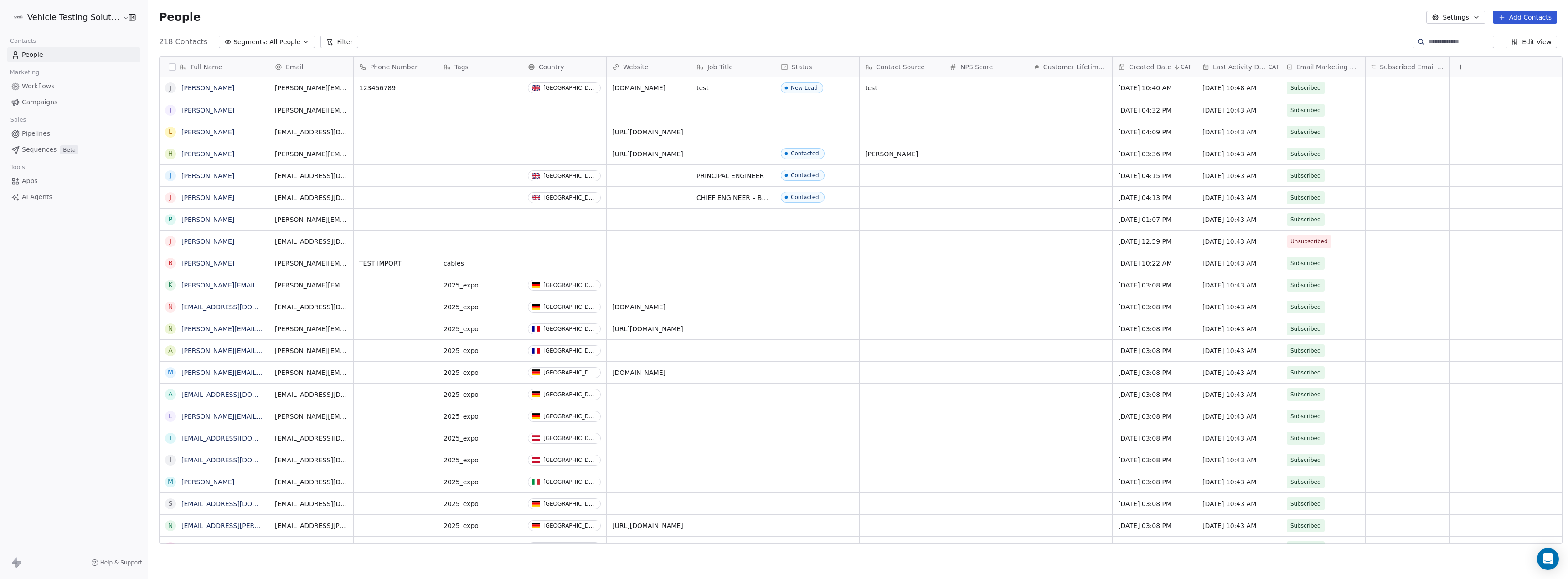
scroll to position [503, 1418]
click at [968, 66] on span "NPS Score" at bounding box center [976, 67] width 32 height 9
click at [453, 67] on html "Vehicle Testing Solutions Contacts People Marketing Workflows Campaigns Sales P…" at bounding box center [784, 289] width 1568 height 579
click at [456, 65] on span "Tags" at bounding box center [462, 67] width 14 height 9
click at [464, 85] on span "Manage property" at bounding box center [477, 86] width 54 height 9
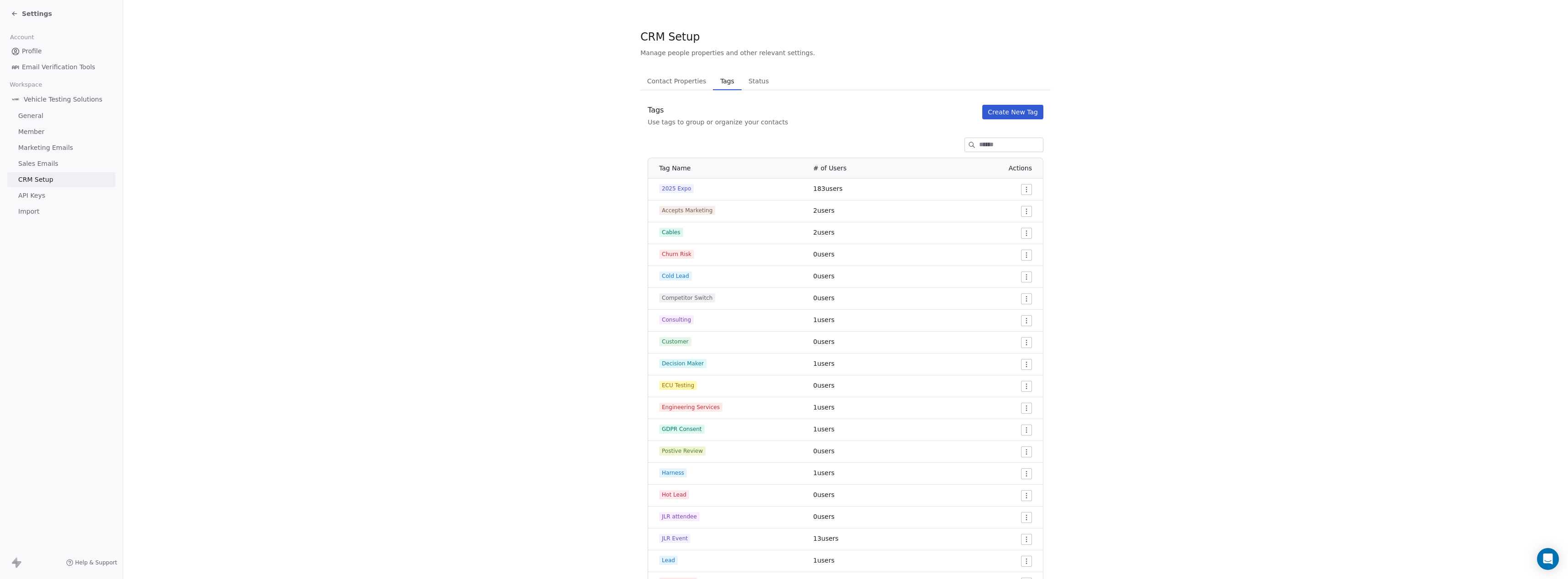
click at [1006, 112] on button "Create New Tag" at bounding box center [1012, 112] width 61 height 14
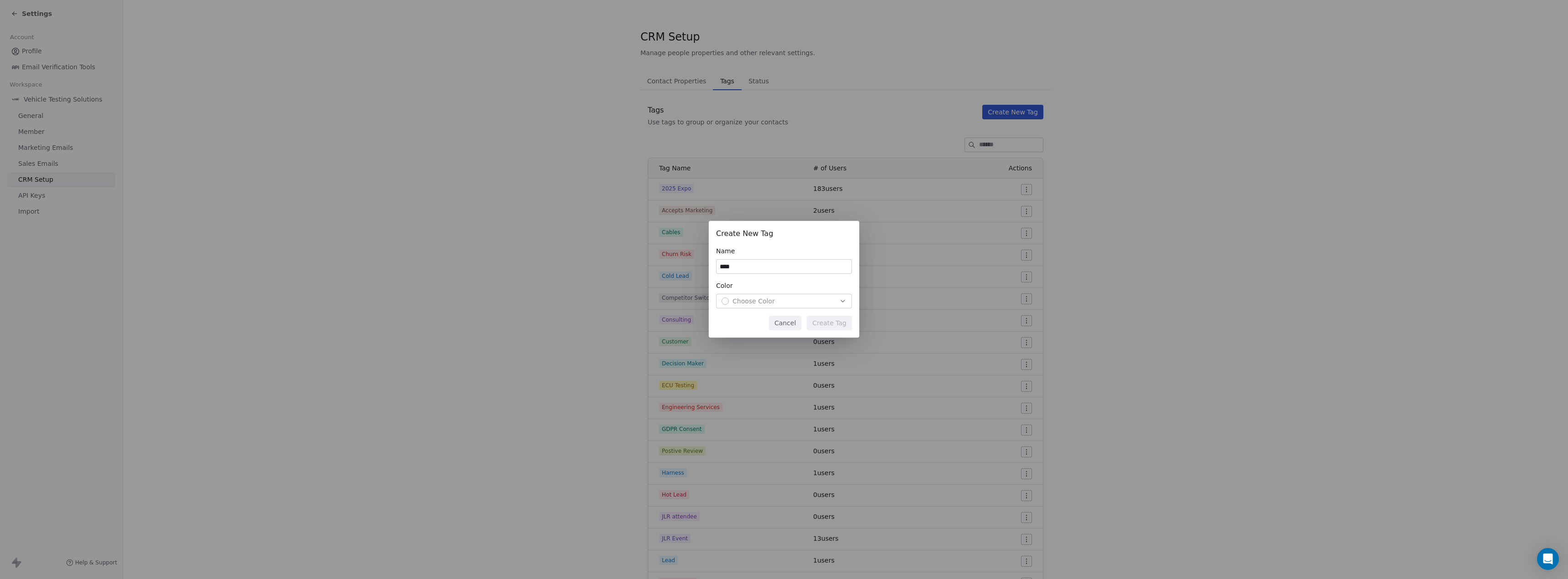
type input "****"
click at [825, 306] on div "Choose Color" at bounding box center [784, 301] width 125 height 9
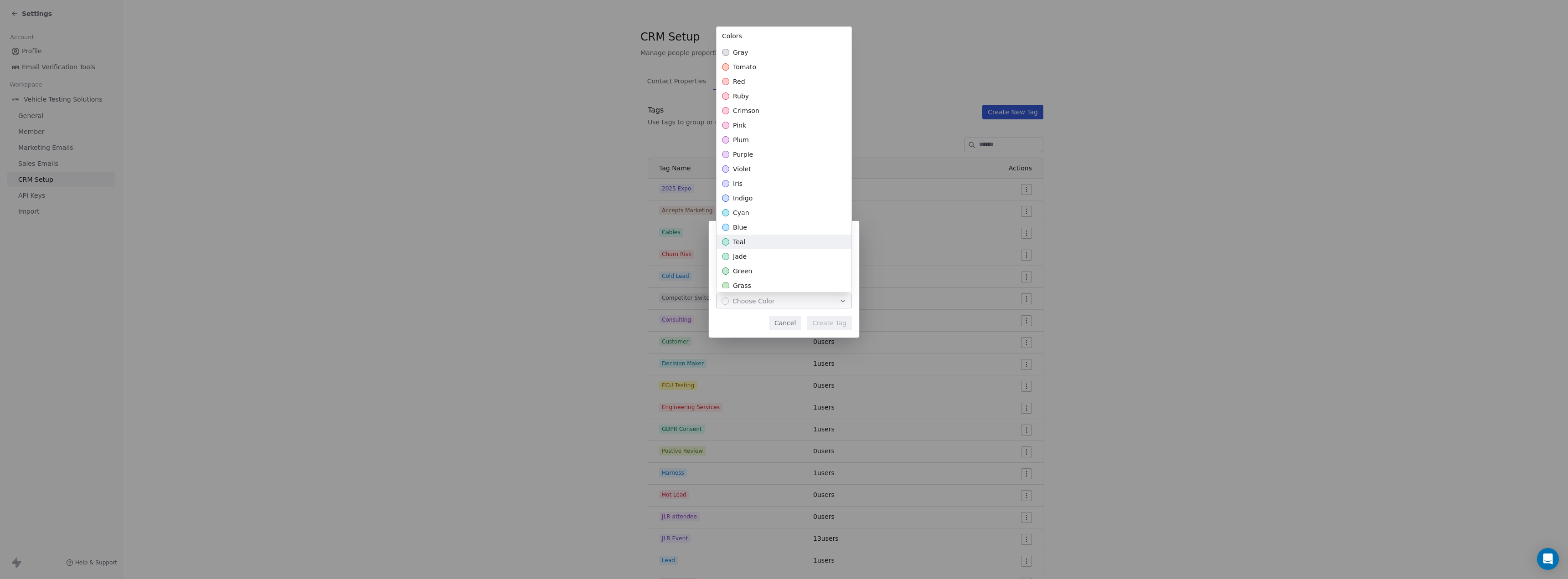
click at [790, 255] on div "jade" at bounding box center [784, 256] width 135 height 14
click at [838, 326] on div "Create New Tag Name **** Color jade Cancel Create Tag" at bounding box center [784, 289] width 1568 height 166
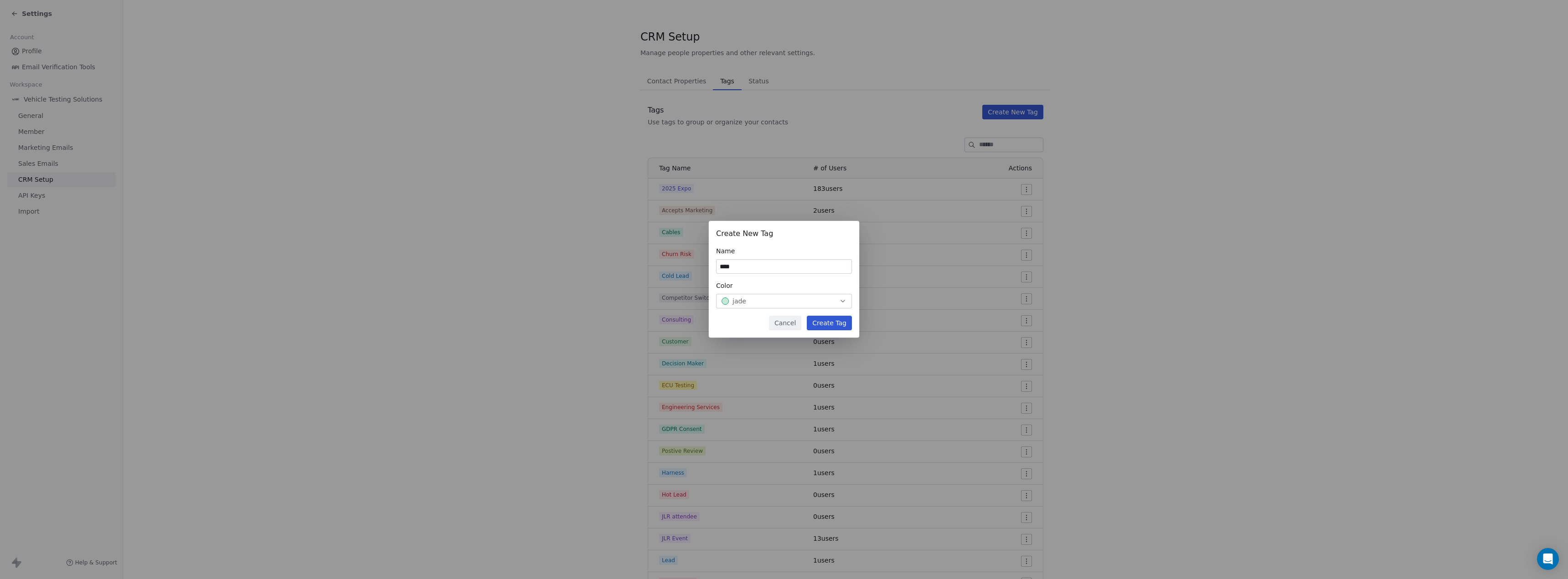
click at [837, 327] on button "Create Tag" at bounding box center [829, 323] width 45 height 14
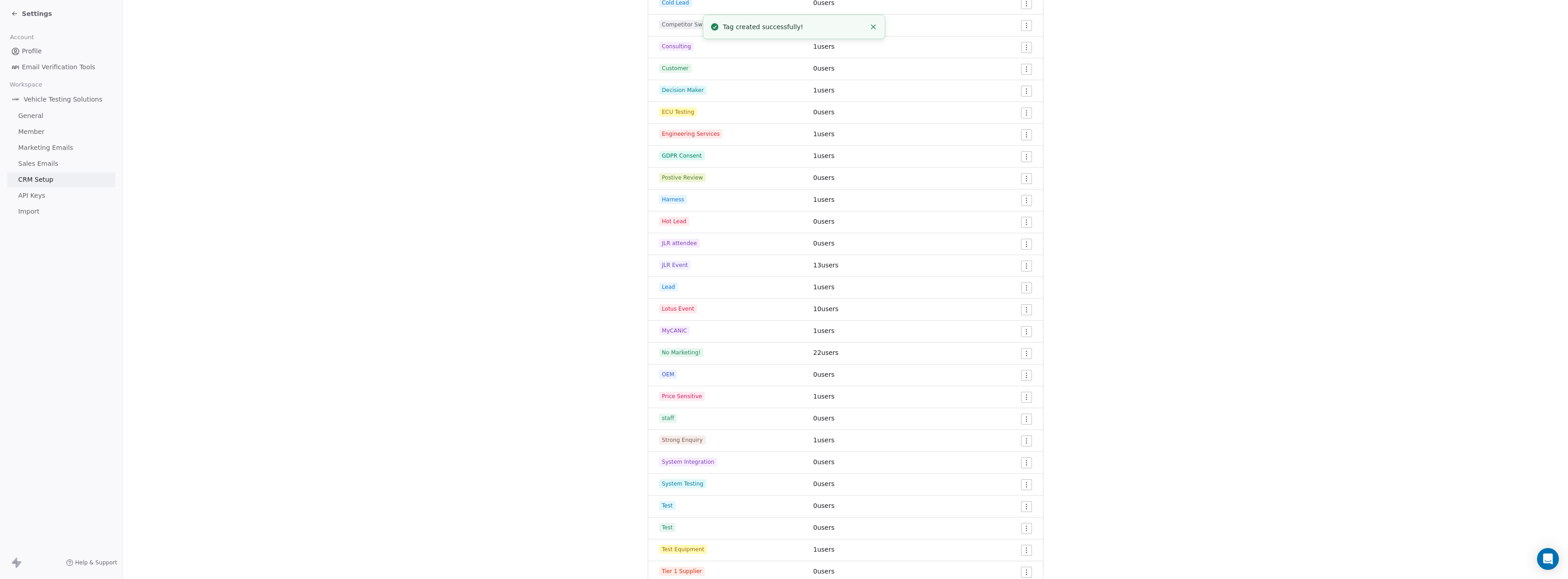
scroll to position [417, 0]
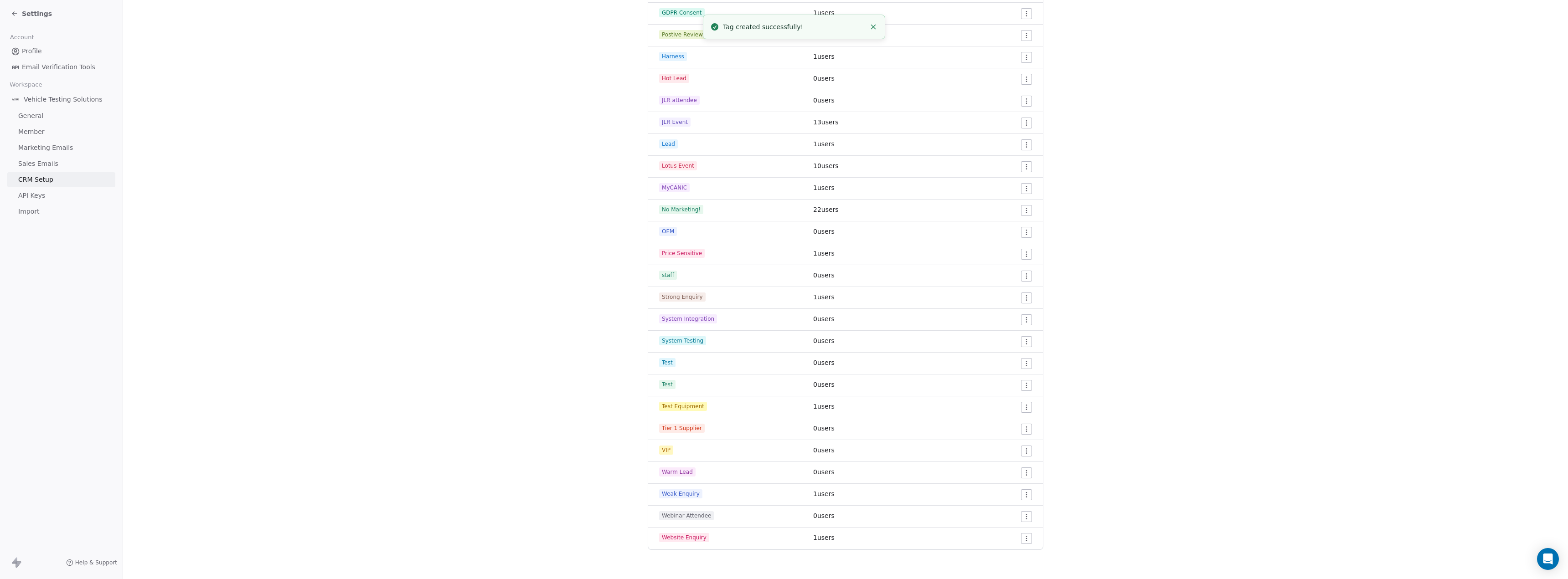
click at [1021, 387] on html "Settings Account Profile Email Verification Tools Workspace Vehicle Testing Sol…" at bounding box center [784, 289] width 1568 height 579
click at [1017, 406] on div "Edit" at bounding box center [1005, 404] width 43 height 14
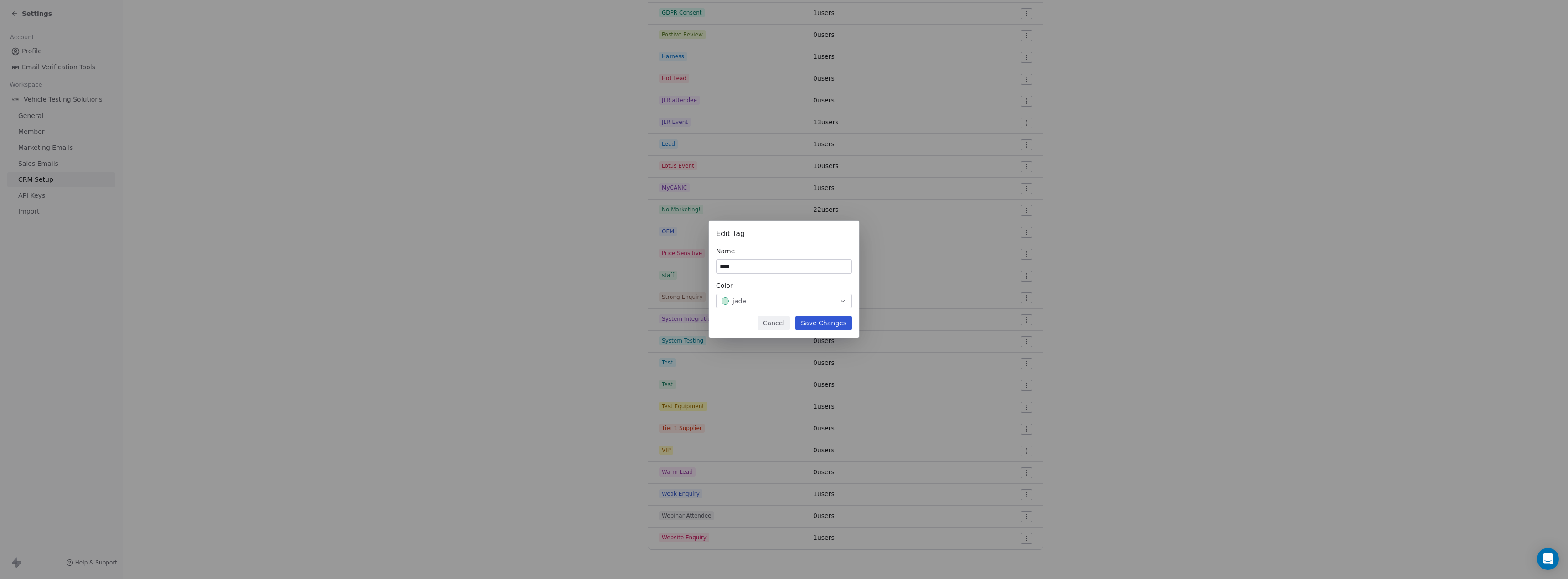
click at [820, 322] on button "Save Changes" at bounding box center [823, 323] width 57 height 14
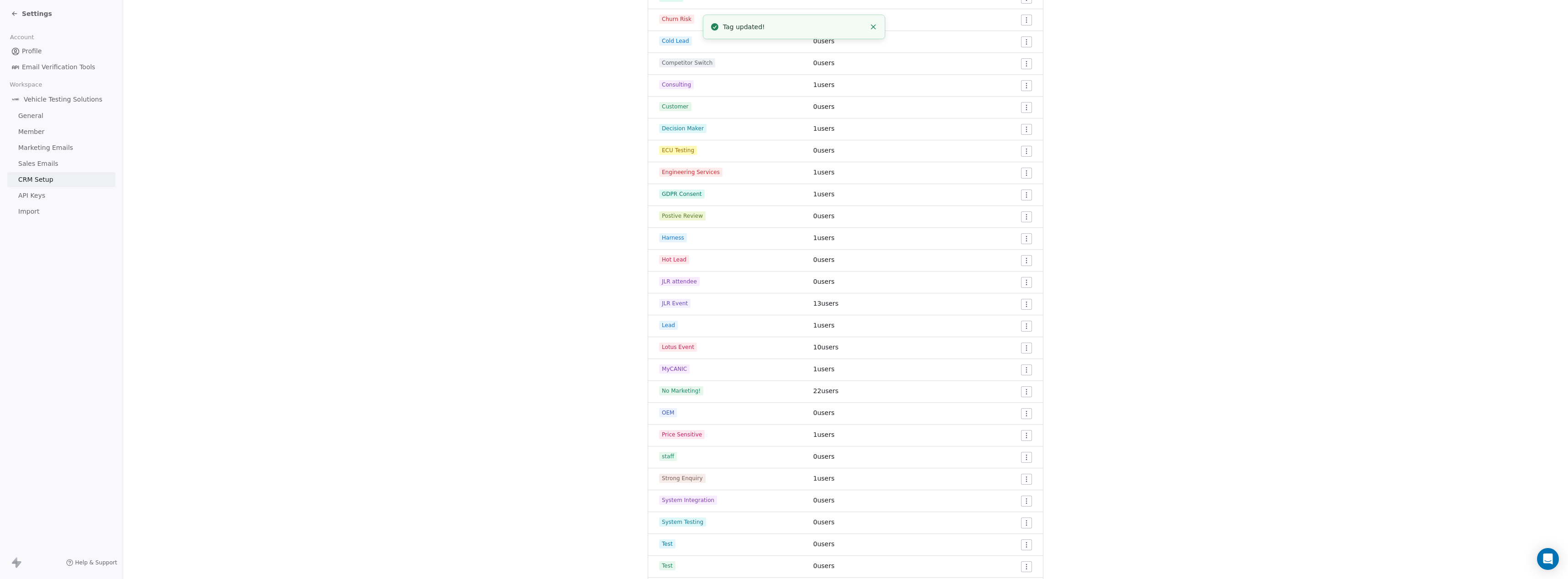
scroll to position [371, 0]
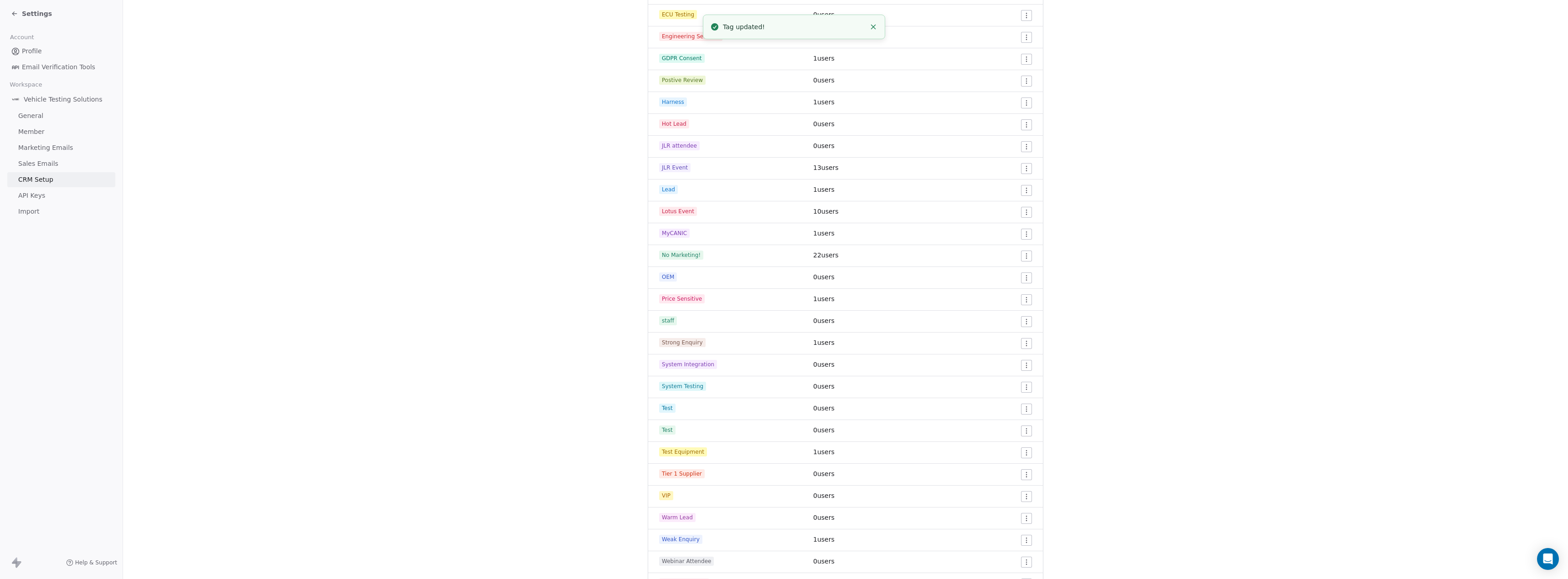
click at [1020, 409] on html "Settings Account Profile Email Verification Tools Workspace Vehicle Testing Sol…" at bounding box center [784, 289] width 1568 height 579
click at [1012, 438] on span "Delete" at bounding box center [1010, 442] width 21 height 9
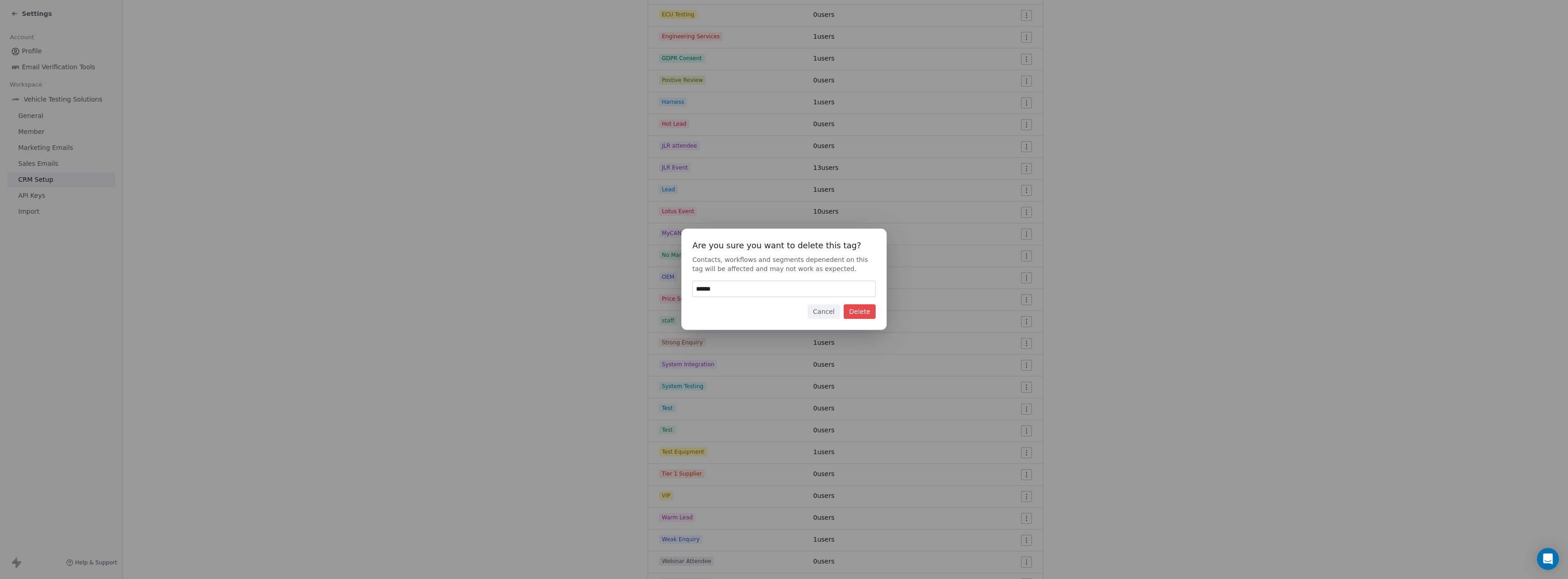
type input "******"
click at [852, 311] on button "Delete" at bounding box center [859, 311] width 32 height 14
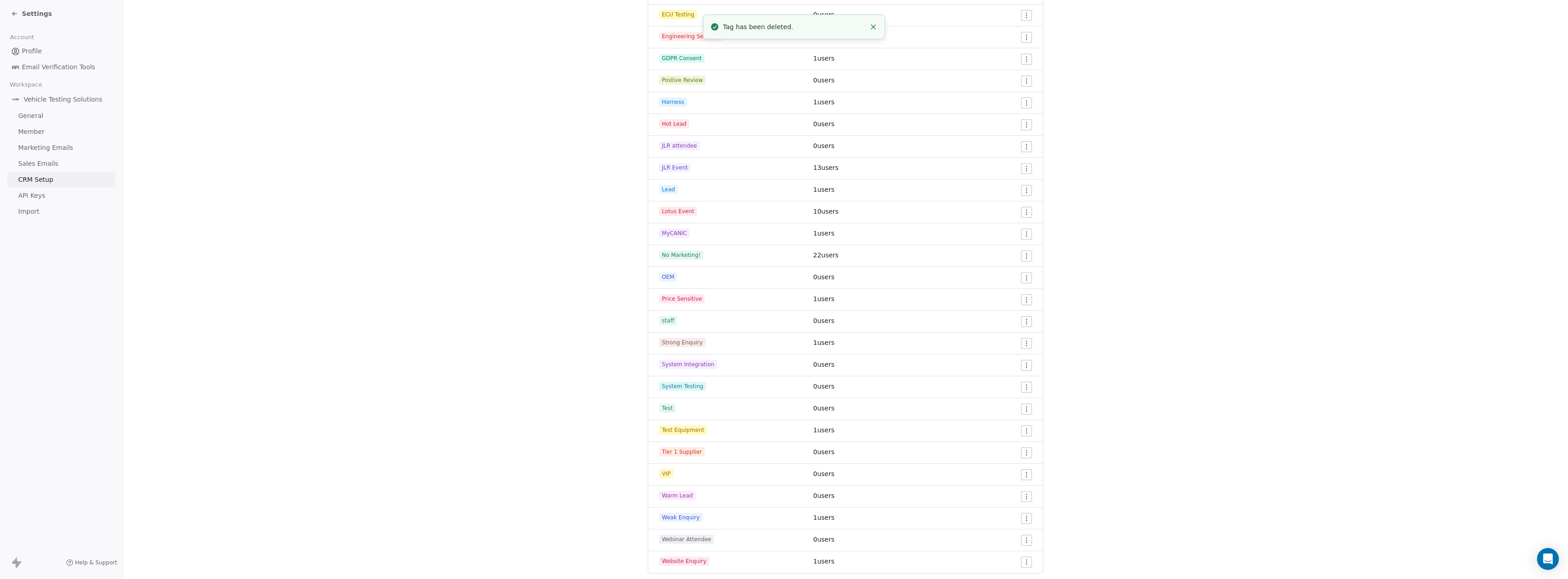
click at [477, 132] on section "CRM Setup Manage people properties and other relevant settings. Contact Propert…" at bounding box center [846, 116] width 1445 height 973
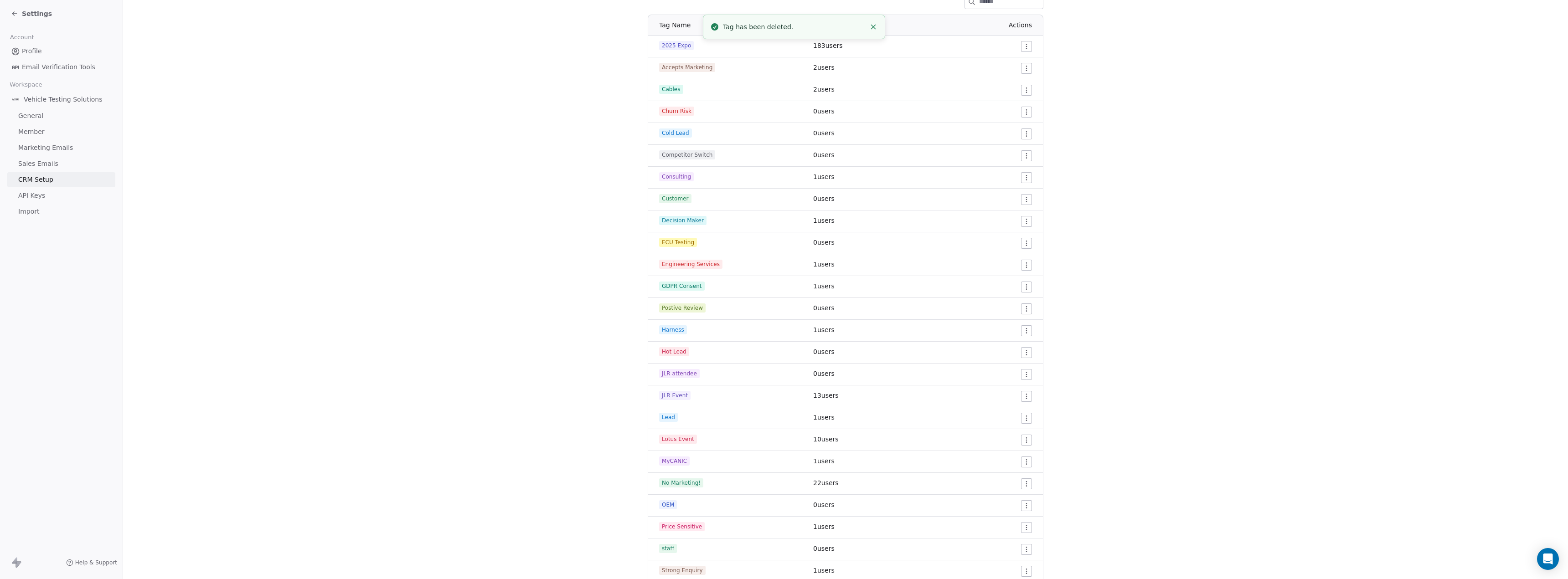
scroll to position [0, 0]
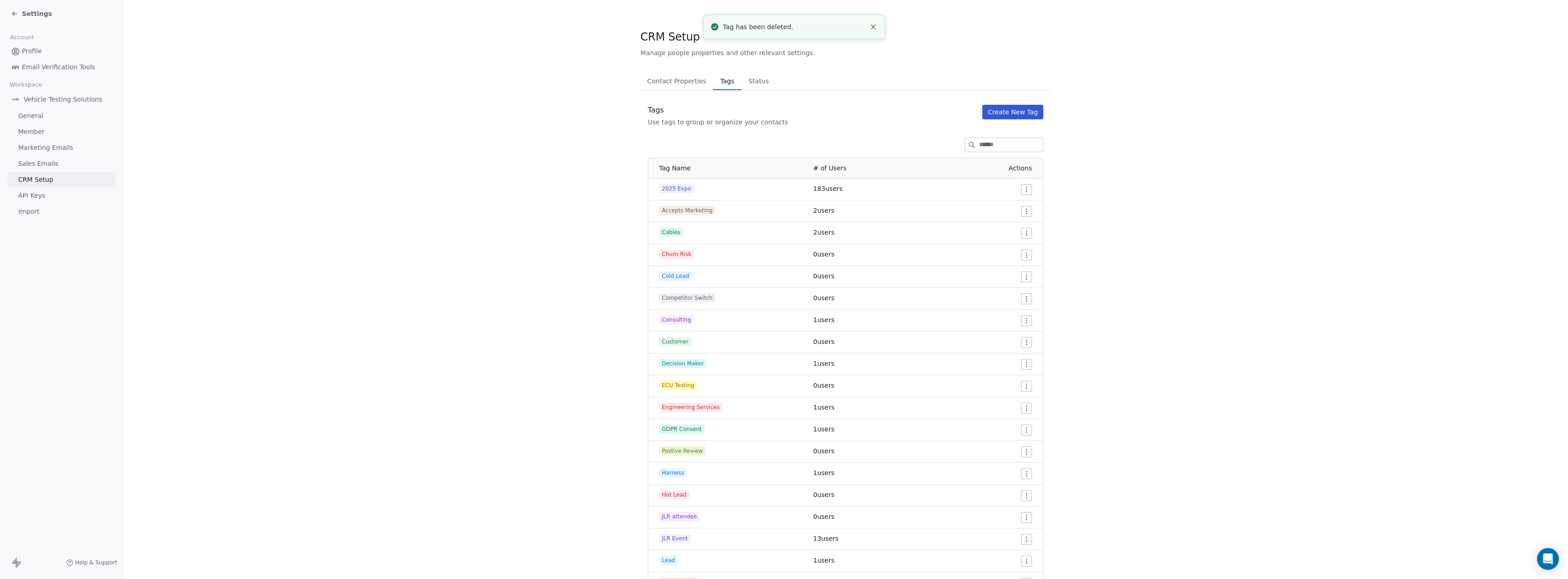
click at [73, 103] on span "Vehicle Testing Solutions" at bounding box center [63, 99] width 79 height 9
click at [681, 79] on span "Contact Properties" at bounding box center [677, 81] width 67 height 13
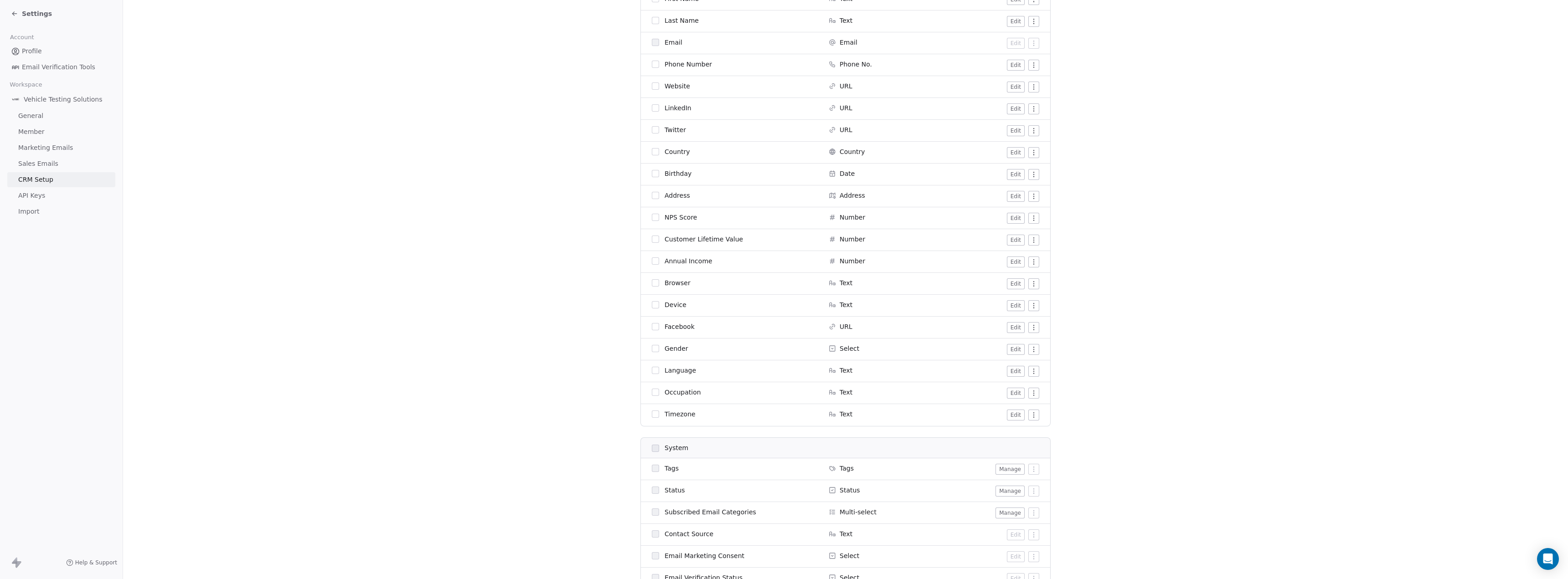
scroll to position [228, 0]
click at [1002, 454] on button "Manage" at bounding box center [1010, 453] width 29 height 11
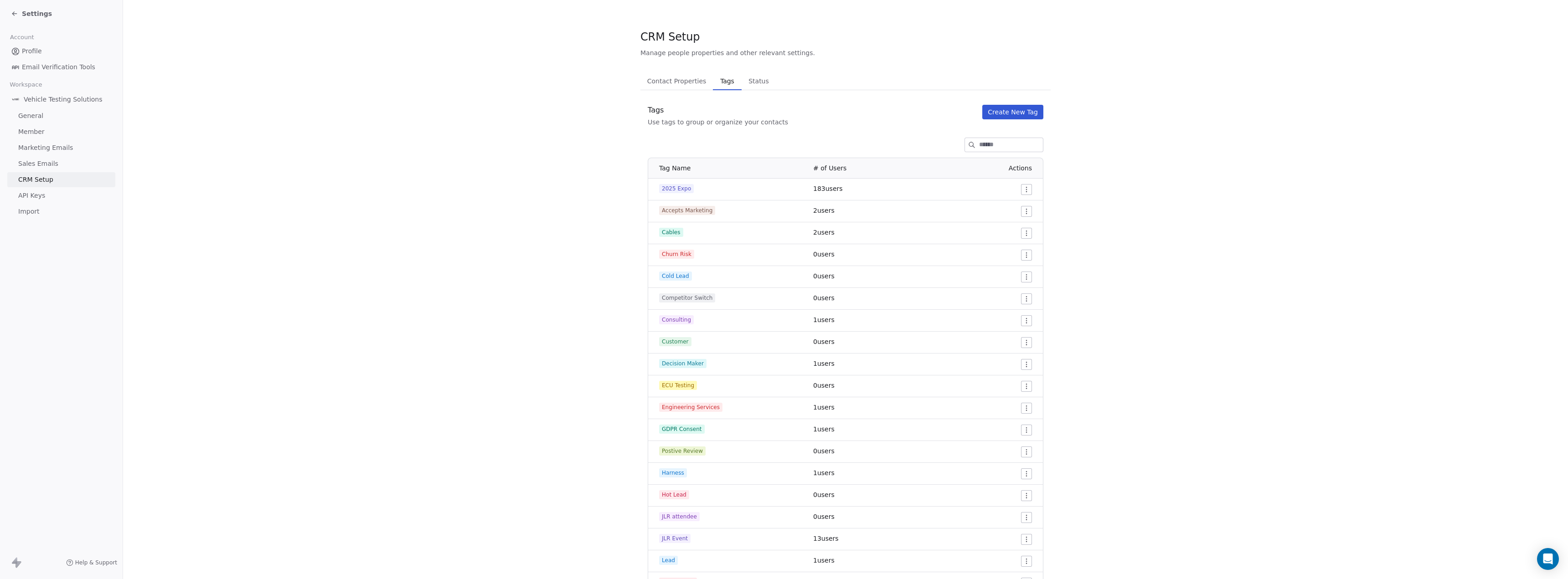
click at [748, 82] on span "Status" at bounding box center [758, 81] width 28 height 13
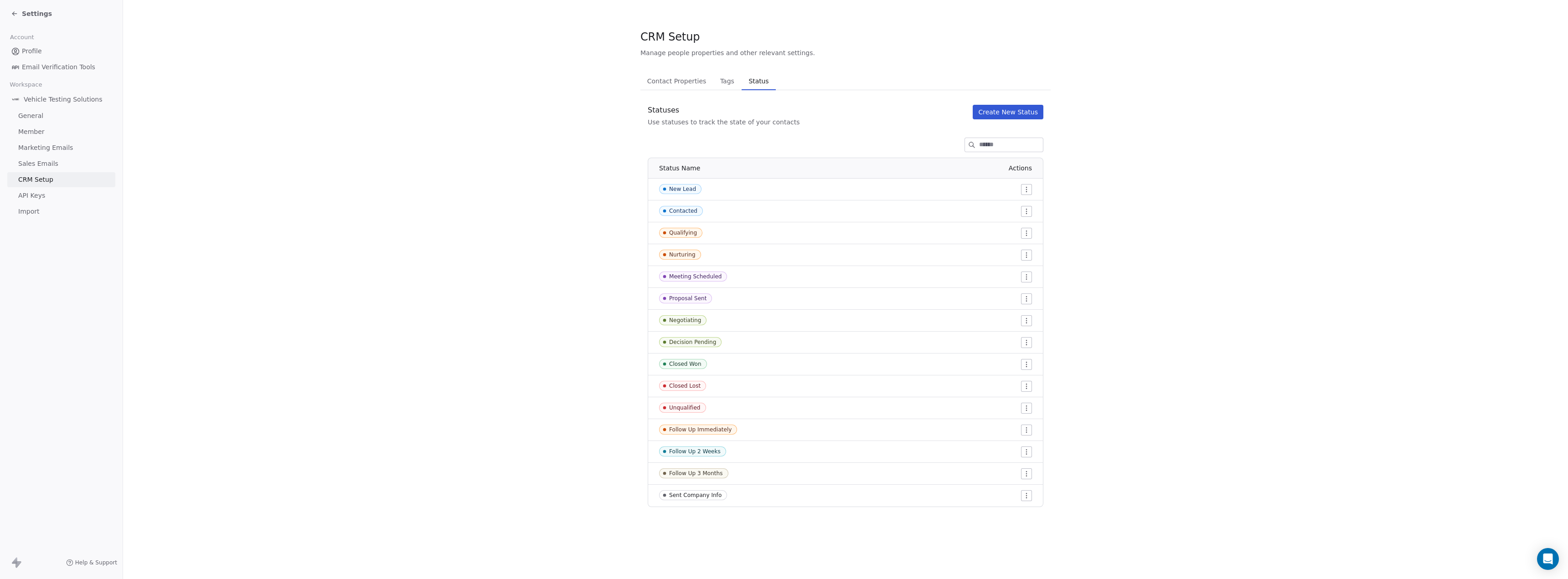
click at [7, 13] on div "Settings" at bounding box center [61, 14] width 122 height 27
click at [13, 13] on icon at bounding box center [14, 14] width 7 height 7
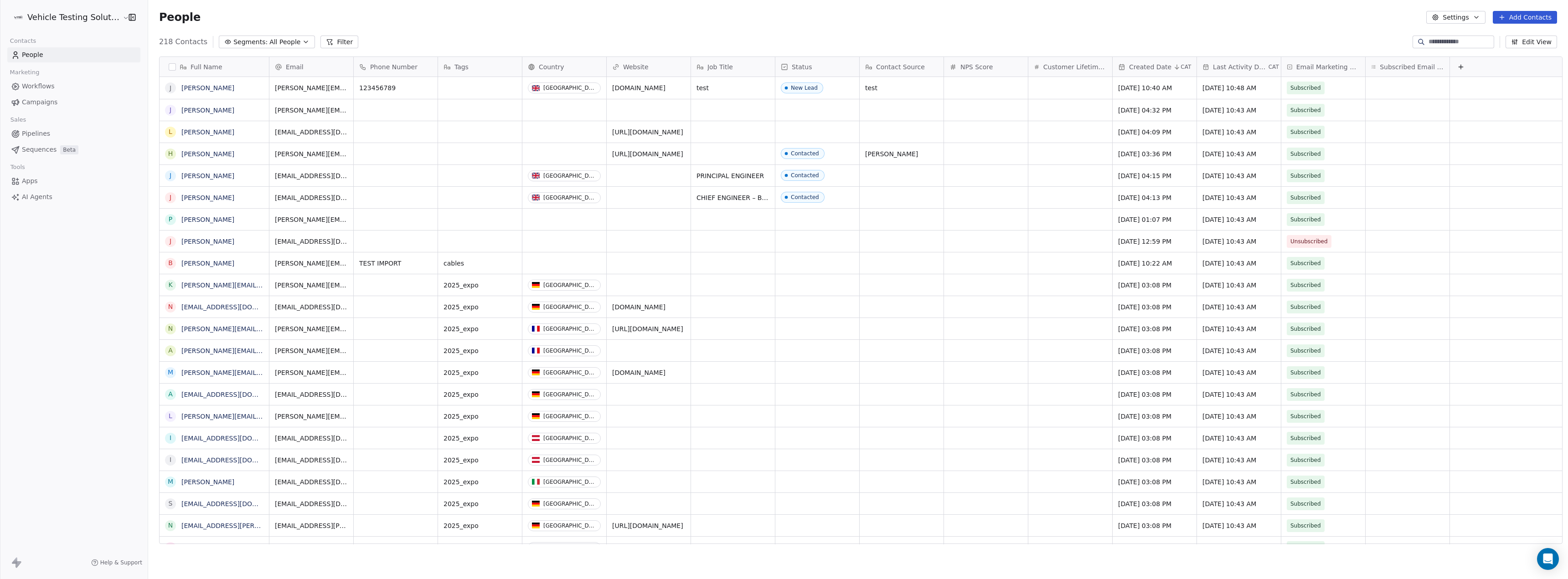
scroll to position [503, 1418]
click at [459, 88] on div "grid" at bounding box center [480, 88] width 84 height 22
click at [474, 89] on textarea at bounding box center [475, 91] width 83 height 28
type textarea "*"
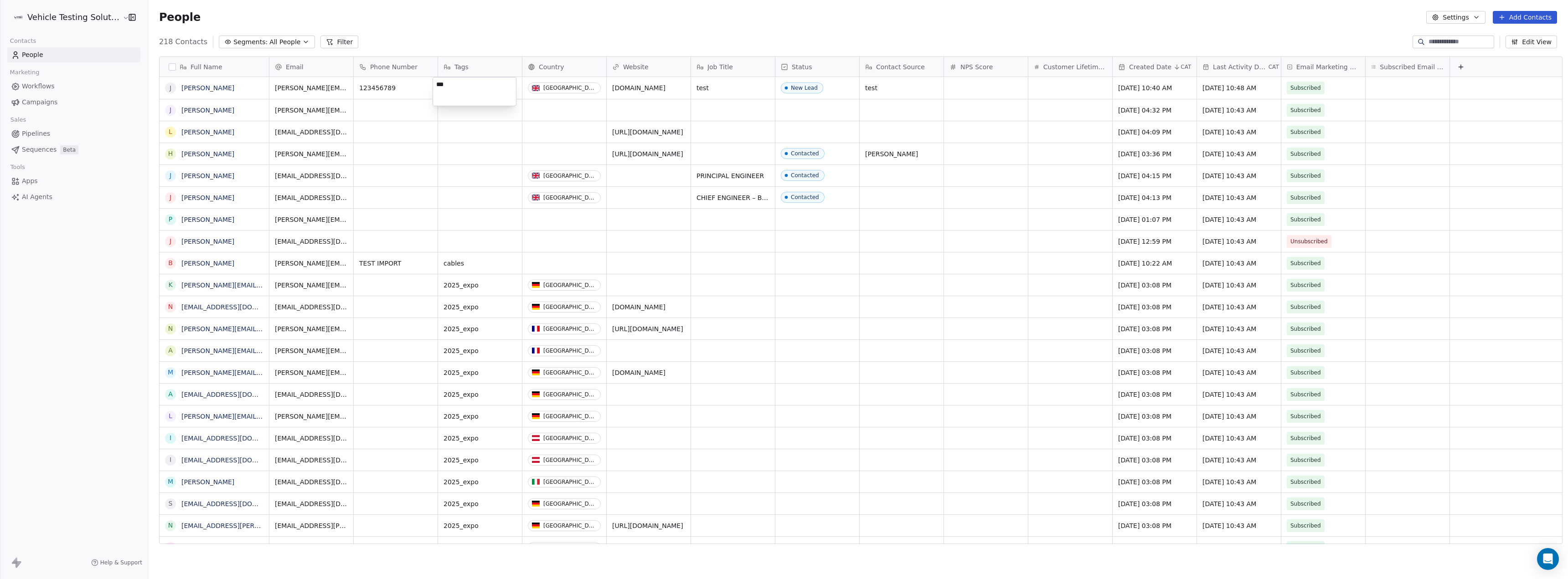
type textarea "****"
click at [458, 64] on span "Tags" at bounding box center [462, 67] width 14 height 9
click at [458, 64] on html "Vehicle Testing Solutions Contacts People Marketing Workflows Campaigns Sales P…" at bounding box center [784, 289] width 1568 height 579
click at [509, 283] on icon "grid" at bounding box center [511, 285] width 4 height 4
click at [454, 85] on div "grid" at bounding box center [480, 88] width 84 height 22
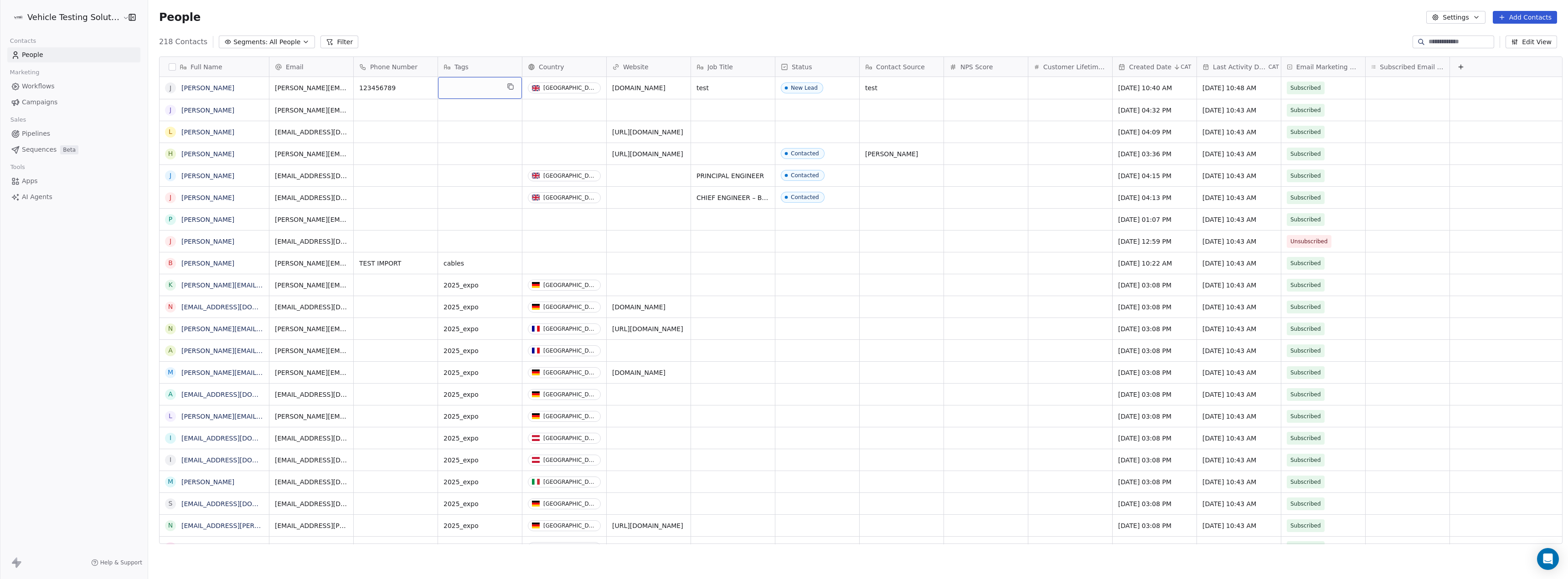
click at [454, 85] on div "grid" at bounding box center [480, 88] width 84 height 22
type textarea "**********"
click at [463, 127] on html "Vehicle Testing Solutions Contacts People Marketing Workflows Campaigns Sales P…" at bounding box center [784, 289] width 1568 height 579
click at [460, 84] on div "grid" at bounding box center [480, 88] width 84 height 22
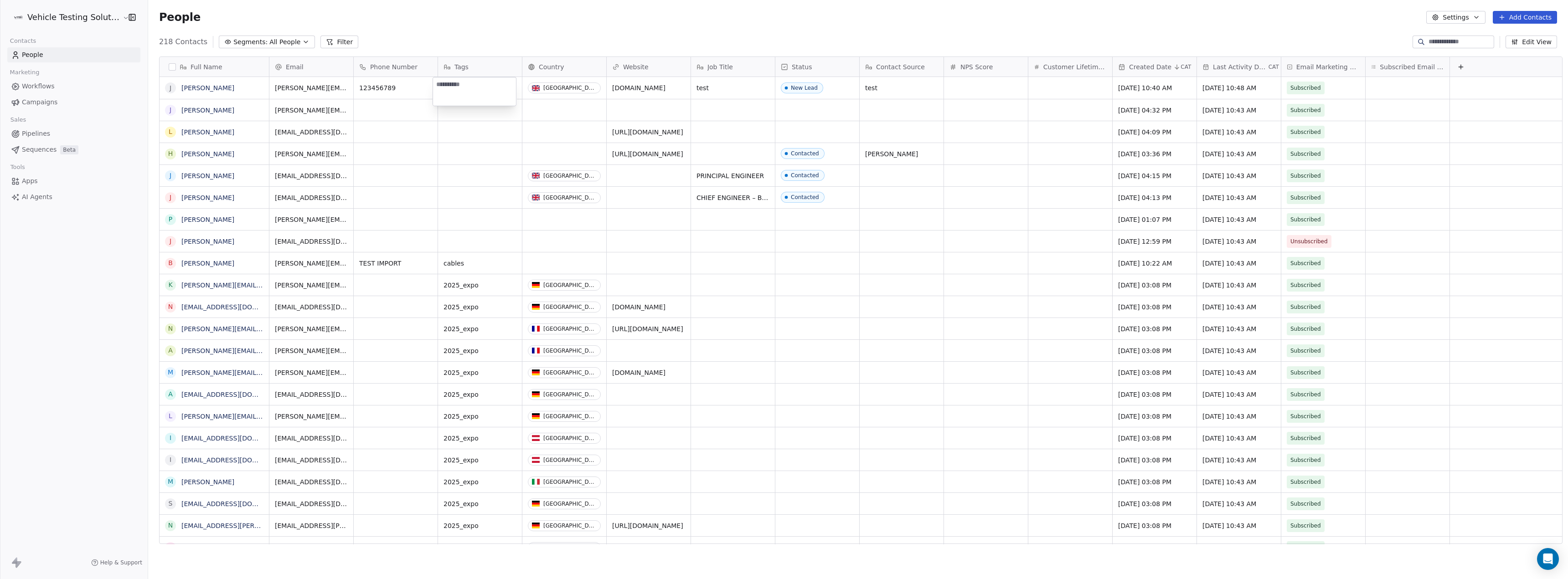
click at [460, 84] on textarea at bounding box center [475, 91] width 83 height 28
click at [50, 237] on html "Vehicle Testing Solutions Contacts People Marketing Workflows Campaigns Sales P…" at bounding box center [784, 289] width 1568 height 579
click at [473, 38] on html "Vehicle Testing Solutions Contacts People Marketing Workflows Campaigns Sales P…" at bounding box center [784, 289] width 1568 height 579
click at [508, 42] on div "218 Contacts Segments: All People Filter Edit View" at bounding box center [858, 42] width 1420 height 14
click at [1457, 67] on icon at bounding box center [1461, 67] width 7 height 7
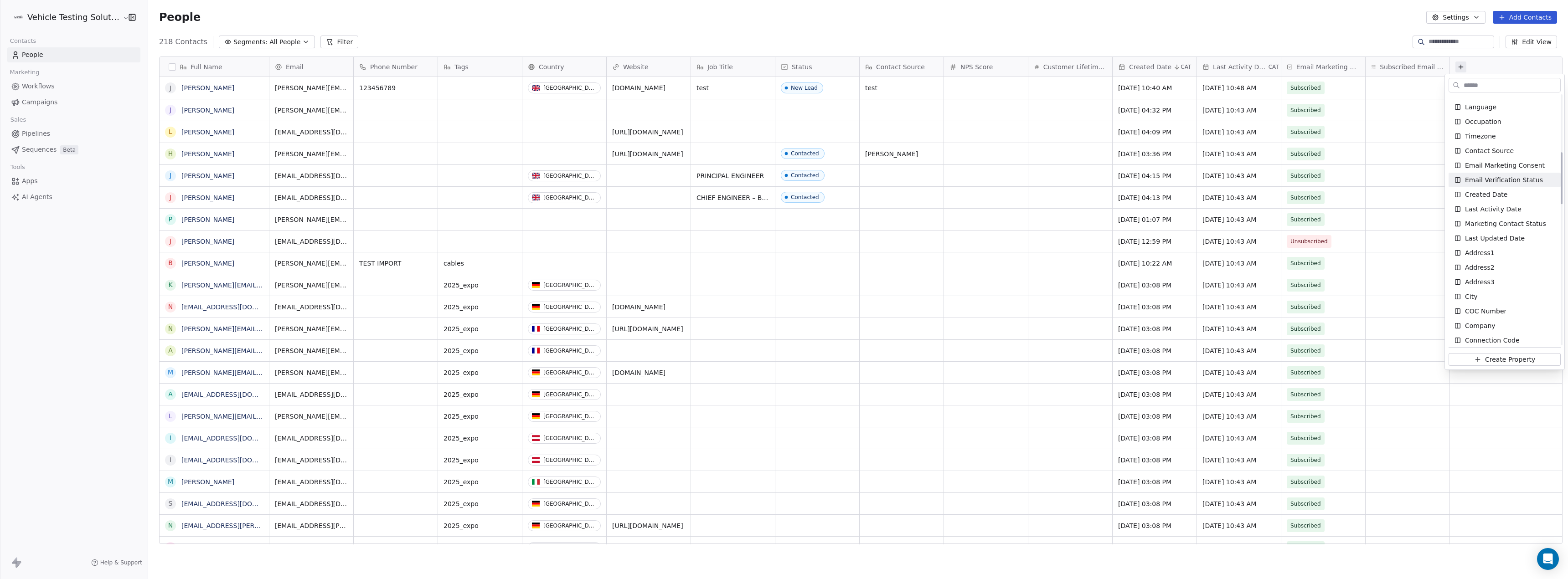
scroll to position [319, 0]
click at [1501, 276] on div "Company" at bounding box center [1504, 280] width 112 height 14
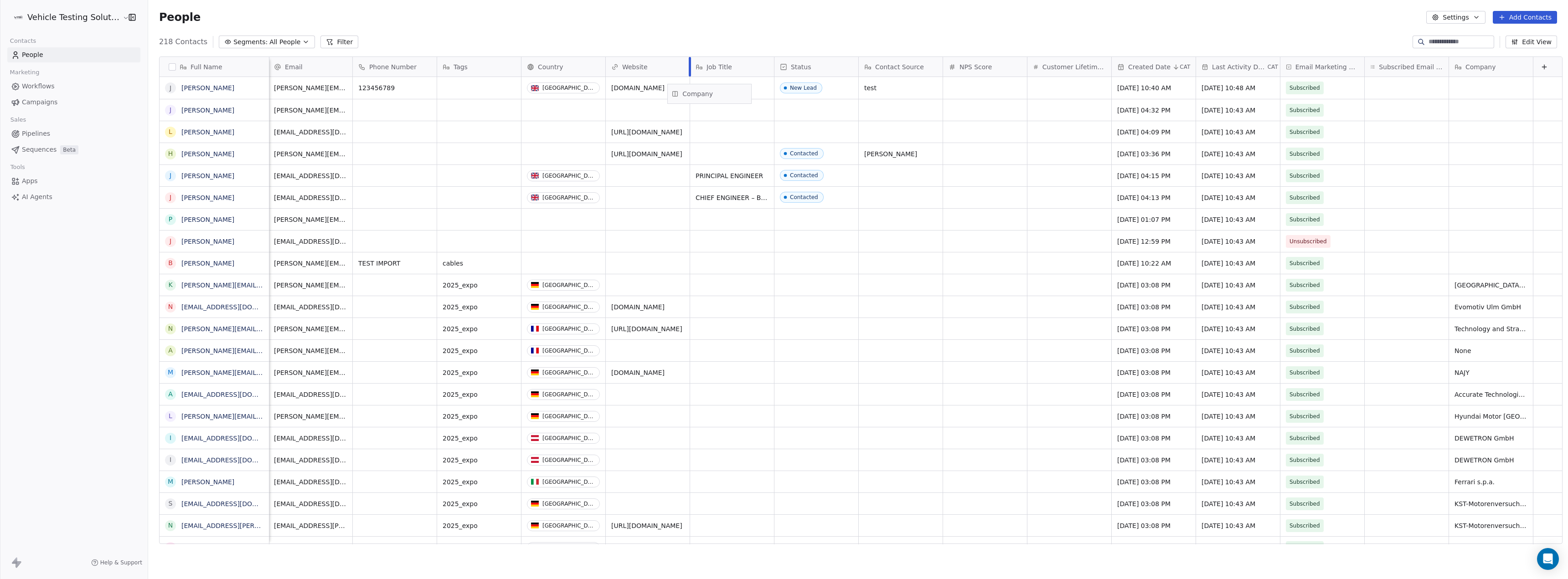
scroll to position [0, 0]
drag, startPoint x: 1467, startPoint y: 64, endPoint x: 365, endPoint y: 62, distance: 1102.0
click at [365, 62] on div "Full Name J Josh Whittle J Joachim Kunzer L Luke Edwards H Henry Mann J Jim Han…" at bounding box center [861, 301] width 1403 height 487
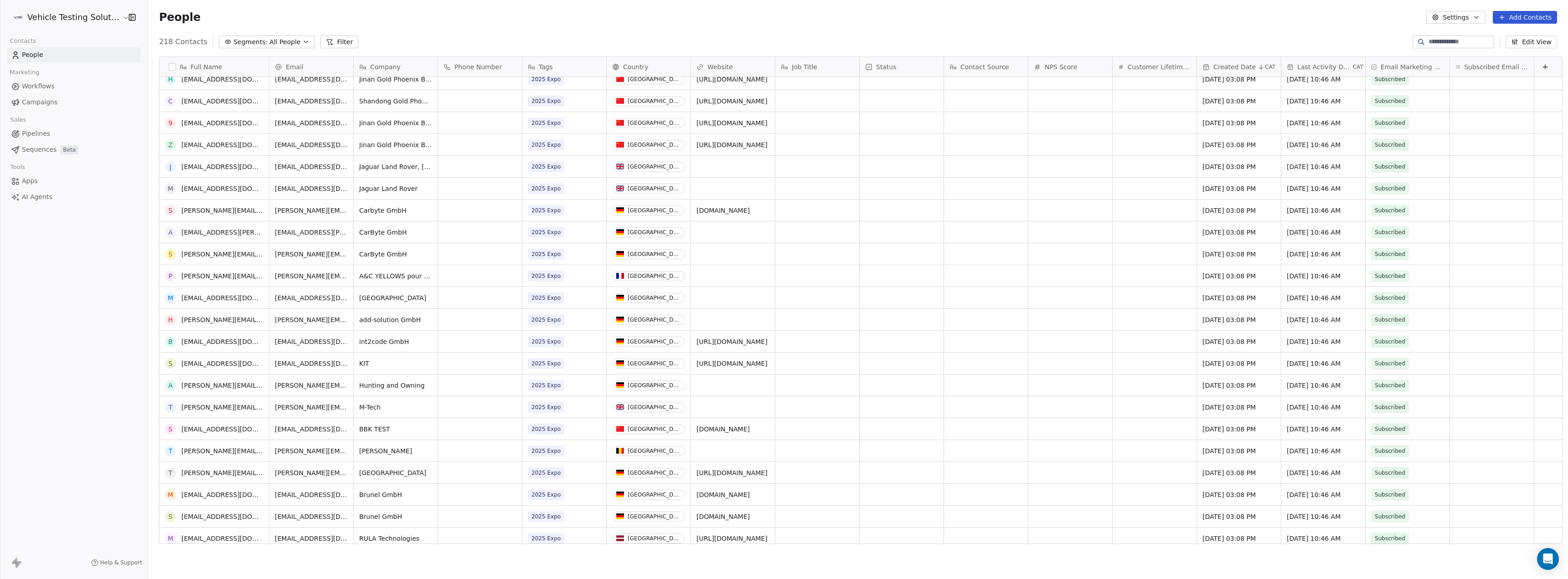
scroll to position [911, 0]
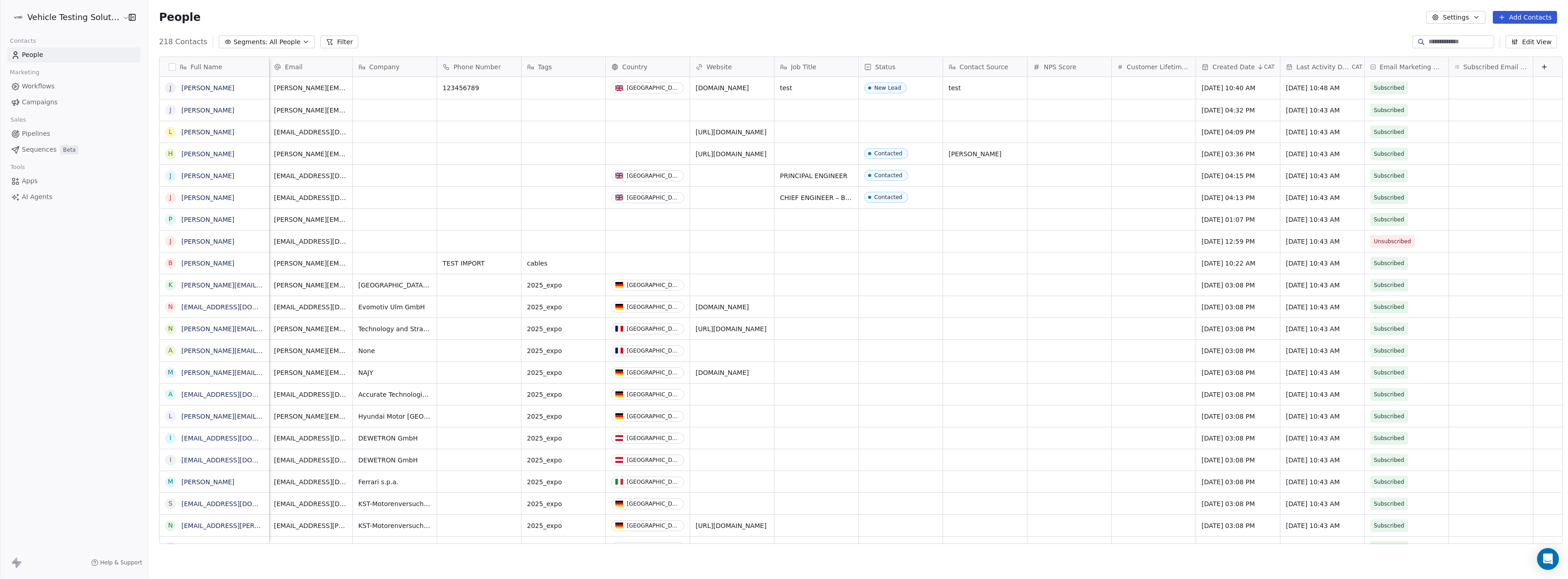
click at [1539, 59] on div at bounding box center [1548, 67] width 29 height 19
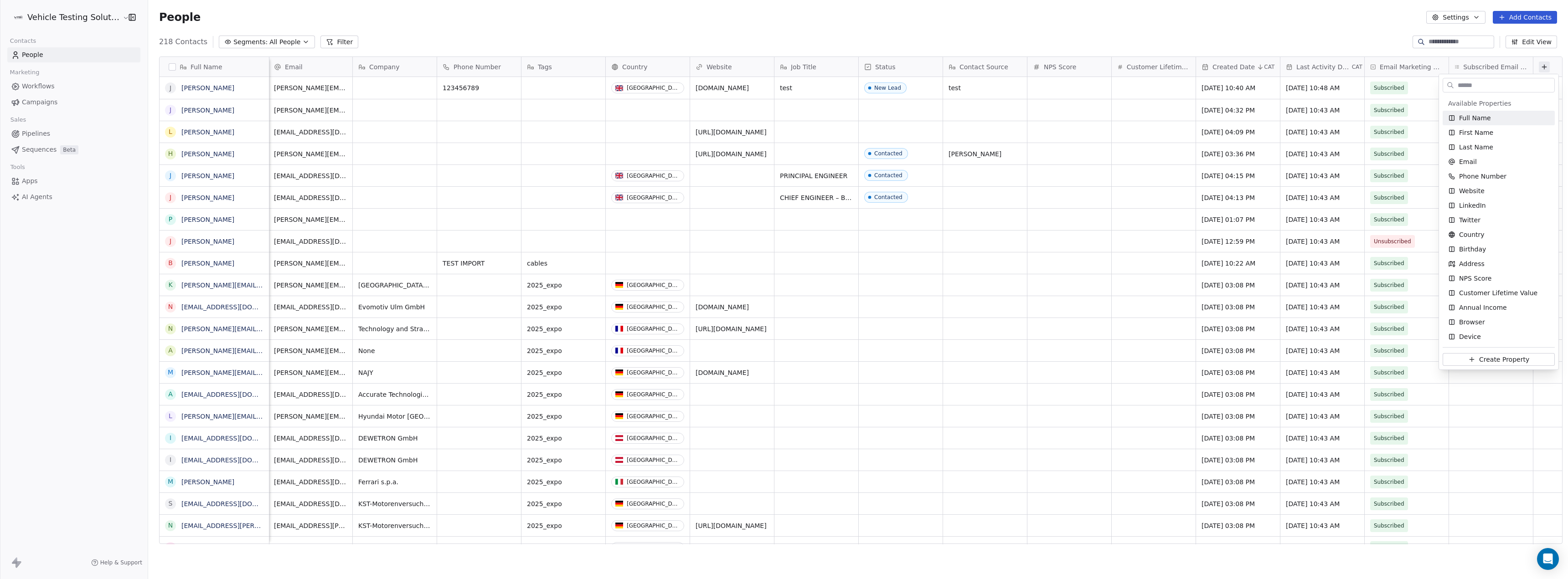
click at [1538, 69] on html "Vehicle Testing Solutions Contacts People Marketing Workflows Campaigns Sales P…" at bounding box center [784, 289] width 1568 height 579
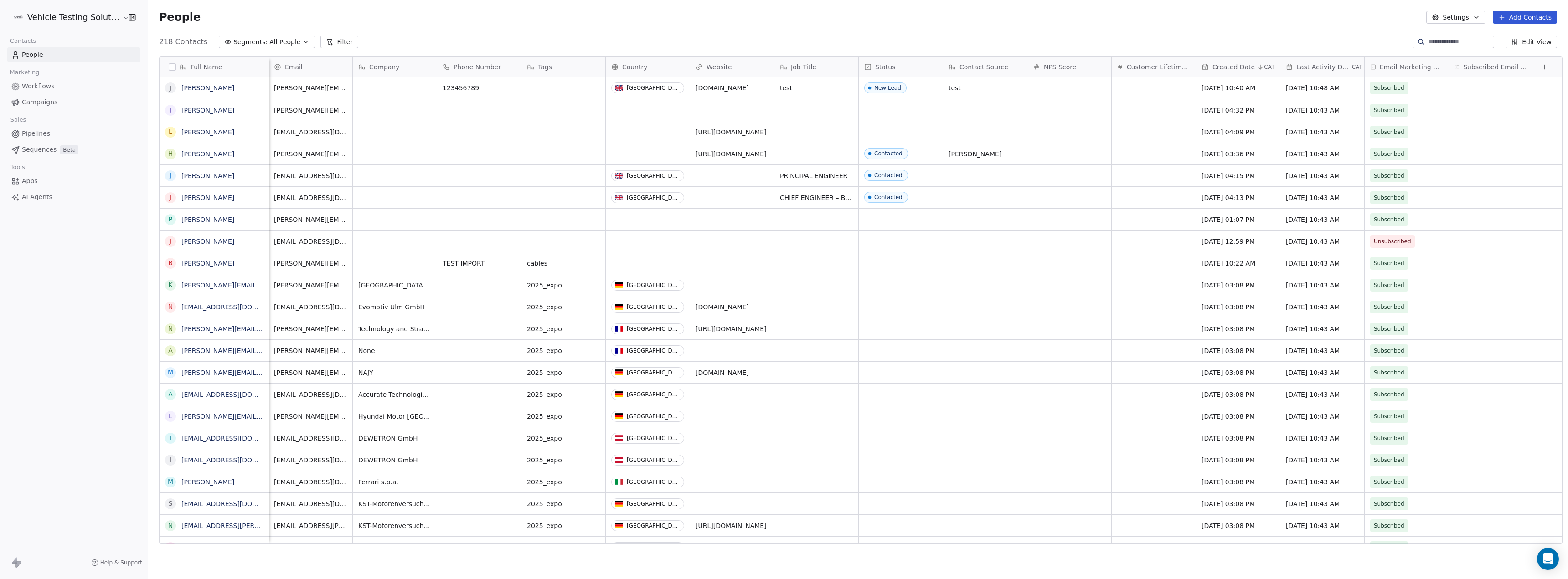
click at [1541, 69] on icon at bounding box center [1544, 67] width 7 height 7
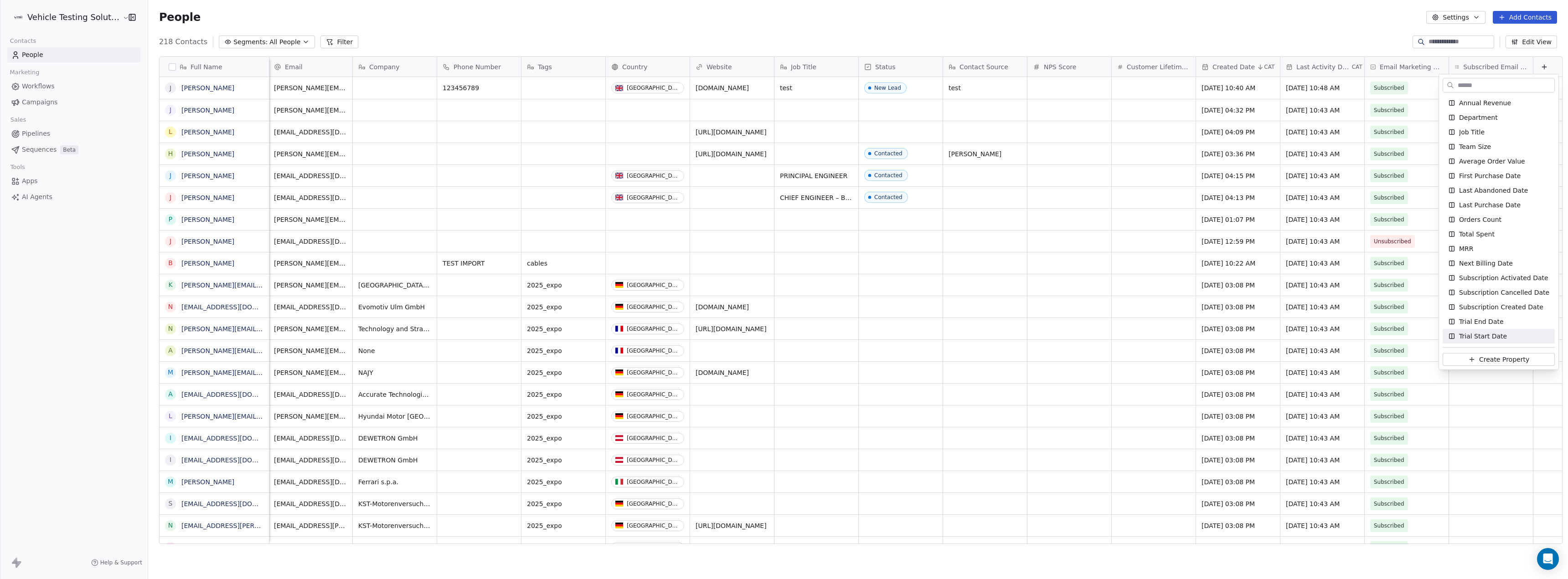
click at [1331, 561] on html "Vehicle Testing Solutions Contacts People Marketing Workflows Campaigns Sales P…" at bounding box center [784, 289] width 1568 height 579
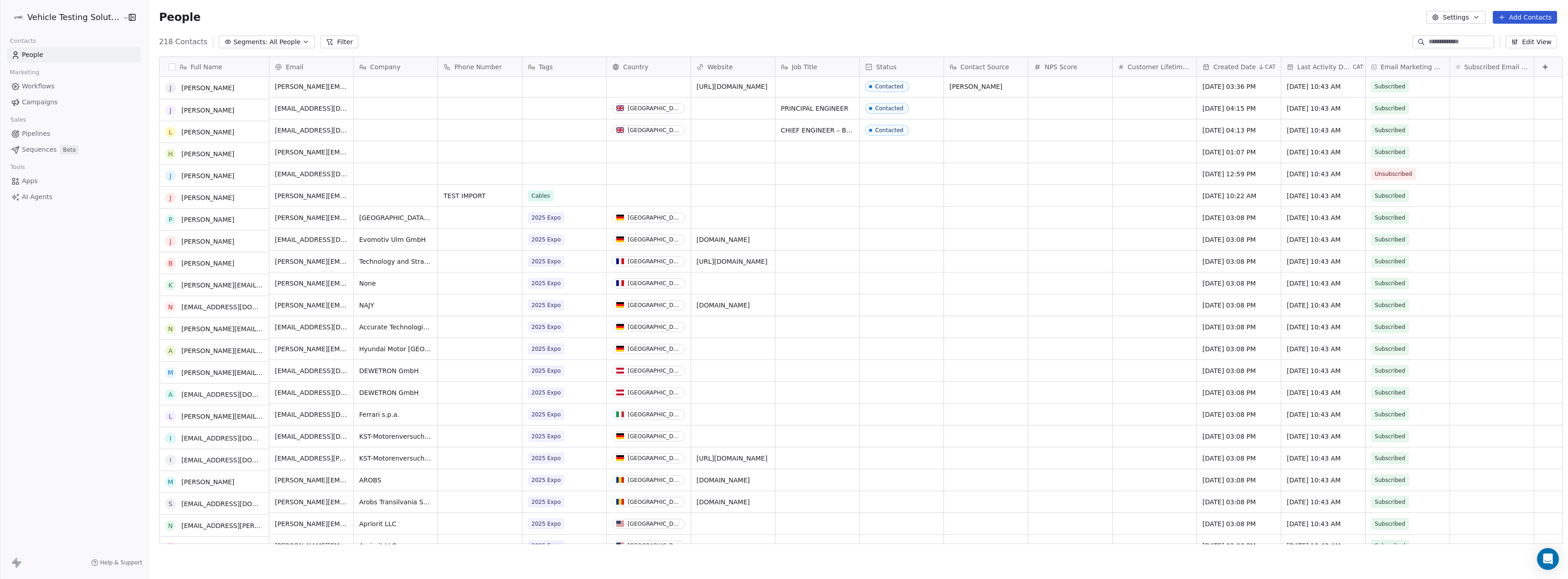
scroll to position [0, 0]
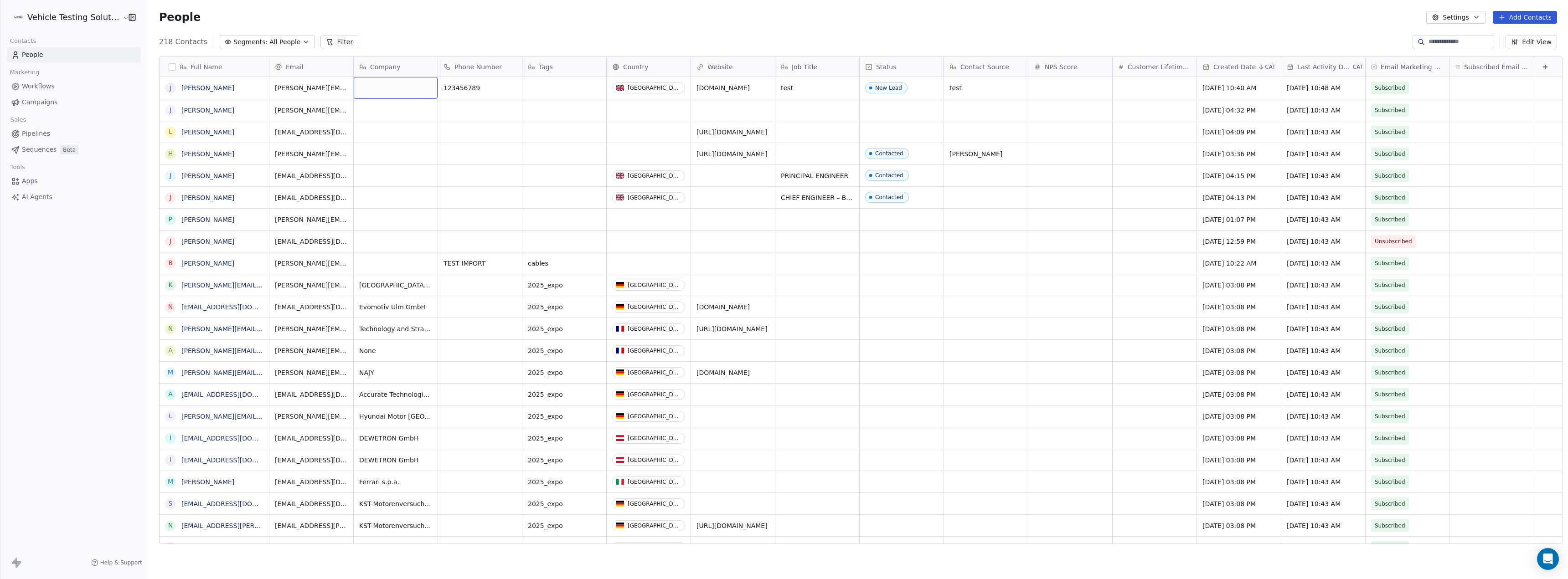
click at [383, 89] on div "grid" at bounding box center [395, 88] width 84 height 22
type textarea "**********"
click at [500, 150] on html "Vehicle Testing Solutions Contacts People Marketing Workflows Campaigns Sales P…" at bounding box center [784, 289] width 1568 height 579
click at [556, 91] on div "grid" at bounding box center [564, 88] width 84 height 22
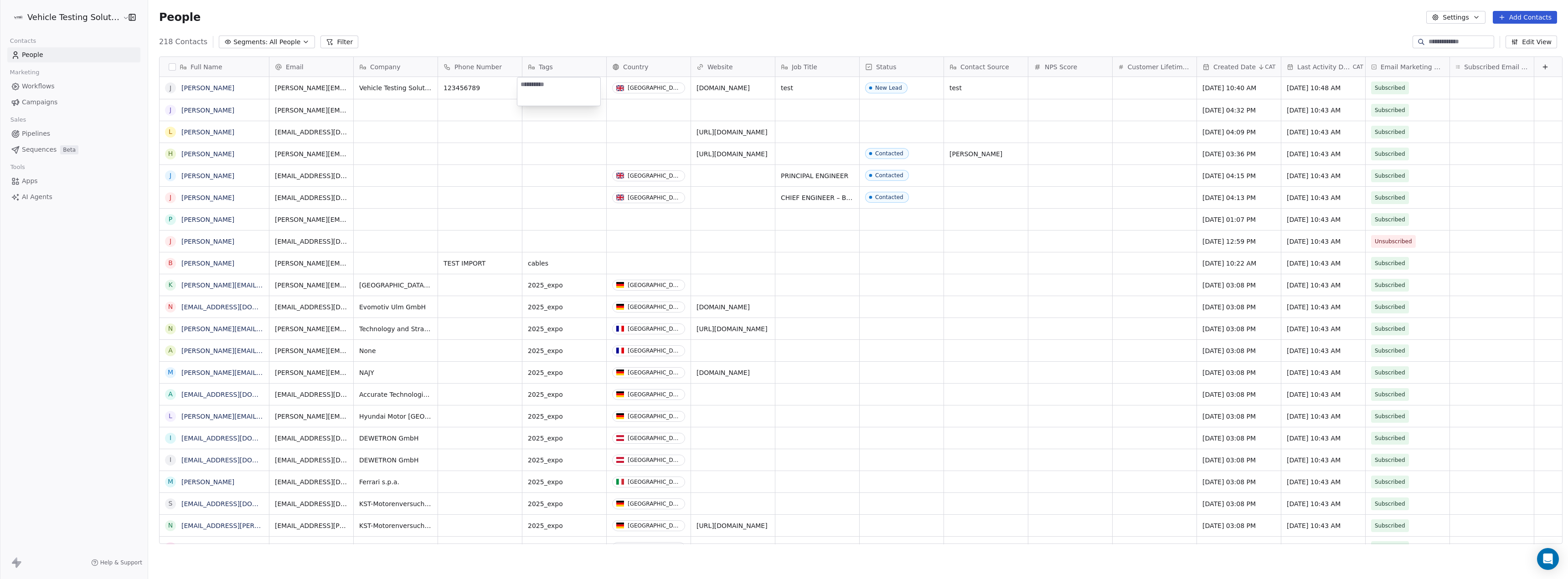
click at [556, 91] on textarea at bounding box center [559, 91] width 83 height 28
click at [556, 89] on textarea at bounding box center [559, 91] width 83 height 28
type textarea "*"
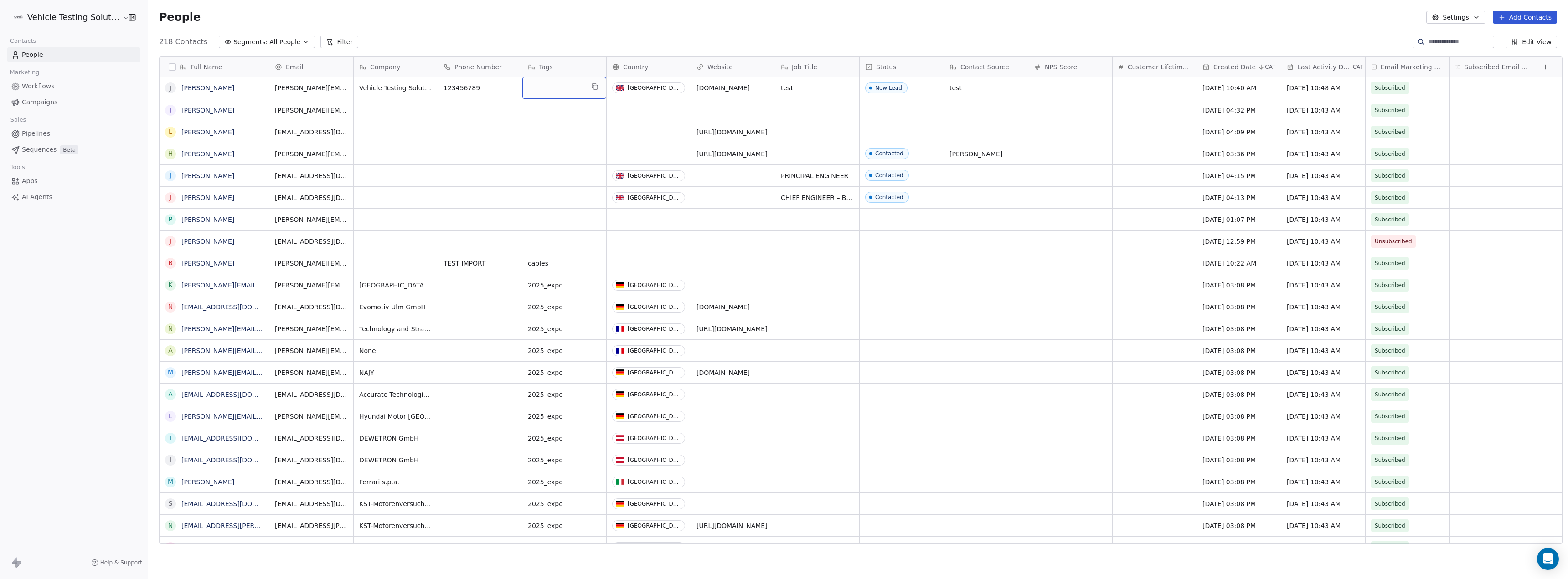
click at [556, 89] on div "grid" at bounding box center [564, 88] width 84 height 22
type textarea "*"
click at [548, 119] on html "Vehicle Testing Solutions Contacts People Marketing Workflows Campaigns Sales P…" at bounding box center [784, 289] width 1568 height 579
click at [549, 93] on div "grid" at bounding box center [564, 88] width 84 height 22
click at [548, 121] on html "Vehicle Testing Solutions Contacts People Marketing Workflows Campaigns Sales P…" at bounding box center [784, 289] width 1568 height 579
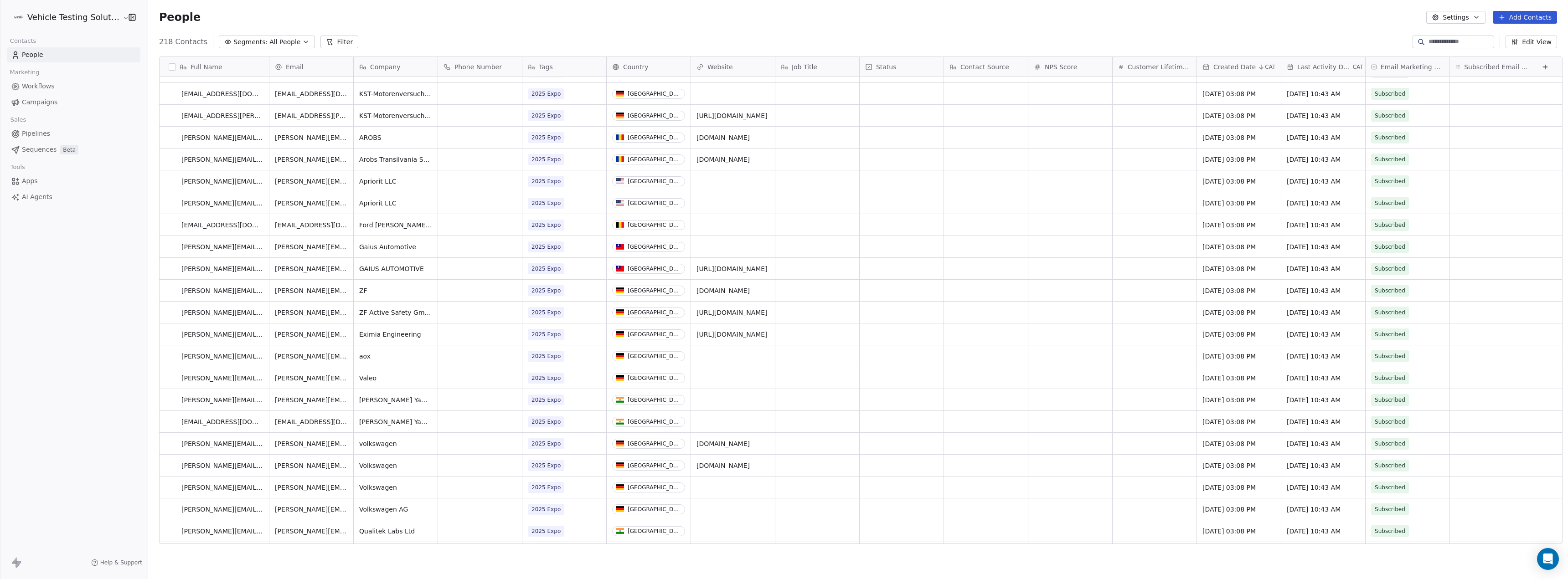
scroll to position [8, 0]
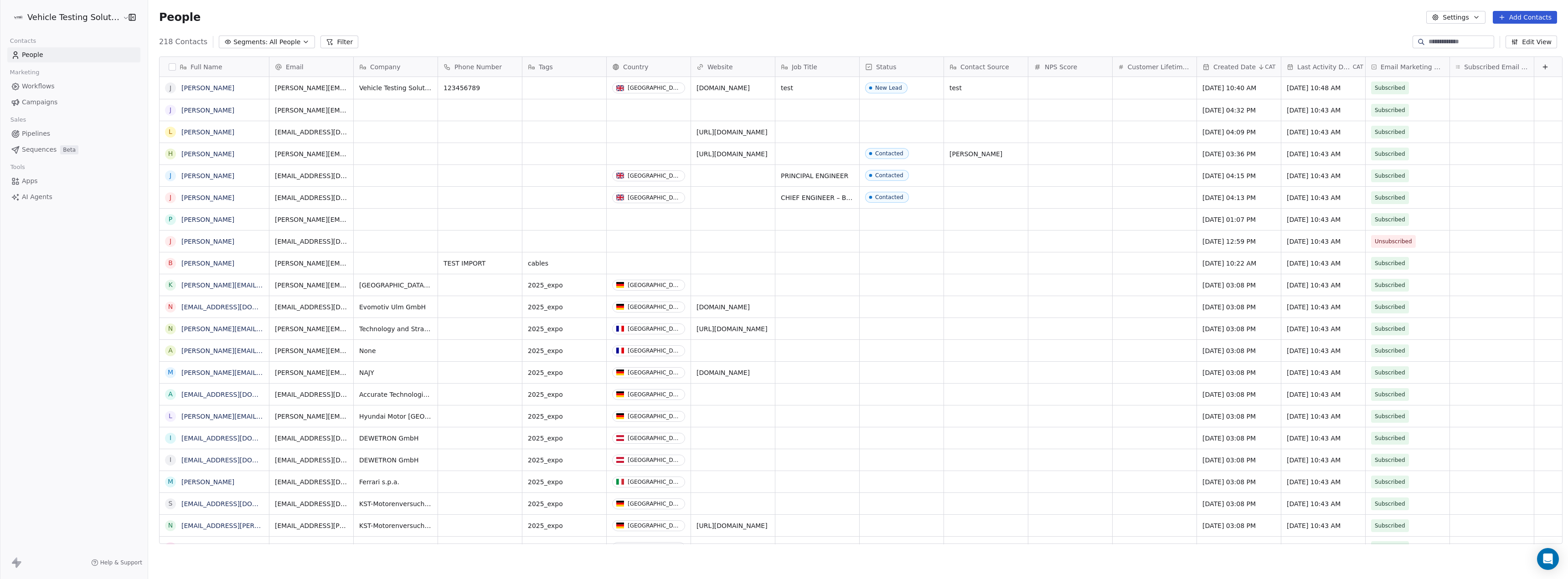
click at [1413, 69] on span "Email Marketing Consent" at bounding box center [1412, 67] width 63 height 9
click at [1413, 69] on html "Vehicle Testing Solutions Contacts People Marketing Workflows Campaigns Sales P…" at bounding box center [784, 289] width 1568 height 579
click at [1433, 68] on span "Email Marketing Consent" at bounding box center [1412, 67] width 63 height 9
click at [1433, 68] on html "Vehicle Testing Solutions Contacts People Marketing Workflows Campaigns Sales P…" at bounding box center [784, 289] width 1568 height 579
drag, startPoint x: 1443, startPoint y: 61, endPoint x: 1462, endPoint y: 58, distance: 19.2
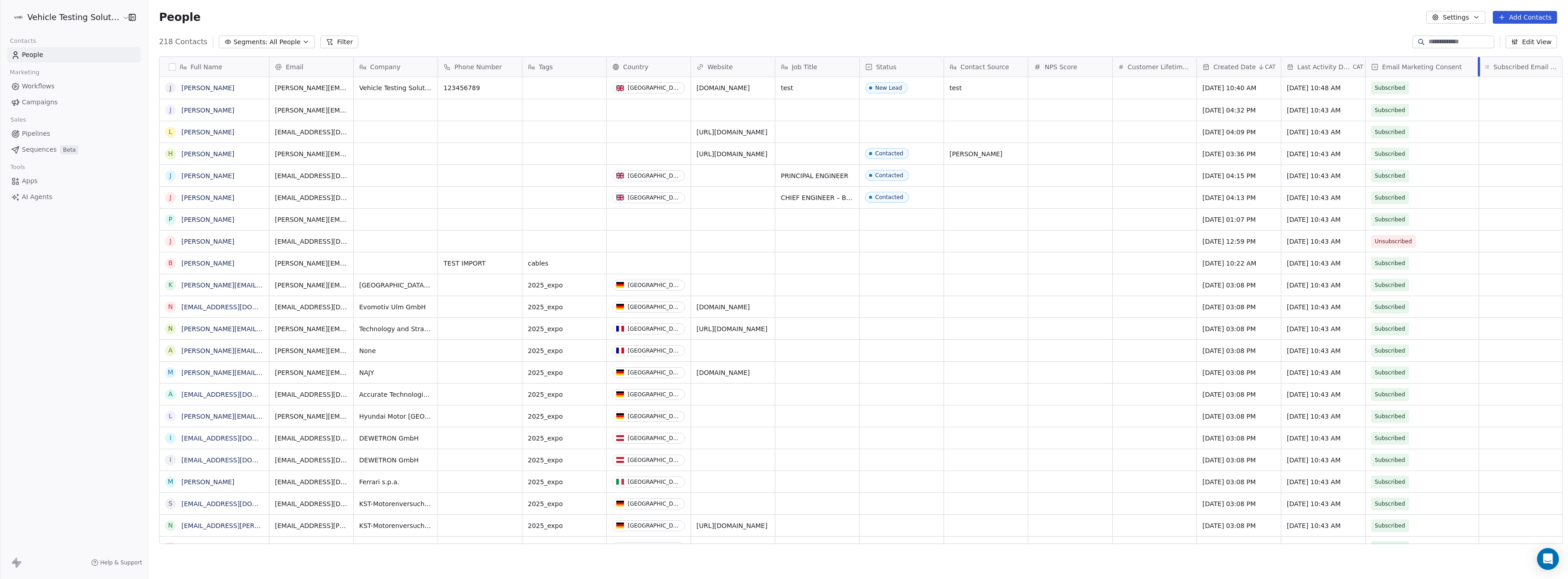
click at [1462, 58] on div "Email Marketing Consent" at bounding box center [1422, 67] width 114 height 19
click at [1325, 26] on html "Vehicle Testing Solutions Contacts People Marketing Workflows Campaigns Sales P…" at bounding box center [784, 289] width 1568 height 579
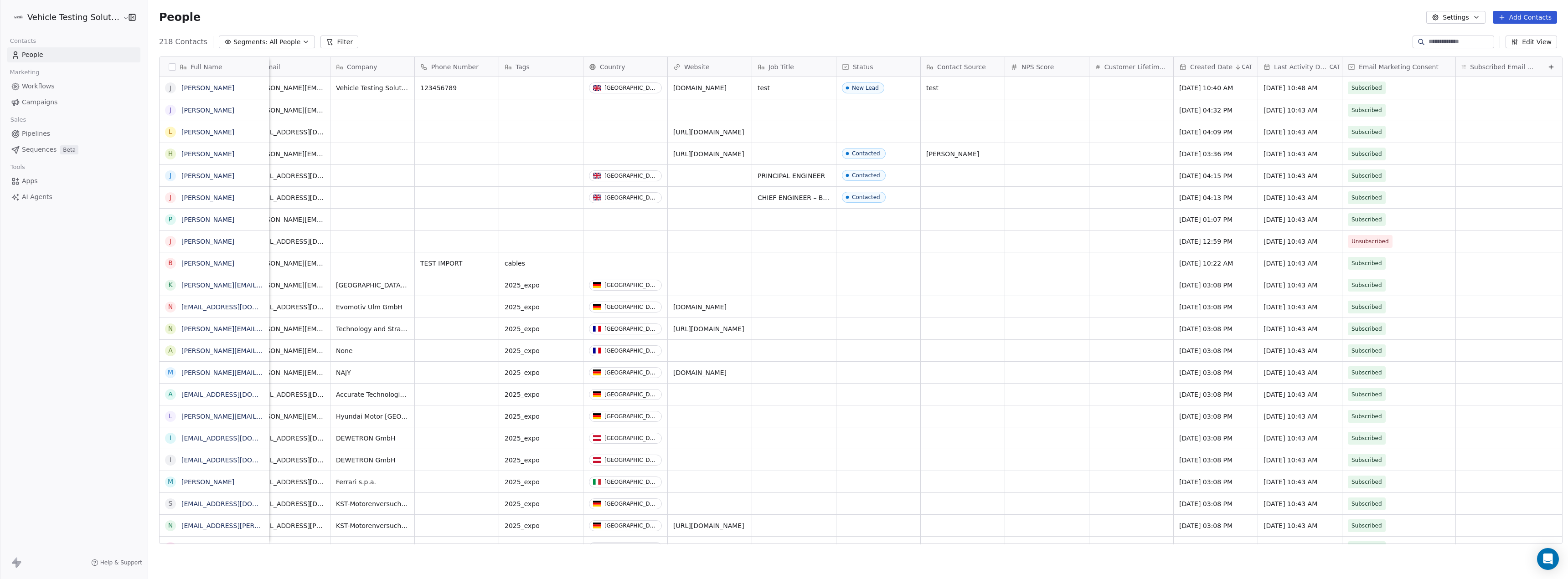
click at [1500, 68] on span "Subscribed Email Categories" at bounding box center [1502, 67] width 64 height 9
click at [1491, 171] on html "Vehicle Testing Solutions Contacts People Marketing Workflows Campaigns Sales P…" at bounding box center [784, 289] width 1568 height 579
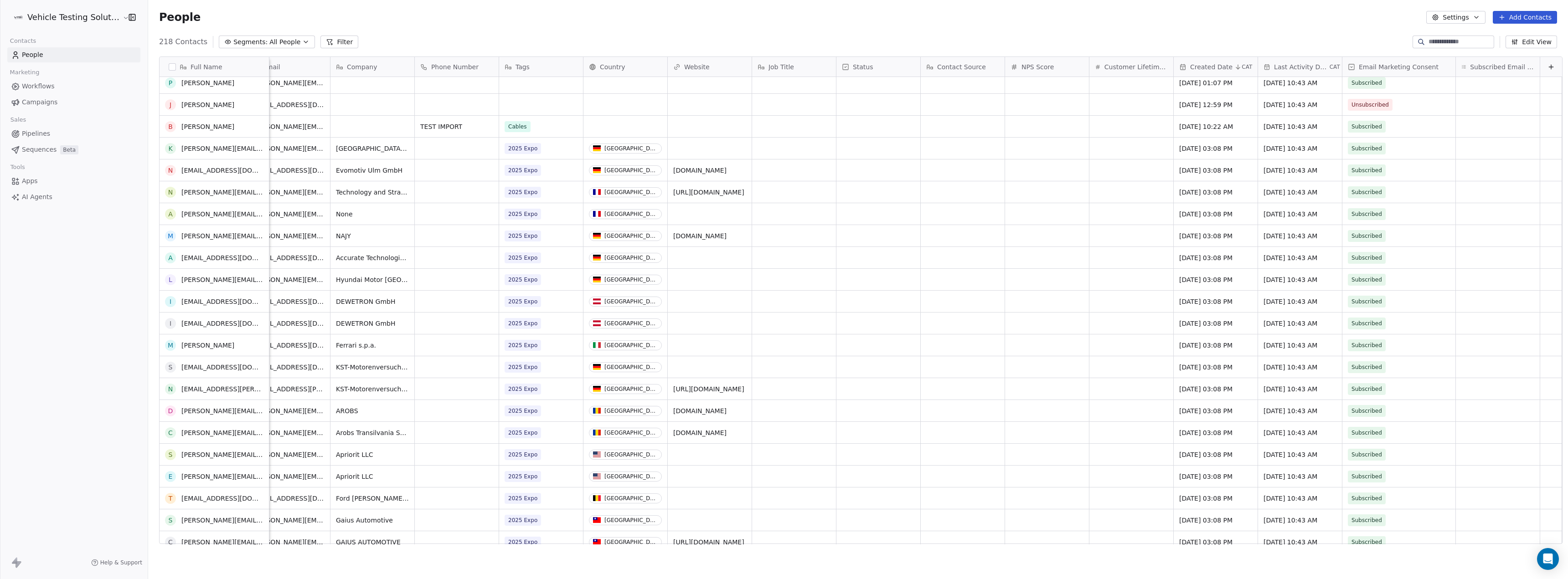
scroll to position [0, 0]
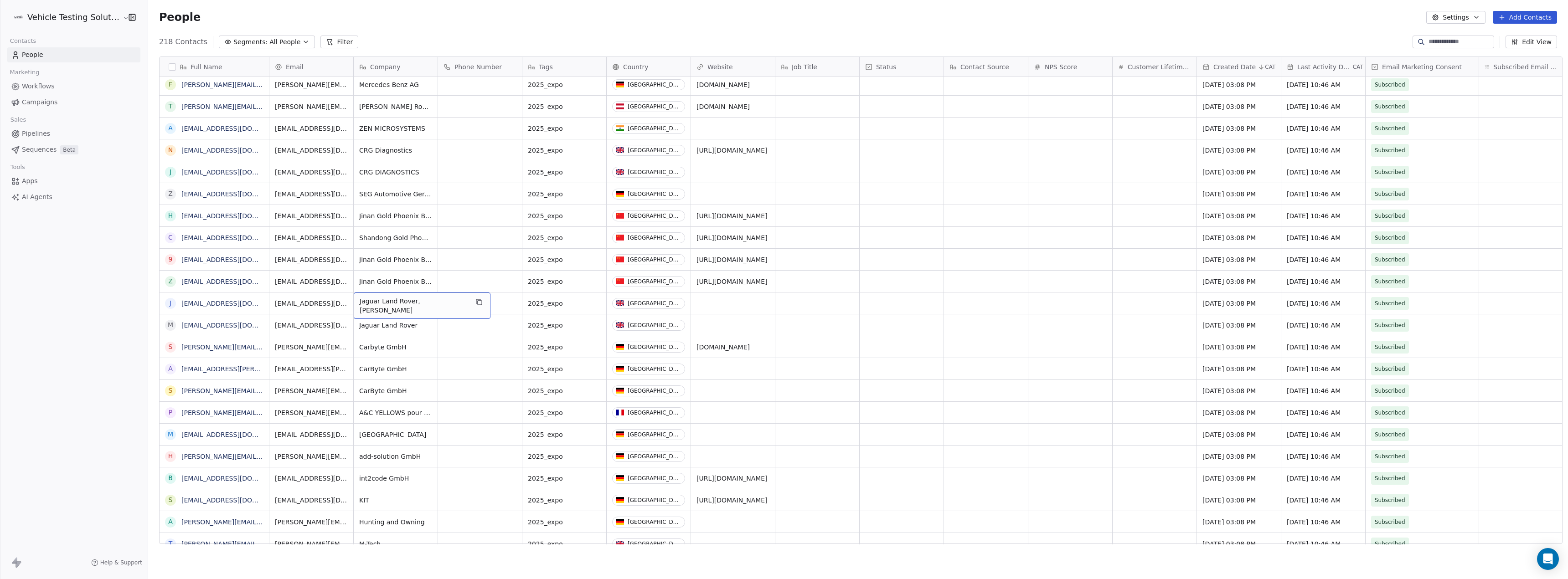
click at [421, 305] on span "Jaguar Land Rover, Jeremy Mole" at bounding box center [414, 305] width 109 height 18
click at [456, 347] on html "Vehicle Testing Solutions Contacts People Marketing Workflows Campaigns Sales P…" at bounding box center [784, 289] width 1568 height 579
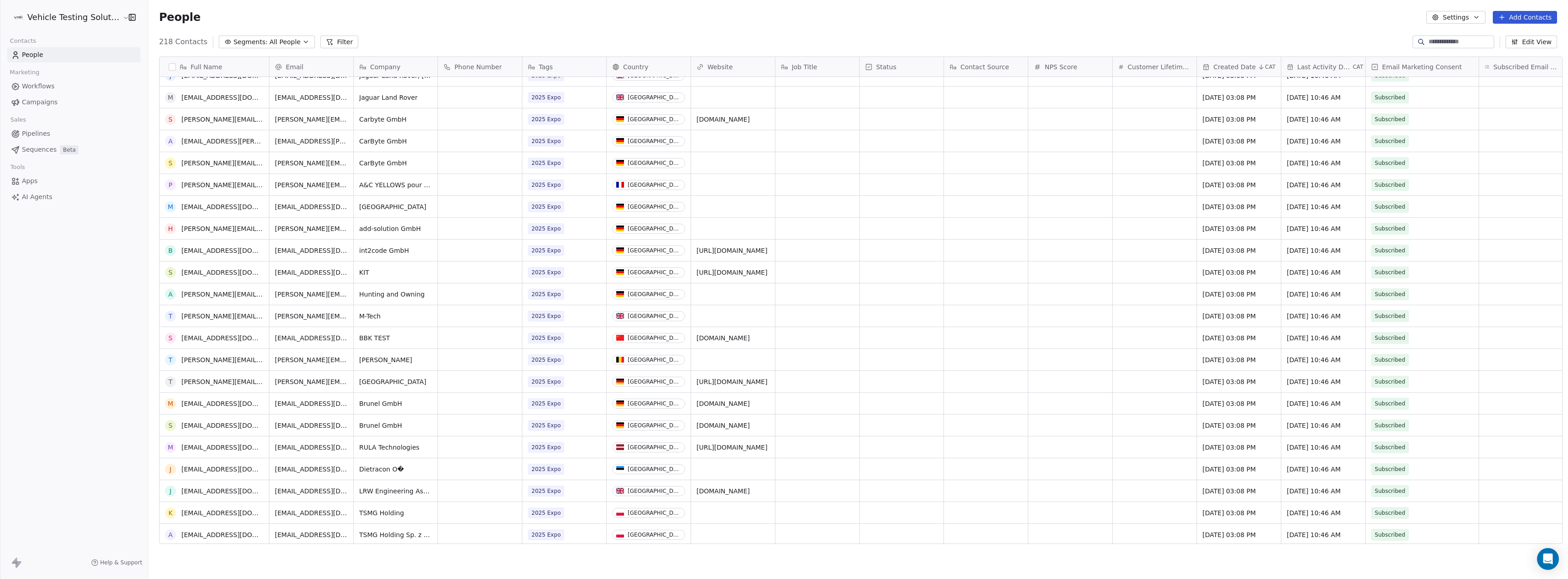
scroll to position [1595, 0]
